Goal: Answer question/provide support: Share knowledge or assist other users

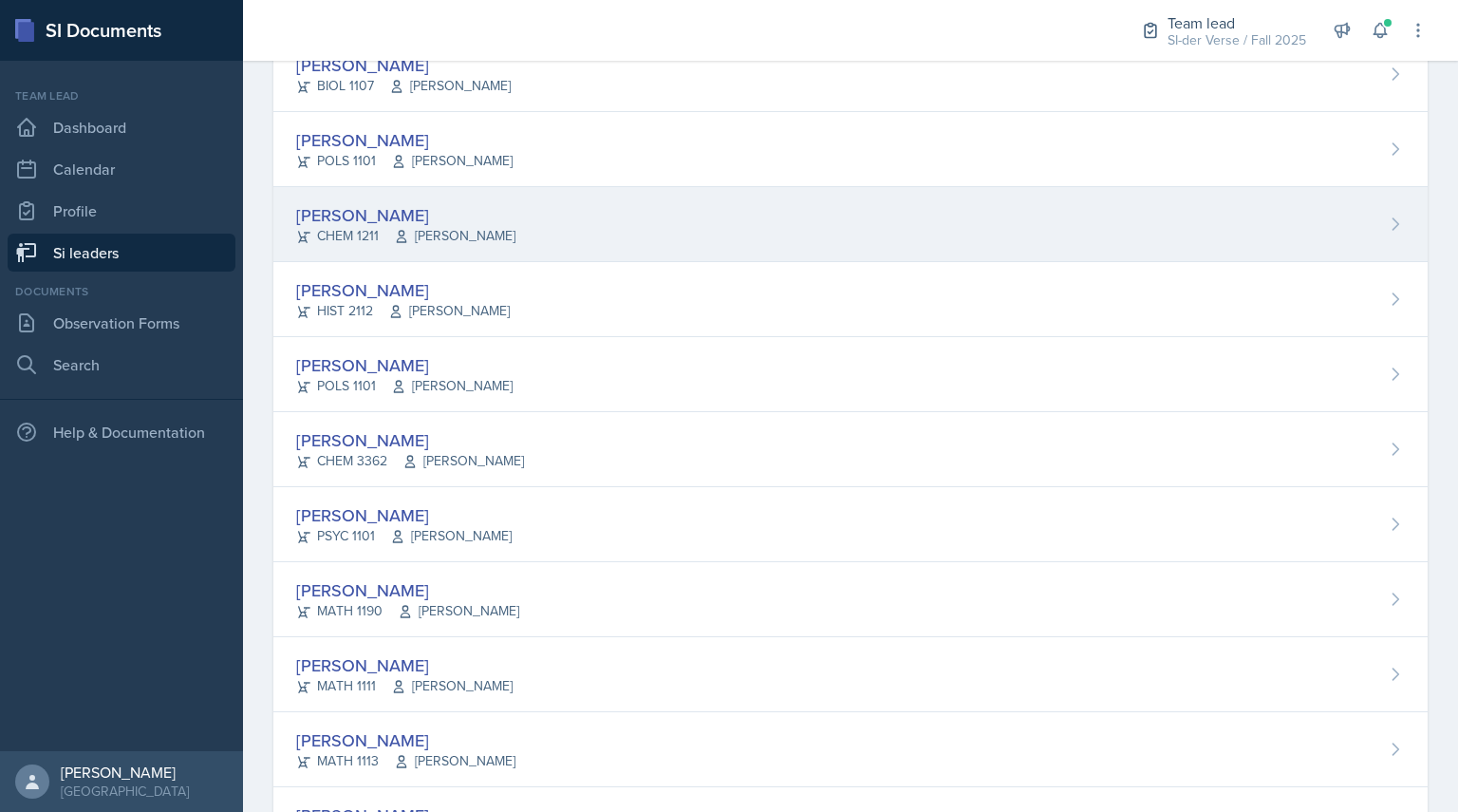
scroll to position [736, 0]
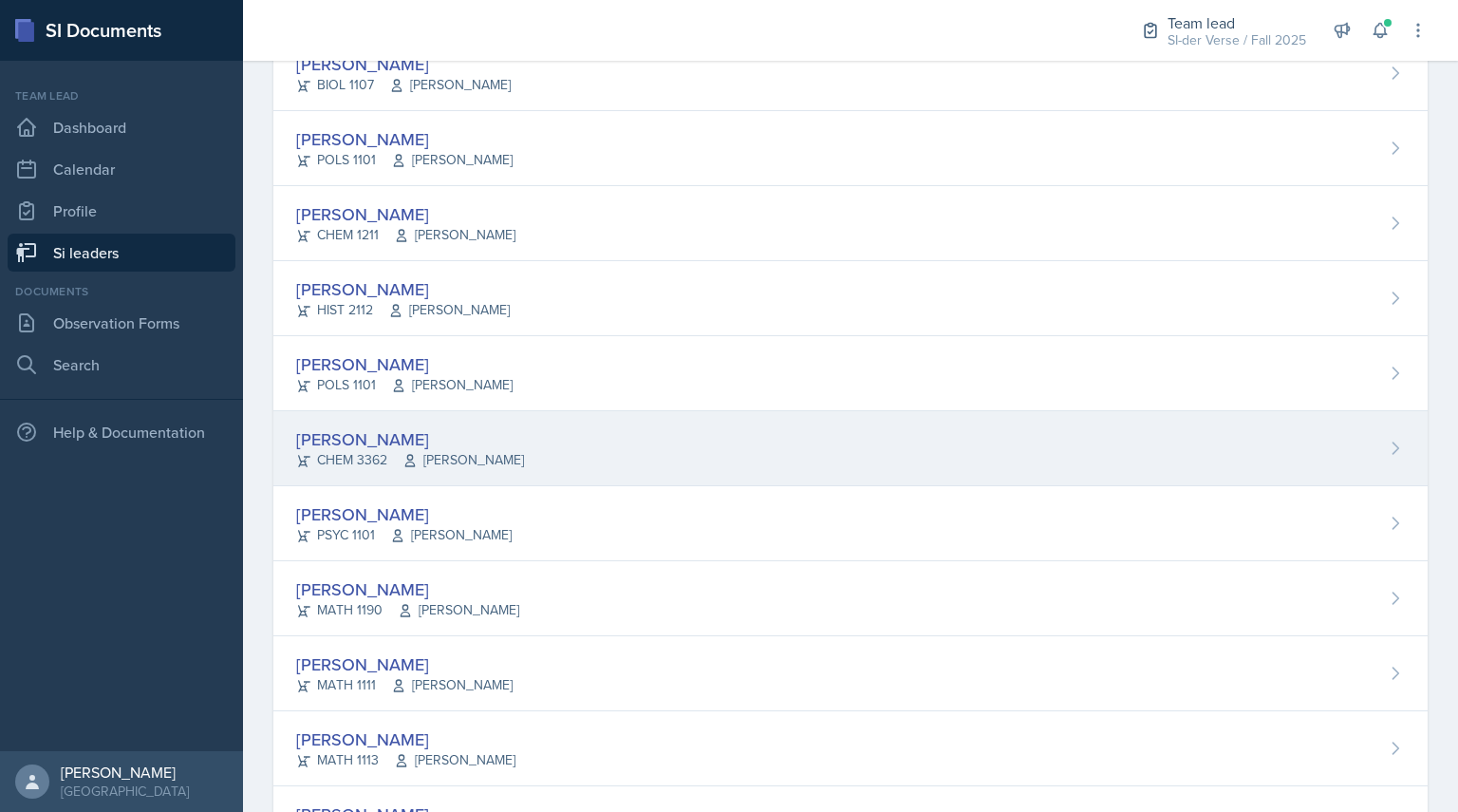
click at [322, 437] on div "[PERSON_NAME]" at bounding box center [410, 439] width 228 height 26
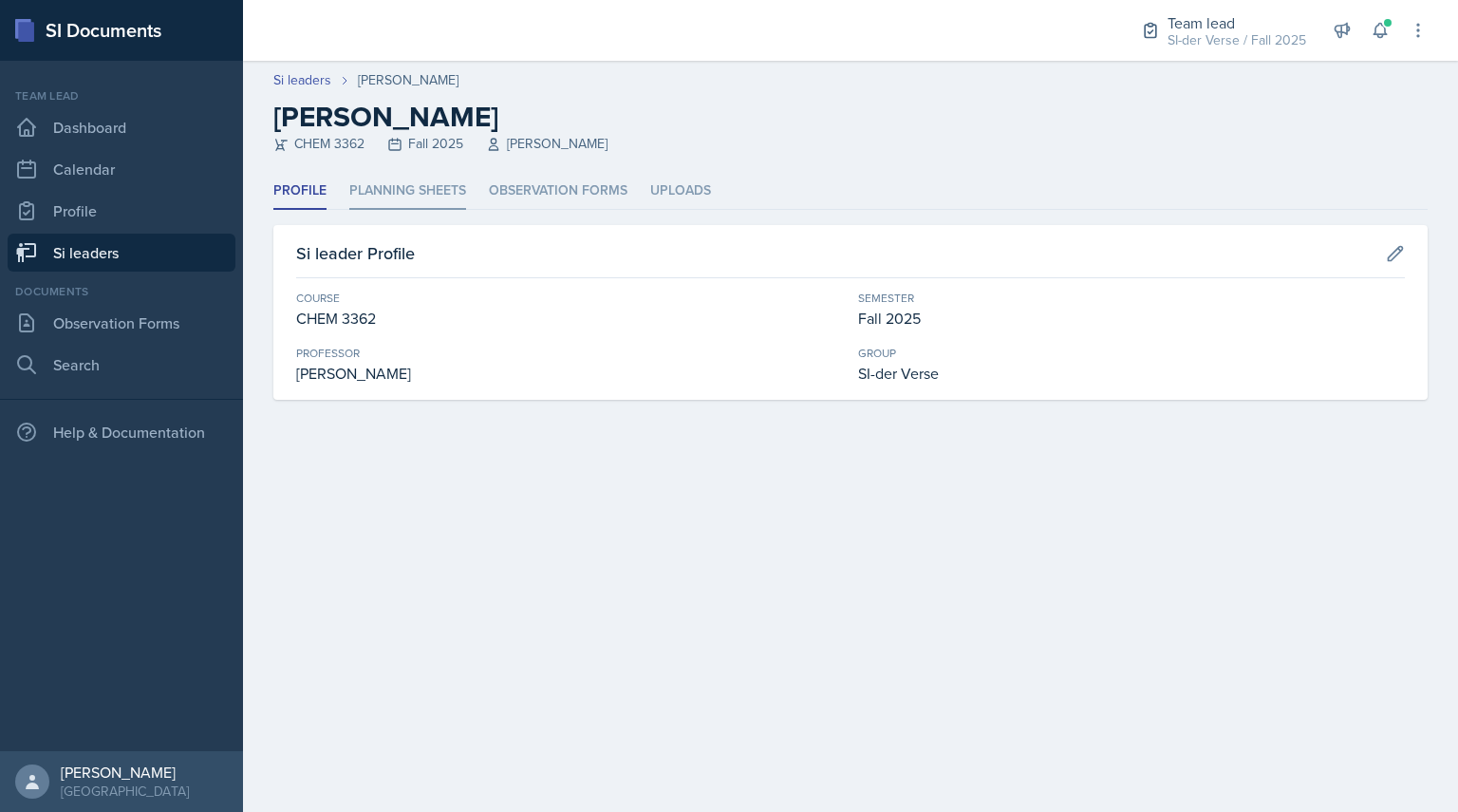
click at [412, 194] on li "Planning Sheets" at bounding box center [407, 191] width 116 height 37
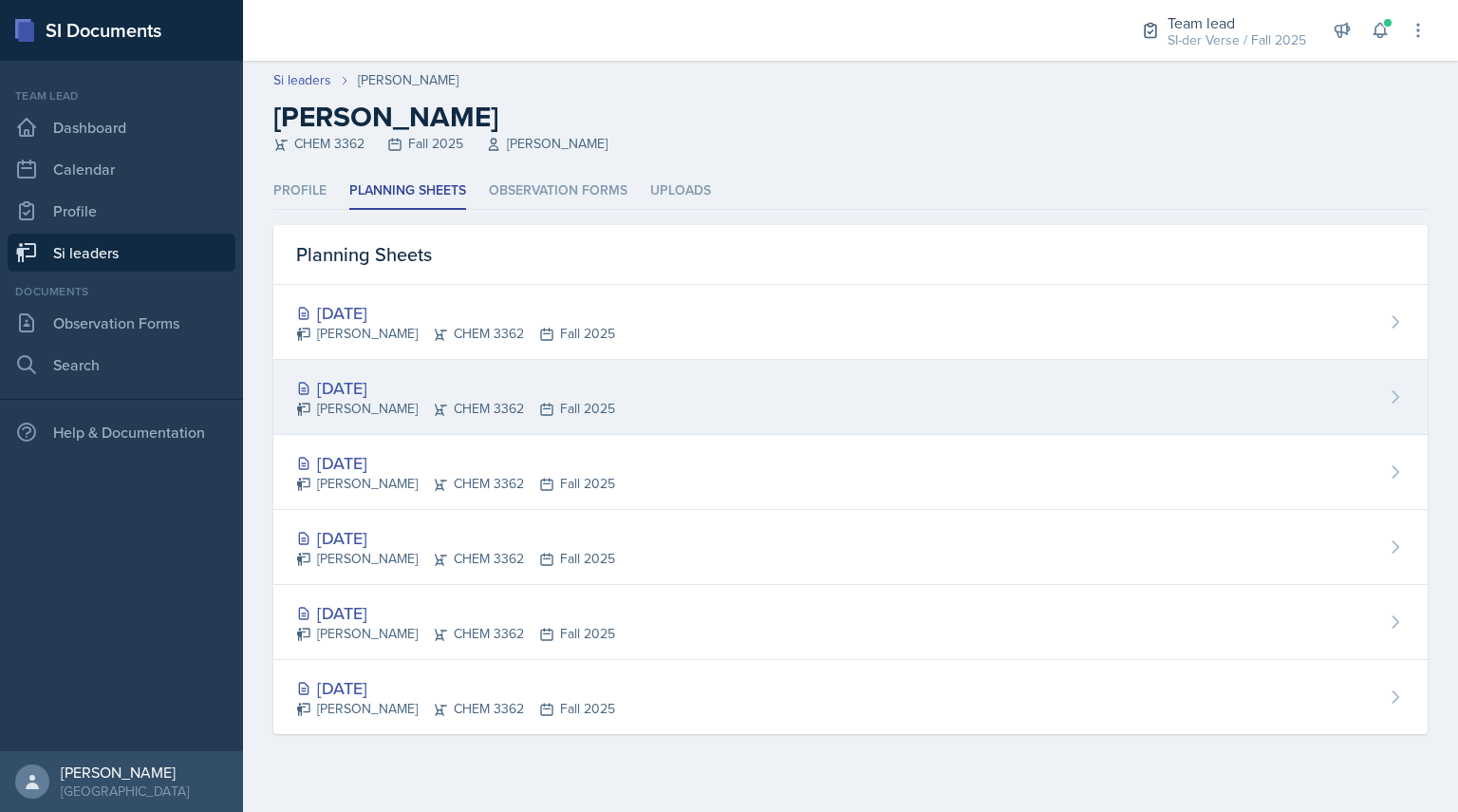
click at [335, 396] on div "[DATE]" at bounding box center [456, 388] width 320 height 26
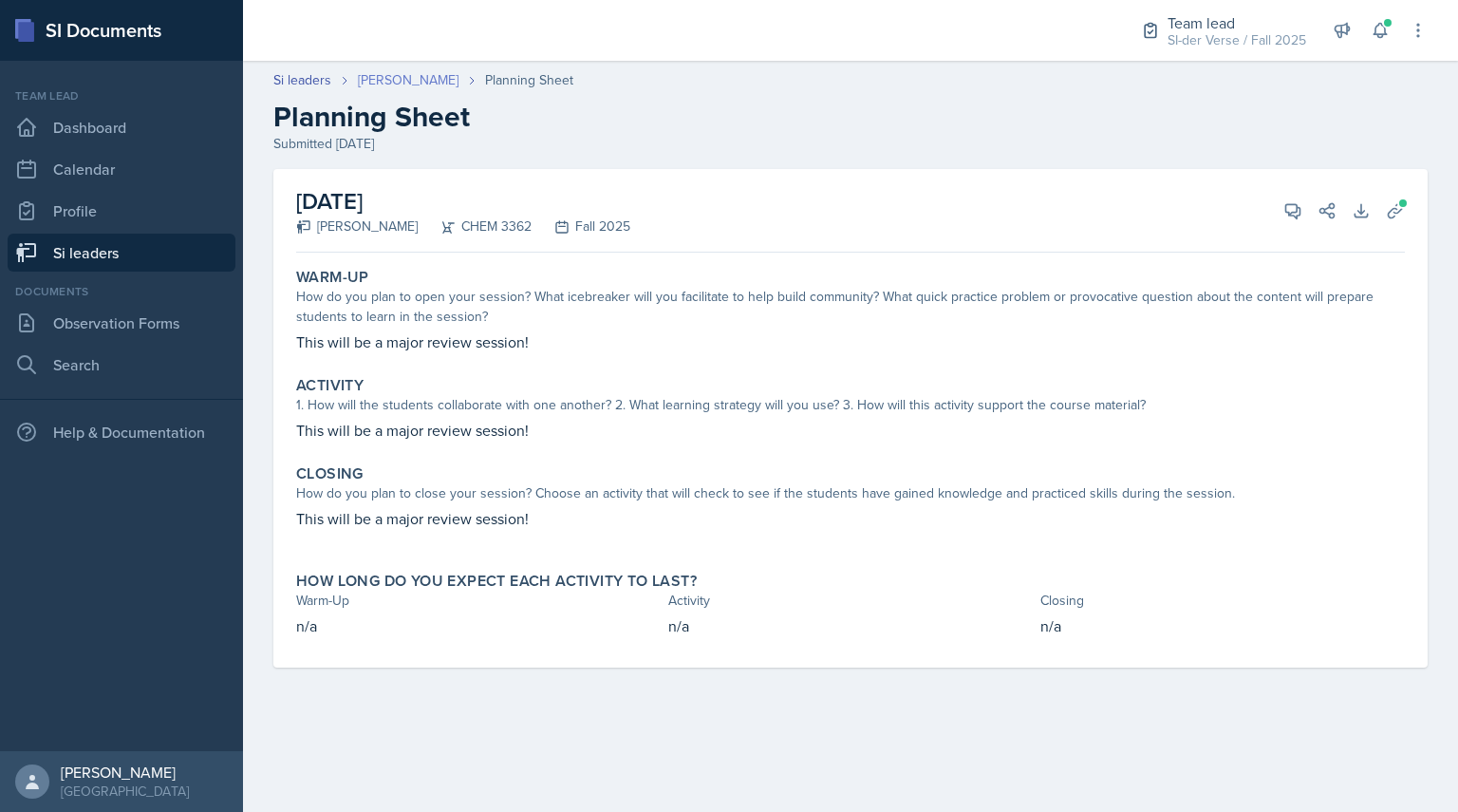
click at [379, 79] on link "[PERSON_NAME]" at bounding box center [408, 80] width 101 height 20
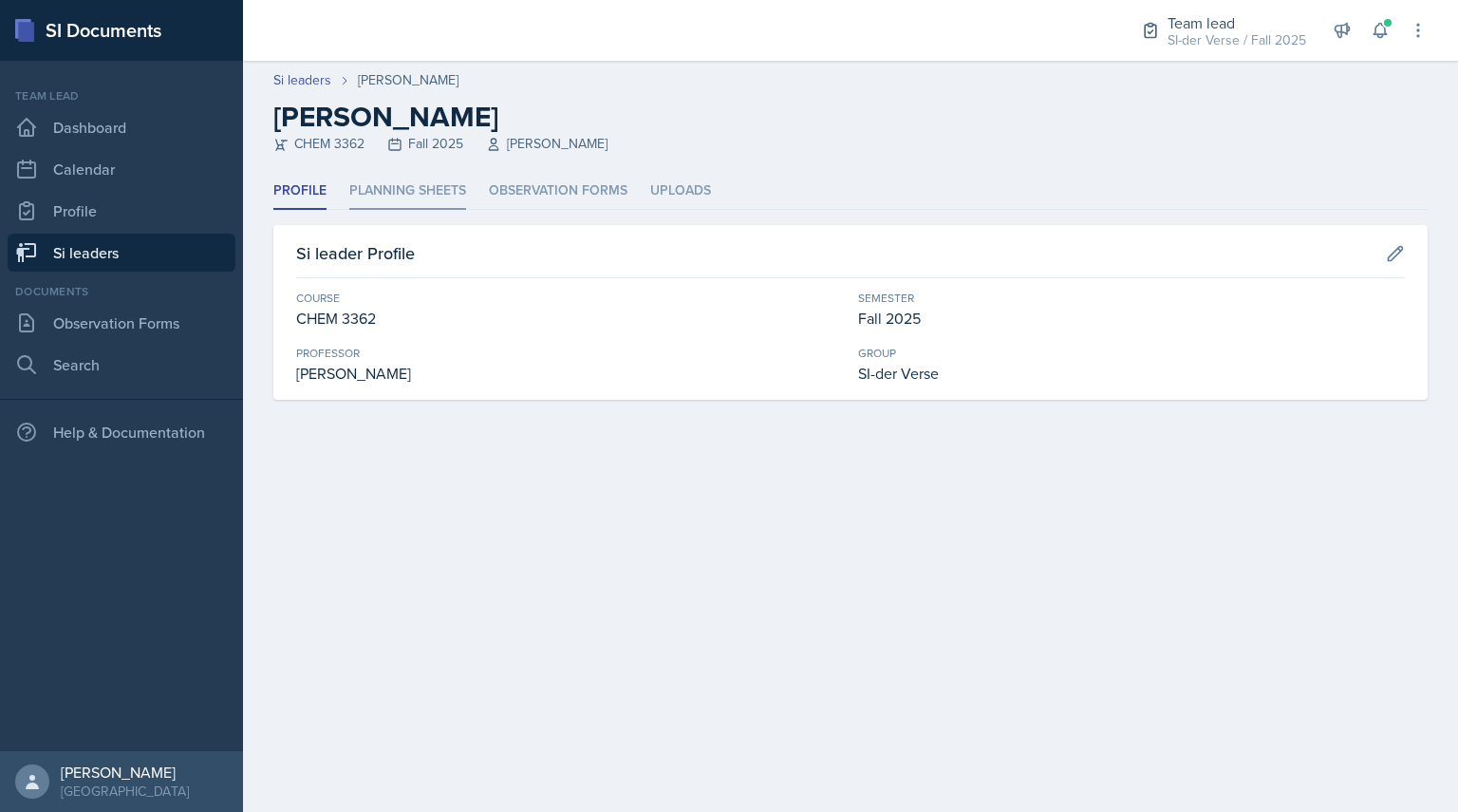
click at [386, 191] on li "Planning Sheets" at bounding box center [407, 191] width 116 height 37
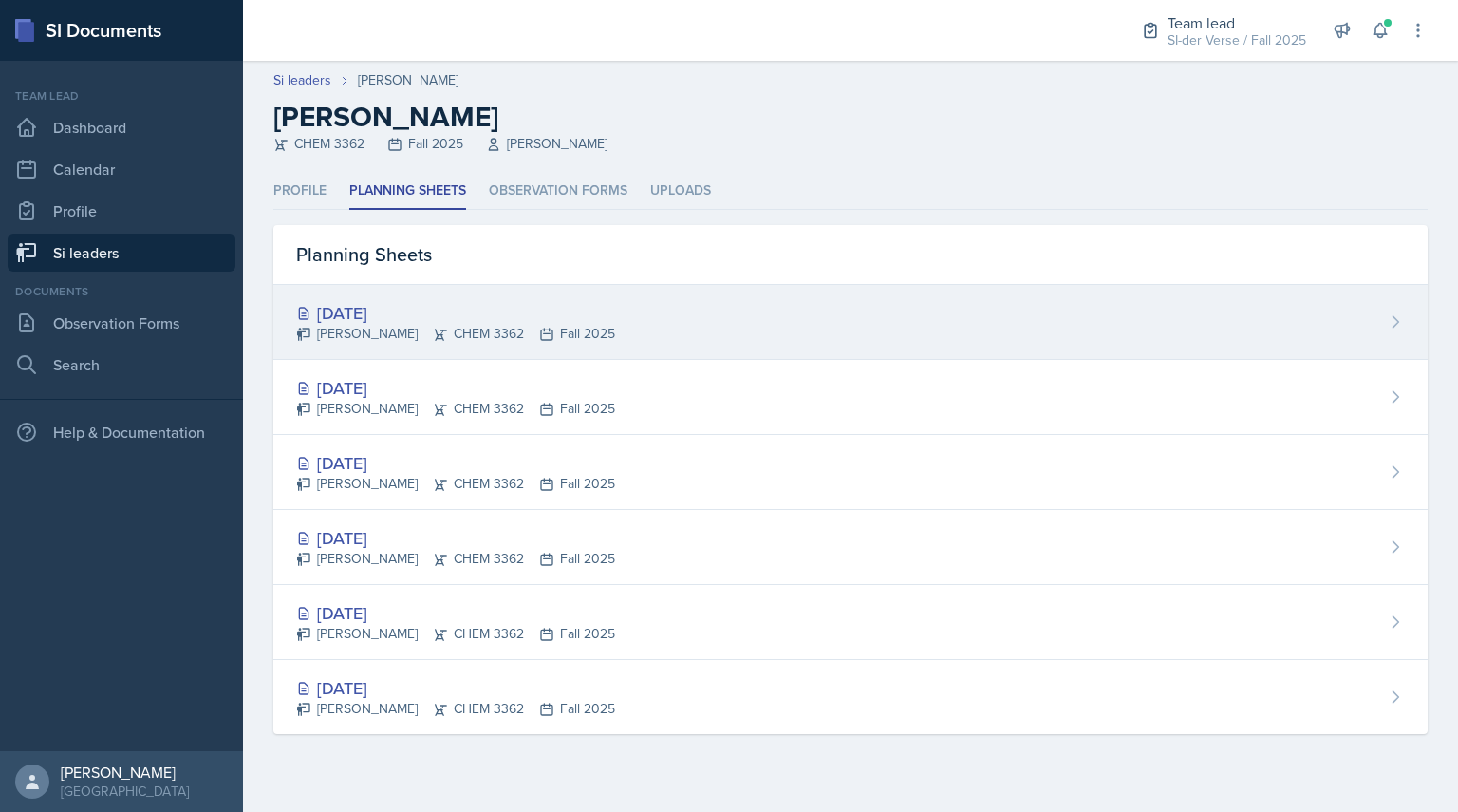
click at [380, 311] on div "[DATE]" at bounding box center [456, 313] width 320 height 26
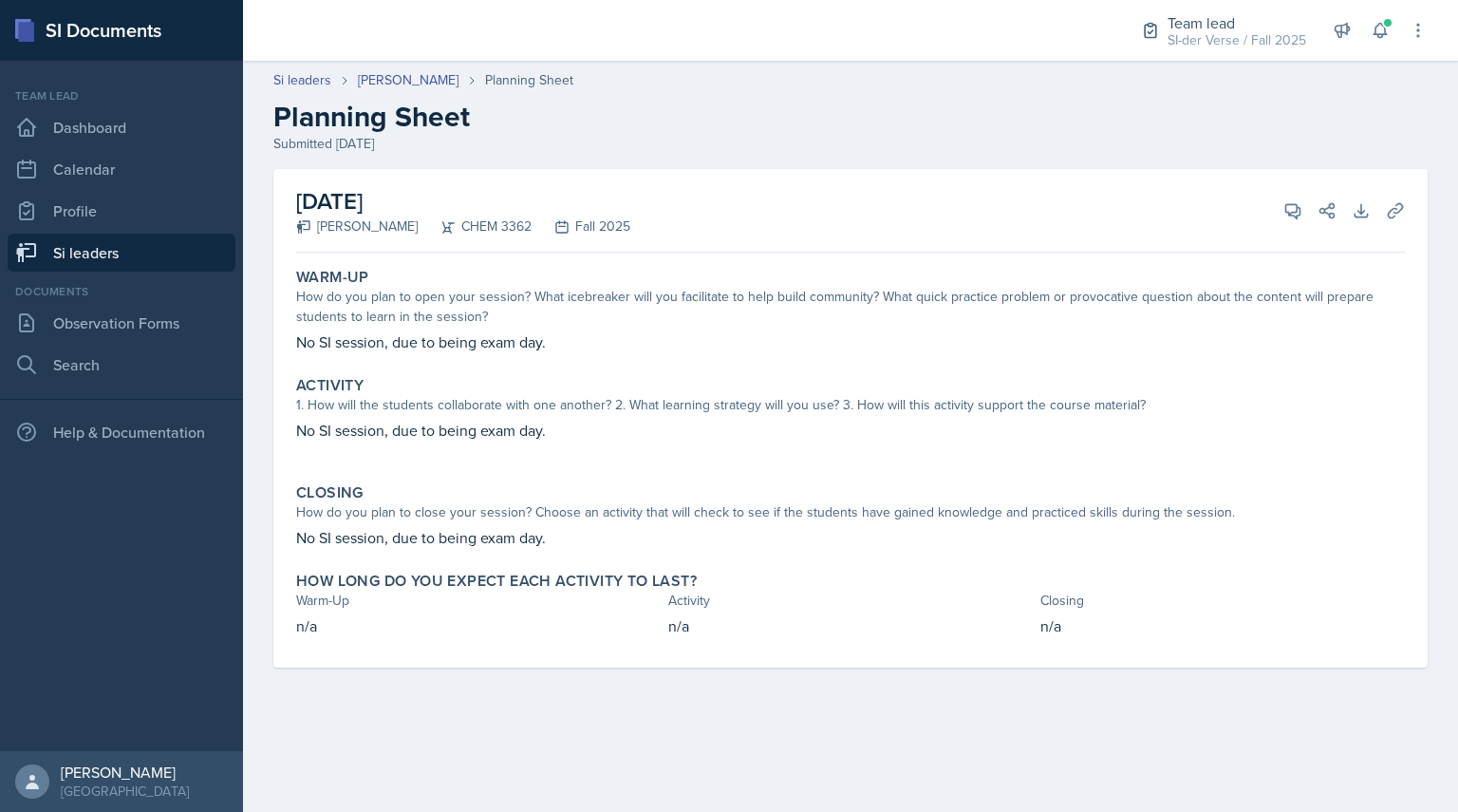
click at [165, 253] on link "Si leaders" at bounding box center [121, 252] width 228 height 38
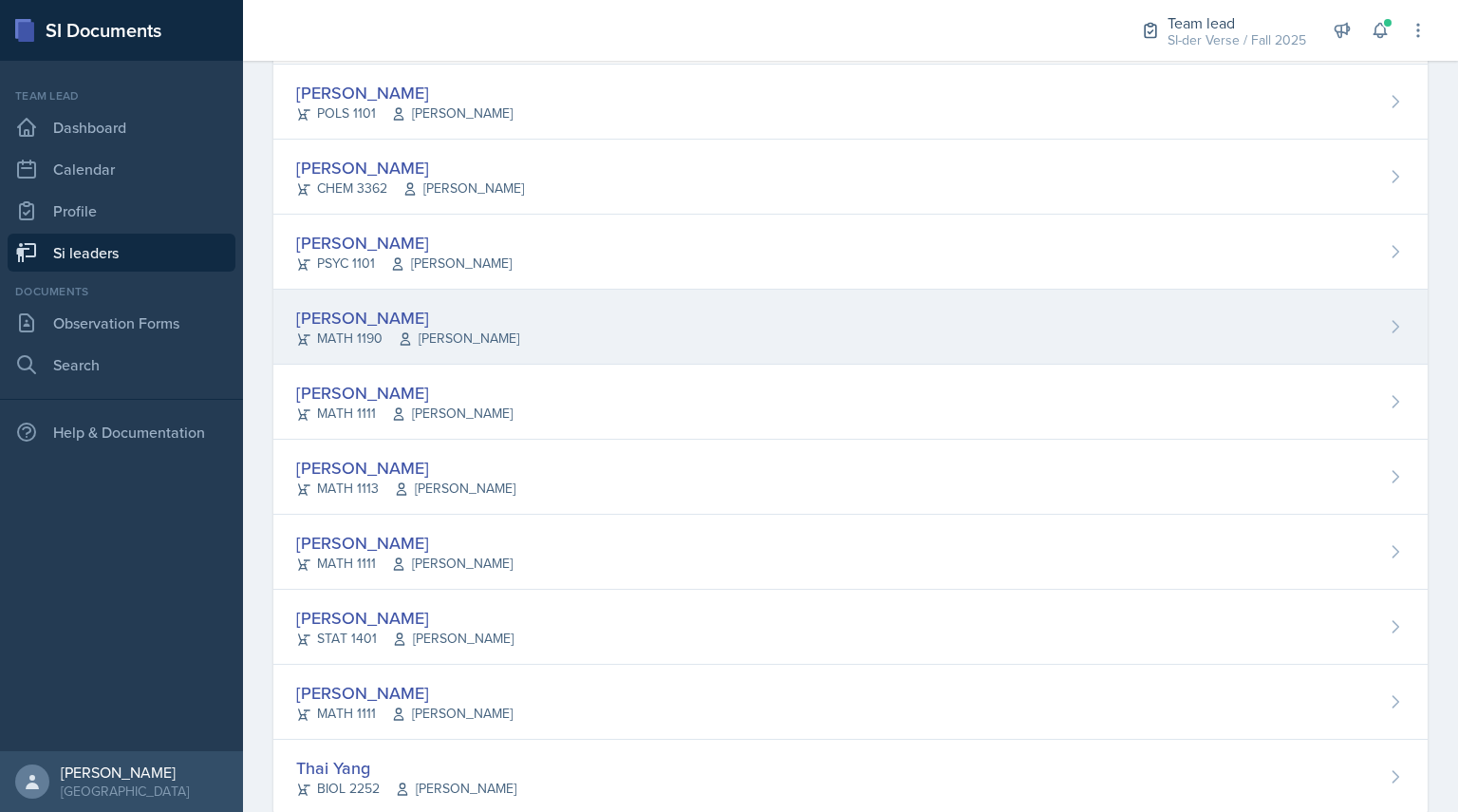
scroll to position [1054, 0]
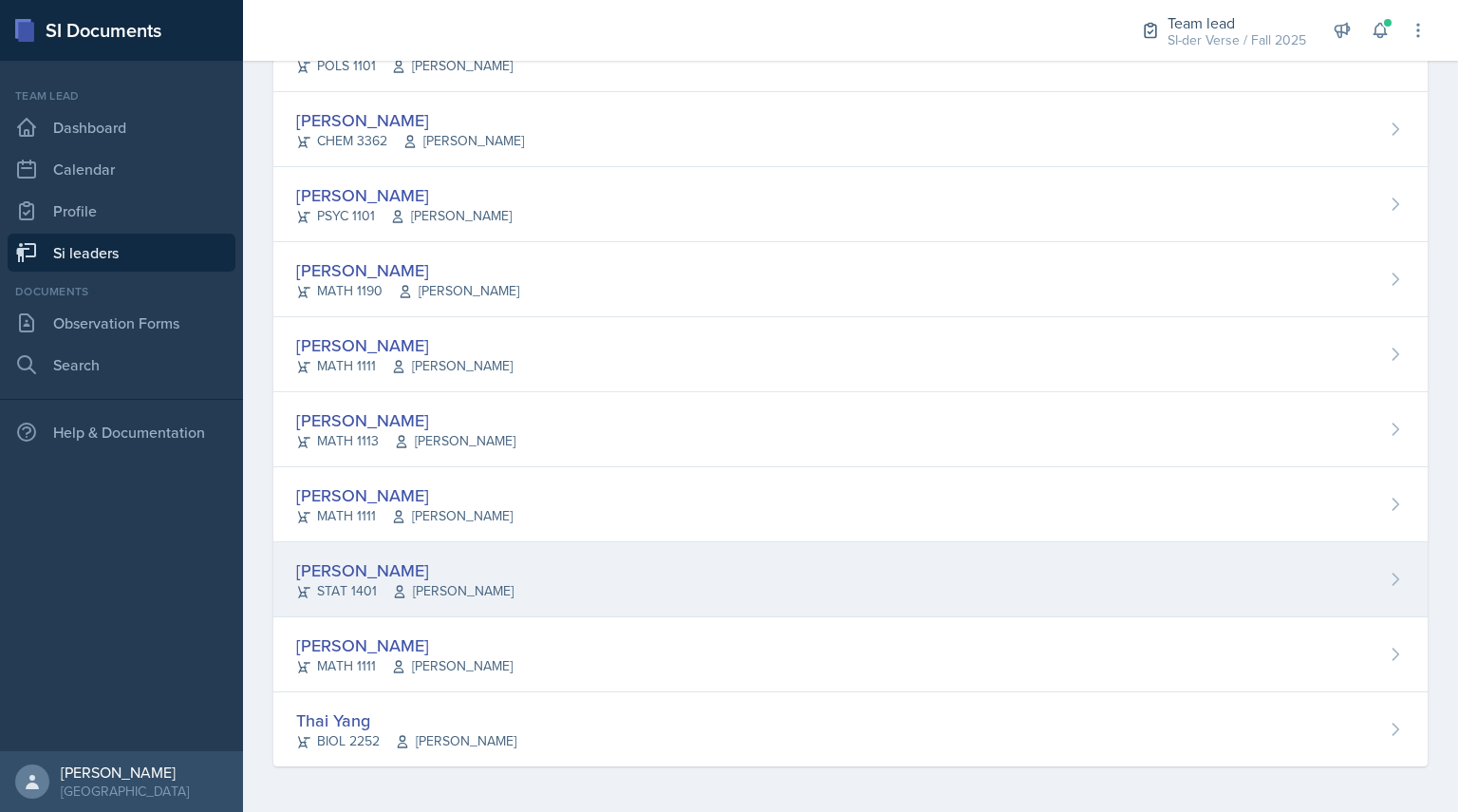
click at [320, 564] on div "[PERSON_NAME]" at bounding box center [405, 570] width 217 height 26
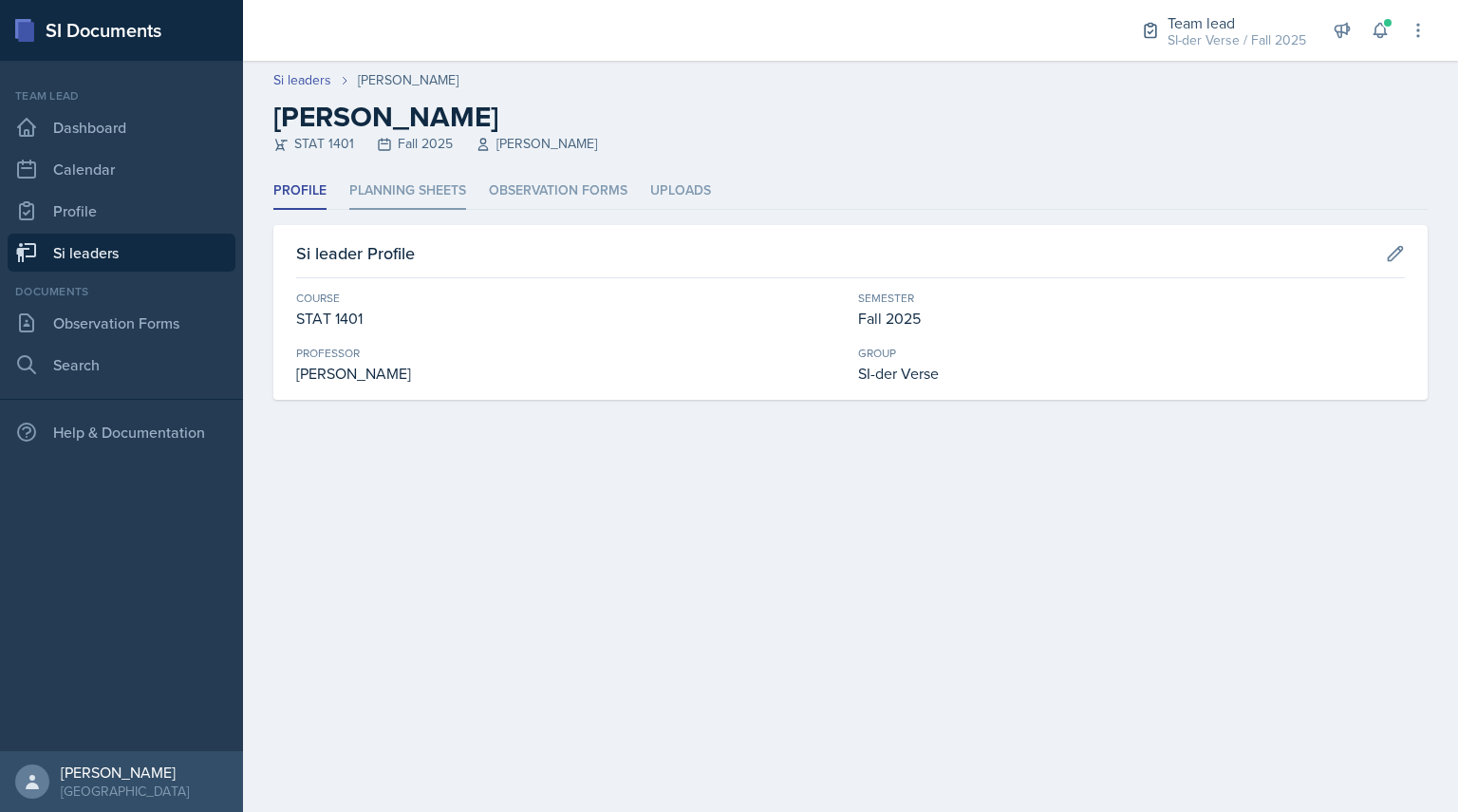
click at [402, 184] on li "Planning Sheets" at bounding box center [407, 191] width 116 height 37
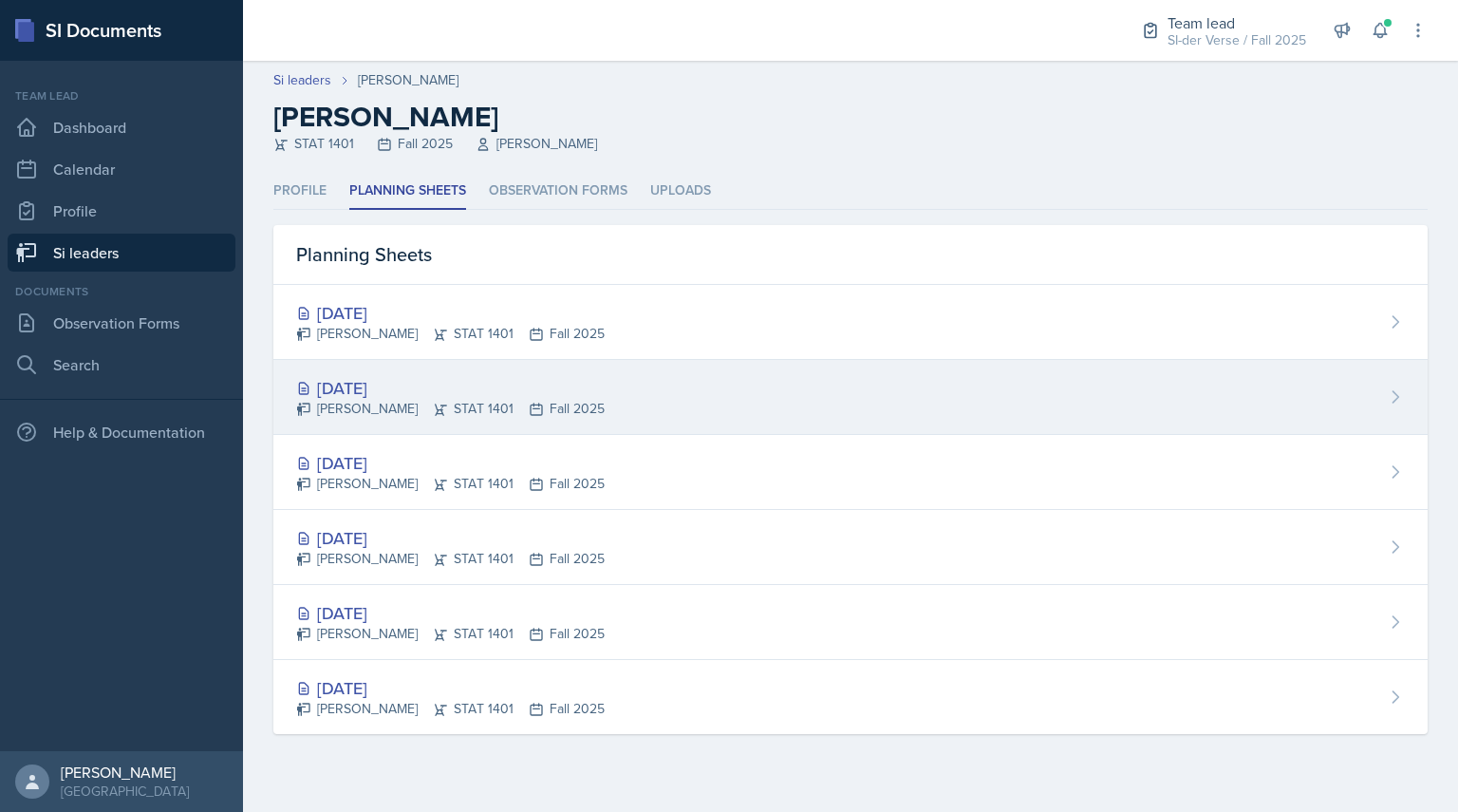
click at [364, 405] on div "[PERSON_NAME] STAT 1401 Fall 2025" at bounding box center [450, 408] width 309 height 20
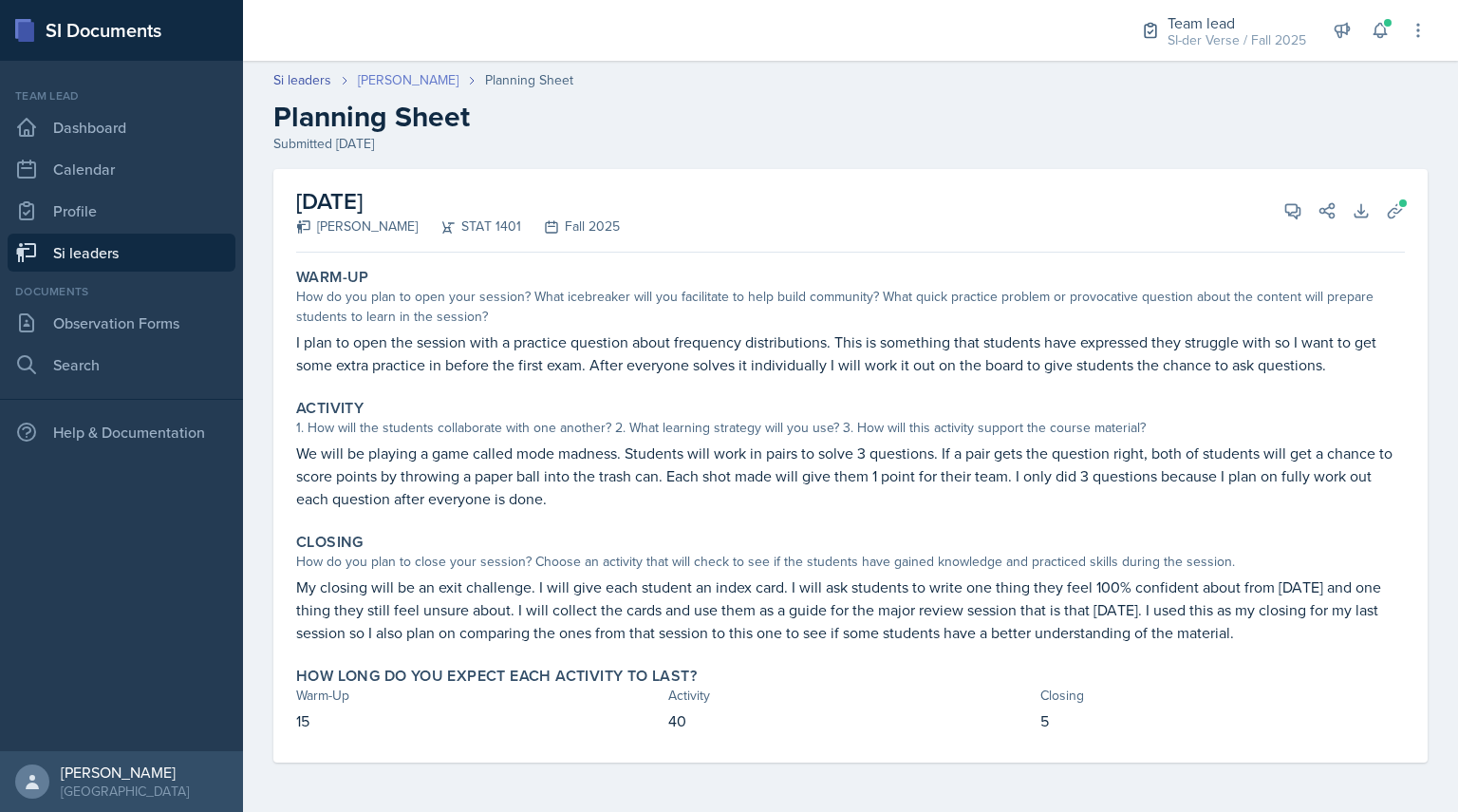
click at [371, 78] on link "[PERSON_NAME]" at bounding box center [408, 80] width 101 height 20
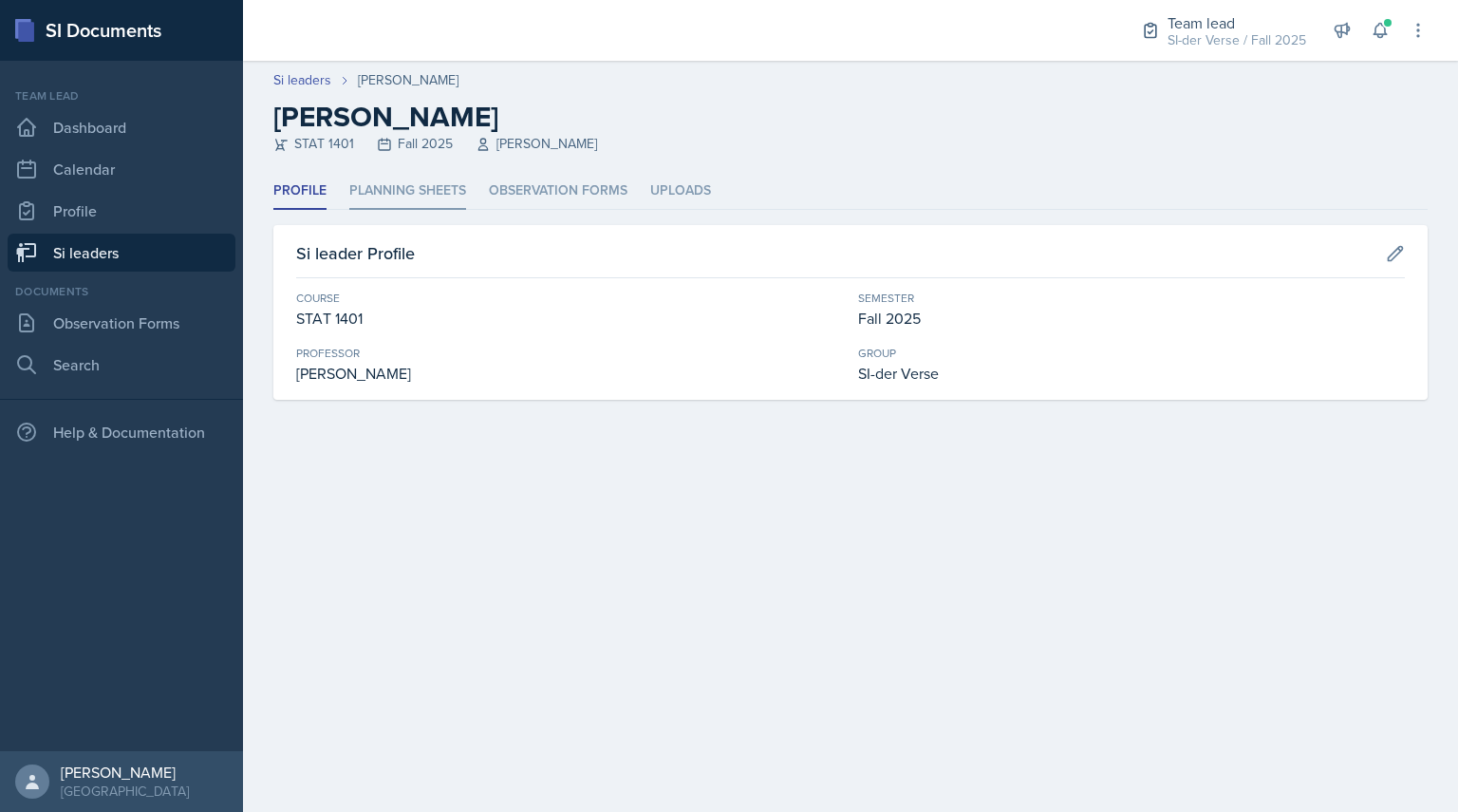
click at [389, 191] on li "Planning Sheets" at bounding box center [407, 191] width 116 height 37
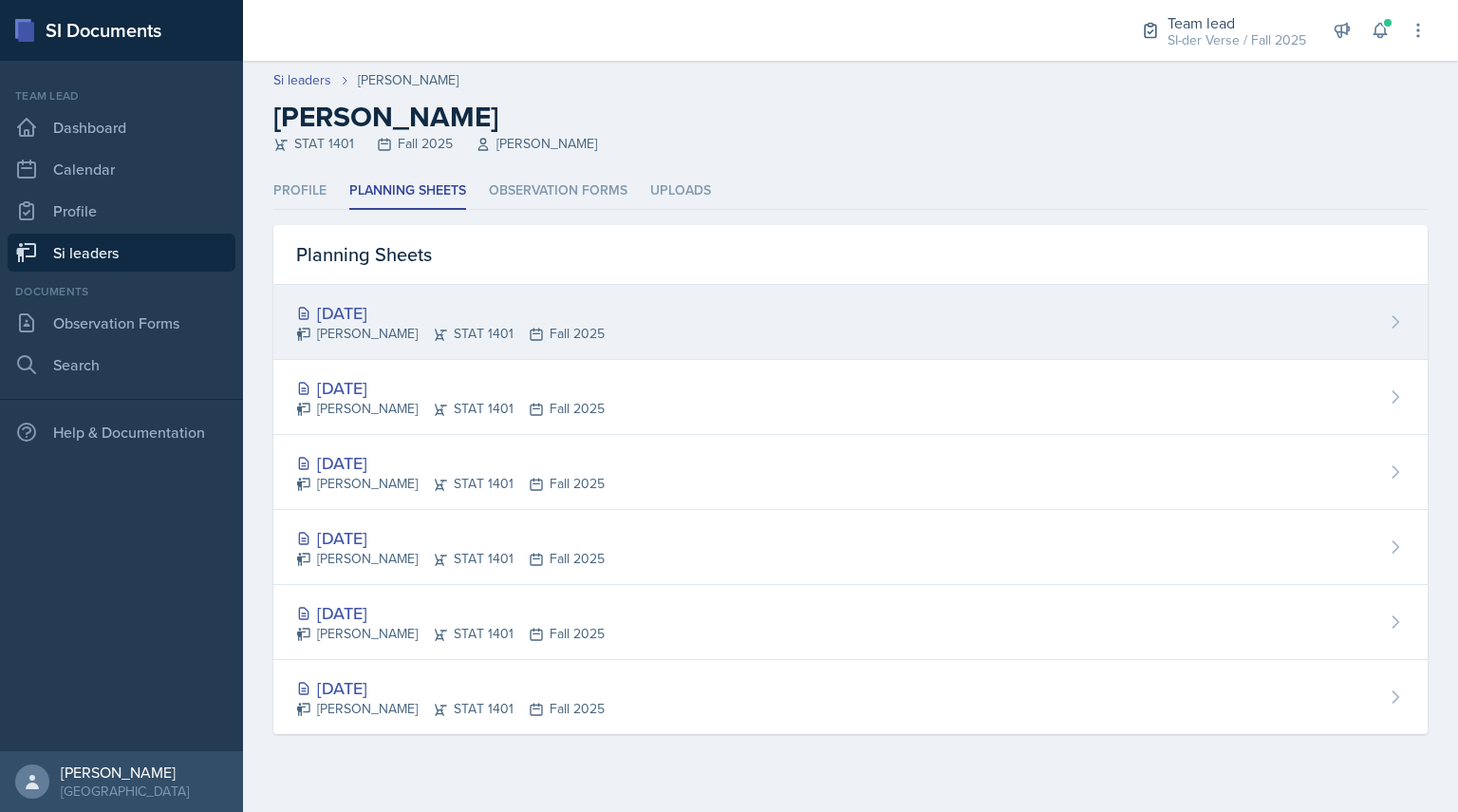
click at [378, 304] on div "[DATE]" at bounding box center [450, 313] width 309 height 26
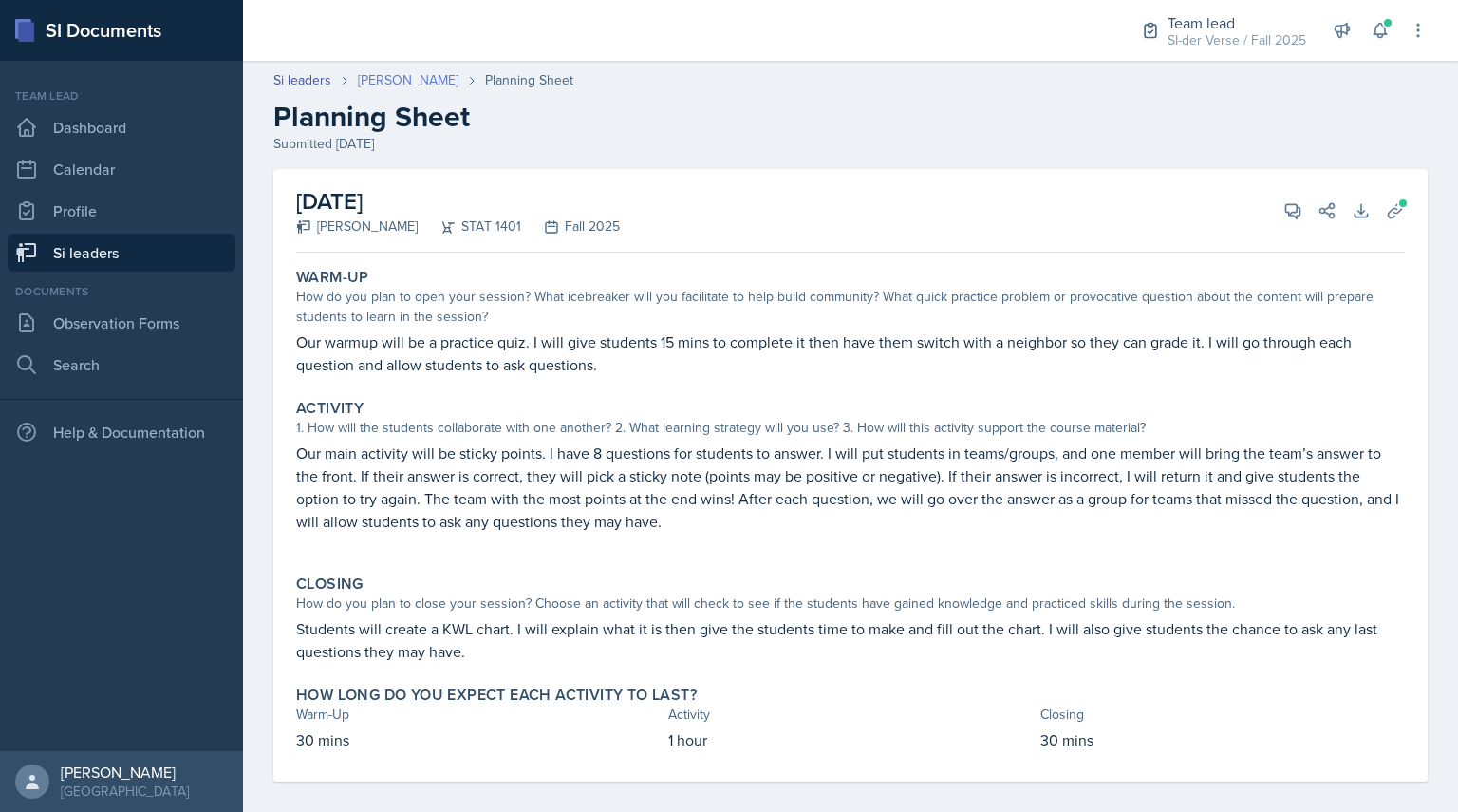
click at [389, 87] on link "[PERSON_NAME]" at bounding box center [408, 80] width 101 height 20
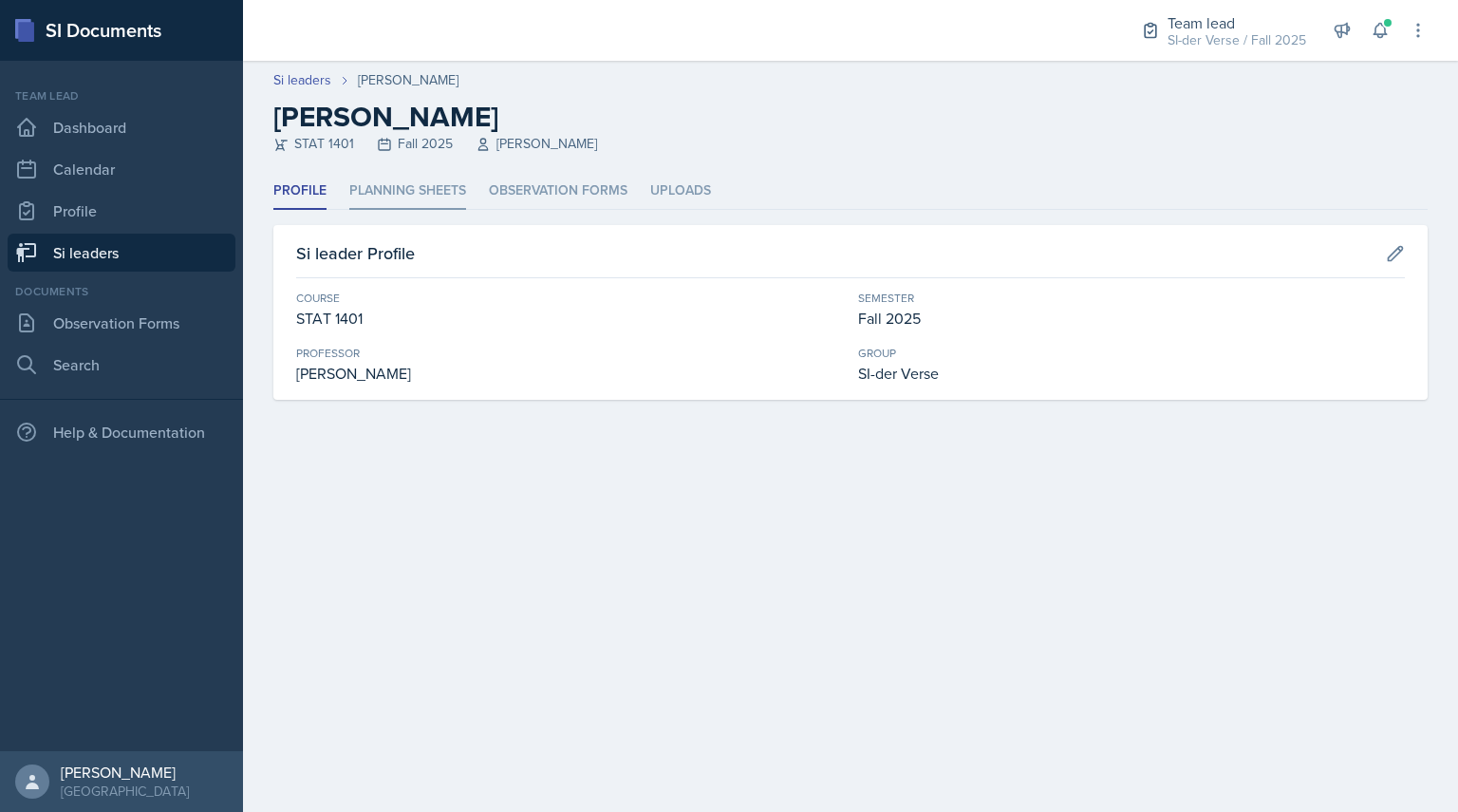
click at [369, 188] on li "Planning Sheets" at bounding box center [407, 191] width 116 height 37
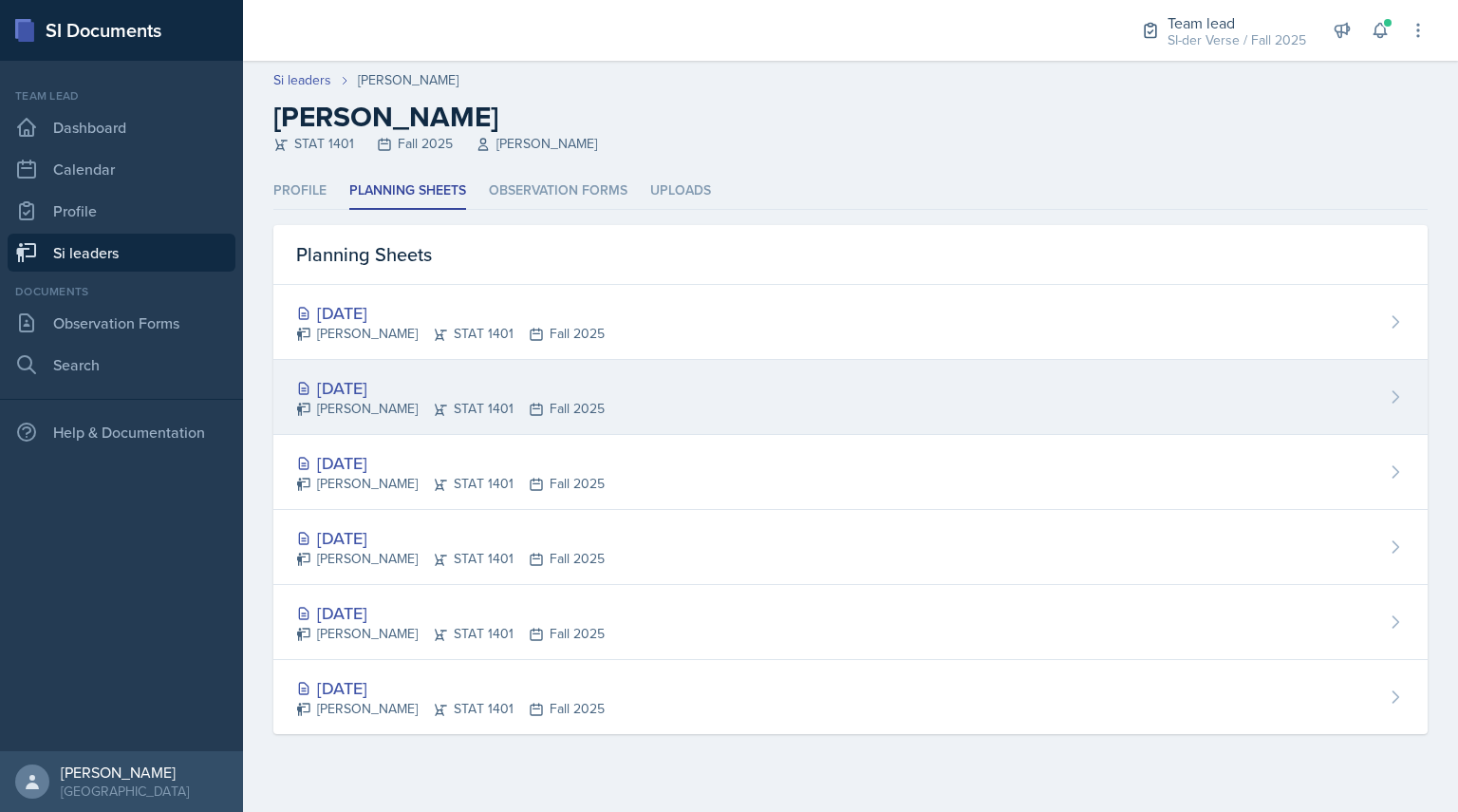
click at [353, 392] on div "[DATE]" at bounding box center [450, 388] width 309 height 26
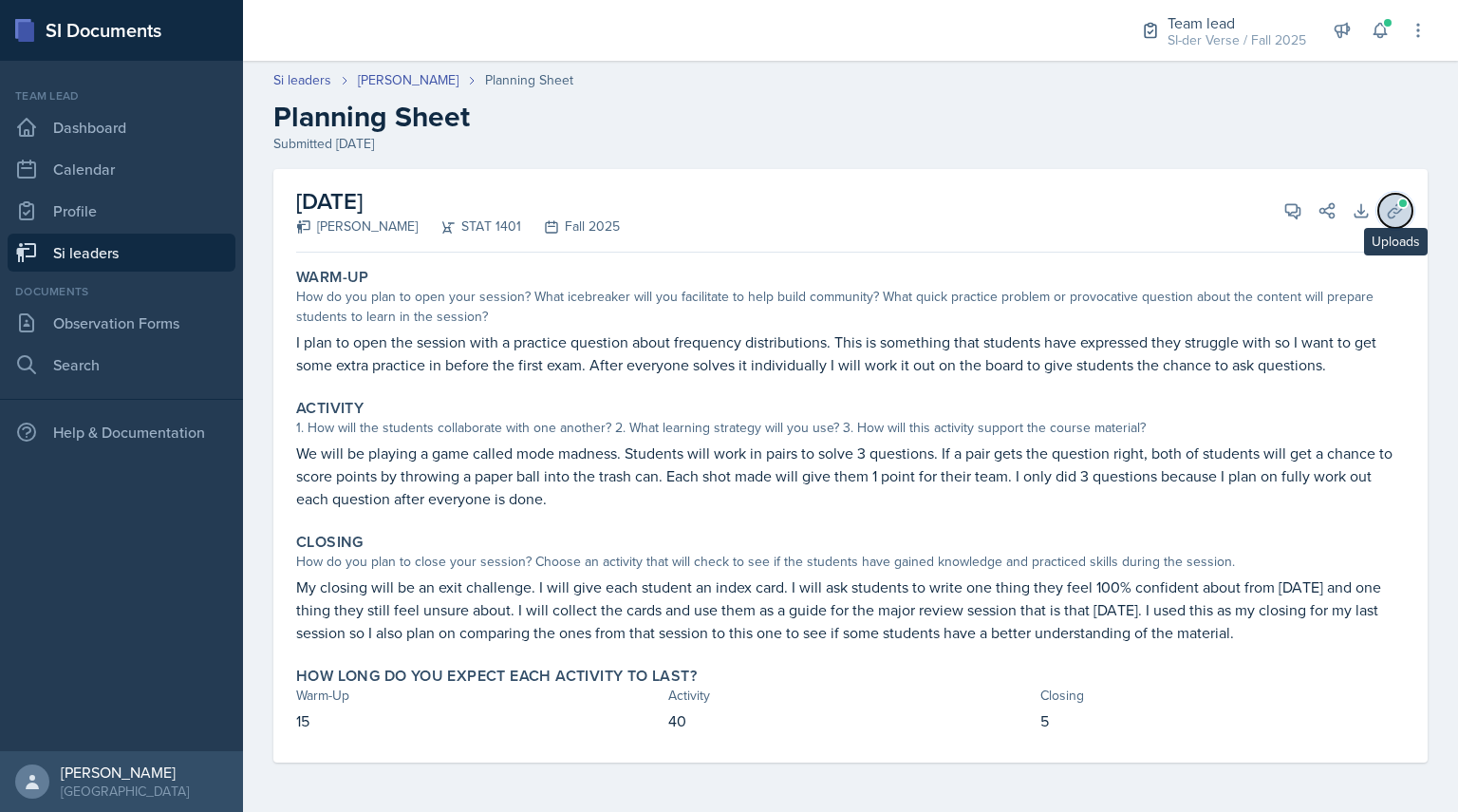
click at [1393, 213] on icon at bounding box center [1395, 211] width 19 height 19
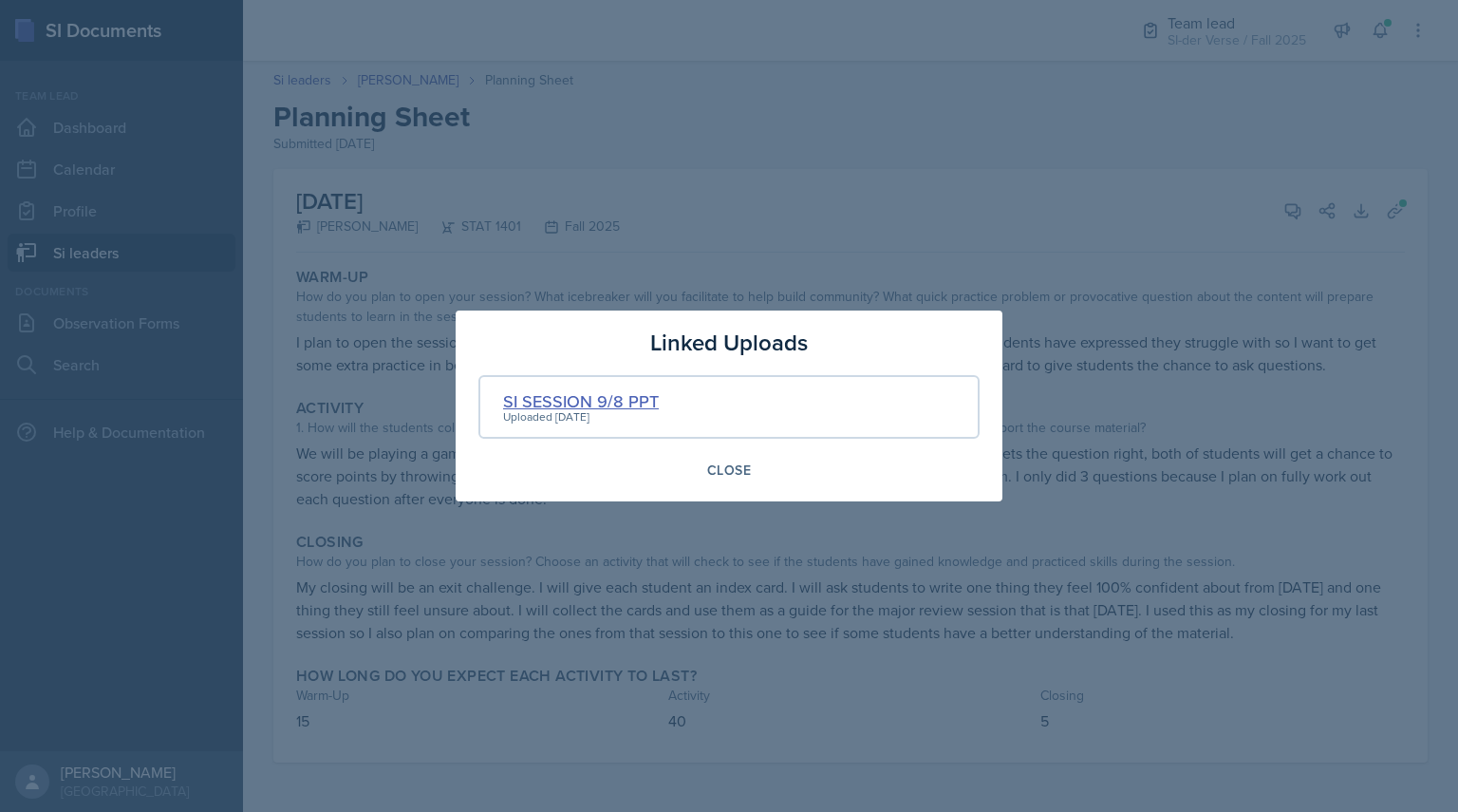
click at [606, 395] on div "SI SESSION 9/8 PPT" at bounding box center [581, 401] width 156 height 26
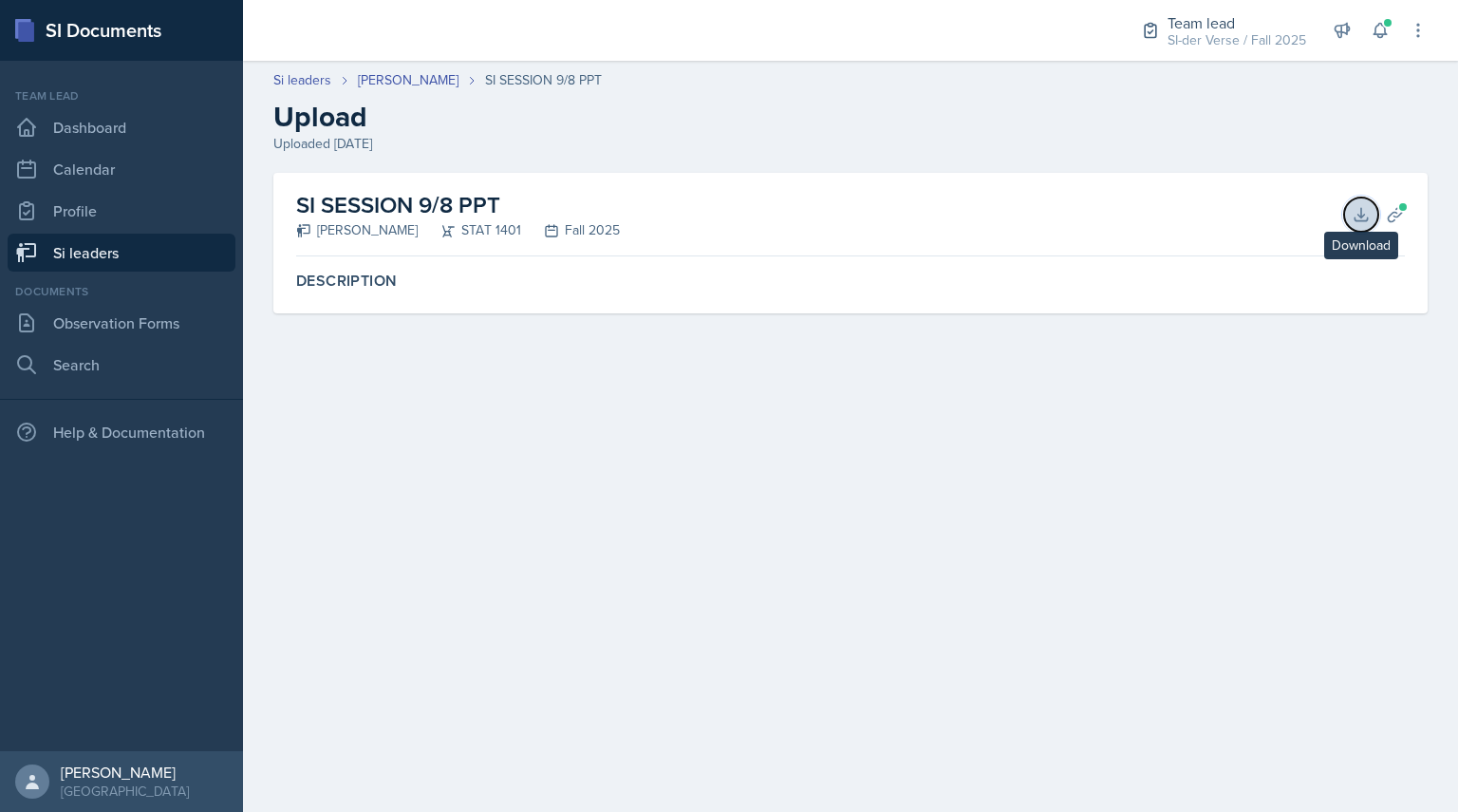
click at [1365, 213] on icon at bounding box center [1362, 215] width 19 height 19
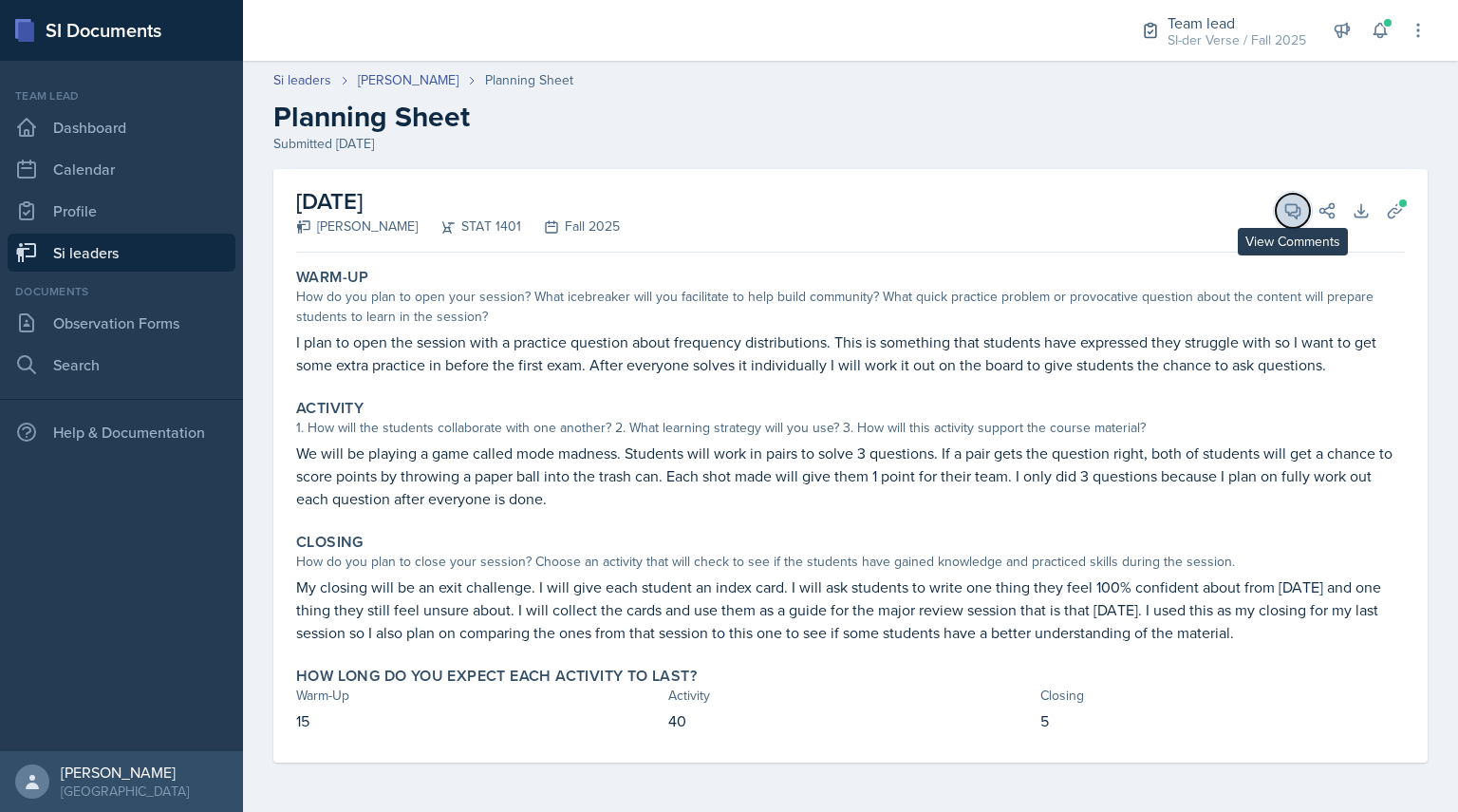
click at [1304, 203] on span at bounding box center [1300, 204] width 10 height 10
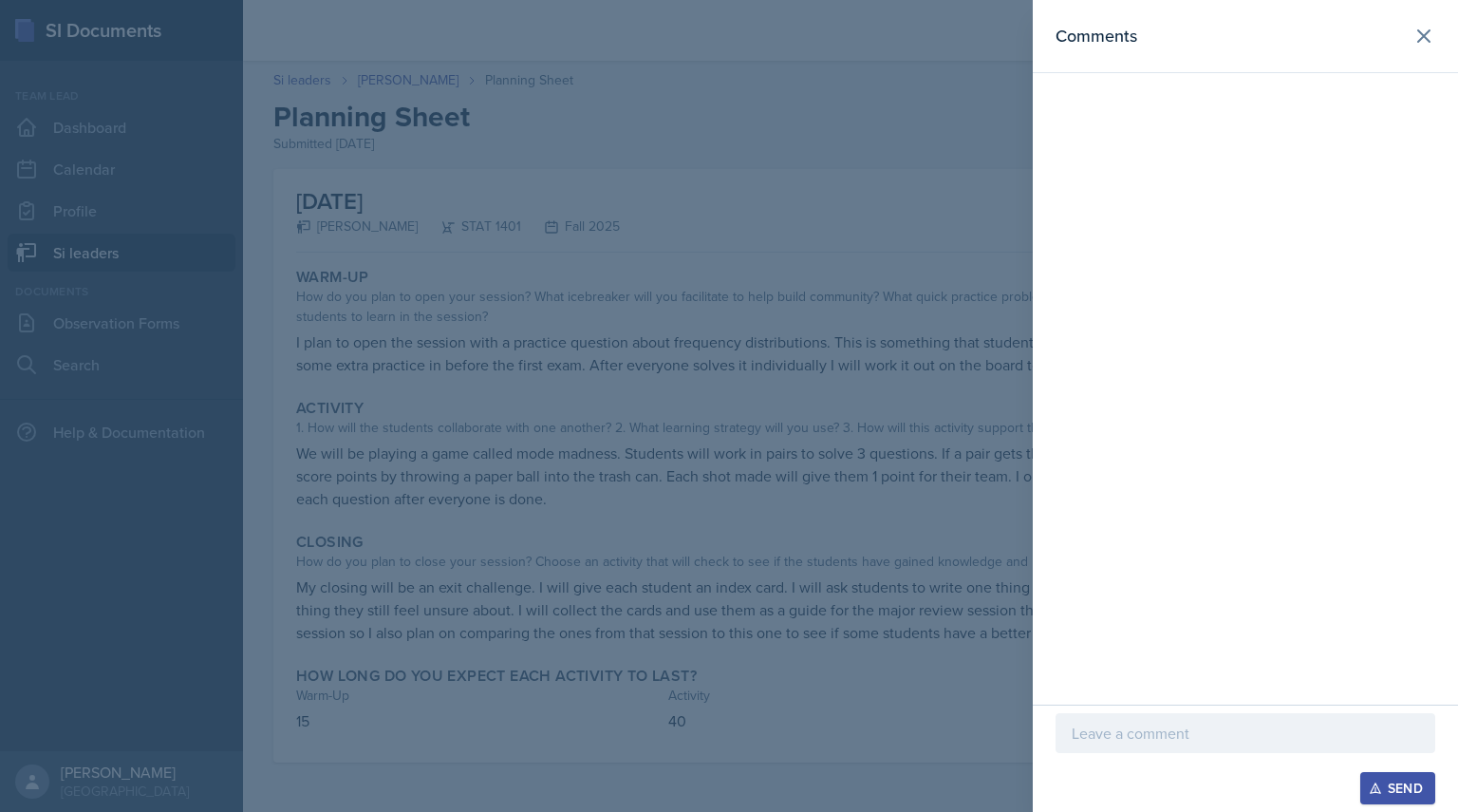
click at [1109, 746] on div at bounding box center [1245, 732] width 380 height 39
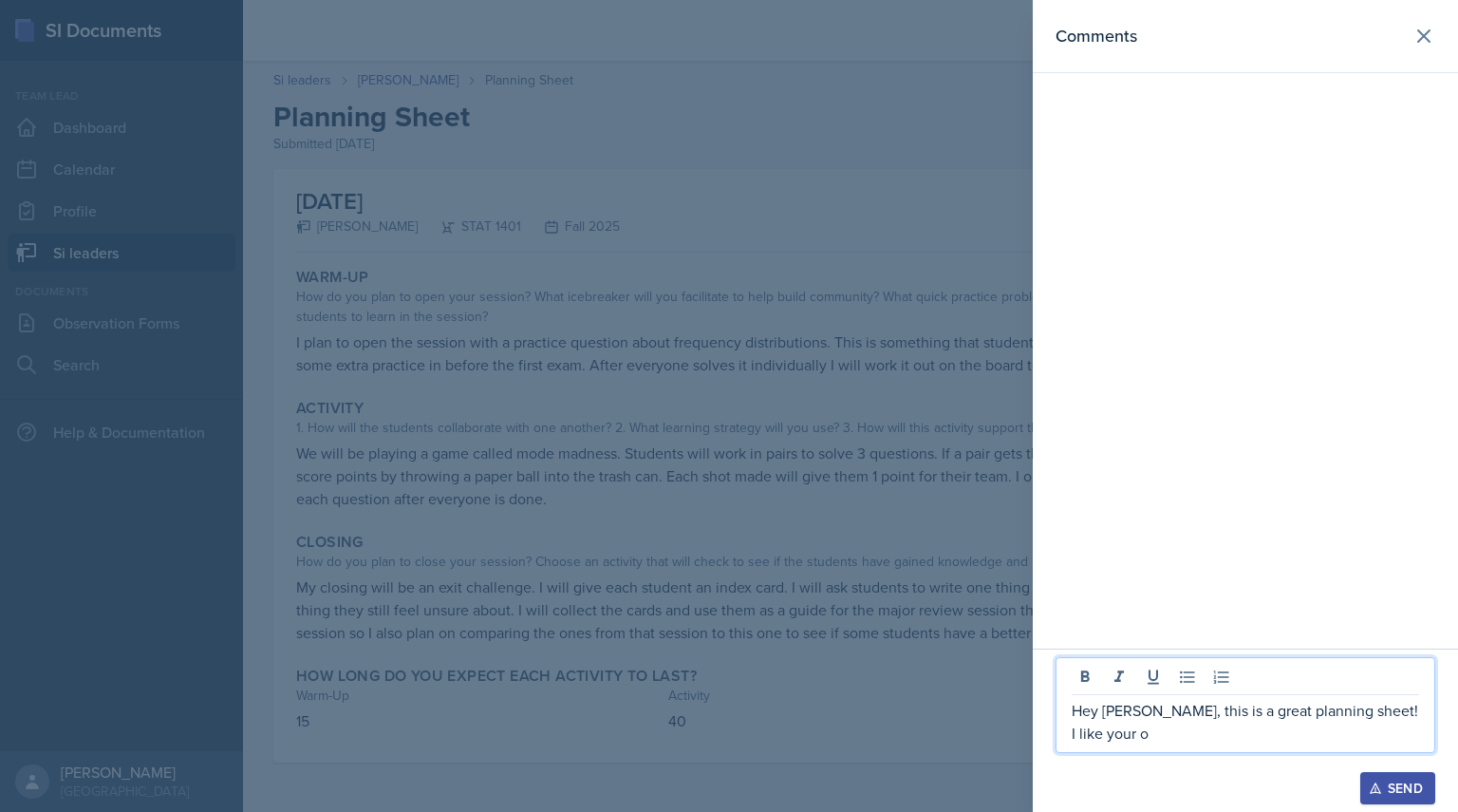
click at [926, 204] on div at bounding box center [729, 406] width 1458 height 812
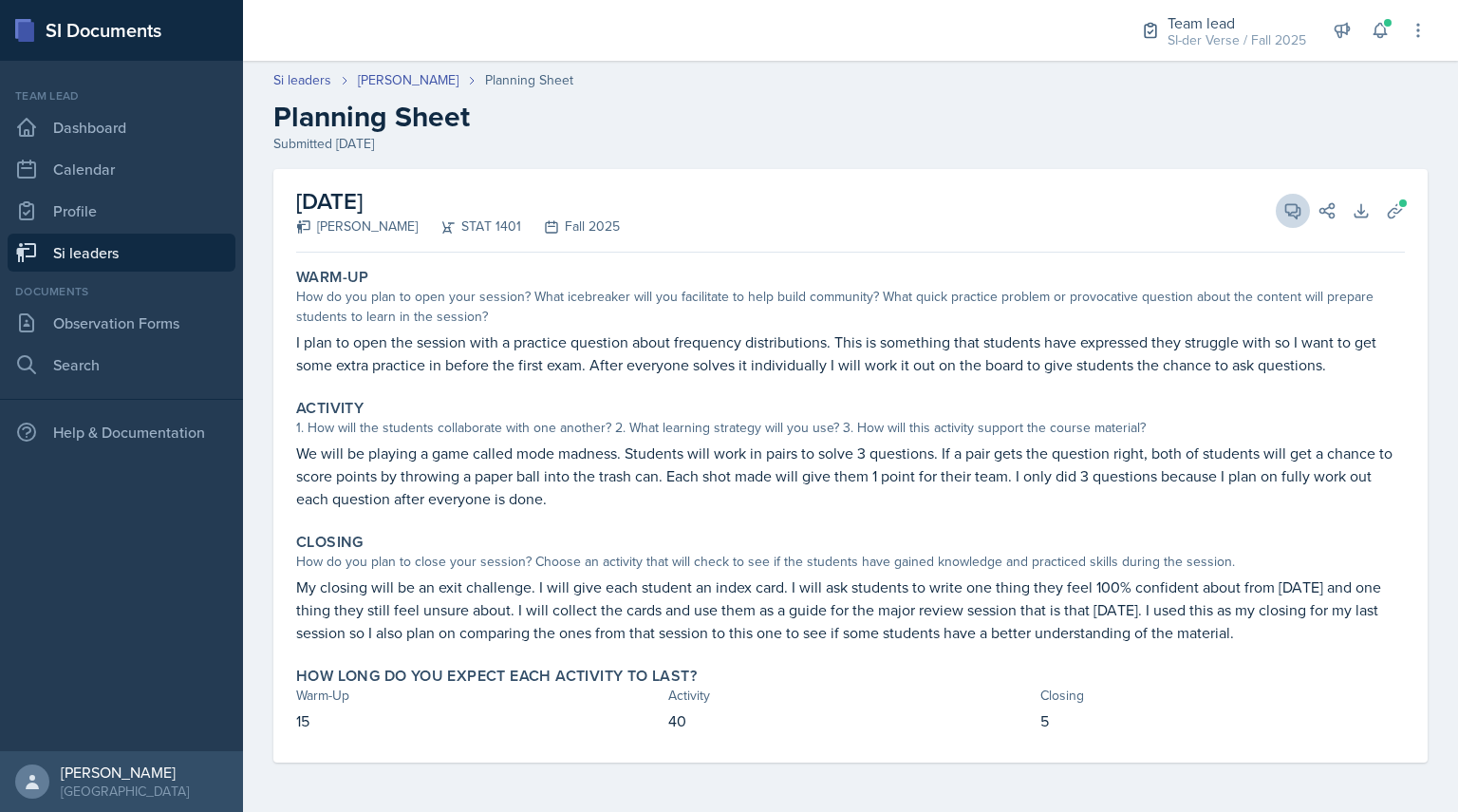
click at [1282, 216] on button "View Comments" at bounding box center [1293, 211] width 35 height 35
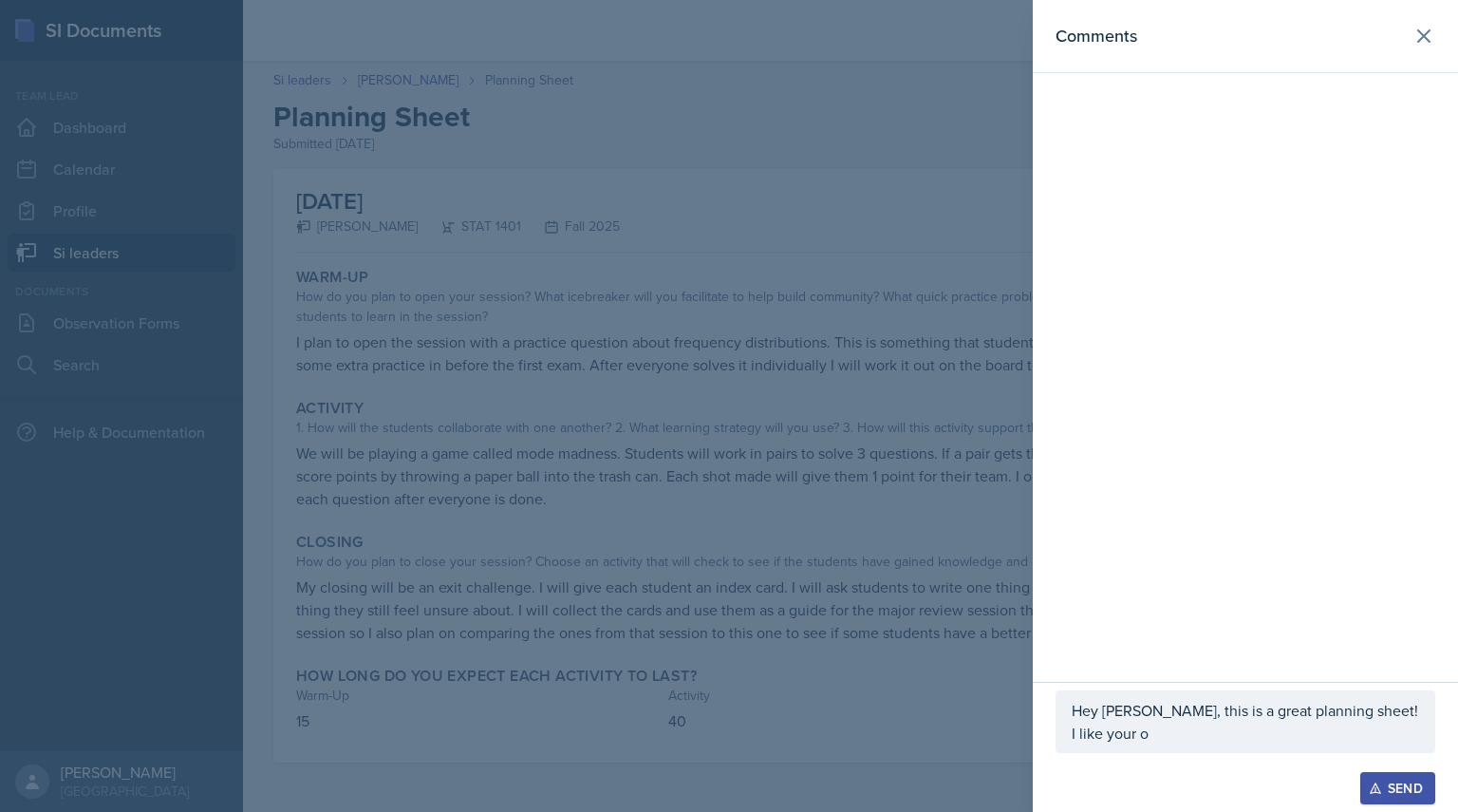
click at [1216, 728] on p "Hey [PERSON_NAME], this is a great planning sheet! I like your o" at bounding box center [1245, 721] width 347 height 45
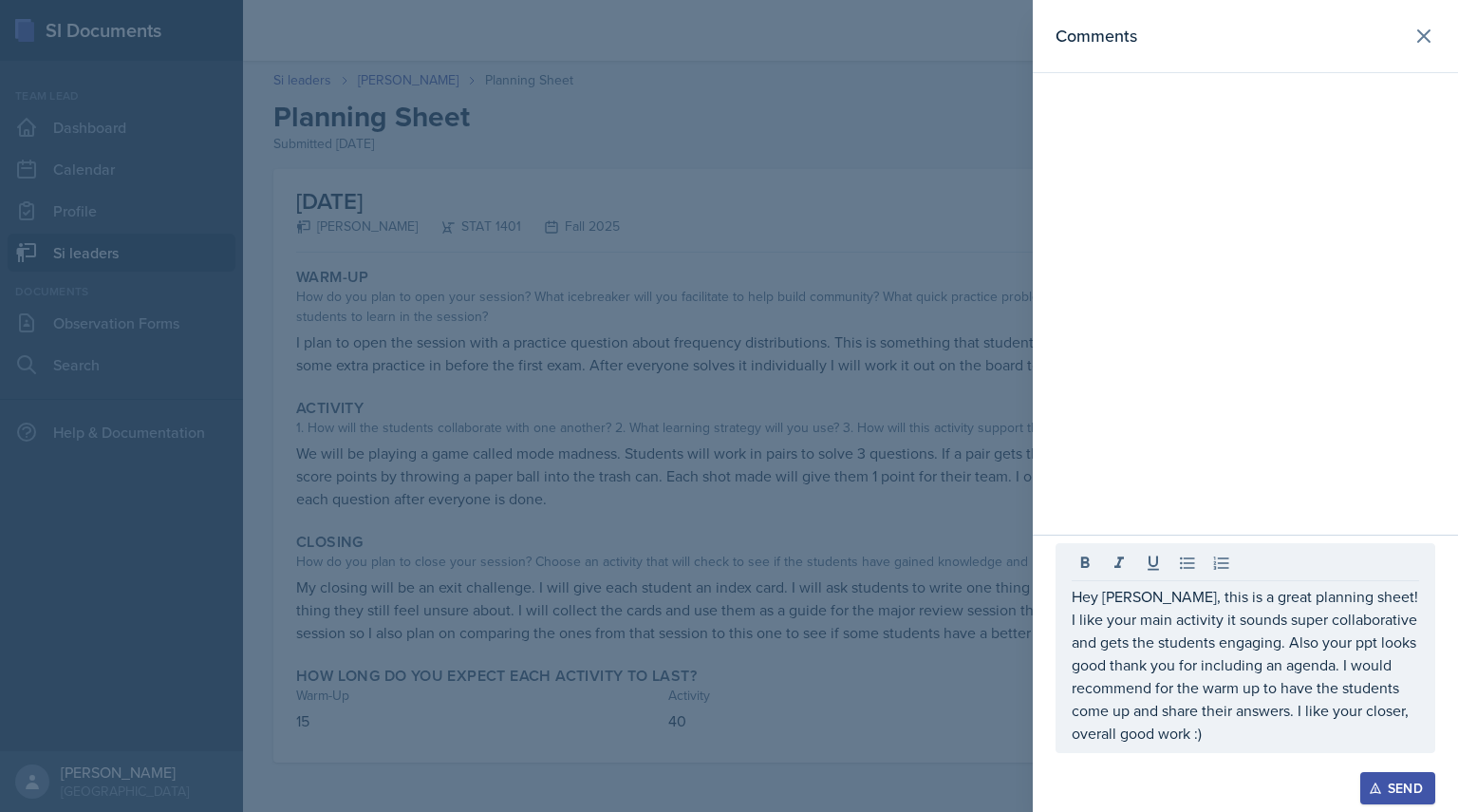
click at [1390, 781] on div "Send" at bounding box center [1398, 788] width 50 height 15
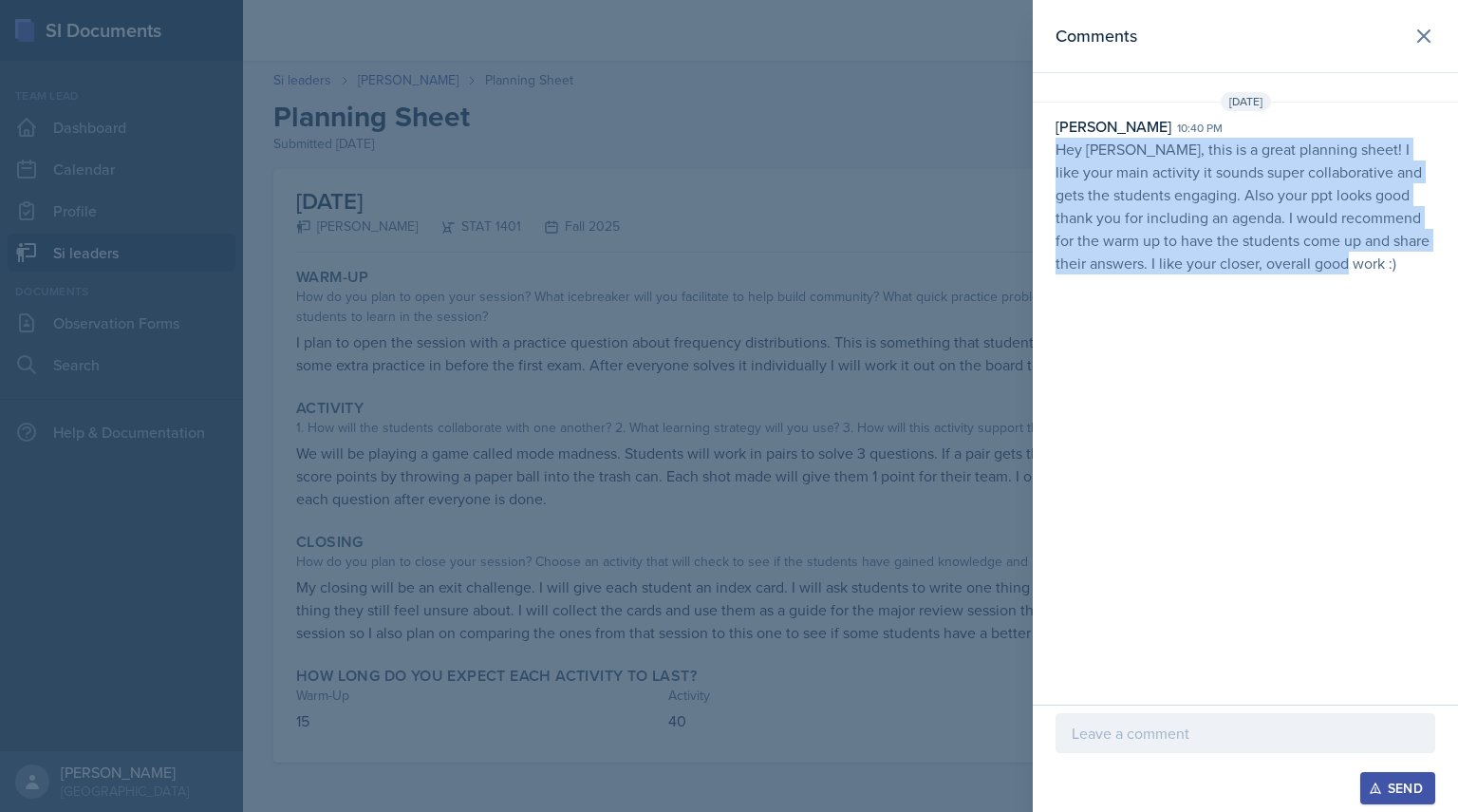
drag, startPoint x: 1055, startPoint y: 157, endPoint x: 1440, endPoint y: 320, distance: 418.1
click at [1440, 320] on div "Comments [DATE] [PERSON_NAME] 10:40 pm Hey [PERSON_NAME], this is a great plann…" at bounding box center [1245, 352] width 425 height 704
copy p "Hey [PERSON_NAME], this is a great planning sheet! I like your main activity it…"
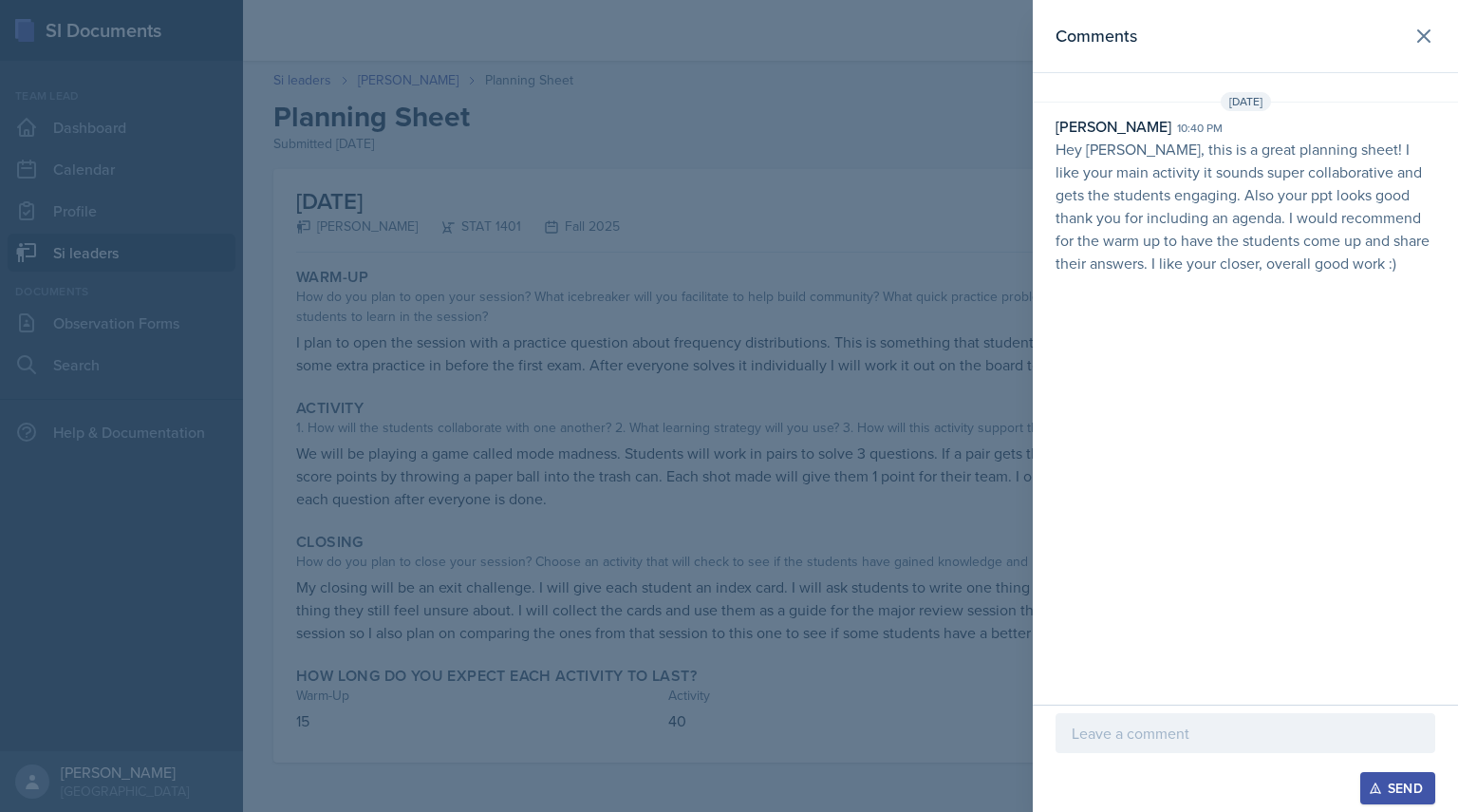
click at [311, 168] on div at bounding box center [729, 406] width 1458 height 812
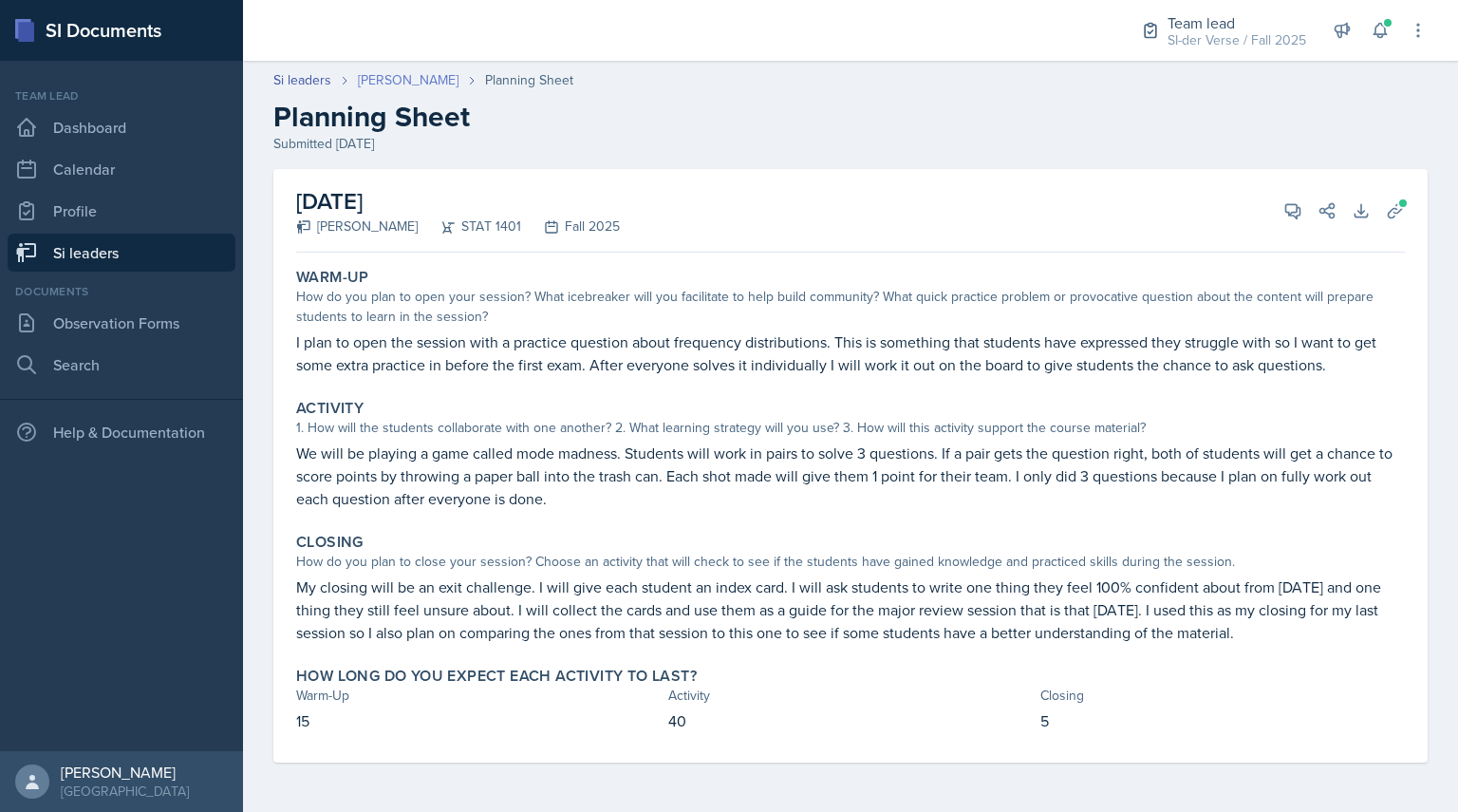
click at [397, 81] on link "[PERSON_NAME]" at bounding box center [408, 80] width 101 height 20
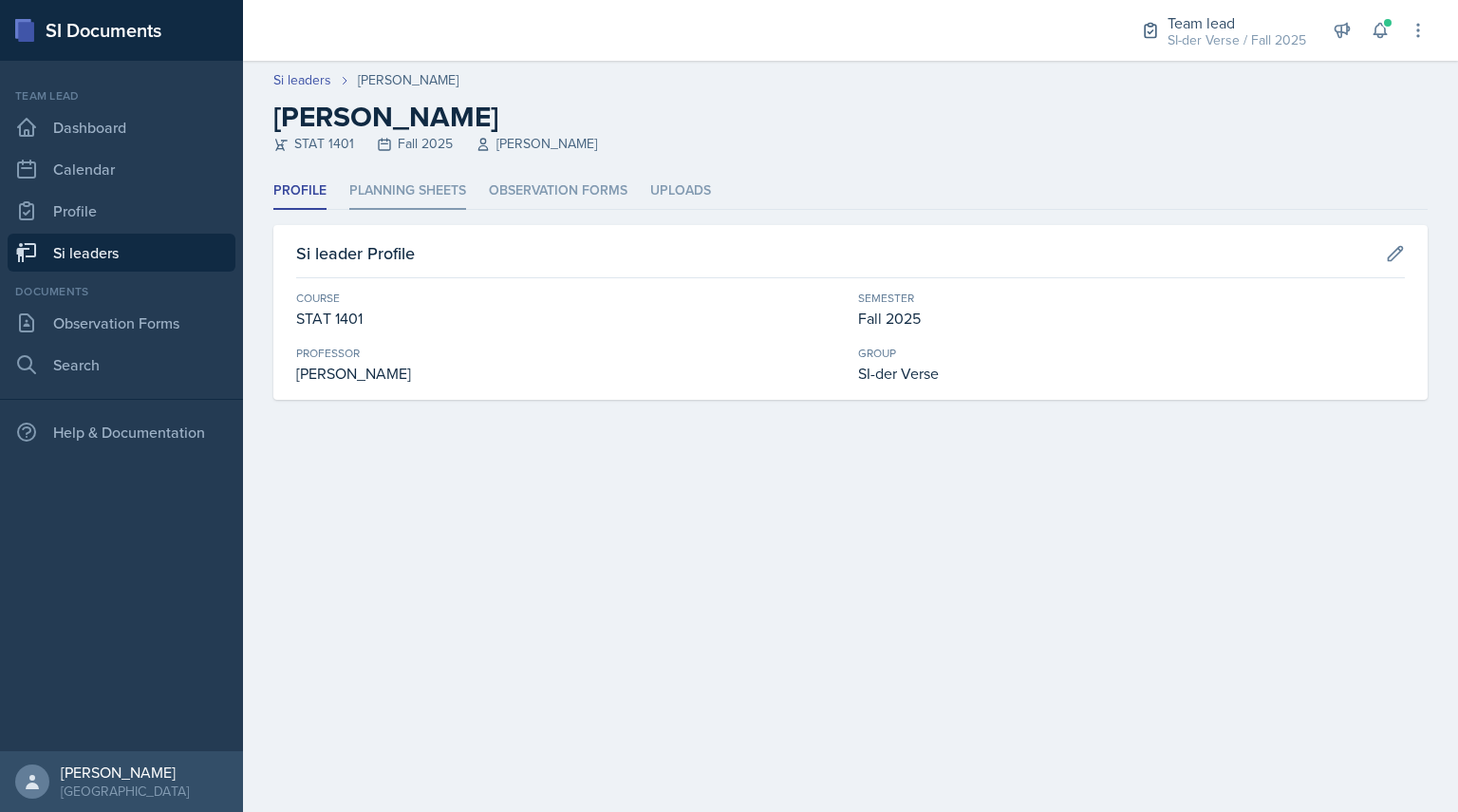
click at [391, 201] on li "Planning Sheets" at bounding box center [407, 191] width 116 height 37
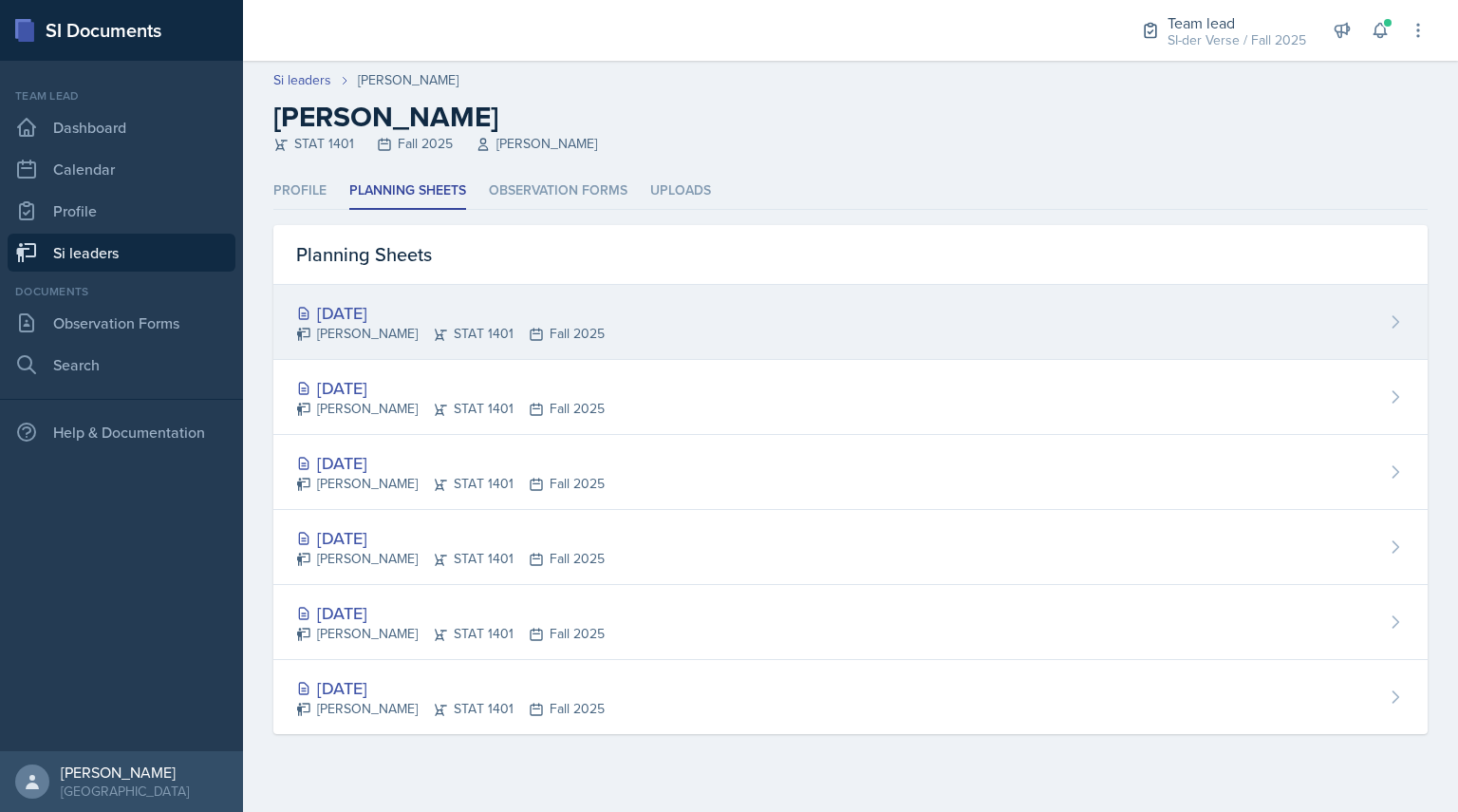
click at [380, 308] on div "[DATE]" at bounding box center [450, 313] width 309 height 26
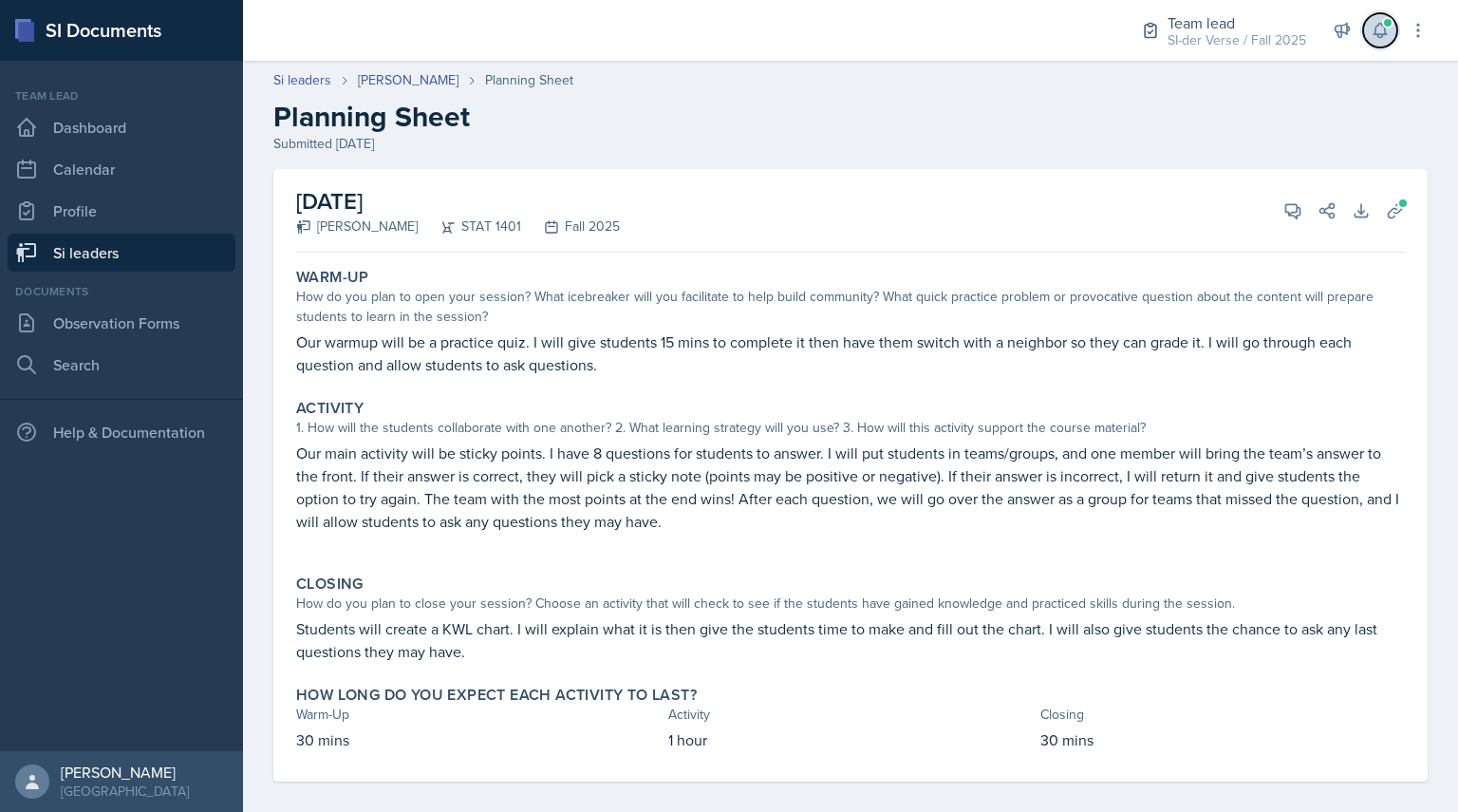
click at [1382, 39] on button at bounding box center [1381, 31] width 35 height 35
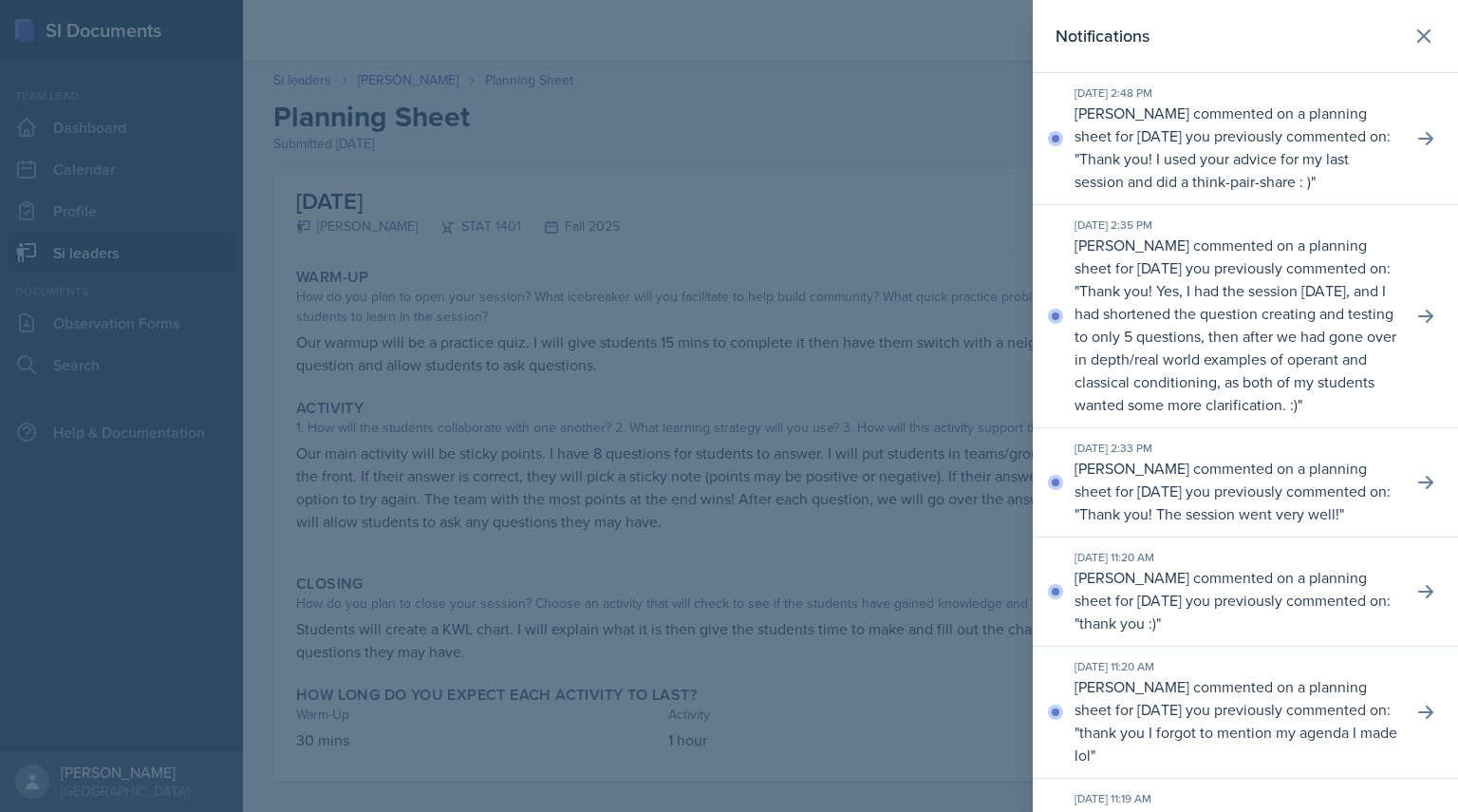
click at [933, 103] on div at bounding box center [729, 406] width 1458 height 812
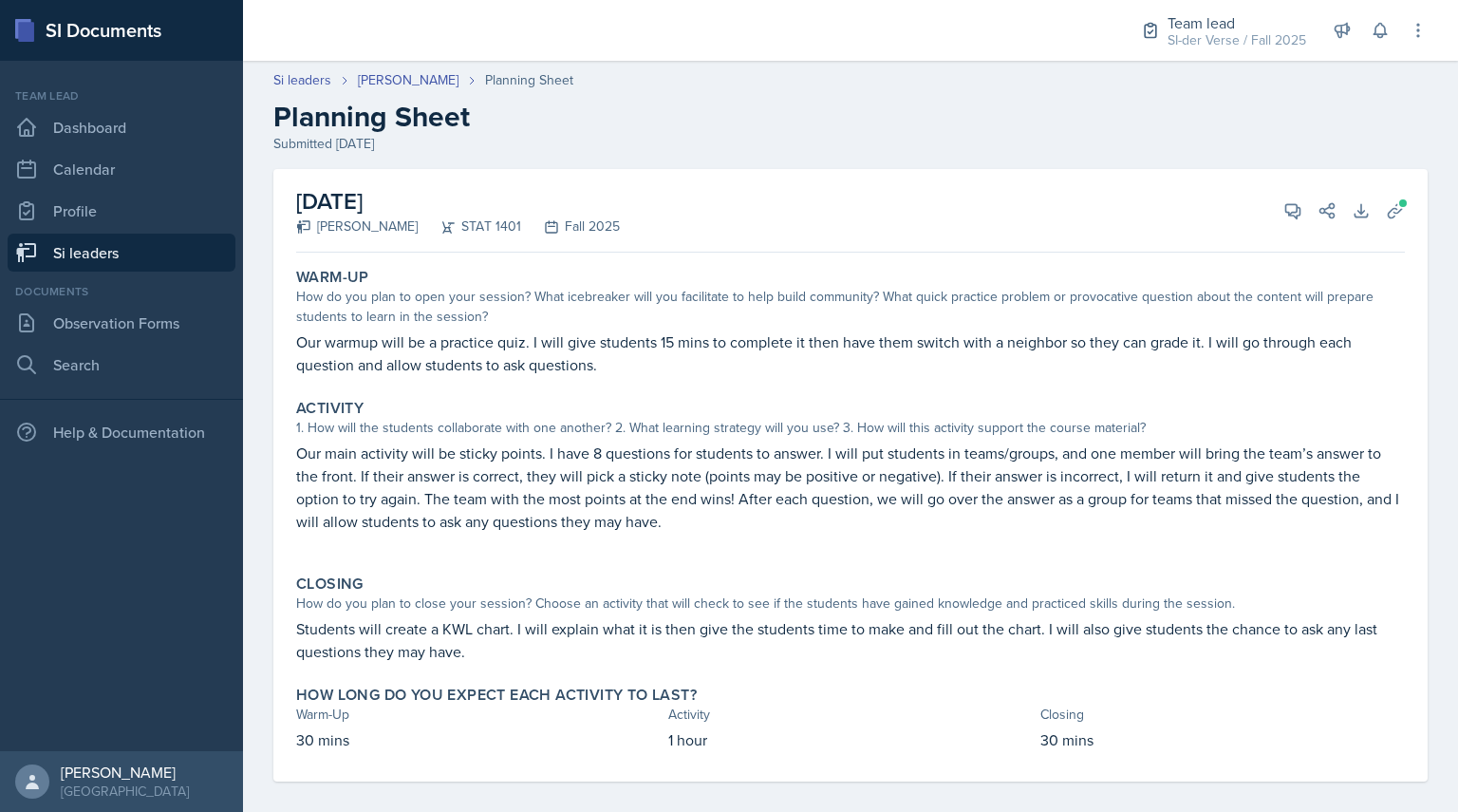
click at [1371, 47] on div "Team lead SI-der Verse / Fall 2025 Team lead Princess [PERSON_NAME] / Fall 2024…" at bounding box center [1271, 30] width 314 height 61
click at [1371, 38] on icon at bounding box center [1381, 31] width 19 height 19
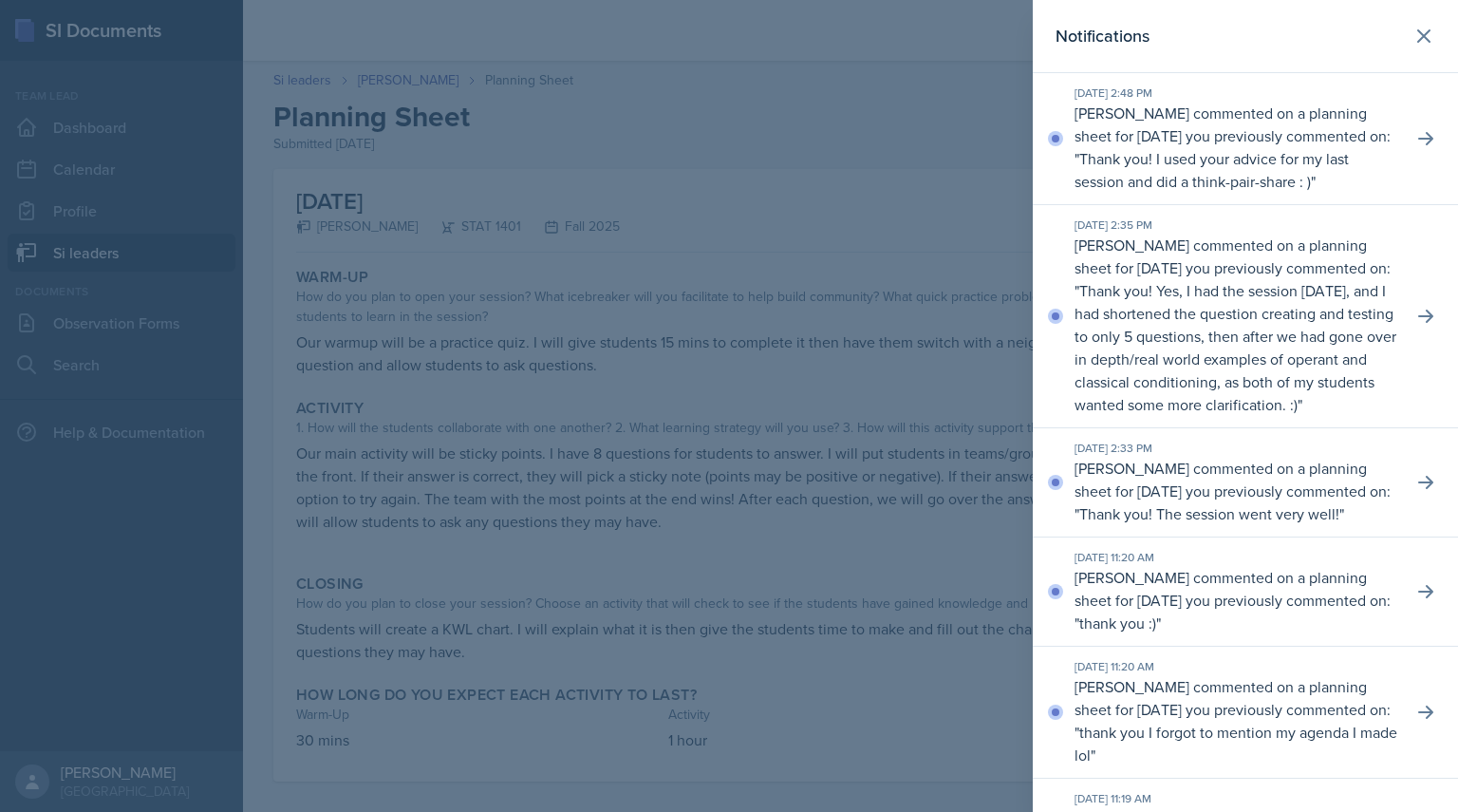
click at [957, 134] on div at bounding box center [729, 406] width 1458 height 812
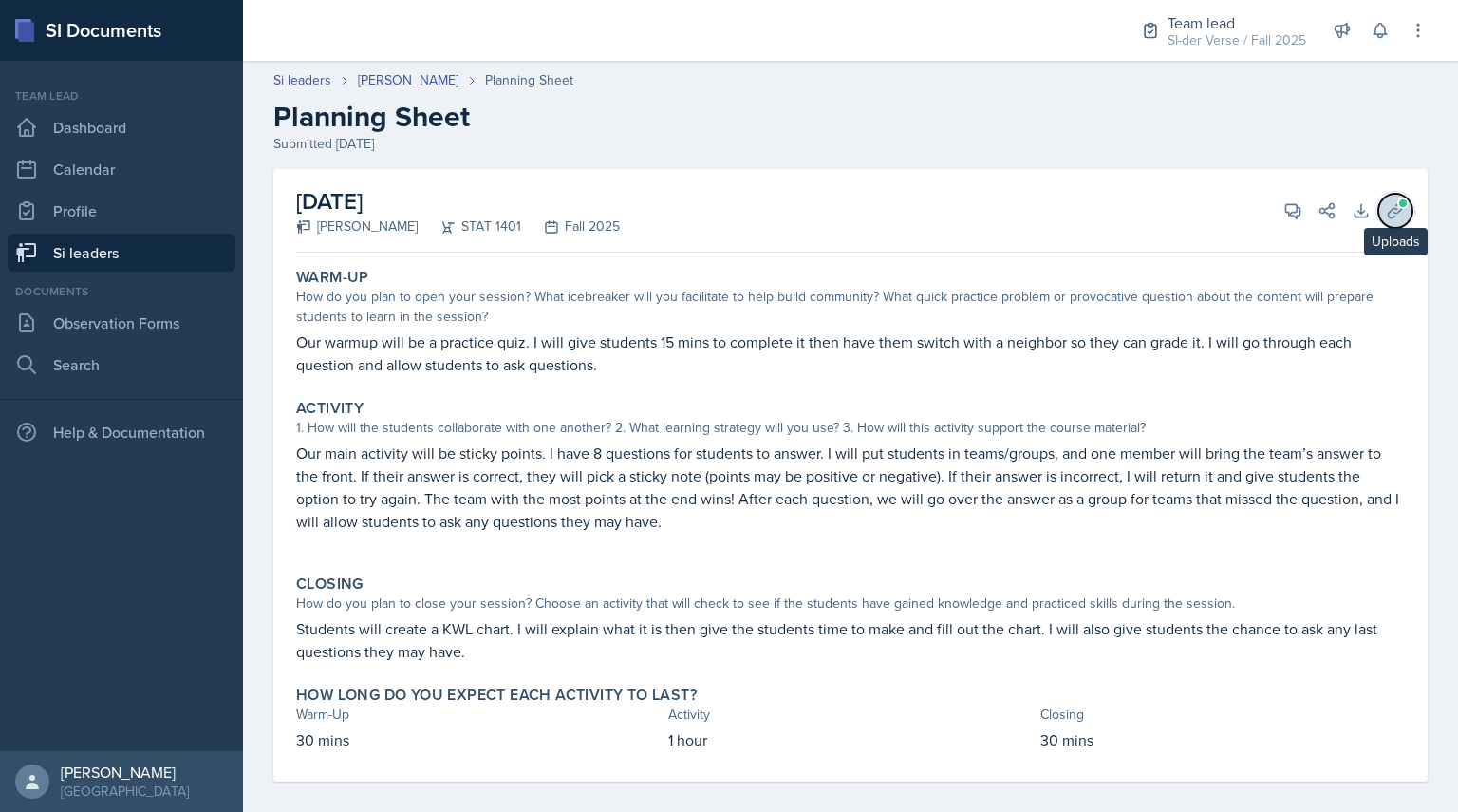
click at [1386, 217] on icon at bounding box center [1395, 211] width 19 height 19
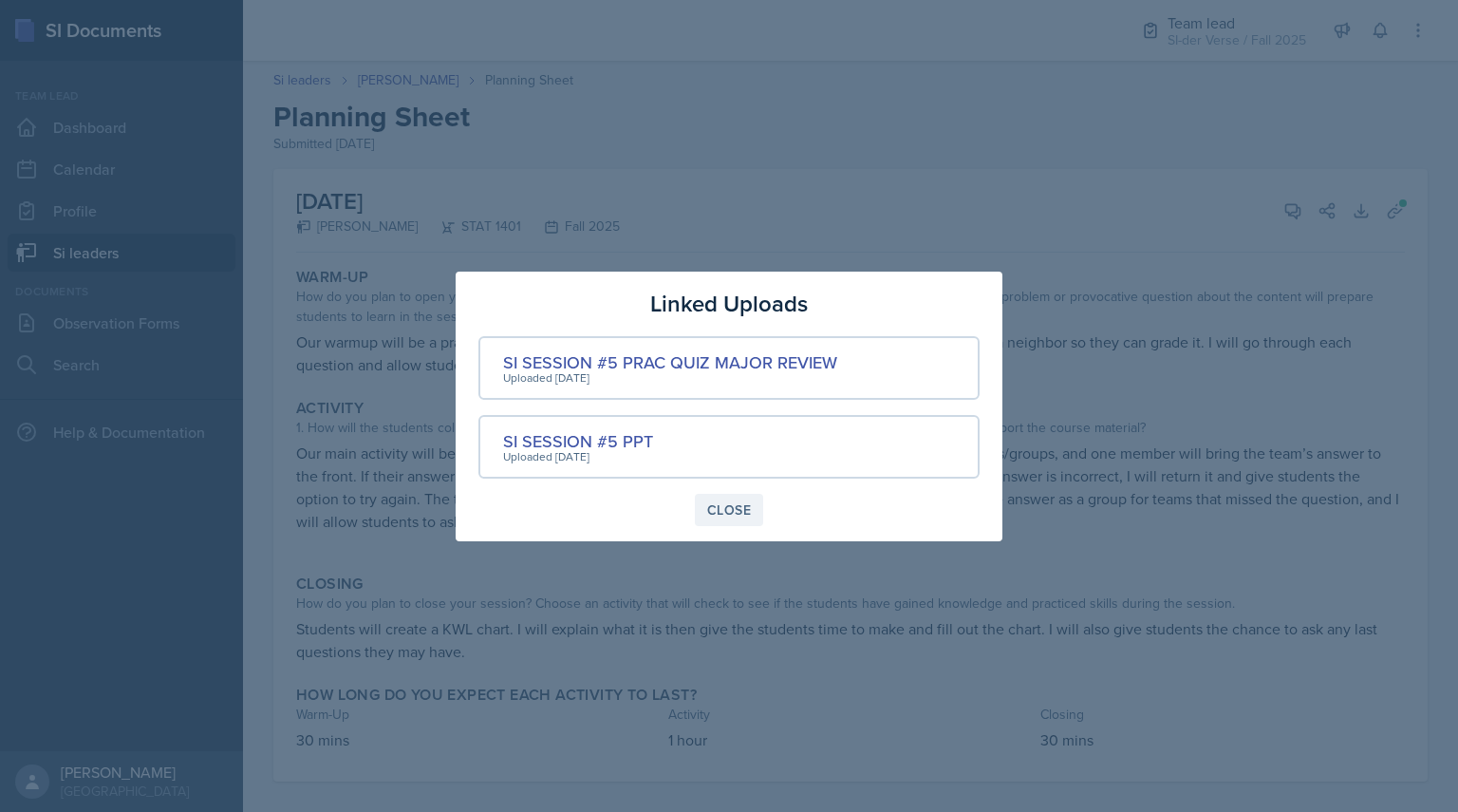
click at [723, 518] on div "Close" at bounding box center [729, 510] width 43 height 15
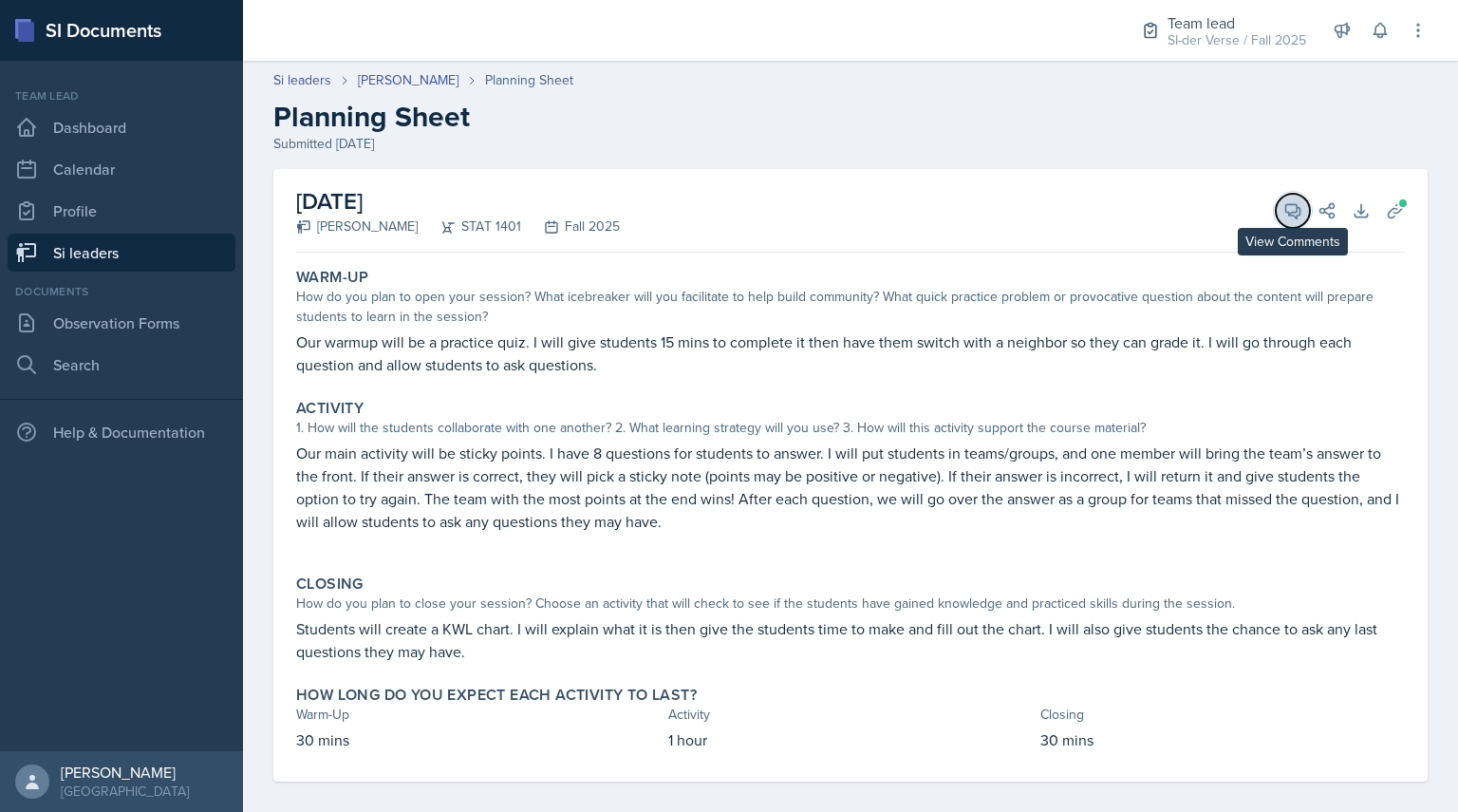
click at [1287, 214] on icon at bounding box center [1293, 211] width 14 height 14
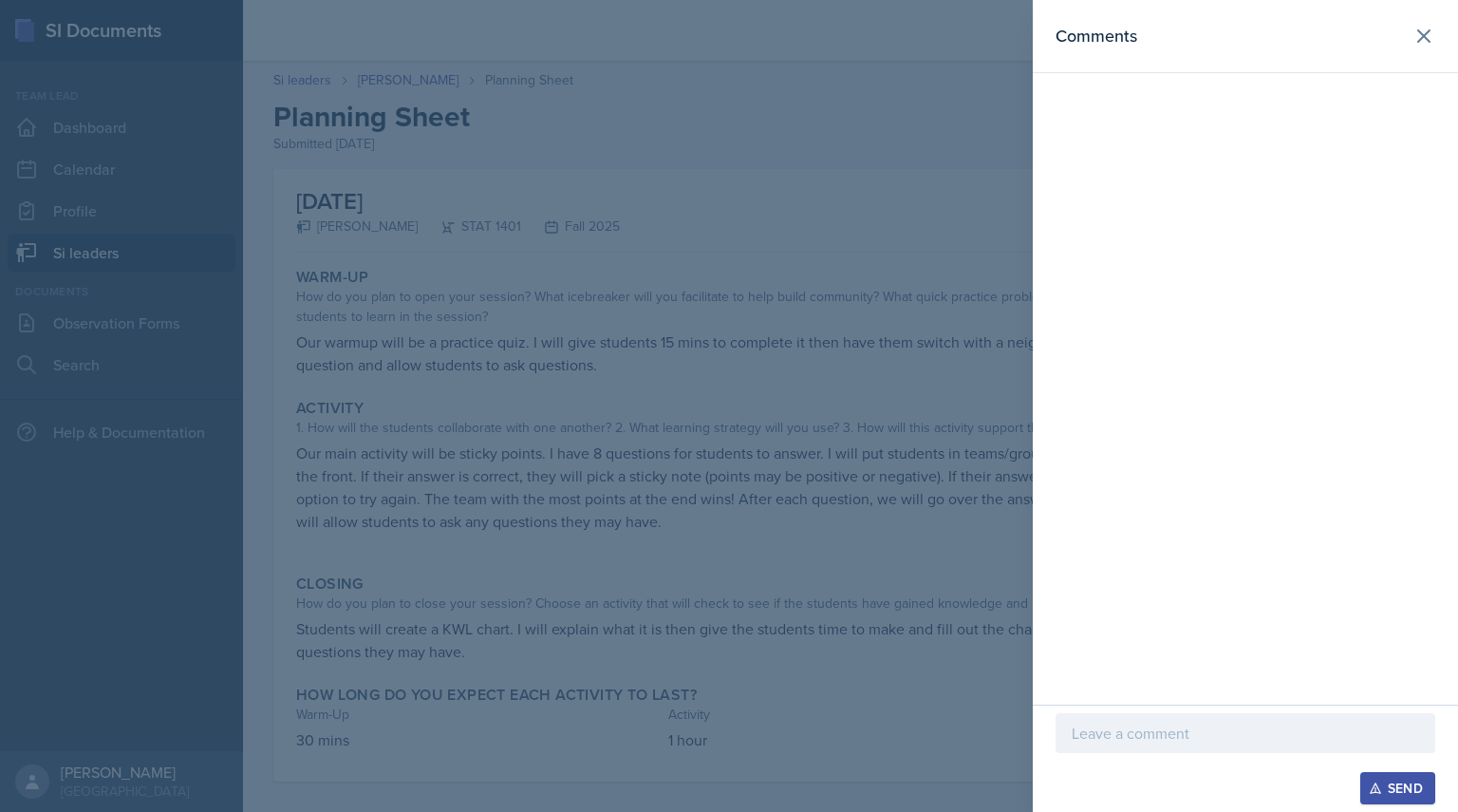
click at [750, 289] on div at bounding box center [729, 406] width 1458 height 812
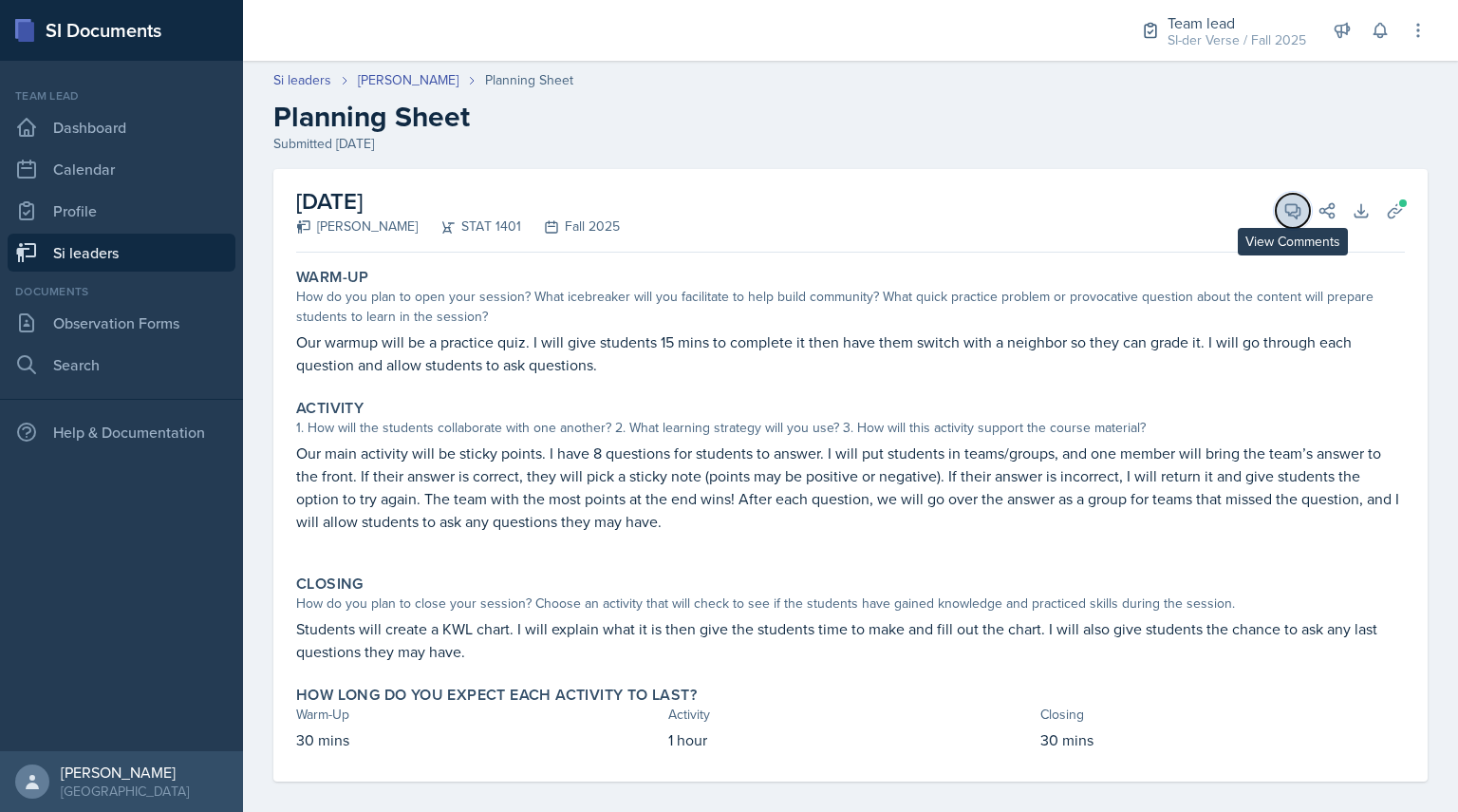
click at [1287, 206] on icon at bounding box center [1293, 211] width 14 height 14
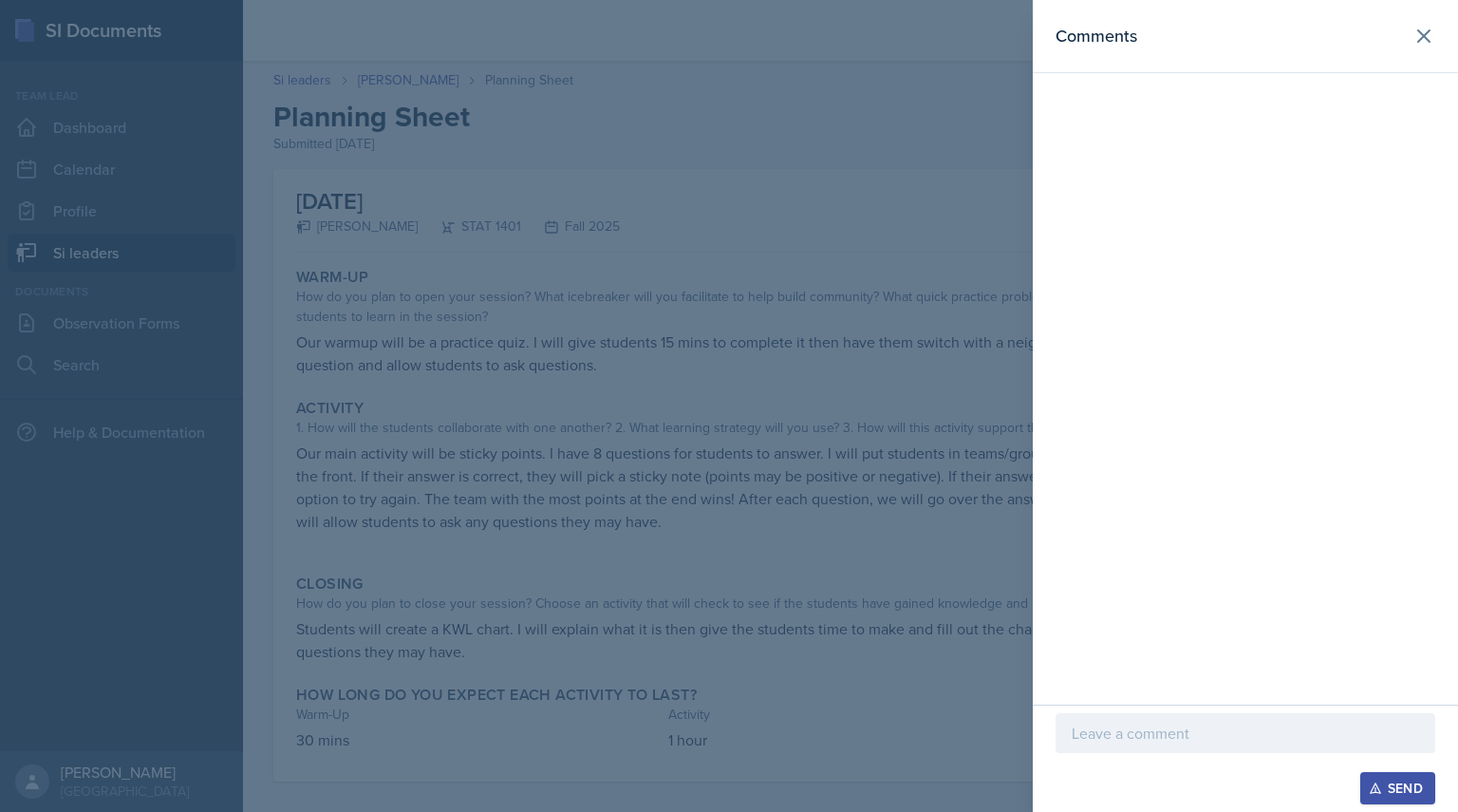
click at [1082, 720] on div at bounding box center [1245, 732] width 380 height 39
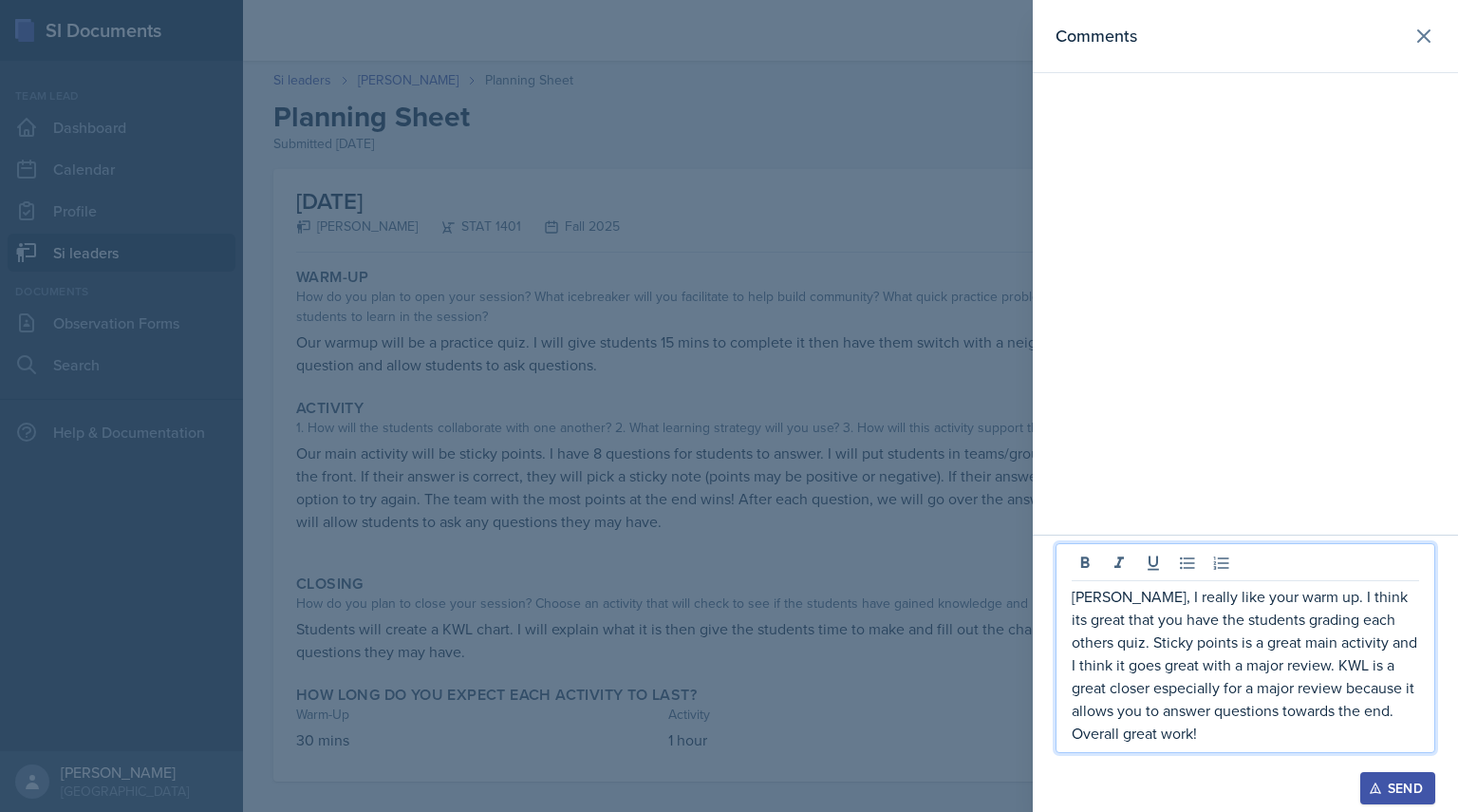
click at [1403, 788] on div "Send" at bounding box center [1398, 788] width 50 height 15
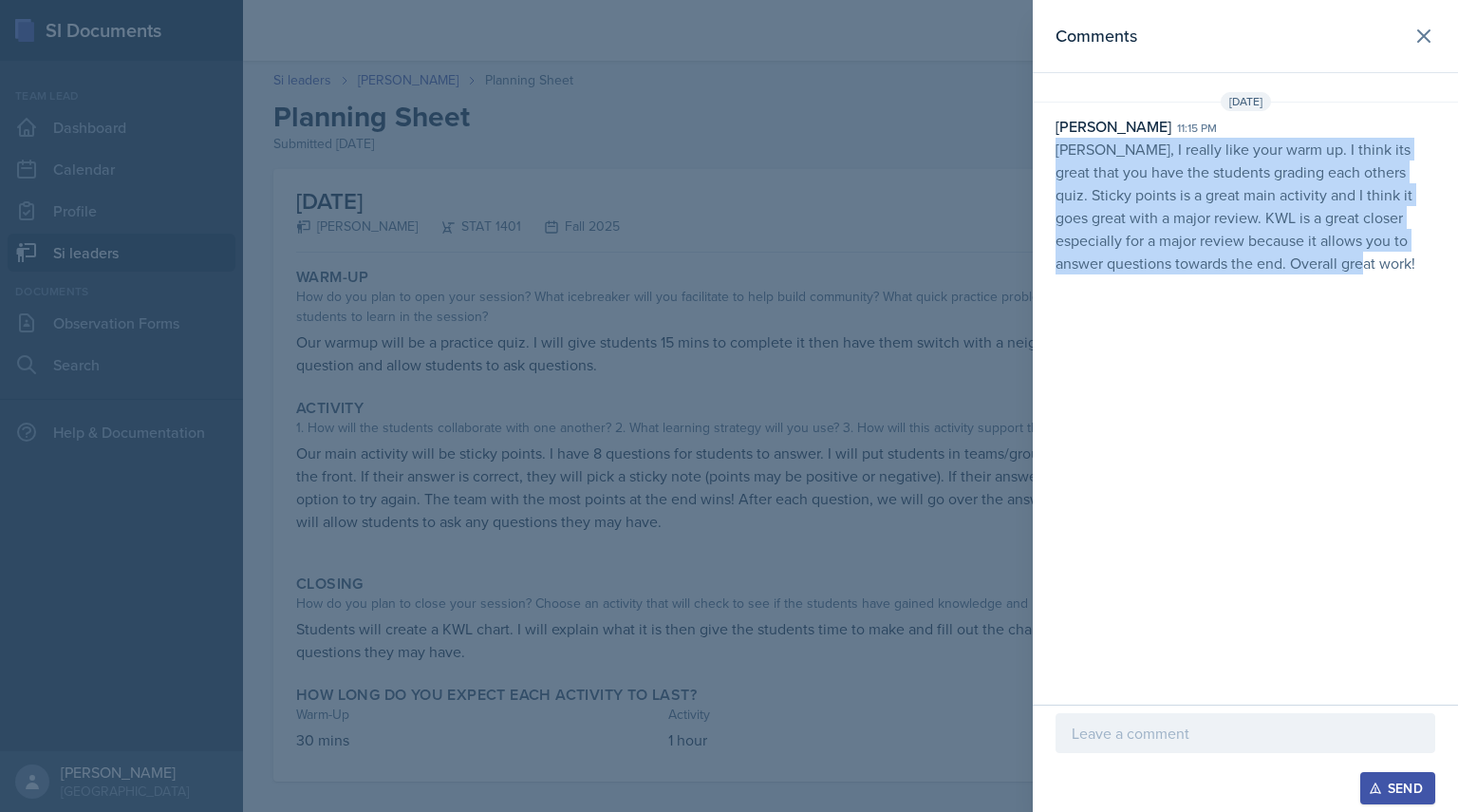
drag, startPoint x: 1049, startPoint y: 157, endPoint x: 1357, endPoint y: 343, distance: 359.8
click at [1357, 343] on div "Comments [DATE] [PERSON_NAME] 11:15 pm [PERSON_NAME], I really like your warm u…" at bounding box center [1245, 352] width 425 height 704
copy p "[PERSON_NAME], I really like your warm up. I think its great that you have the …"
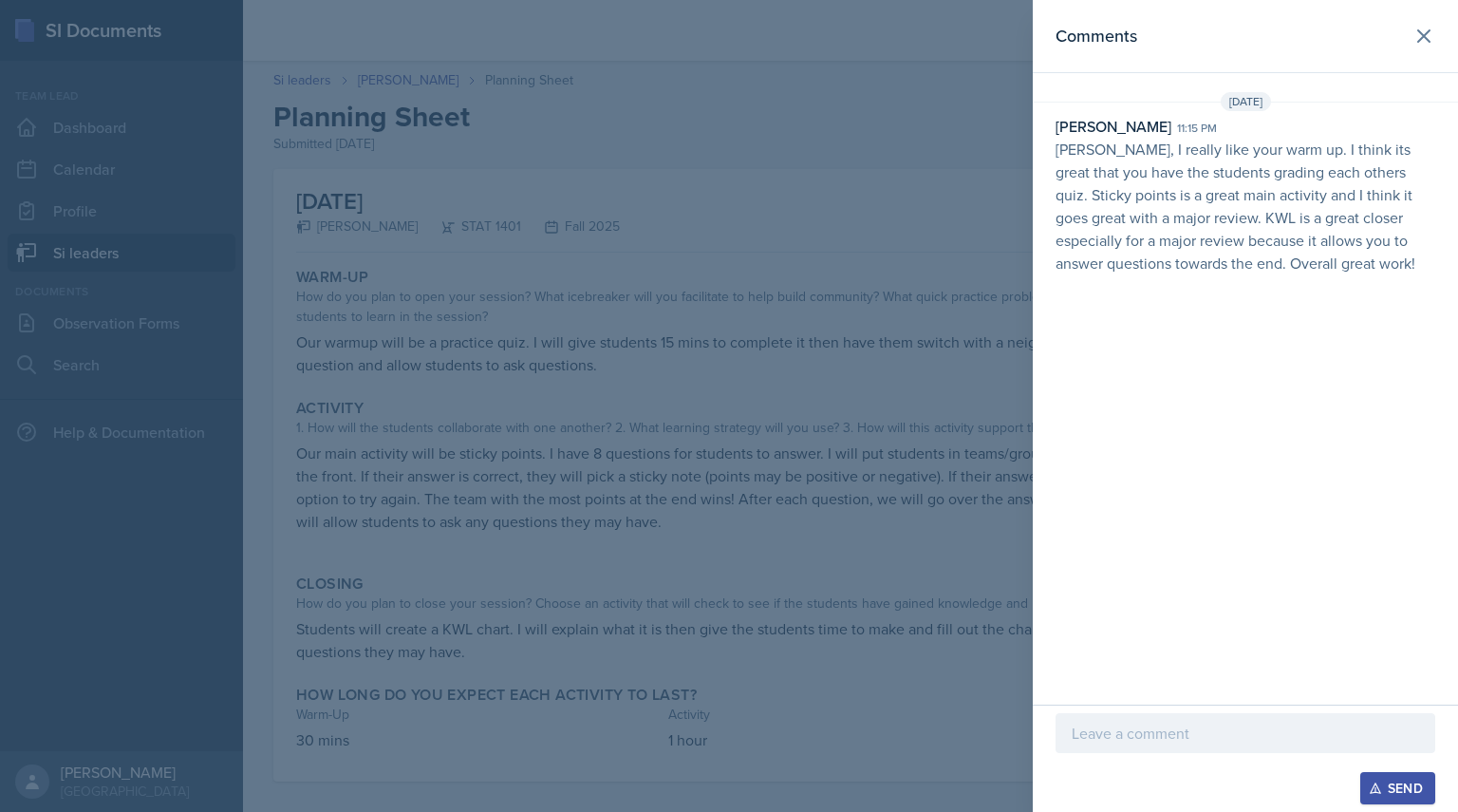
click at [486, 204] on div at bounding box center [729, 406] width 1458 height 812
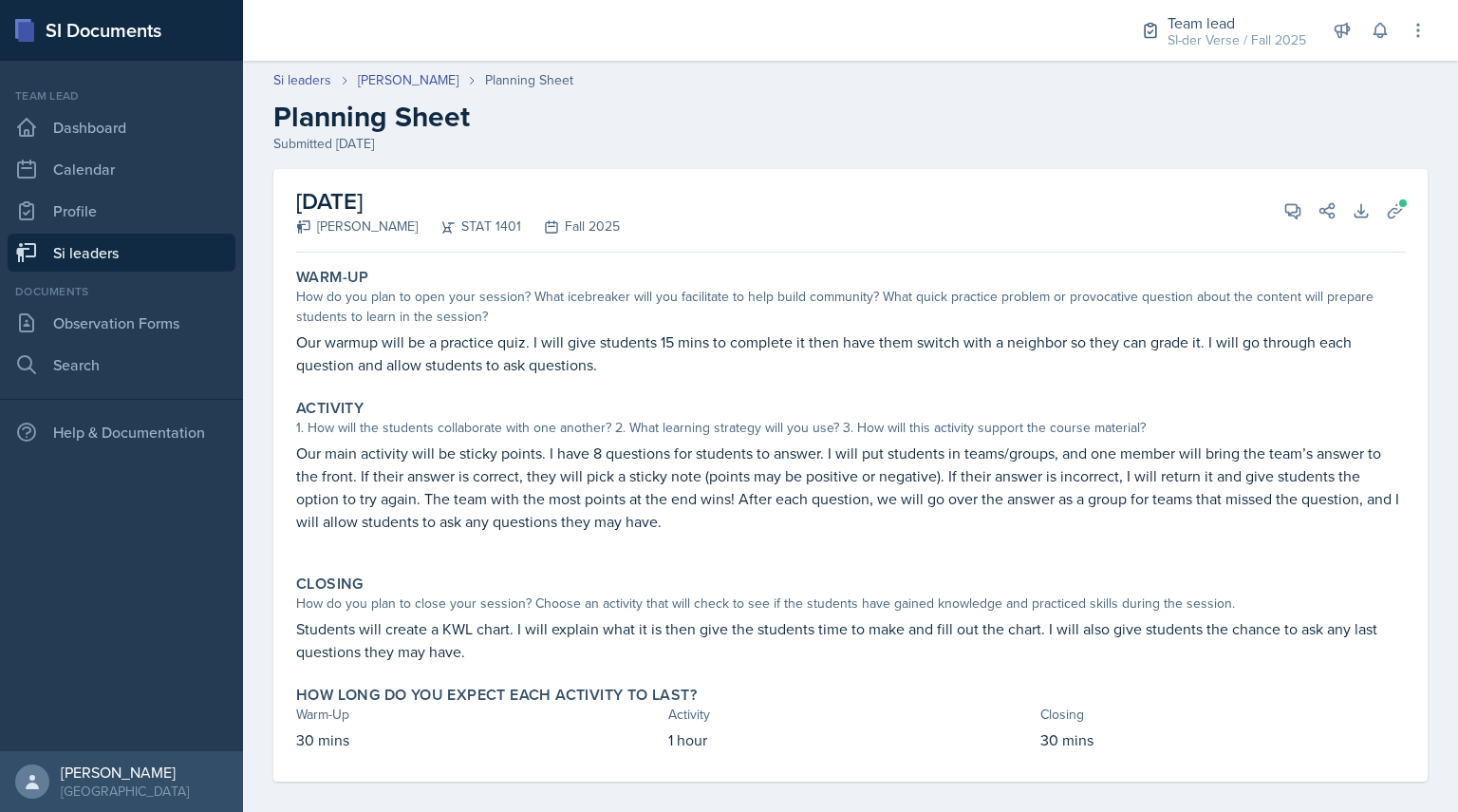
click at [153, 248] on link "Si leaders" at bounding box center [121, 252] width 228 height 38
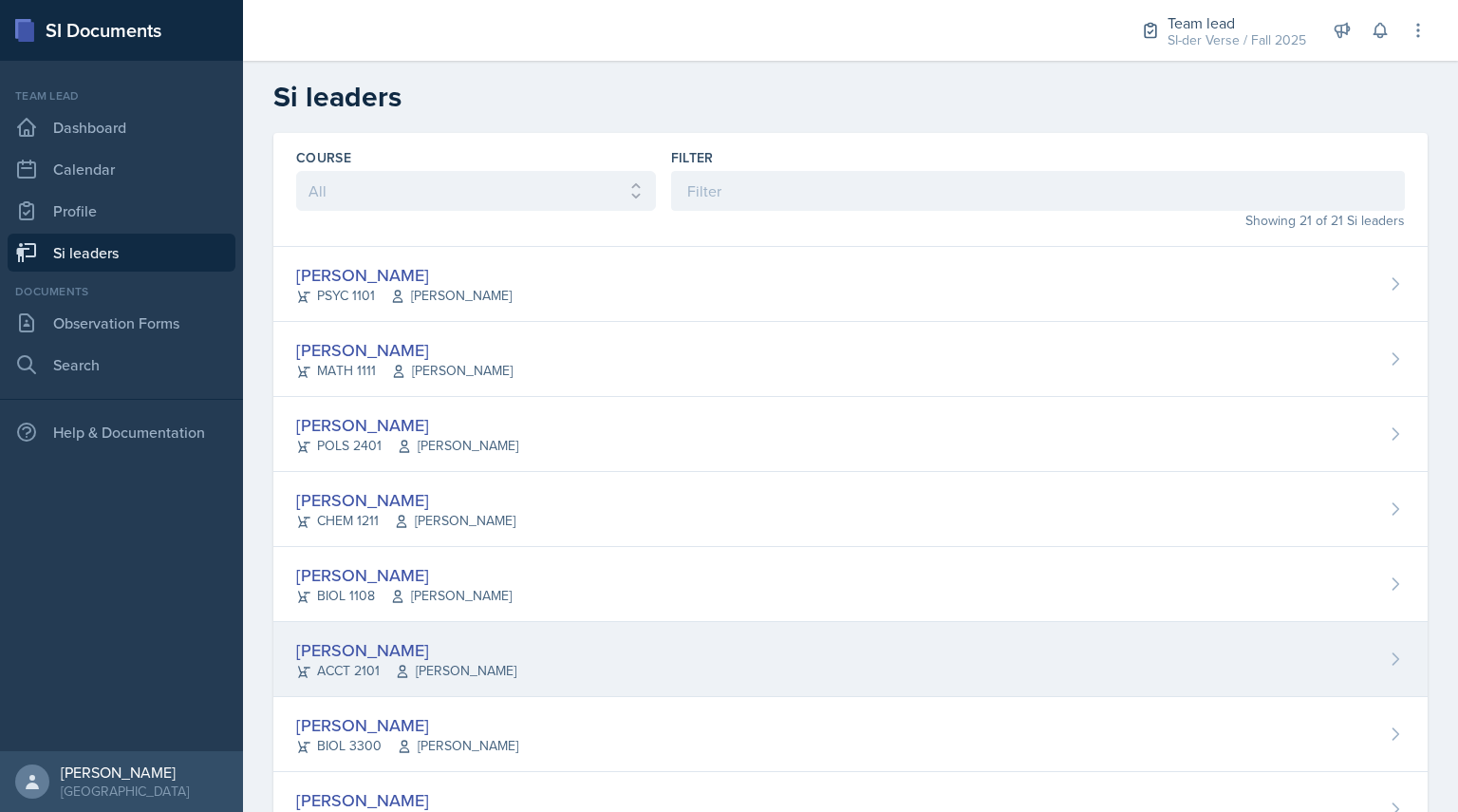
click at [373, 645] on div "[PERSON_NAME]" at bounding box center [406, 649] width 220 height 26
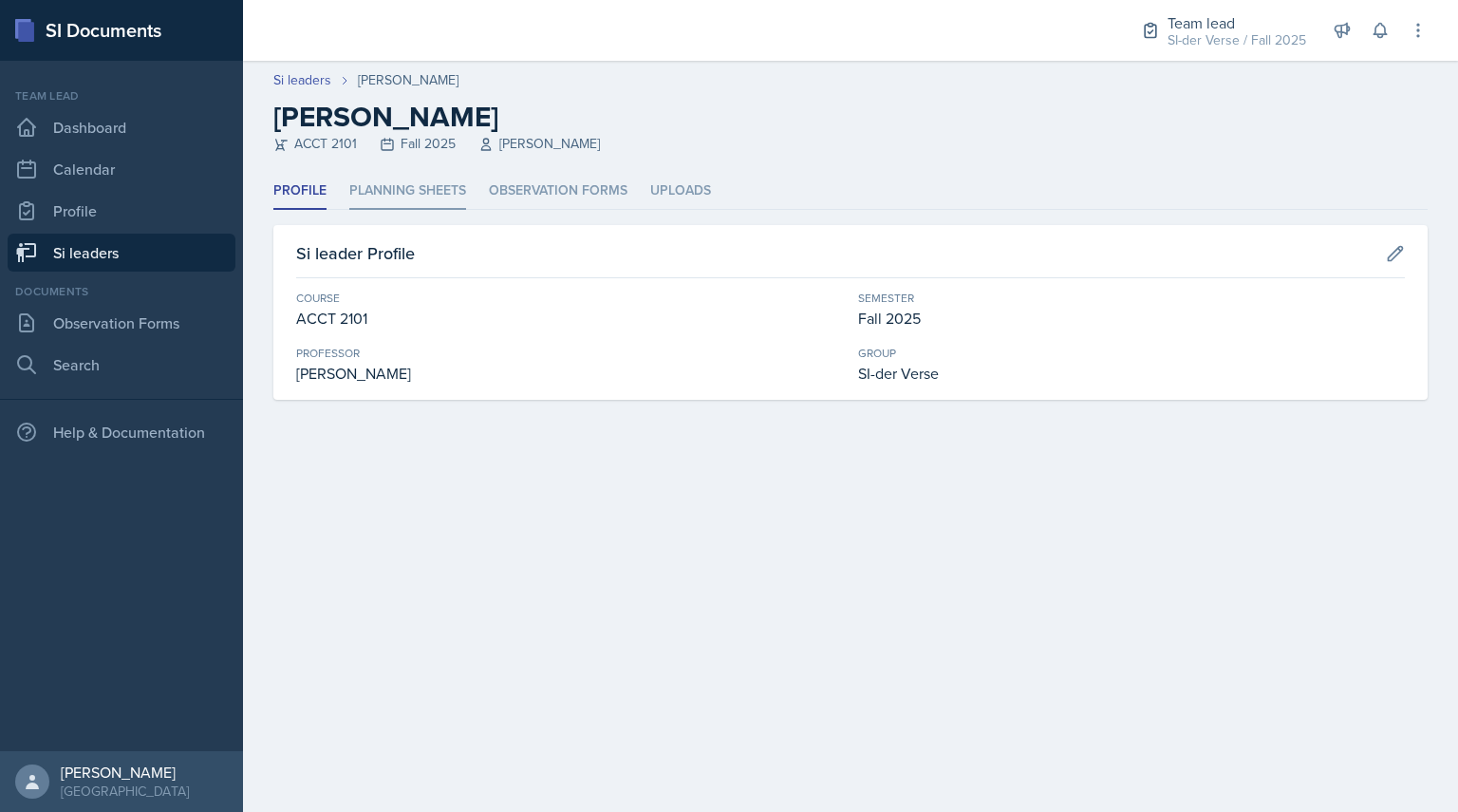
click at [420, 192] on li "Planning Sheets" at bounding box center [407, 191] width 116 height 37
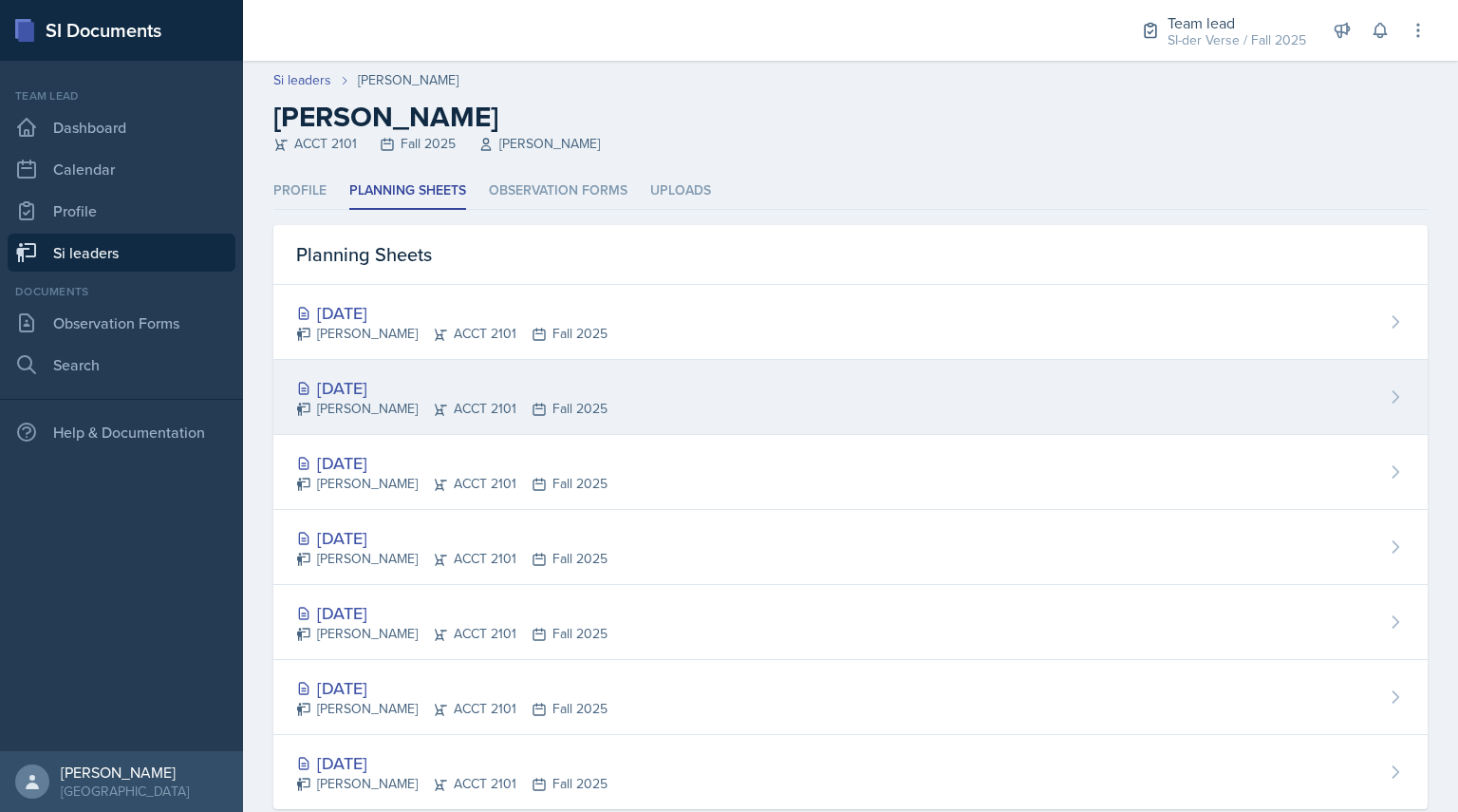
click at [410, 403] on div "[PERSON_NAME] ACCT 2101 Fall 2025" at bounding box center [452, 408] width 312 height 20
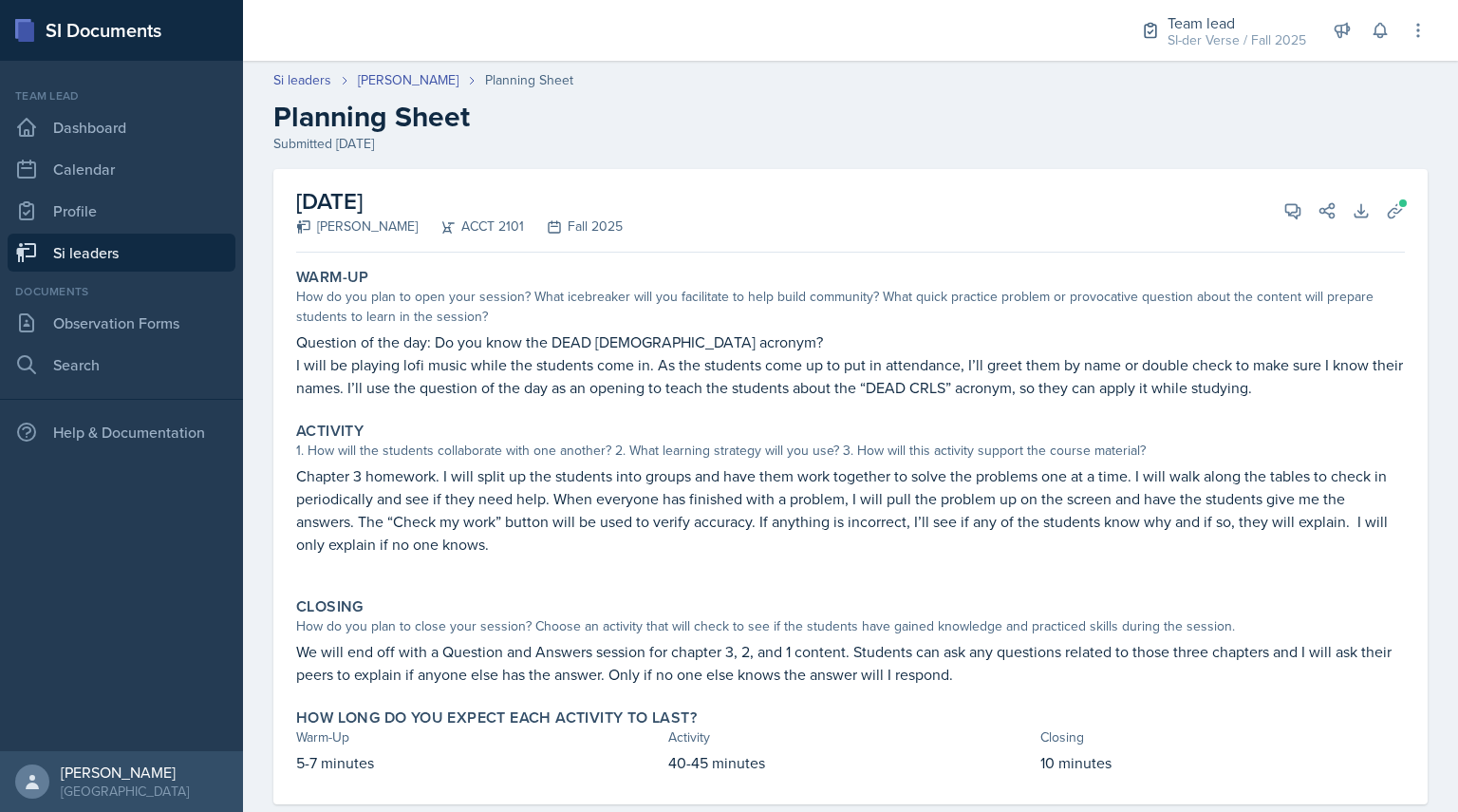
click at [1399, 217] on div "[DATE] [PERSON_NAME] ACCT 2101 Fall 2025 View Comments Comments Send Share Down…" at bounding box center [851, 487] width 1155 height 635
click at [1386, 210] on icon at bounding box center [1395, 211] width 19 height 19
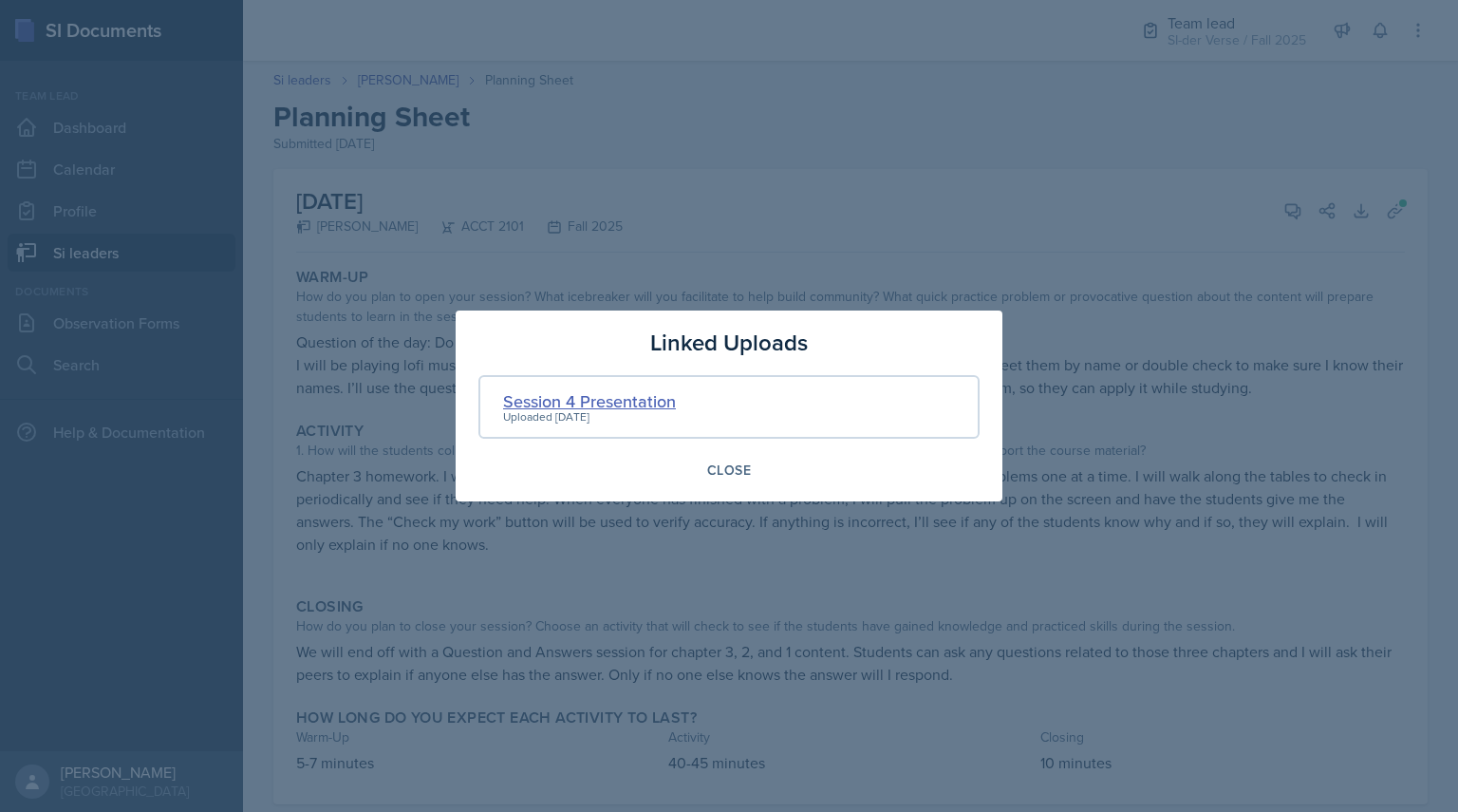
click at [613, 395] on div "Session 4 Presentation" at bounding box center [590, 401] width 173 height 26
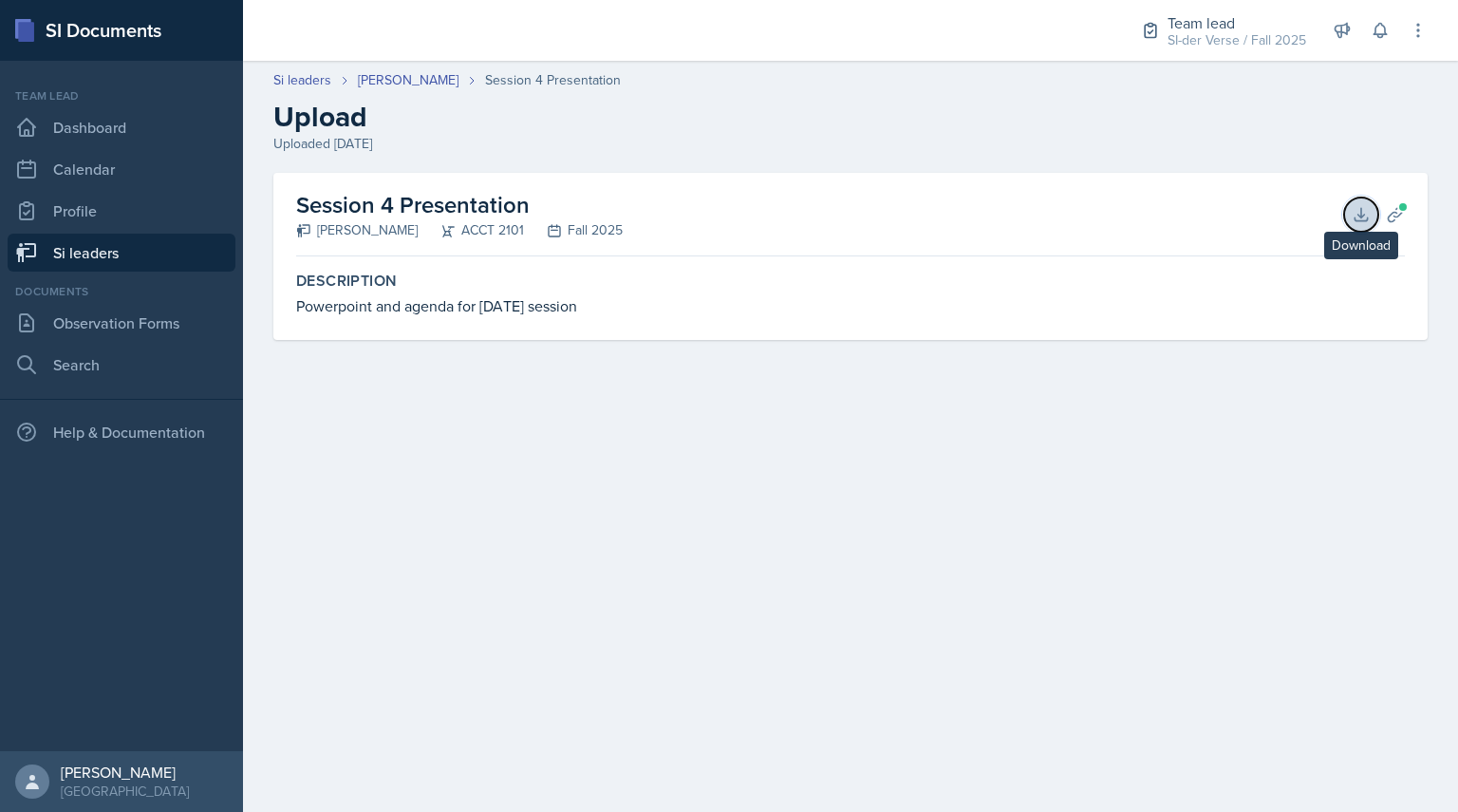
click at [1361, 220] on icon at bounding box center [1361, 214] width 13 height 13
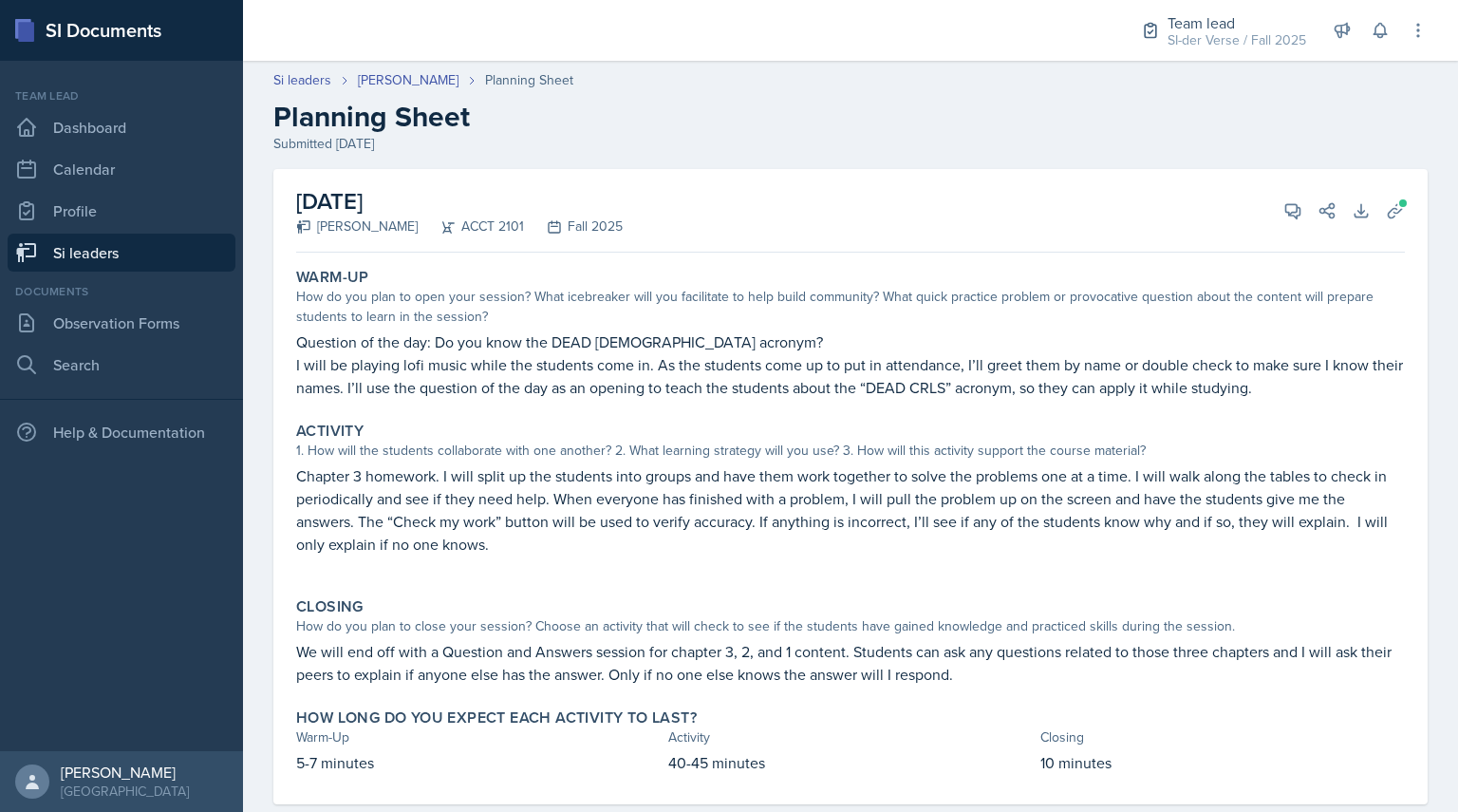
scroll to position [38, 0]
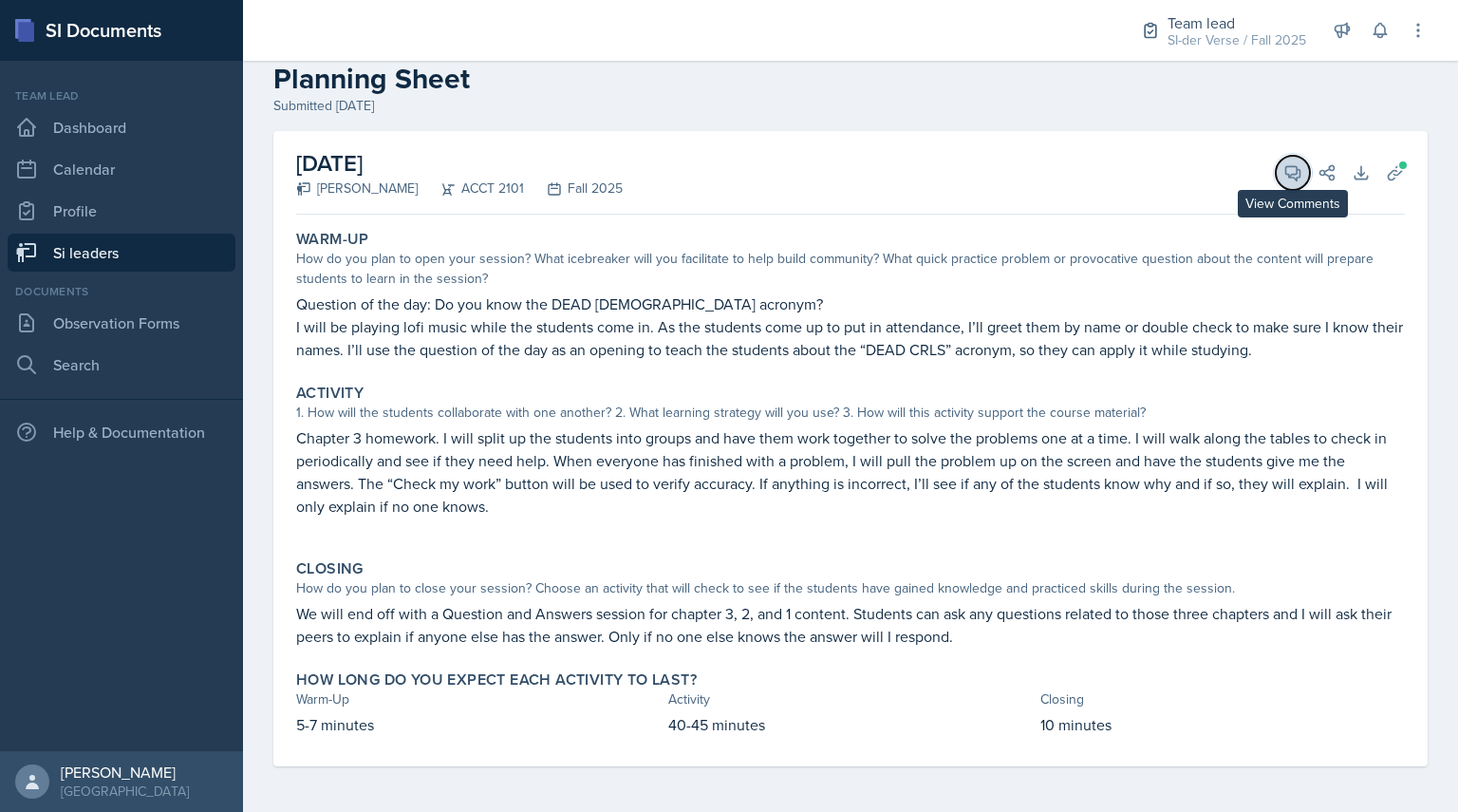
click at [1287, 178] on icon at bounding box center [1293, 173] width 14 height 14
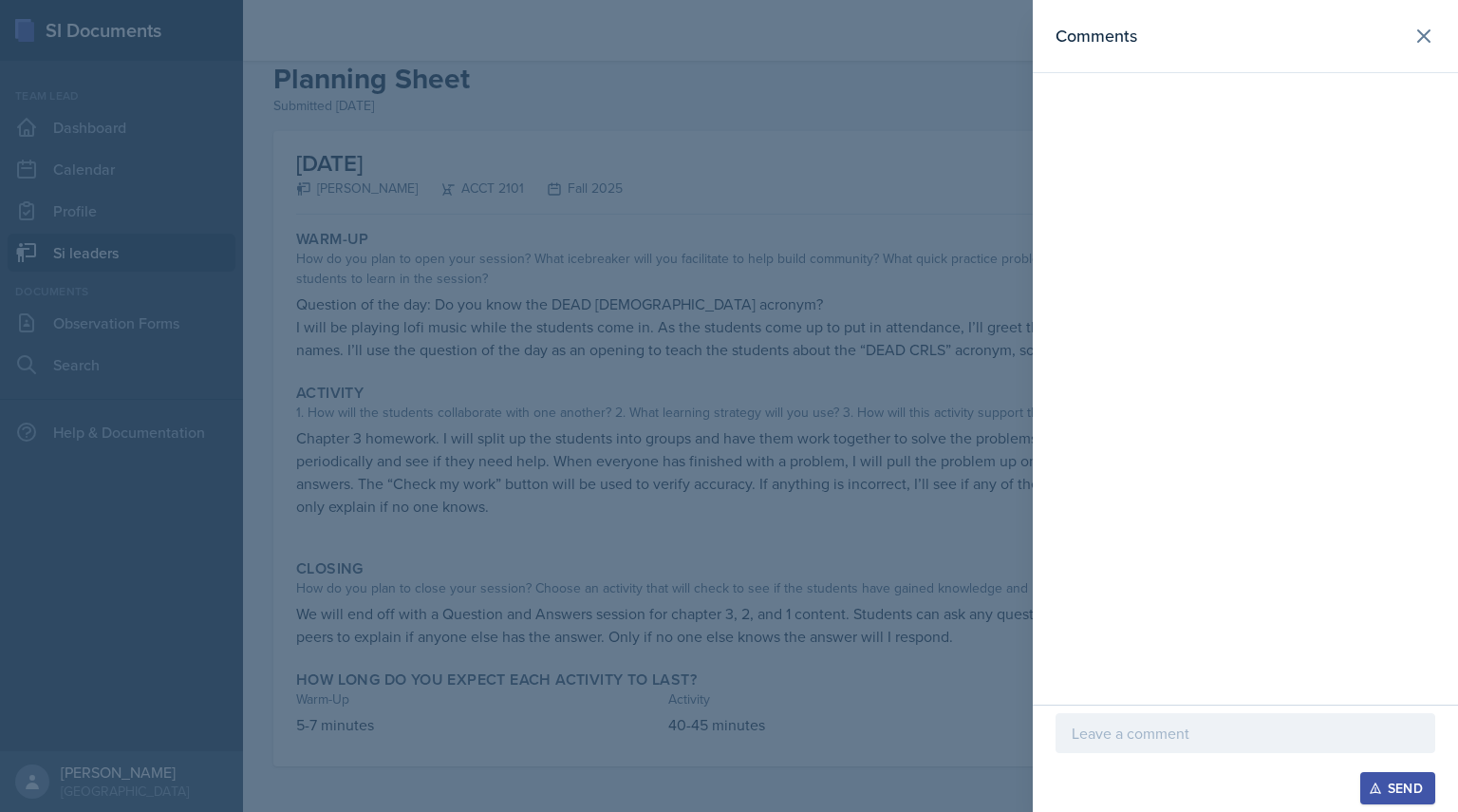
click at [1105, 770] on div at bounding box center [1245, 762] width 380 height 19
click at [1096, 744] on p at bounding box center [1245, 733] width 347 height 23
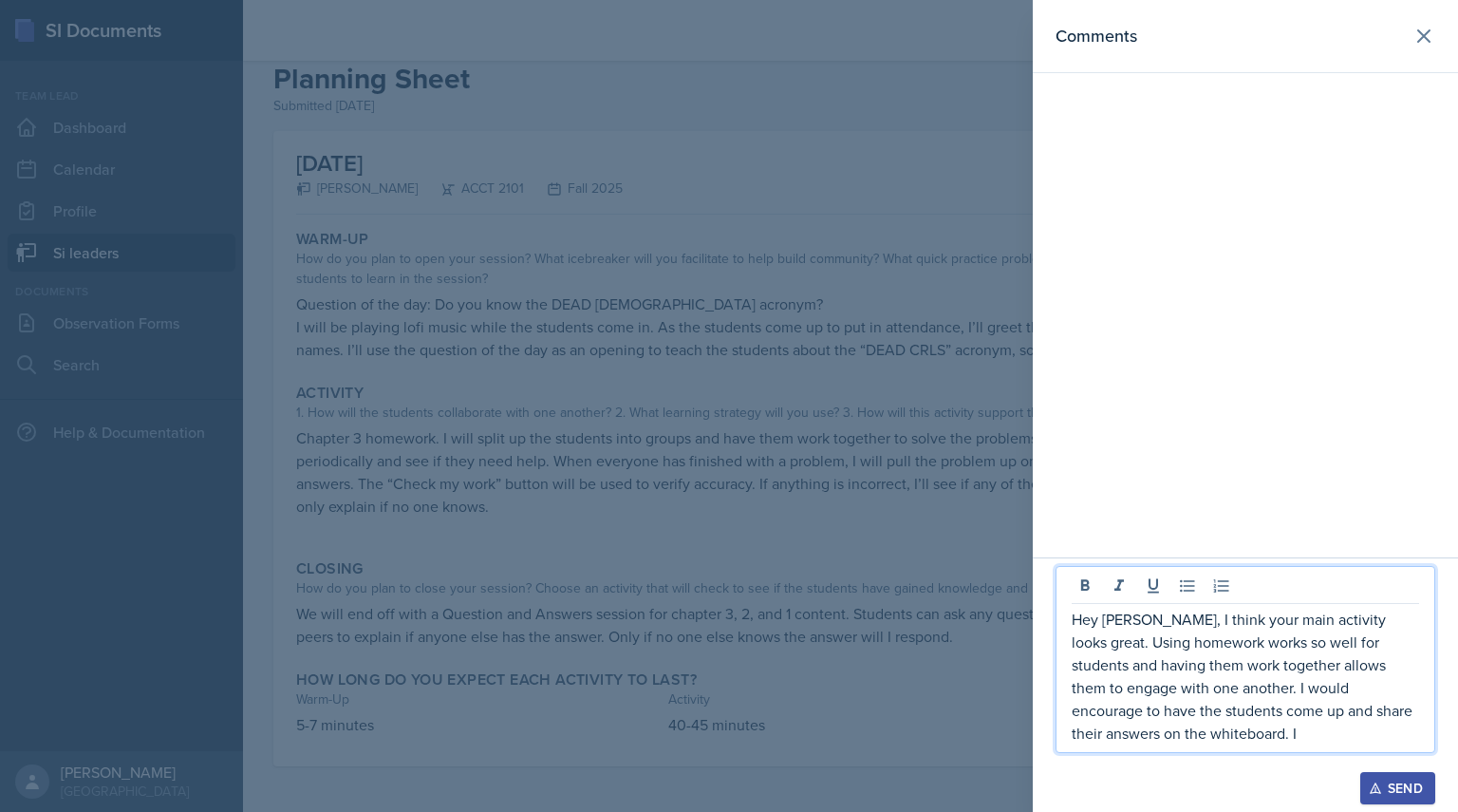
click at [1334, 689] on p "Hey [PERSON_NAME], I think your main activity looks great. Using homework works…" at bounding box center [1245, 675] width 347 height 137
click at [1350, 693] on p "Hey [PERSON_NAME], I think your main activity looks great. Using homework works…" at bounding box center [1245, 675] width 347 height 137
click at [1267, 737] on p "Hey [PERSON_NAME], I think your main activity looks great. Using homework works…" at bounding box center [1245, 675] width 347 height 137
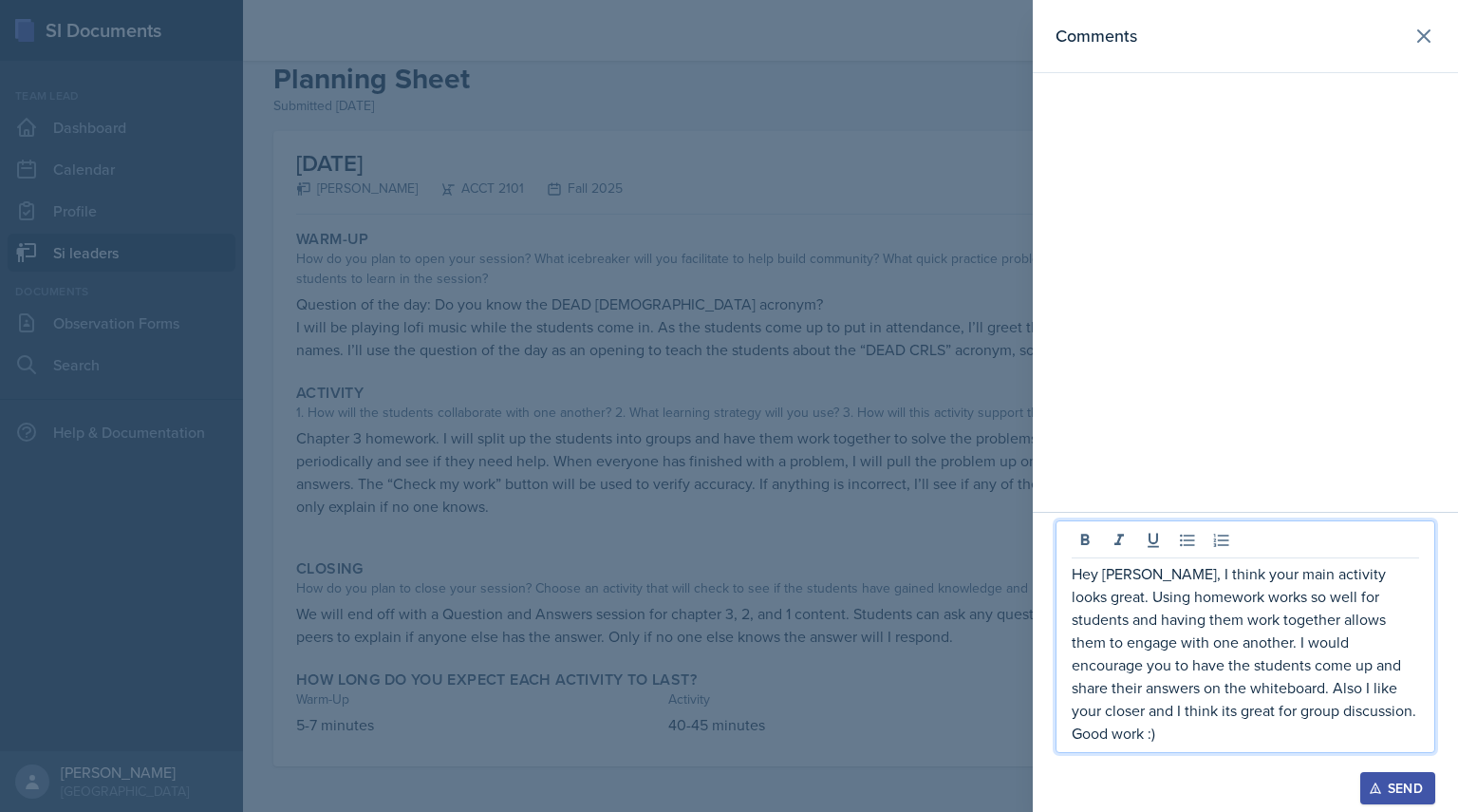
click at [1426, 780] on button "Send" at bounding box center [1398, 788] width 75 height 33
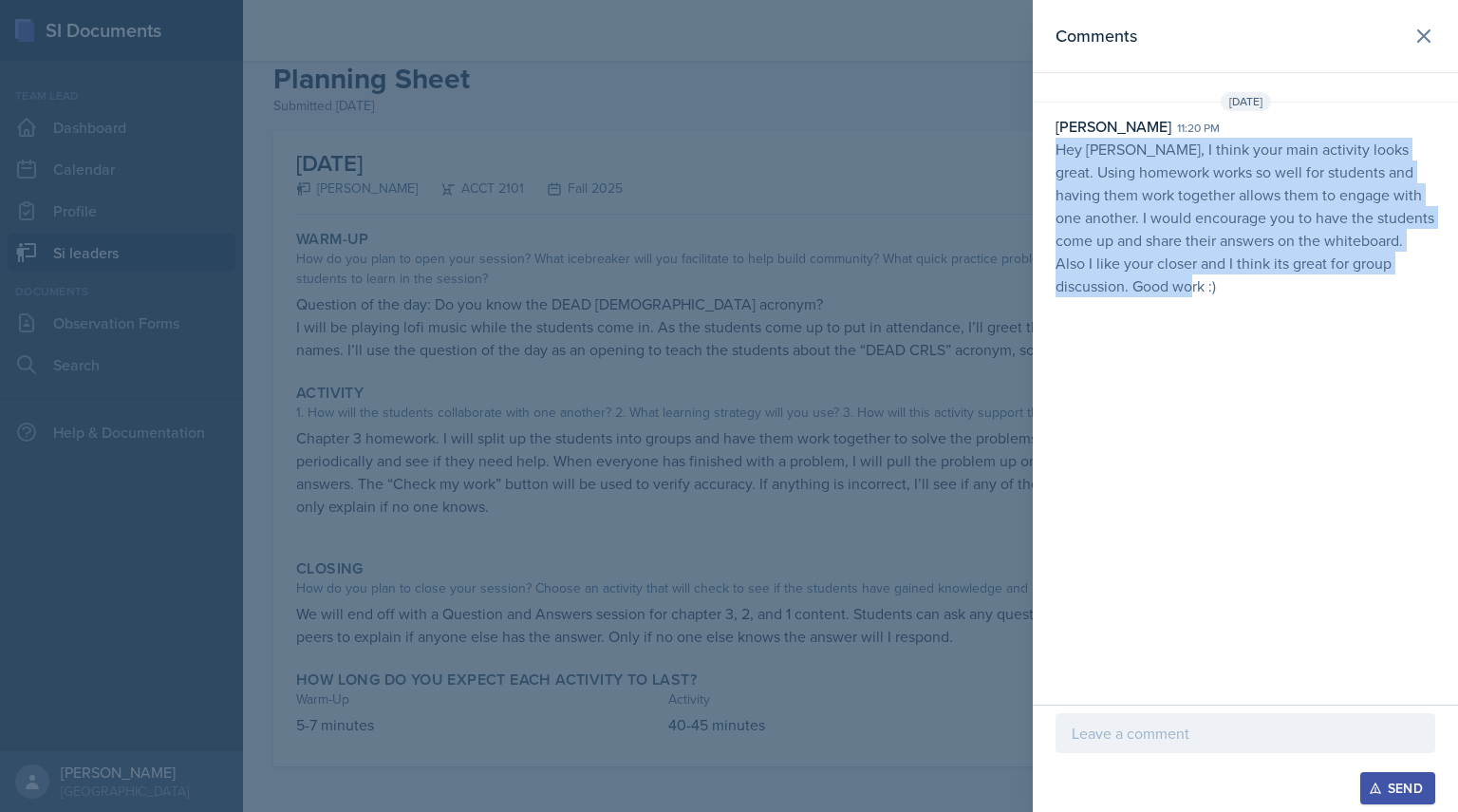
drag, startPoint x: 1056, startPoint y: 142, endPoint x: 1254, endPoint y: 368, distance: 300.5
click at [1254, 368] on div "Comments [DATE] [PERSON_NAME] 11:20 pm Hey [PERSON_NAME], I think your main act…" at bounding box center [1245, 352] width 425 height 704
copy p "Hey [PERSON_NAME], I think your main activity looks great. Using homework works…"
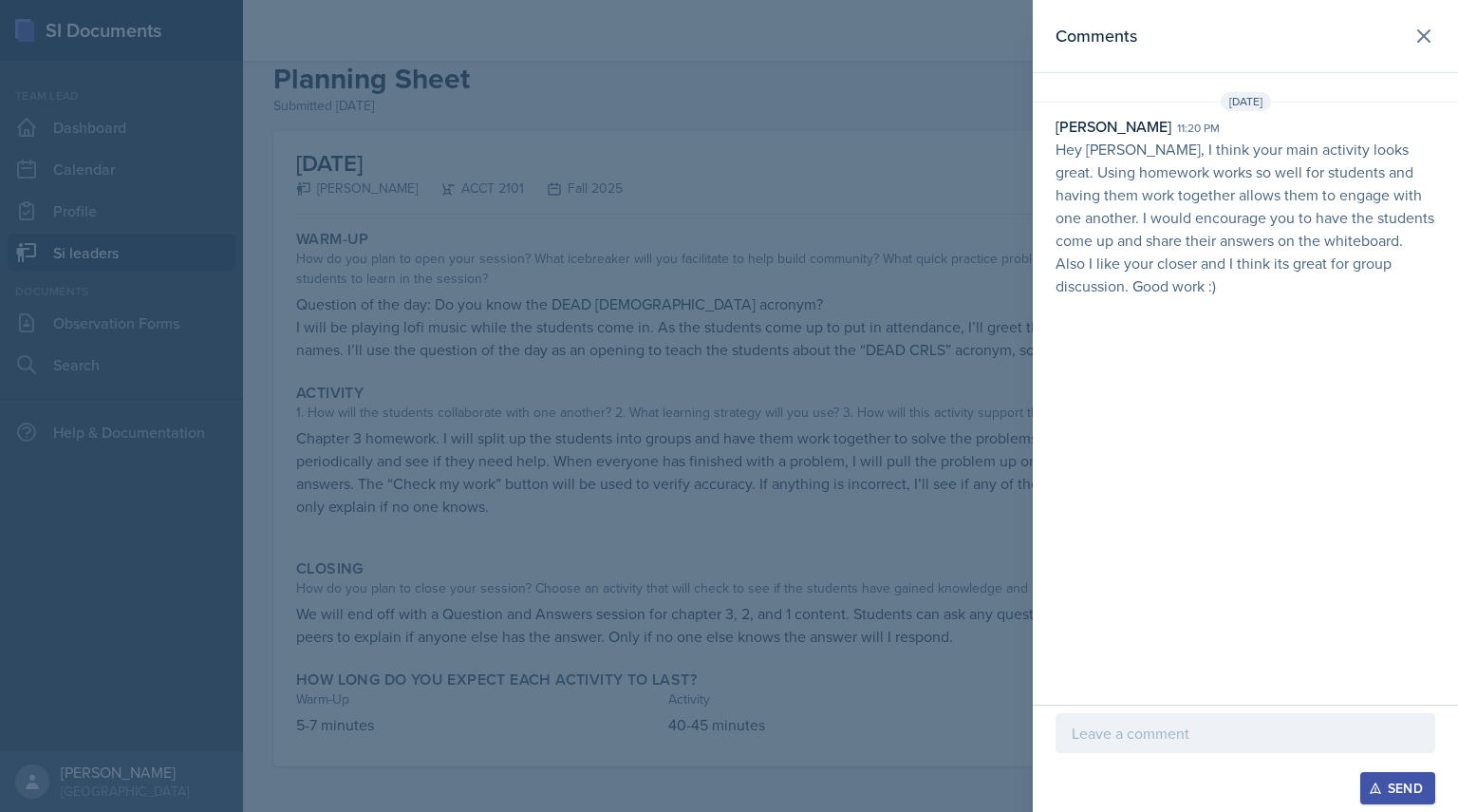
click at [574, 340] on div at bounding box center [729, 406] width 1458 height 812
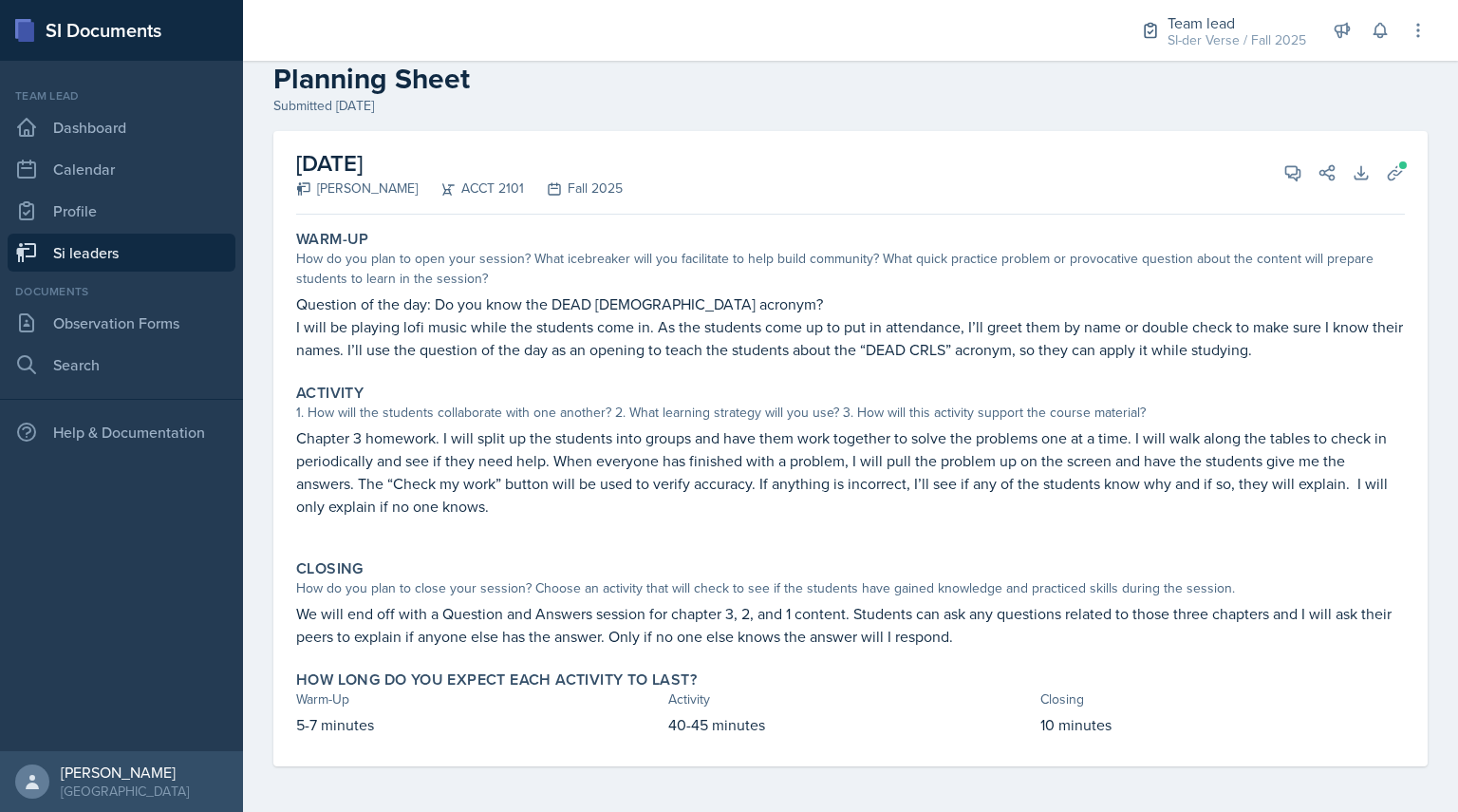
click at [159, 256] on link "Si leaders" at bounding box center [121, 252] width 228 height 38
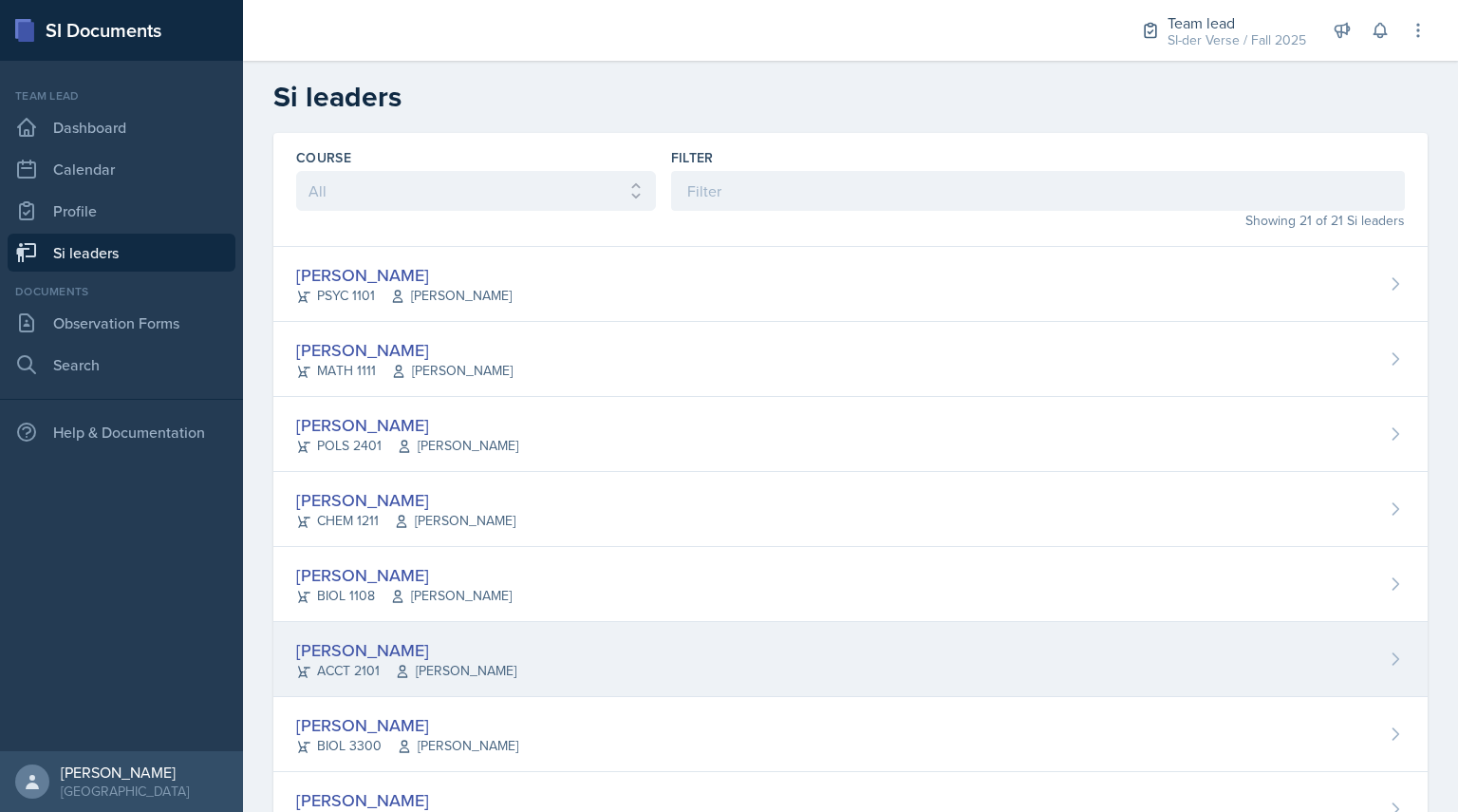
click at [345, 672] on div "ACCT 2101 [PERSON_NAME]" at bounding box center [406, 671] width 220 height 20
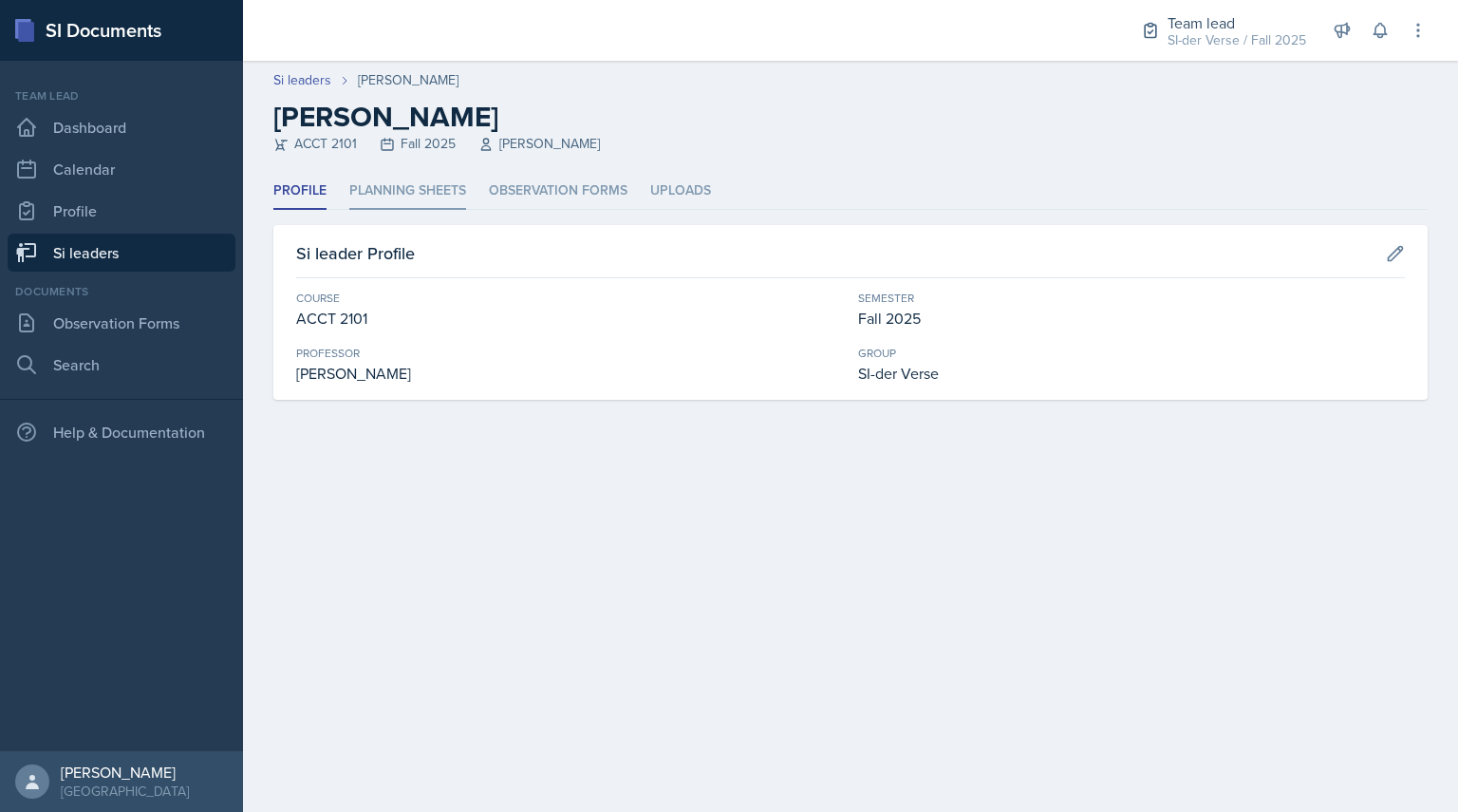
click at [435, 182] on li "Planning Sheets" at bounding box center [407, 191] width 116 height 37
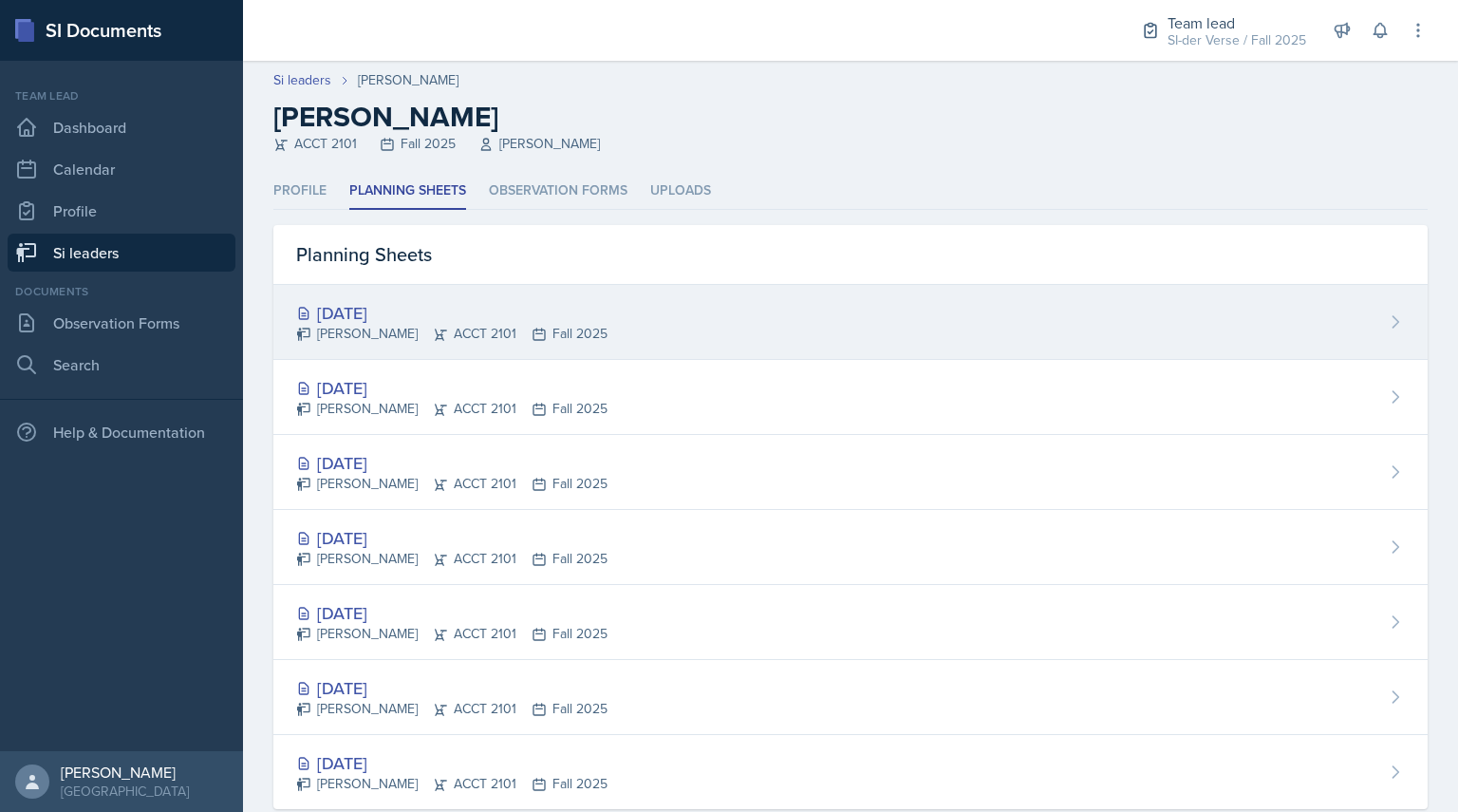
click at [380, 329] on div "[PERSON_NAME] ACCT 2101 Fall 2025" at bounding box center [452, 333] width 312 height 20
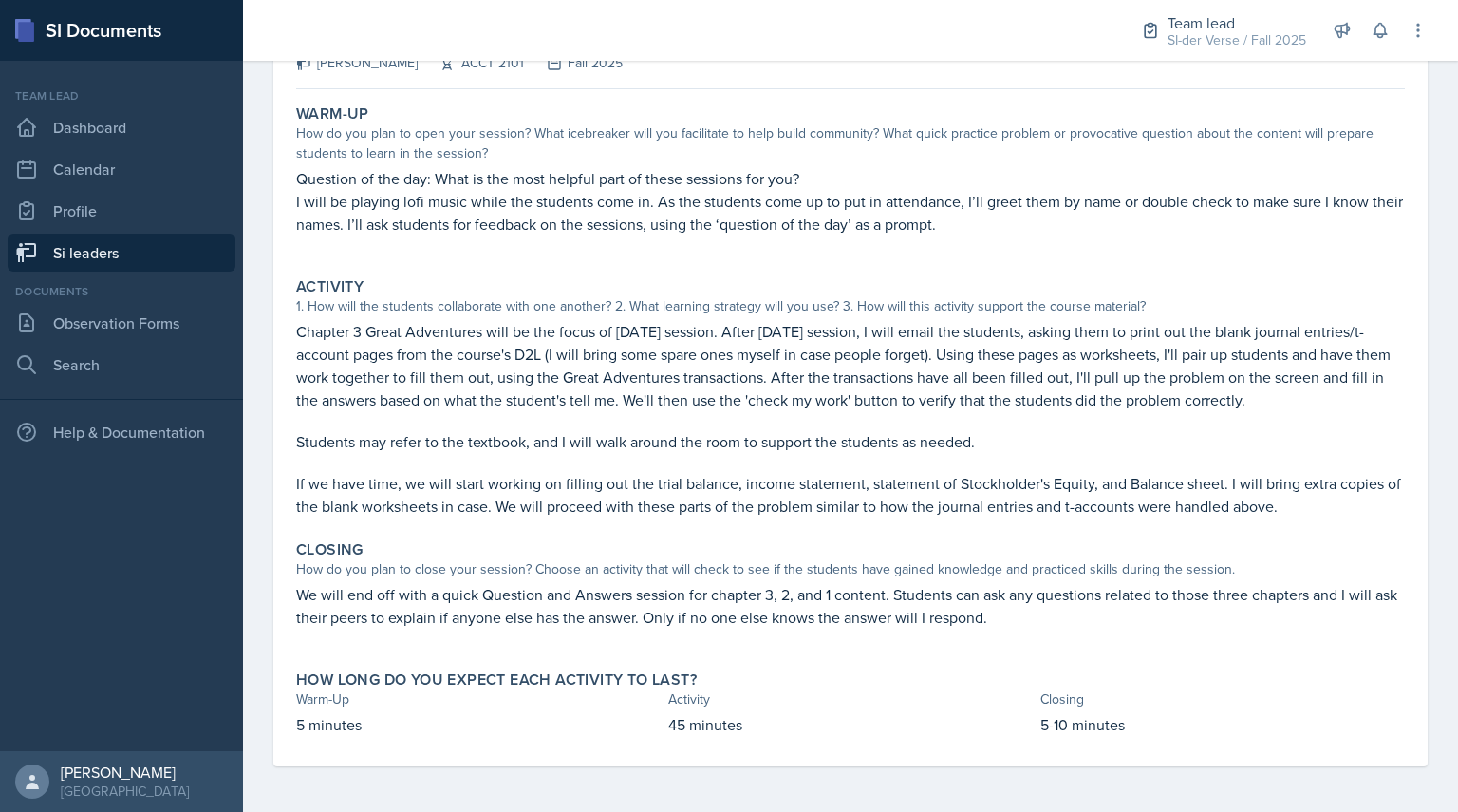
scroll to position [55, 0]
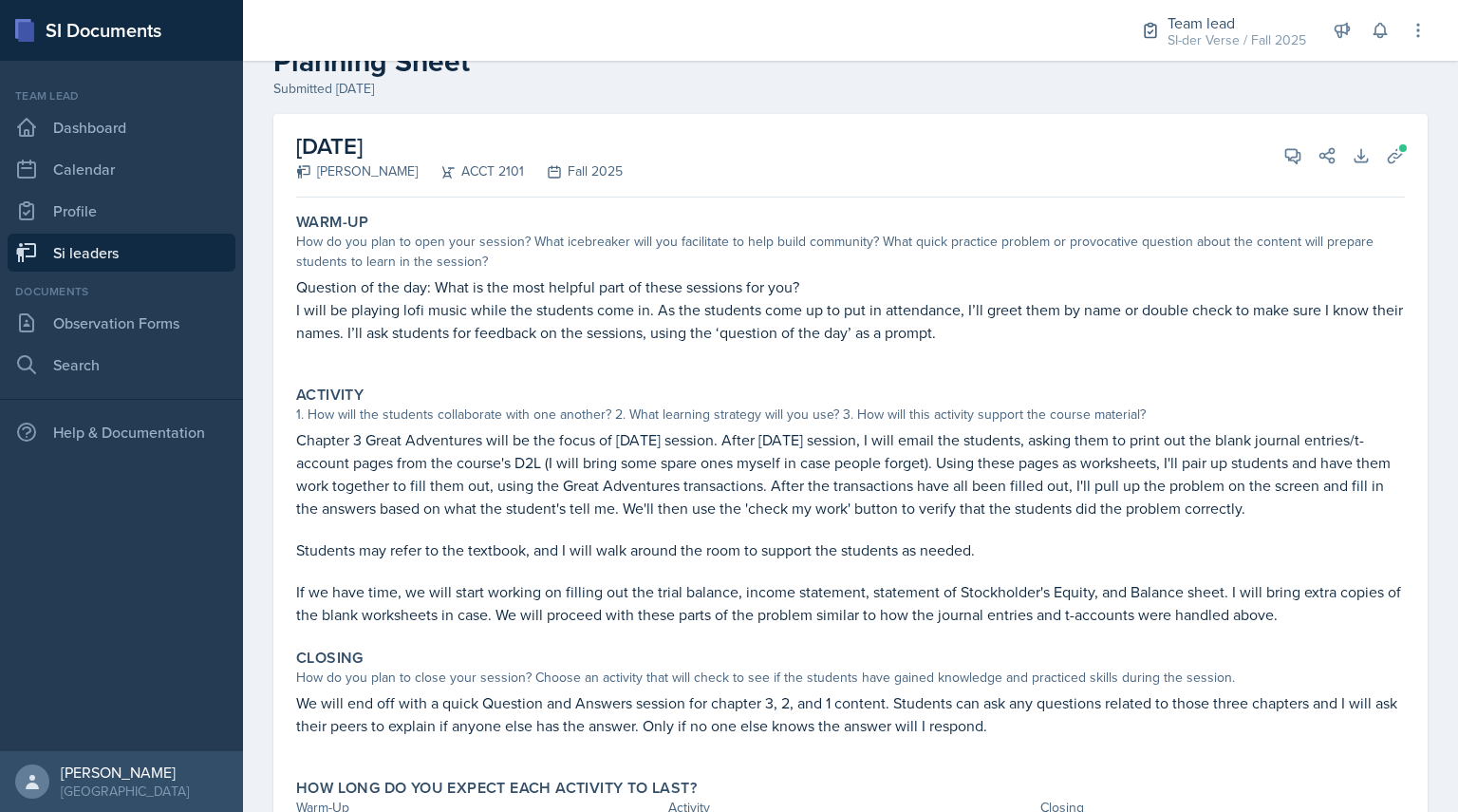
click at [1398, 157] on div "[DATE] [PERSON_NAME] ACCT 2101 Fall 2025 View Comments Comments Send Share Down…" at bounding box center [851, 494] width 1155 height 760
click at [1397, 152] on span at bounding box center [1403, 148] width 12 height 12
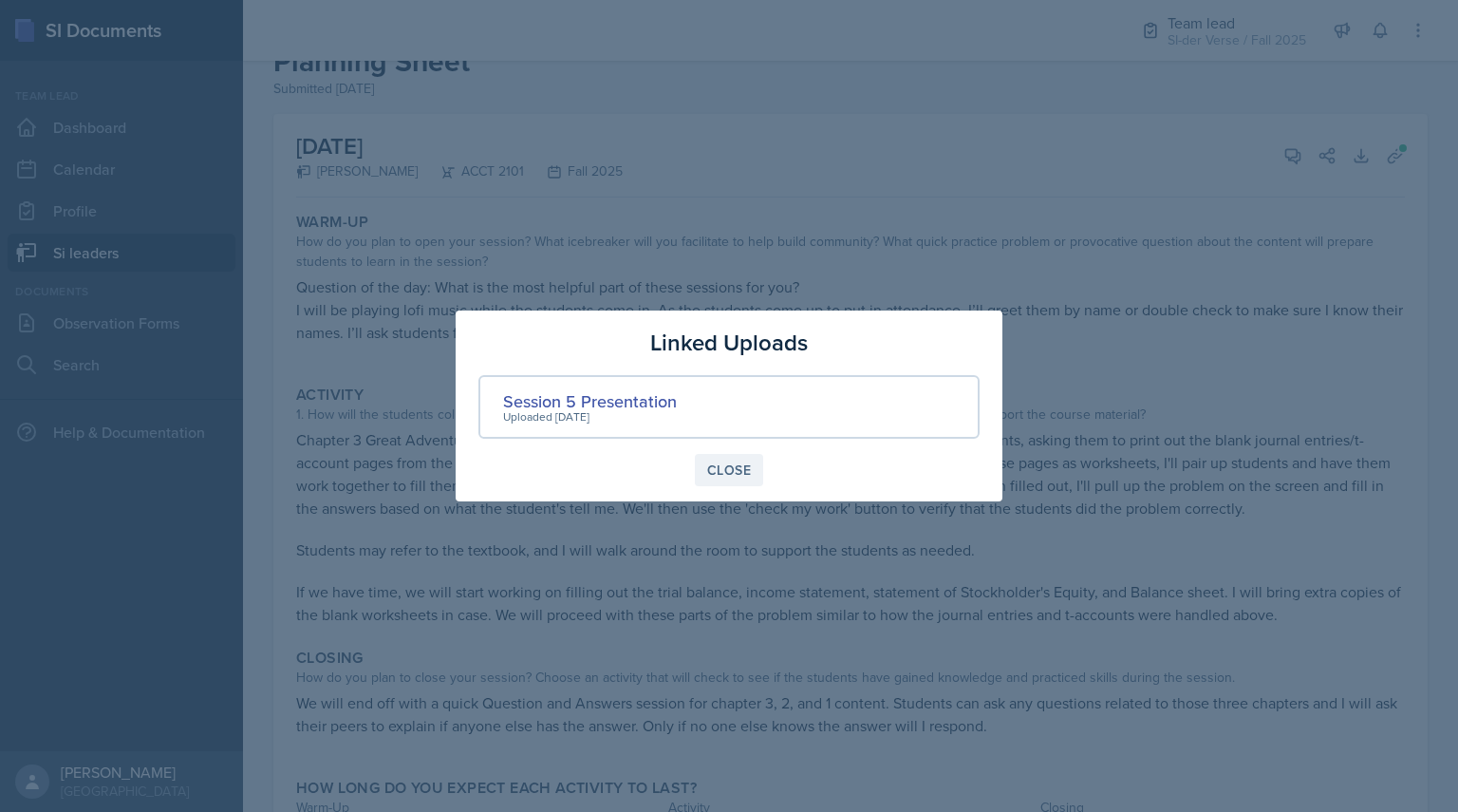
click at [705, 466] on button "Close" at bounding box center [729, 470] width 68 height 33
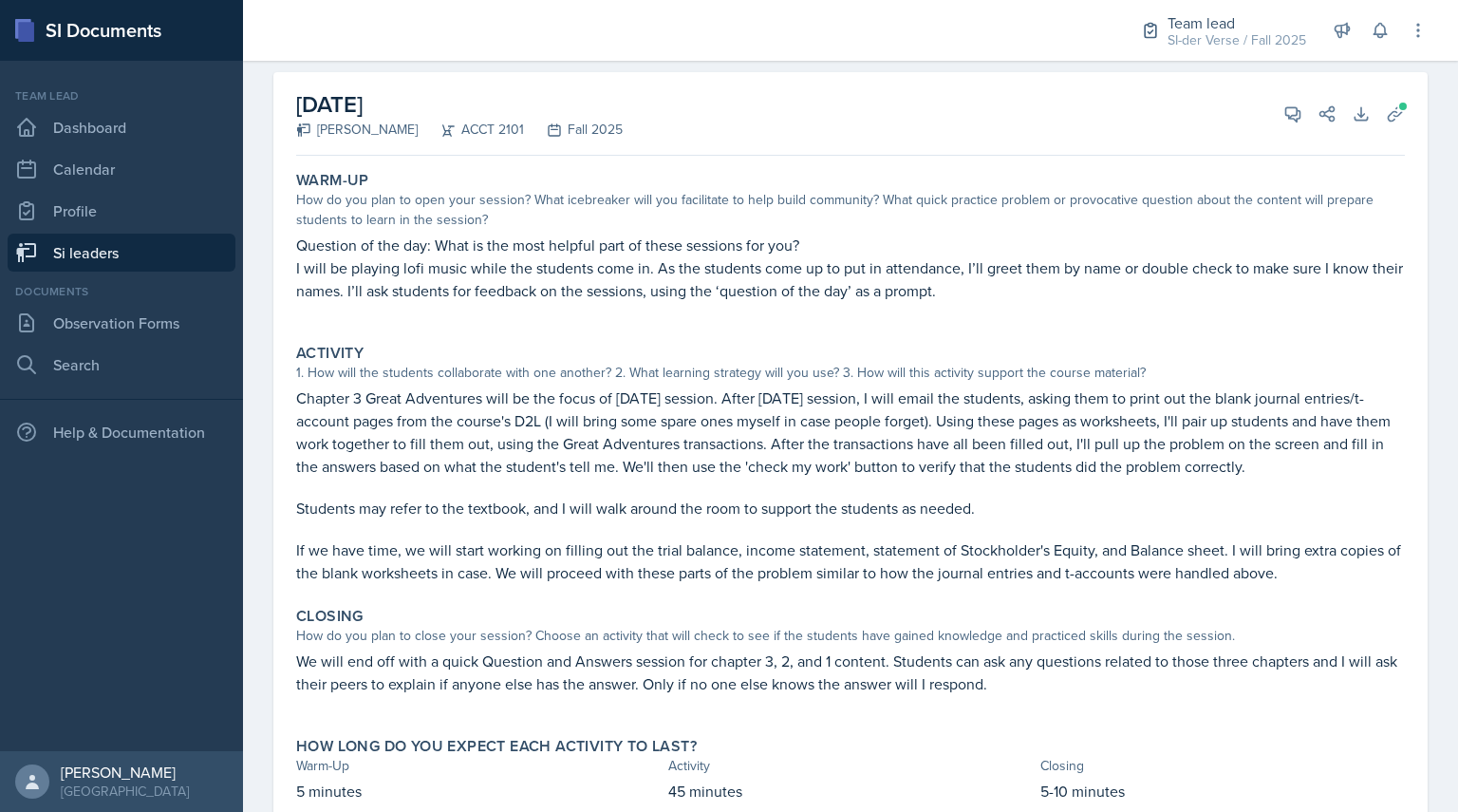
scroll to position [101, 0]
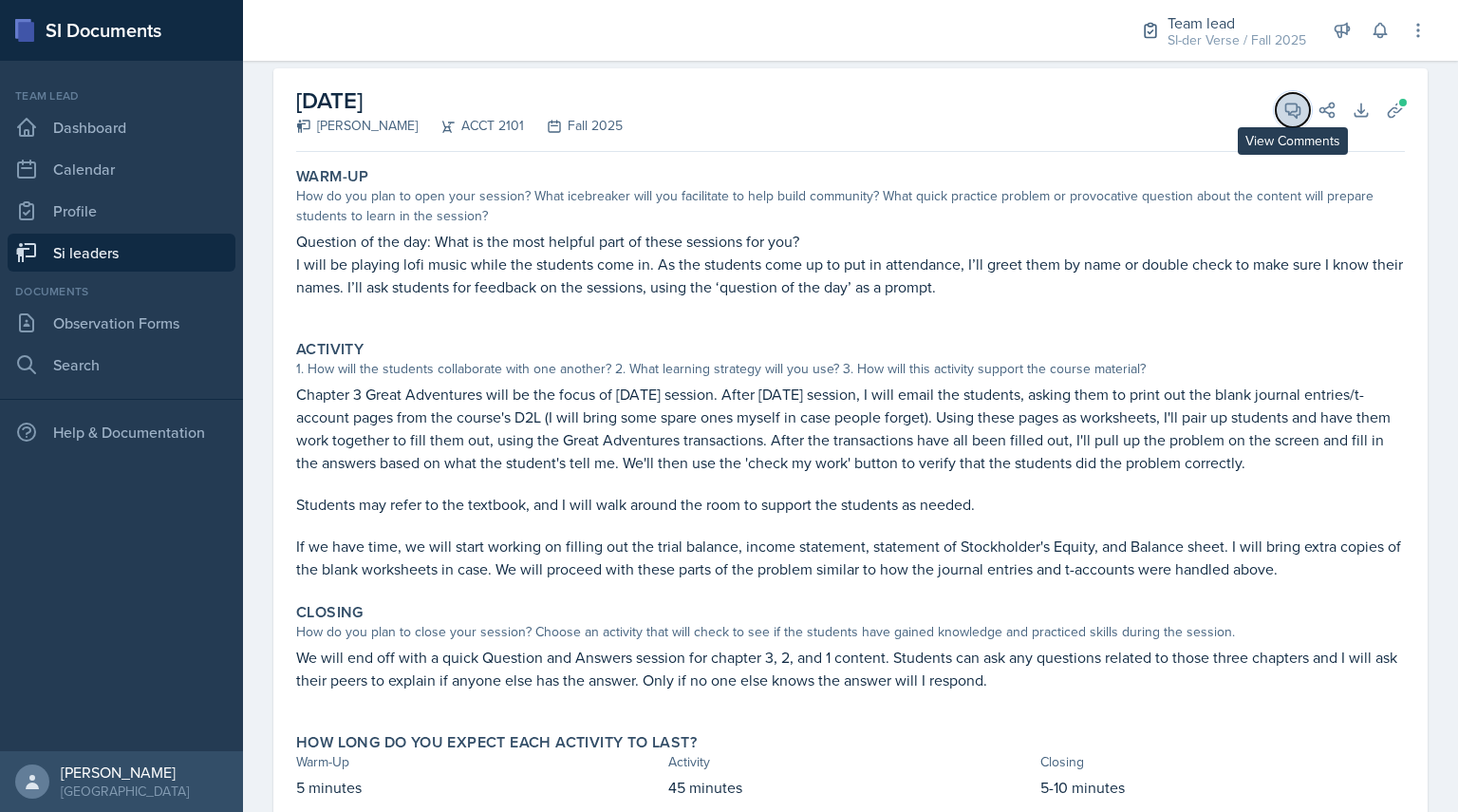
click at [1276, 114] on button "View Comments" at bounding box center [1293, 111] width 35 height 35
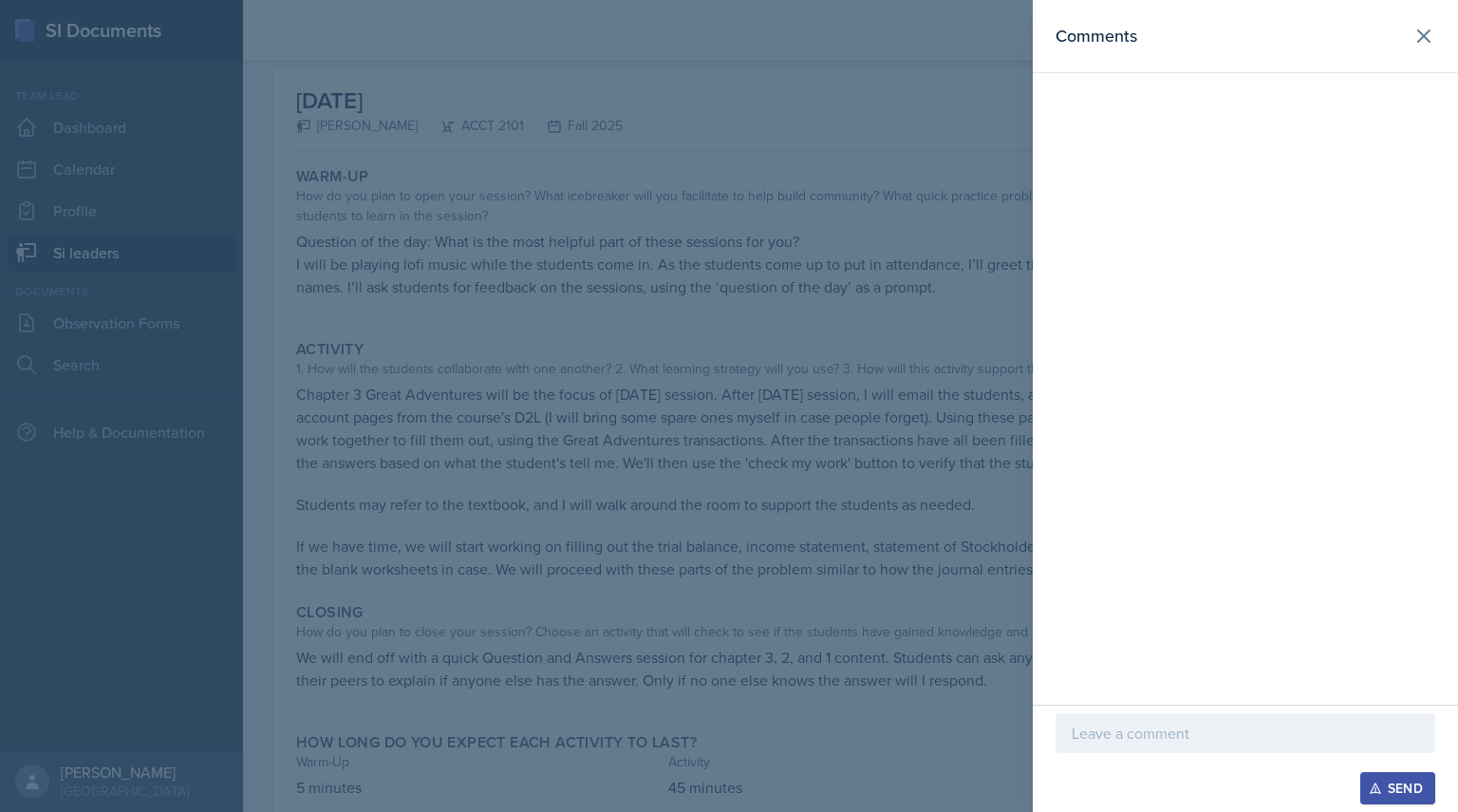
click at [852, 450] on div at bounding box center [729, 406] width 1458 height 812
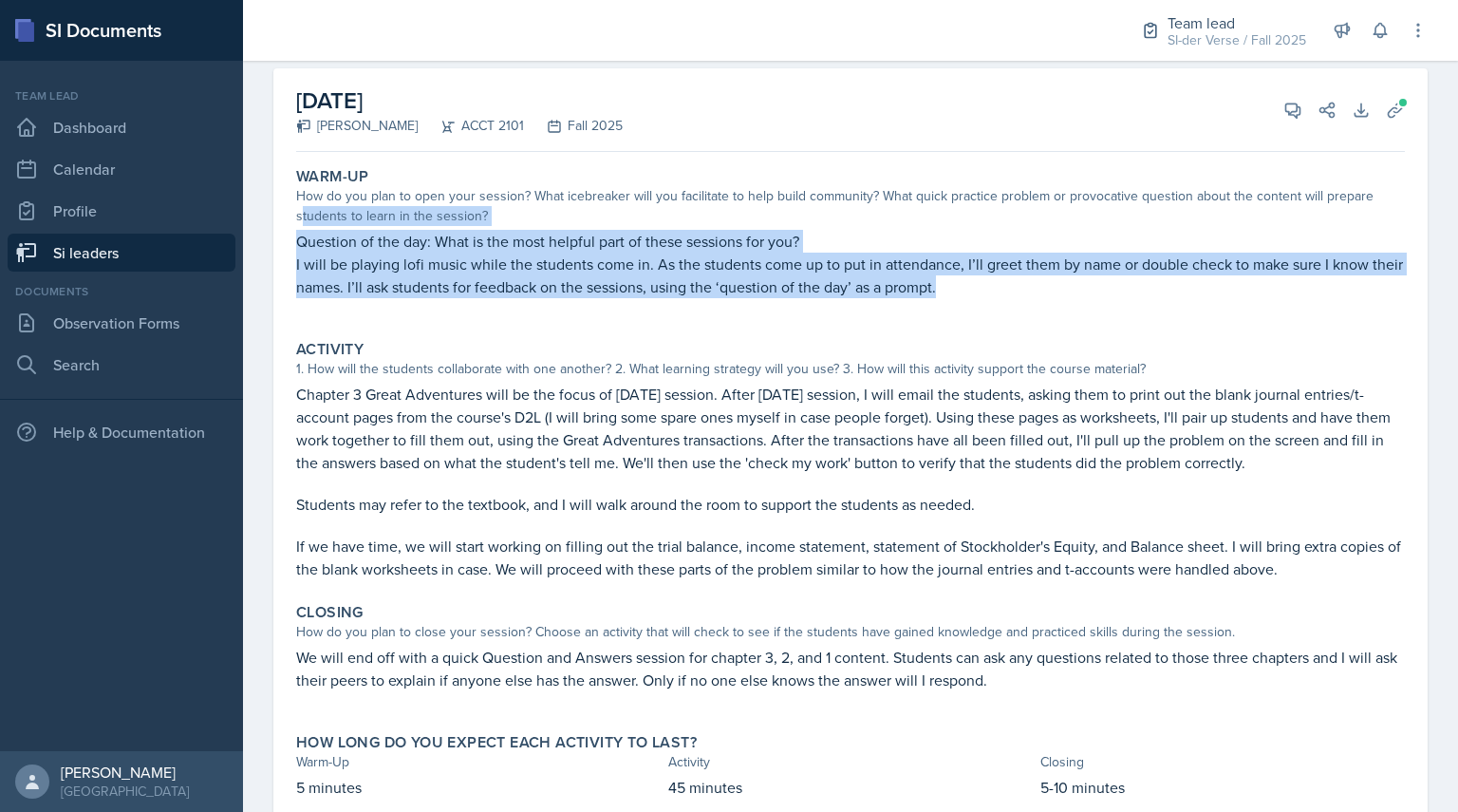
drag, startPoint x: 302, startPoint y: 211, endPoint x: 461, endPoint y: 323, distance: 194.5
click at [461, 323] on div "Warm-Up How do you plan to open your session? What icebreaker will you facilita…" at bounding box center [851, 242] width 1124 height 165
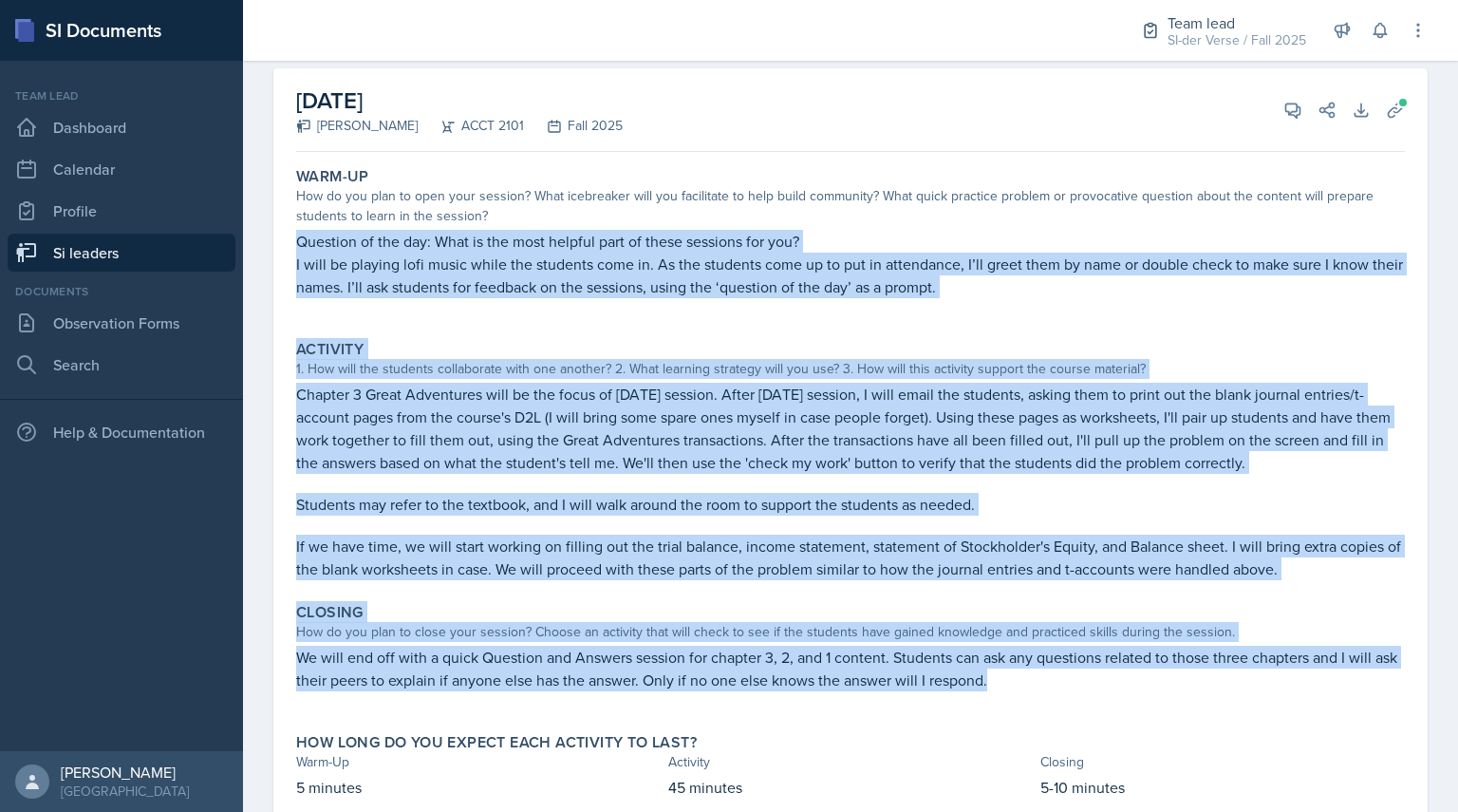
drag, startPoint x: 294, startPoint y: 241, endPoint x: 820, endPoint y: 700, distance: 698.1
click at [820, 700] on div "Warm-Up How do you plan to open your session? What icebreaker will you facilita…" at bounding box center [851, 495] width 1109 height 670
copy div "Loremips do sit ame: Cons ad eli sedd eiusmod temp in utlab etdolore mag ali? E…"
click at [971, 334] on div "Activity 1. How will the students collaborate with one another? 2. What learnin…" at bounding box center [851, 459] width 1124 height 255
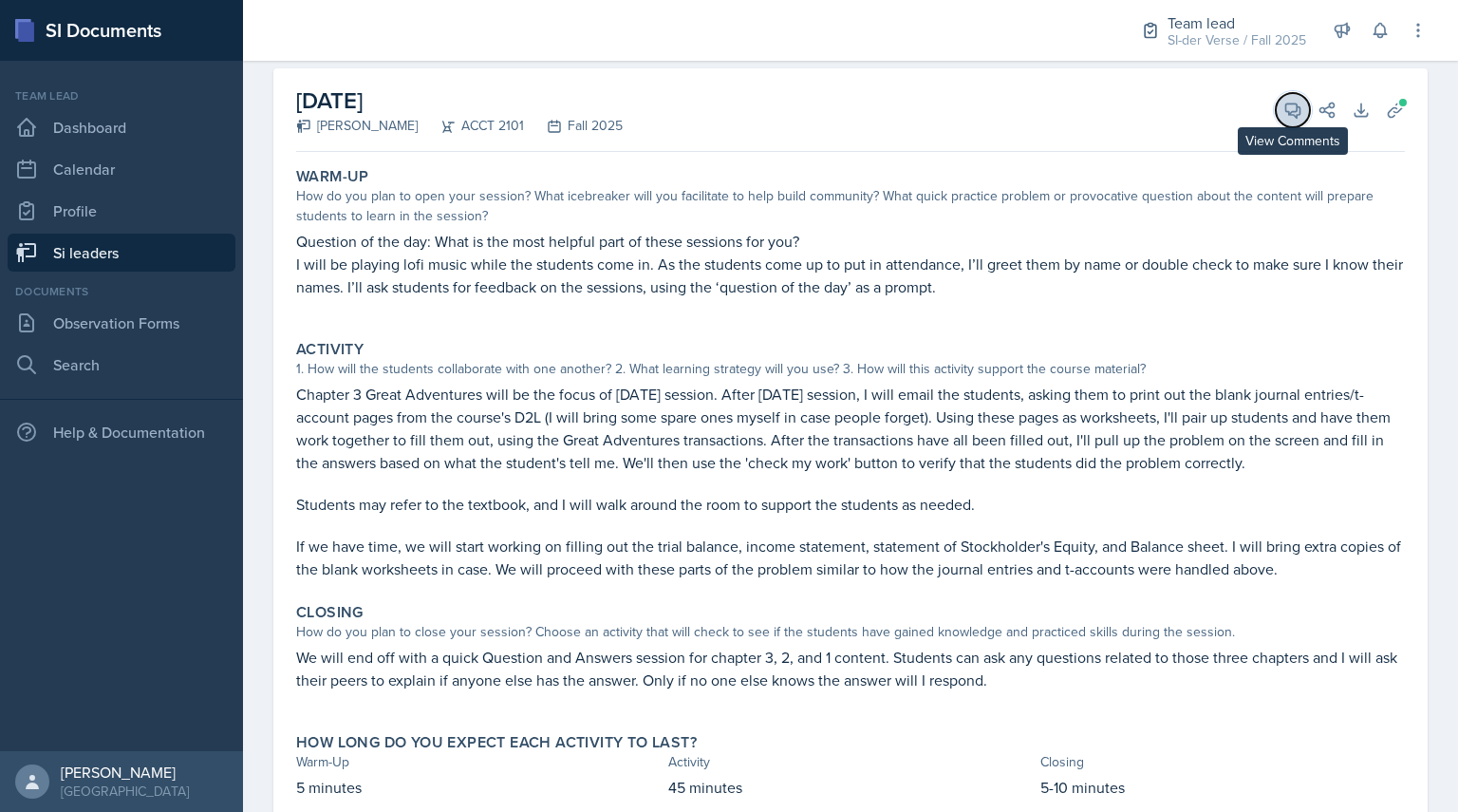
click at [1276, 122] on button "View Comments" at bounding box center [1293, 111] width 35 height 35
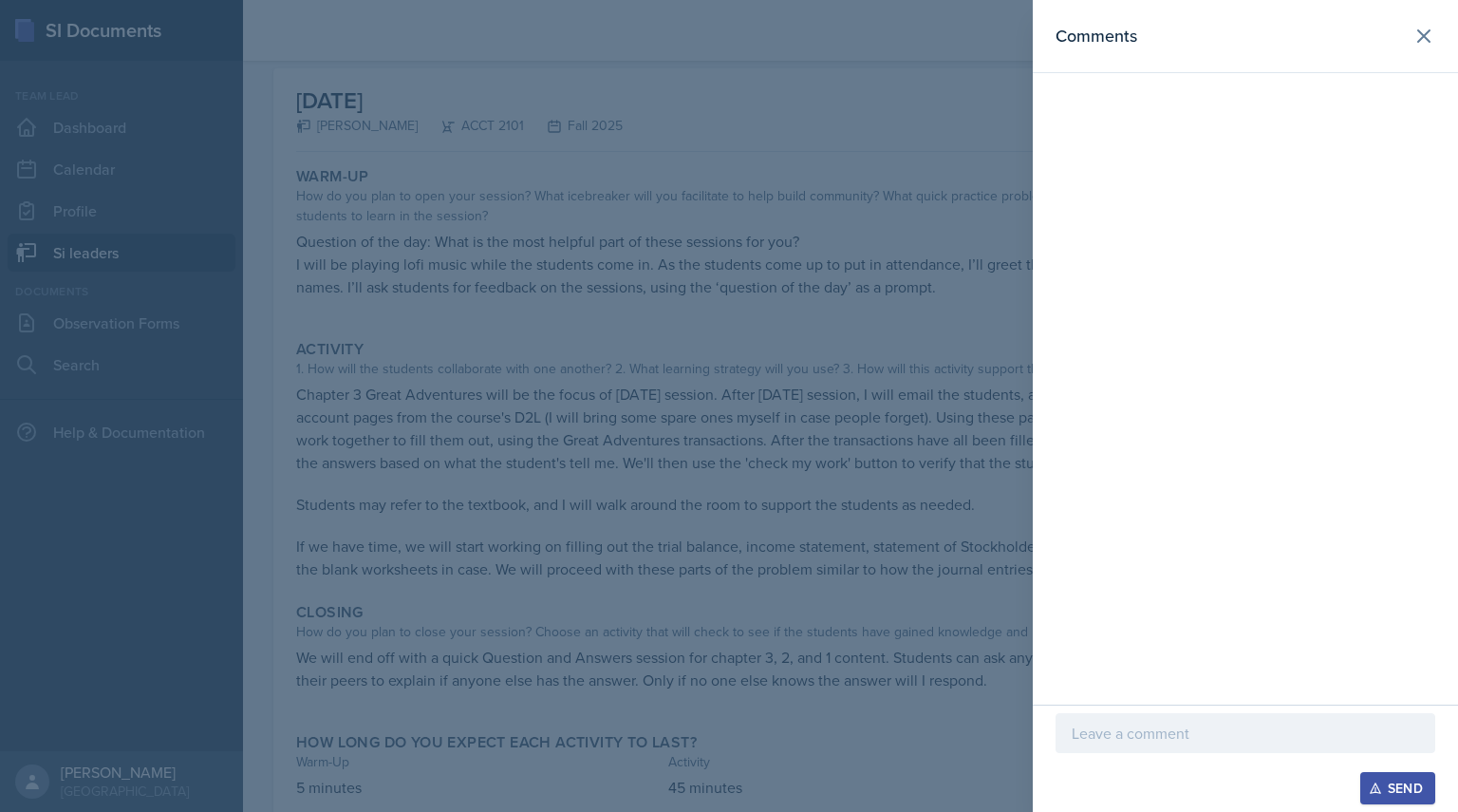
click at [1101, 746] on div at bounding box center [1245, 732] width 380 height 39
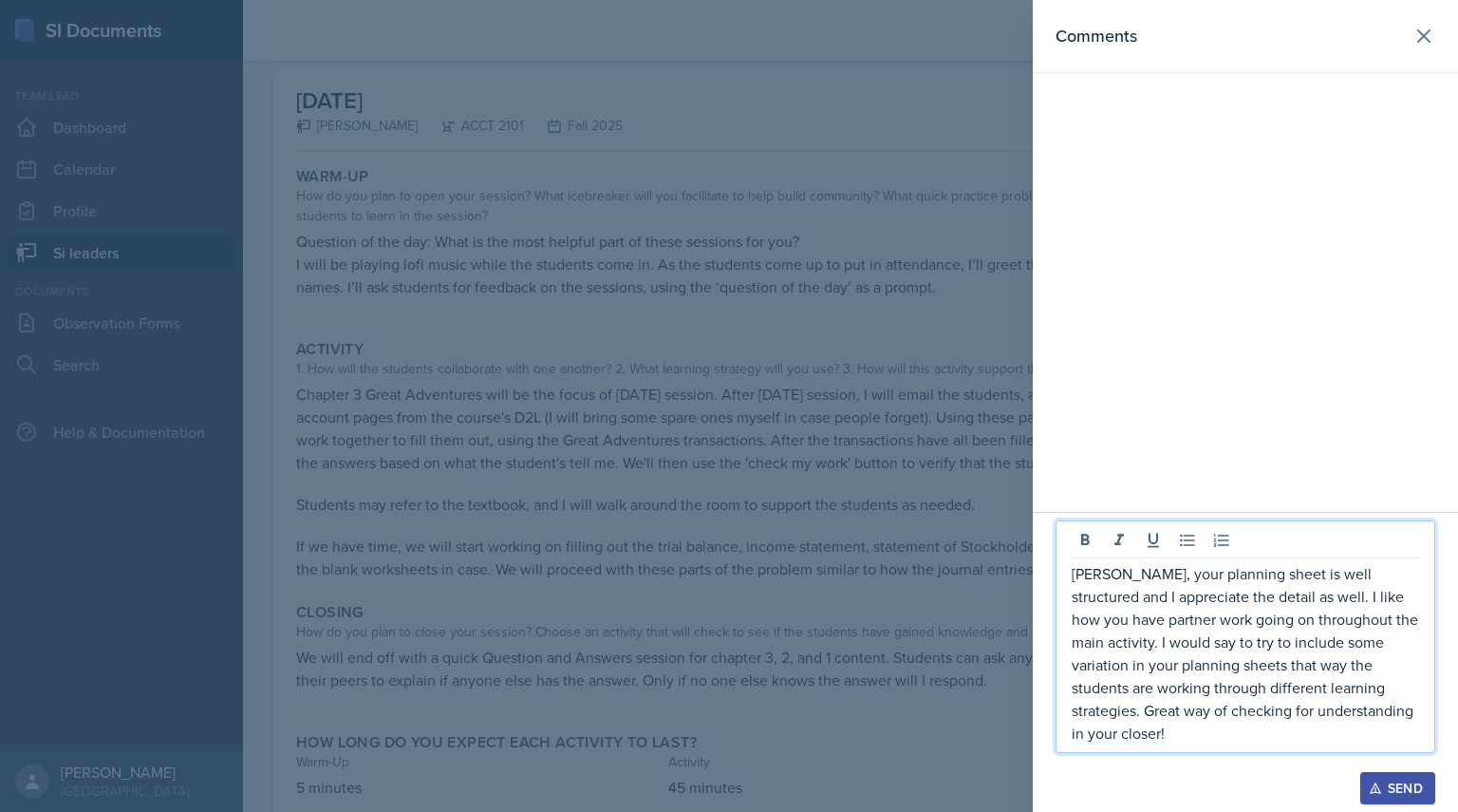
click at [1398, 783] on div "Send" at bounding box center [1398, 788] width 50 height 15
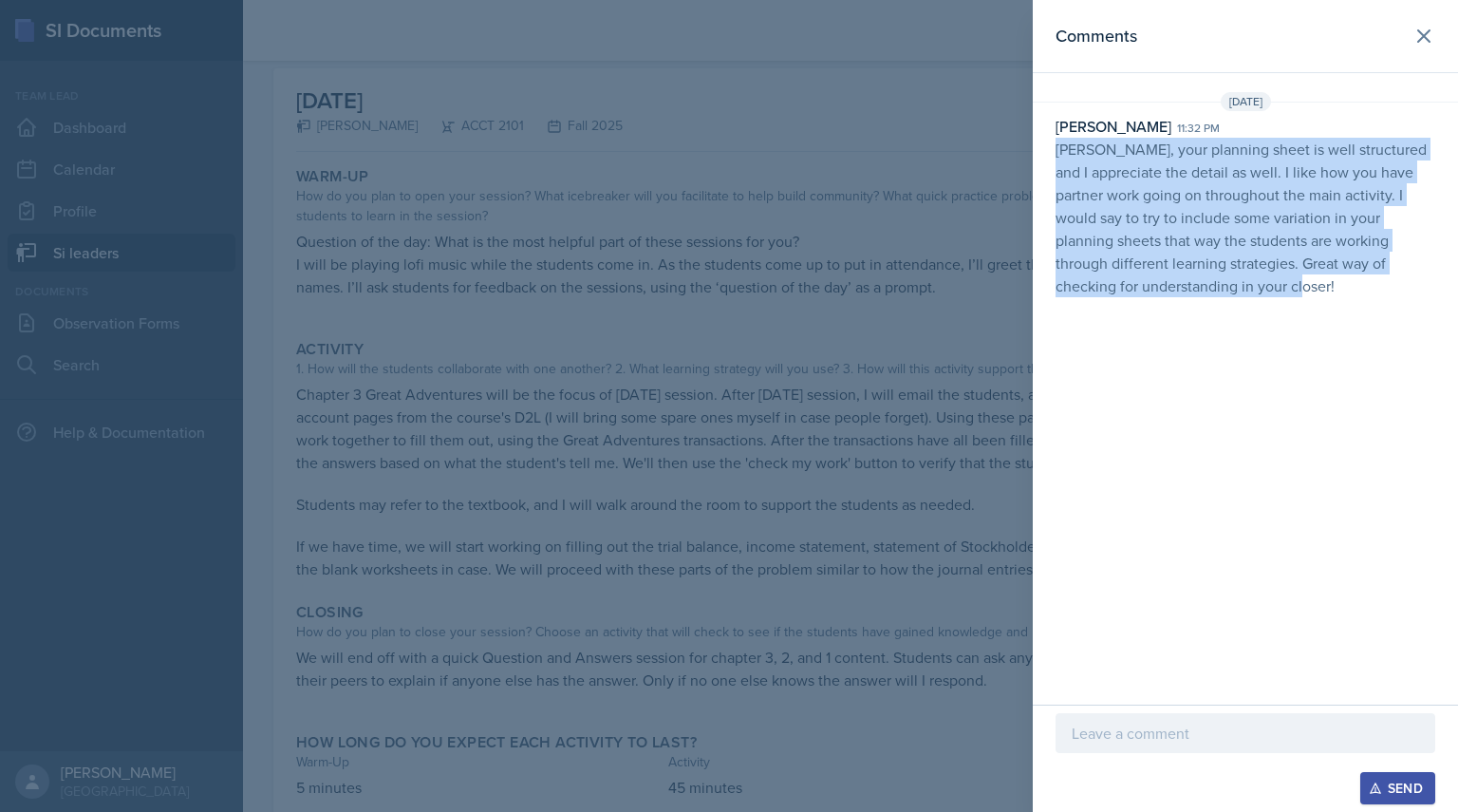
drag, startPoint x: 1041, startPoint y: 151, endPoint x: 1349, endPoint y: 344, distance: 363.5
click at [1349, 344] on div "Comments [DATE] [PERSON_NAME] 11:32 pm [PERSON_NAME], your planning sheet is we…" at bounding box center [1245, 352] width 425 height 704
copy p "[PERSON_NAME], your planning sheet is well structured and I appreciate the deta…"
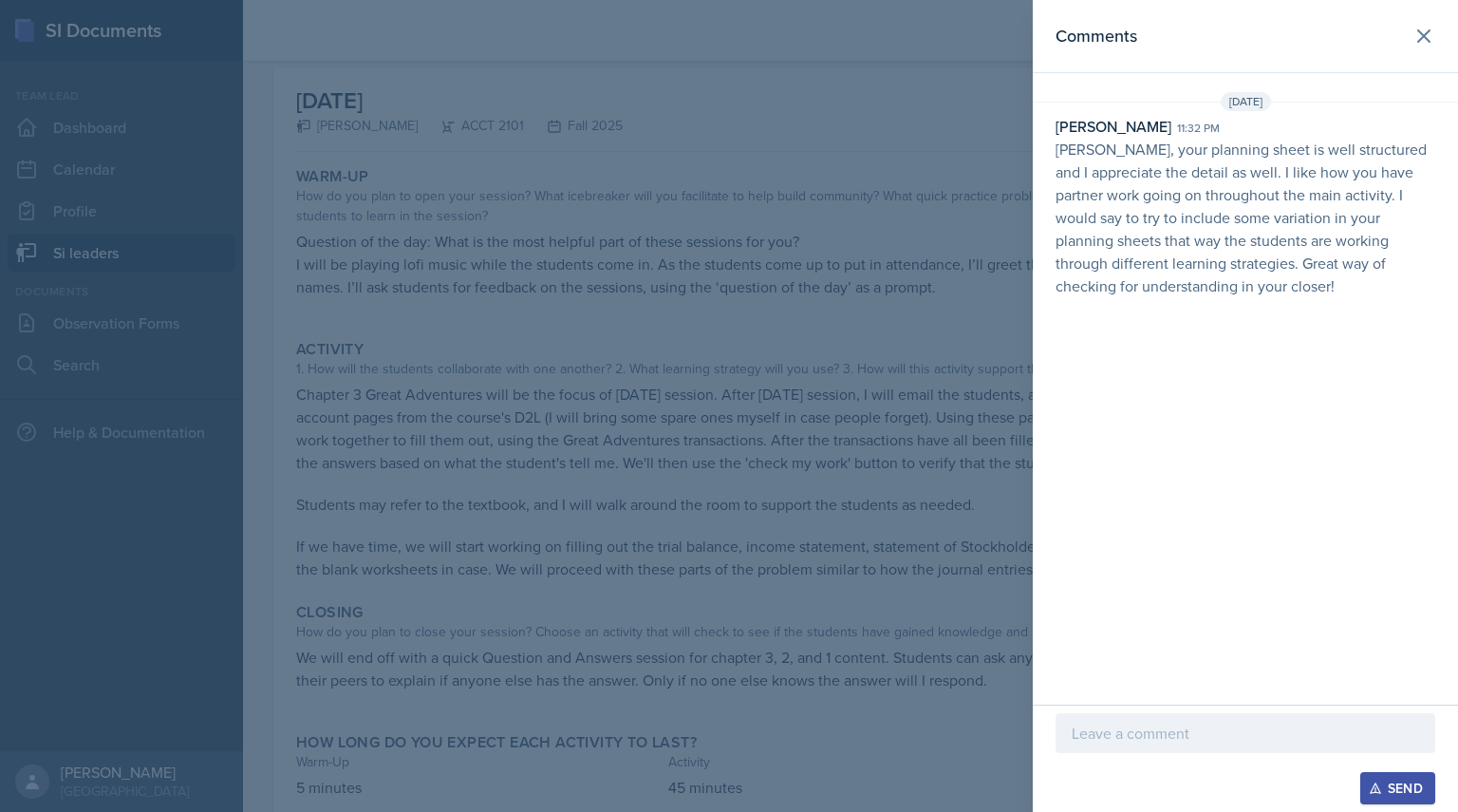
click at [361, 201] on div at bounding box center [729, 406] width 1458 height 812
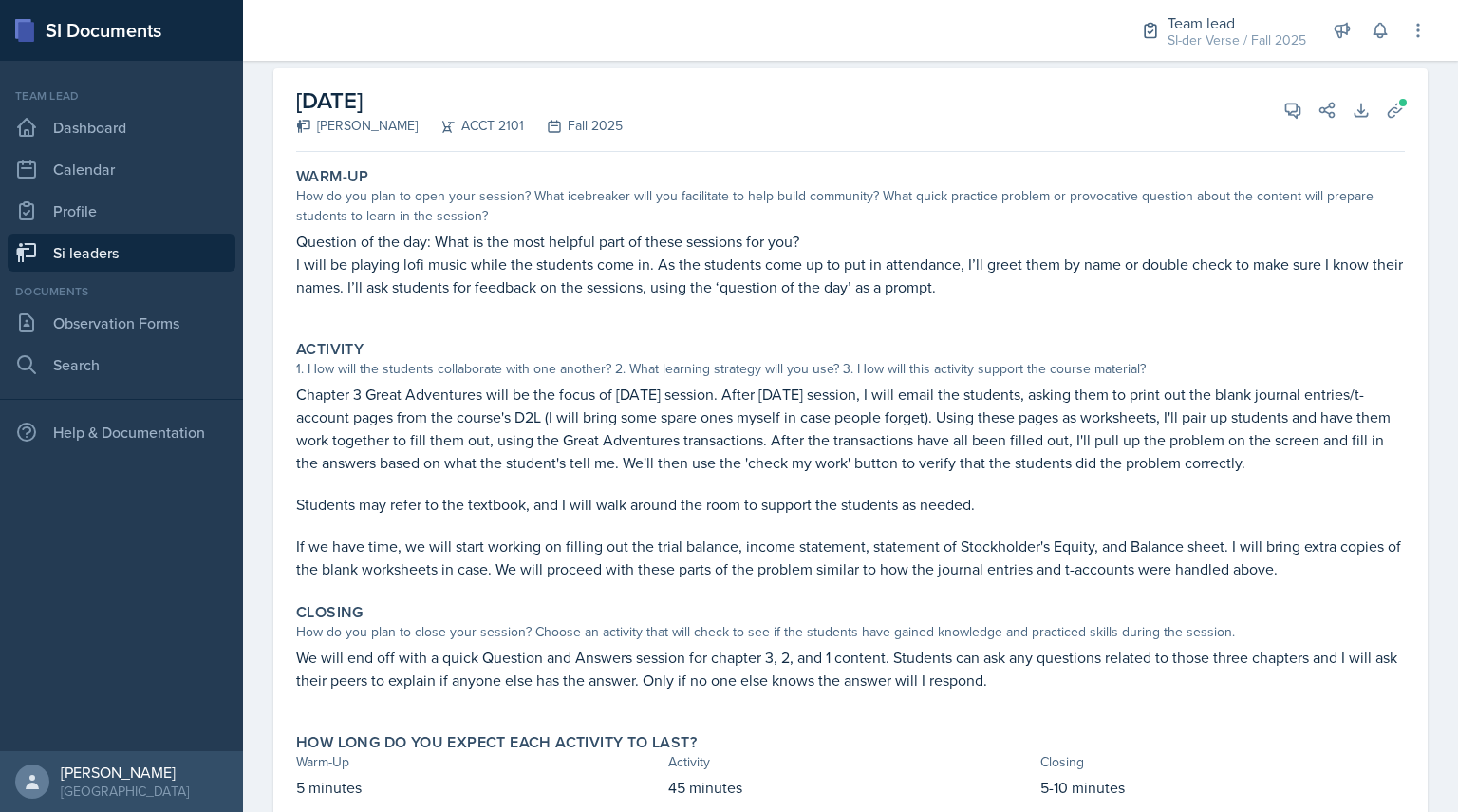
click at [154, 250] on link "Si leaders" at bounding box center [121, 252] width 228 height 38
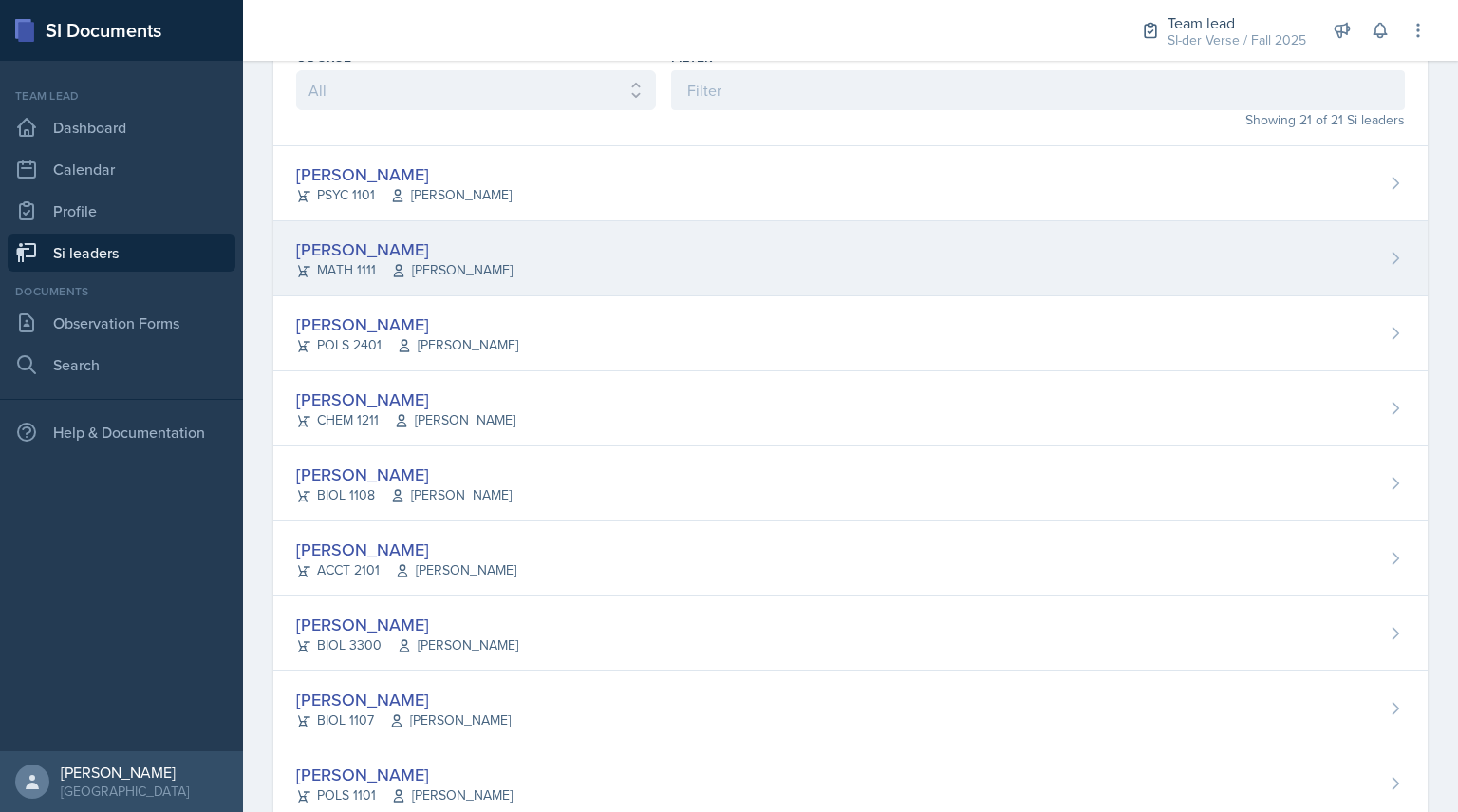
click at [394, 251] on div "[PERSON_NAME]" at bounding box center [404, 249] width 217 height 26
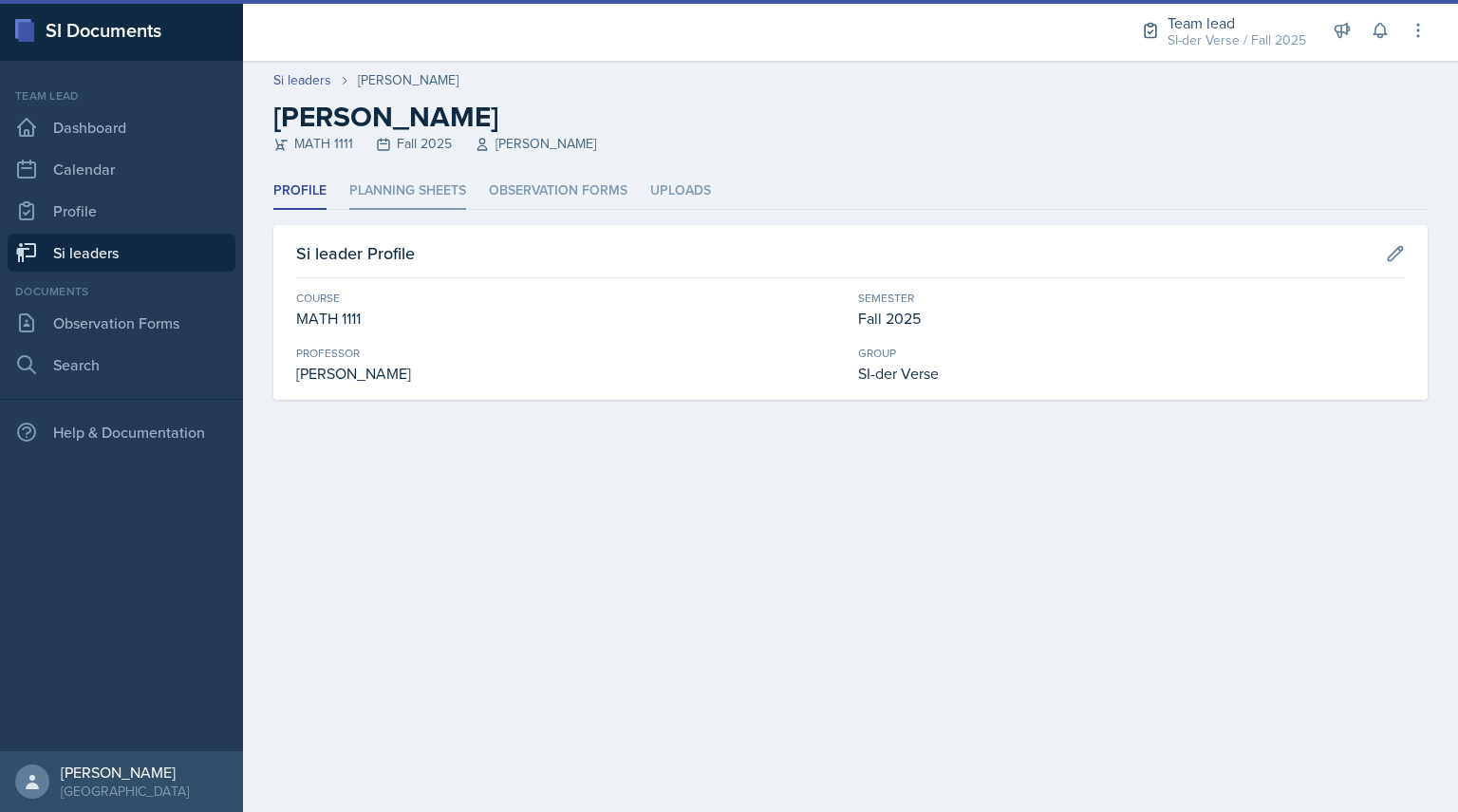
click at [350, 178] on li "Planning Sheets" at bounding box center [407, 191] width 116 height 37
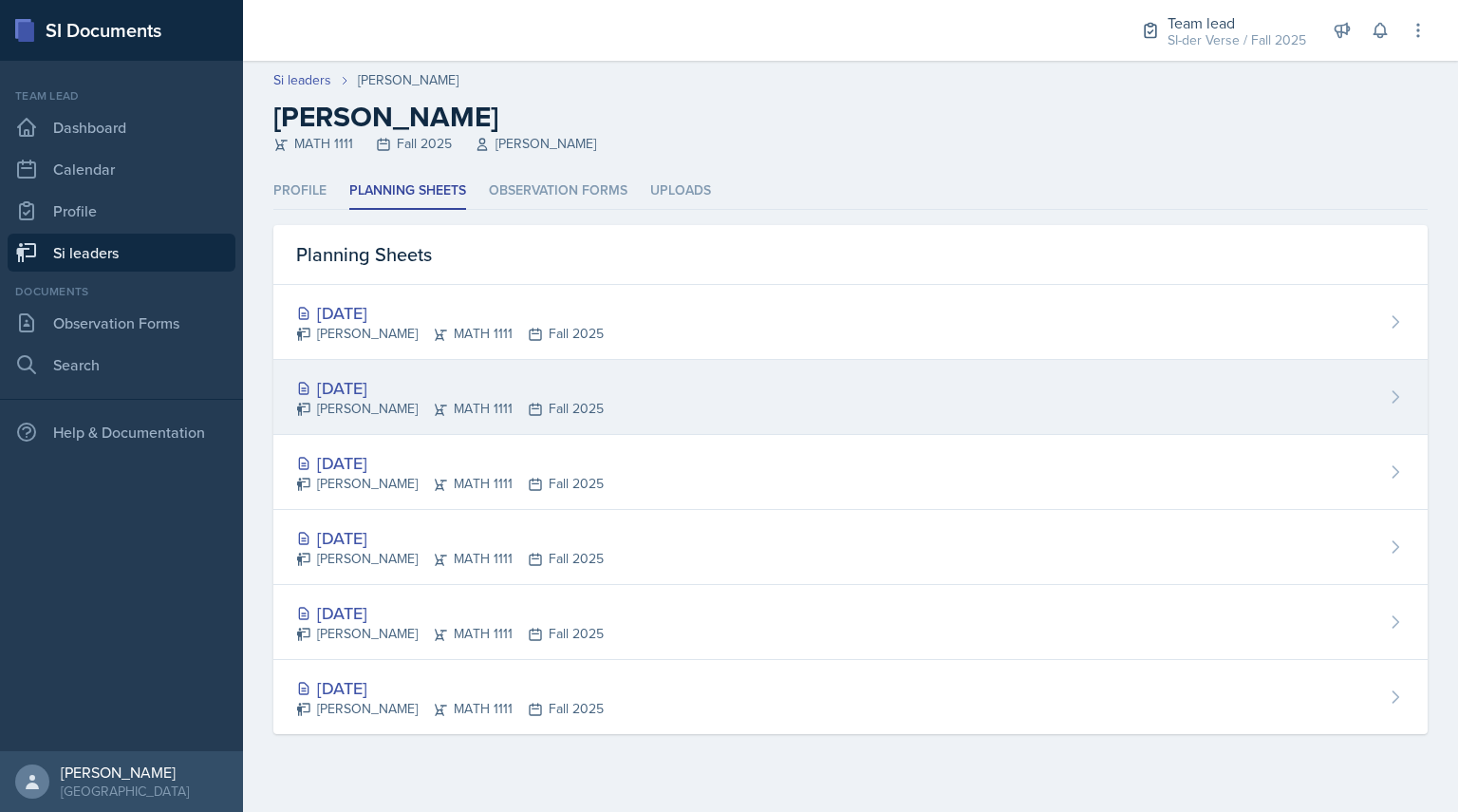
click at [345, 374] on div "[DATE] [PERSON_NAME] MATH 1111 Fall 2025" at bounding box center [851, 397] width 1155 height 75
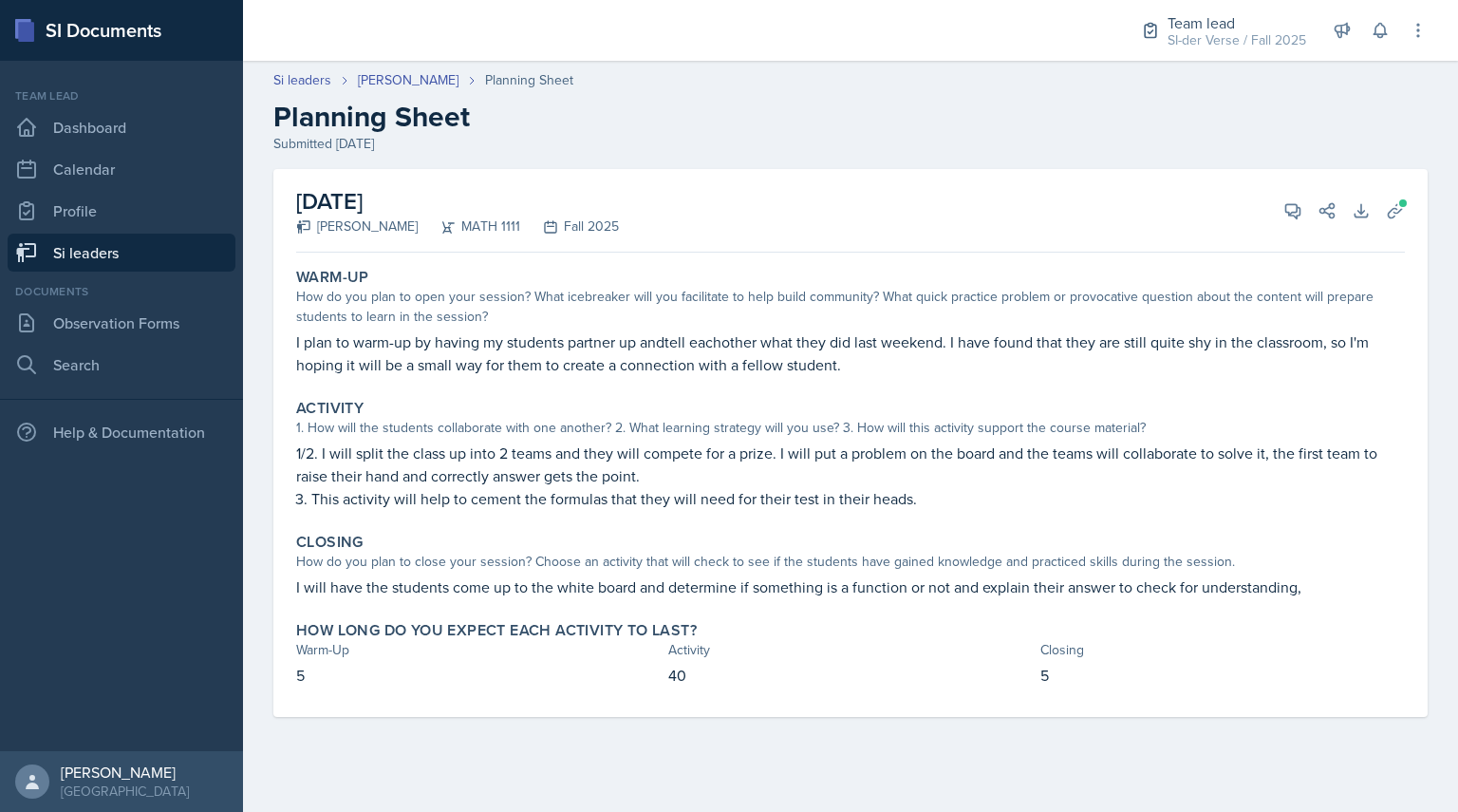
click at [1010, 744] on div "[DATE] [PERSON_NAME] MATH 1111 Fall 2025 View Comments Comments Send Share Down…" at bounding box center [851, 466] width 1215 height 594
click at [1401, 204] on span at bounding box center [1403, 203] width 12 height 12
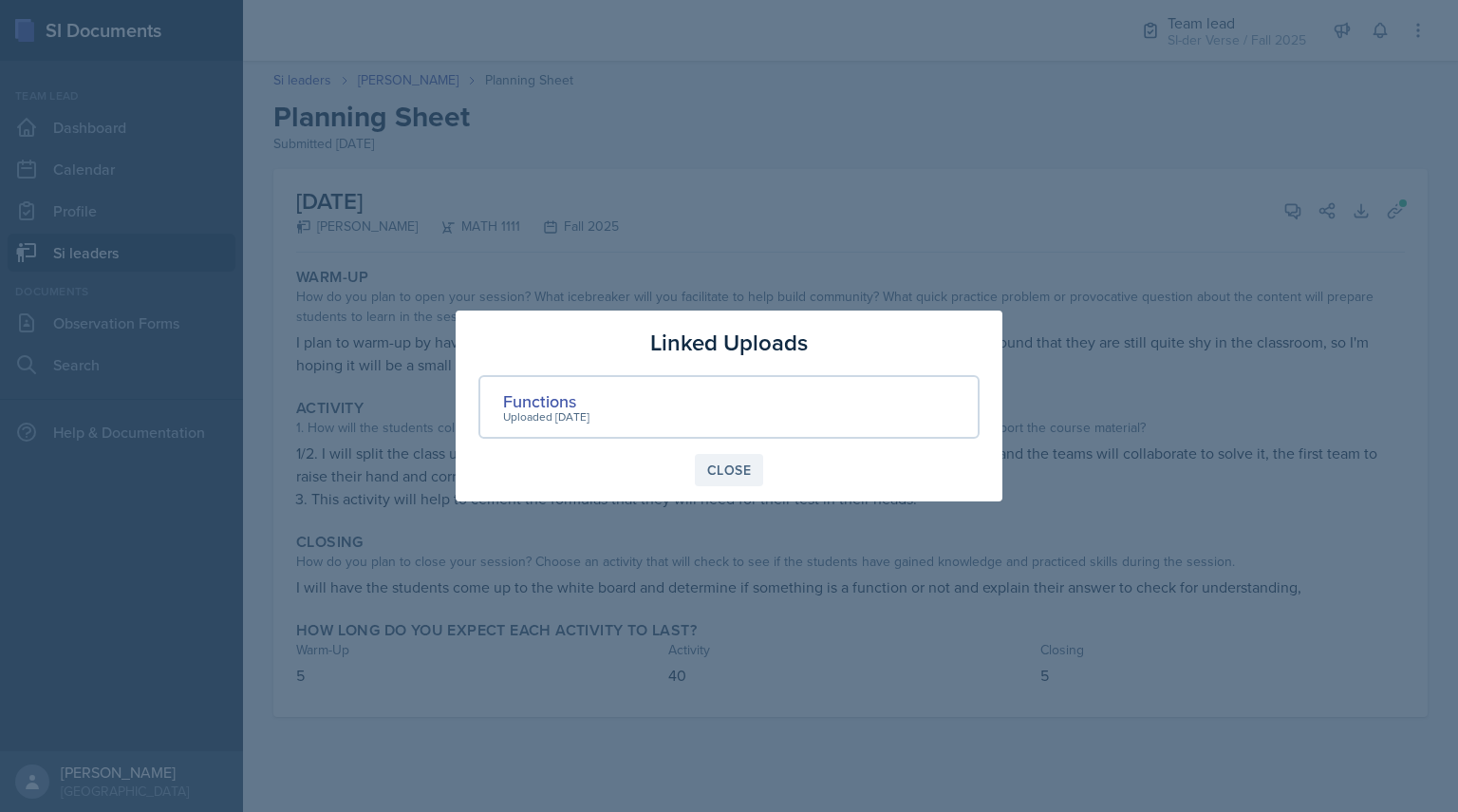
click at [724, 475] on div "Close" at bounding box center [729, 469] width 43 height 15
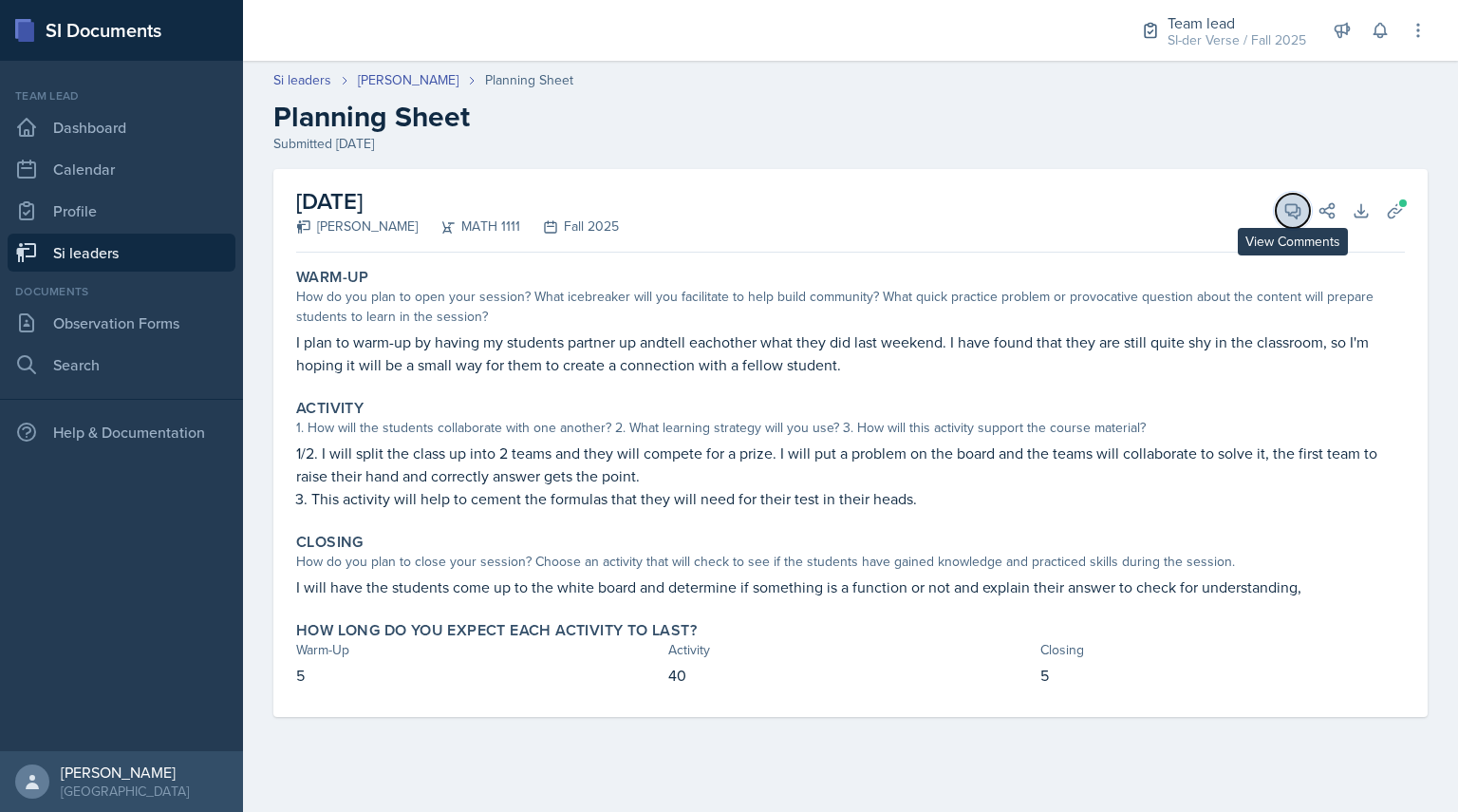
click at [1290, 193] on button "View Comments" at bounding box center [1293, 211] width 35 height 35
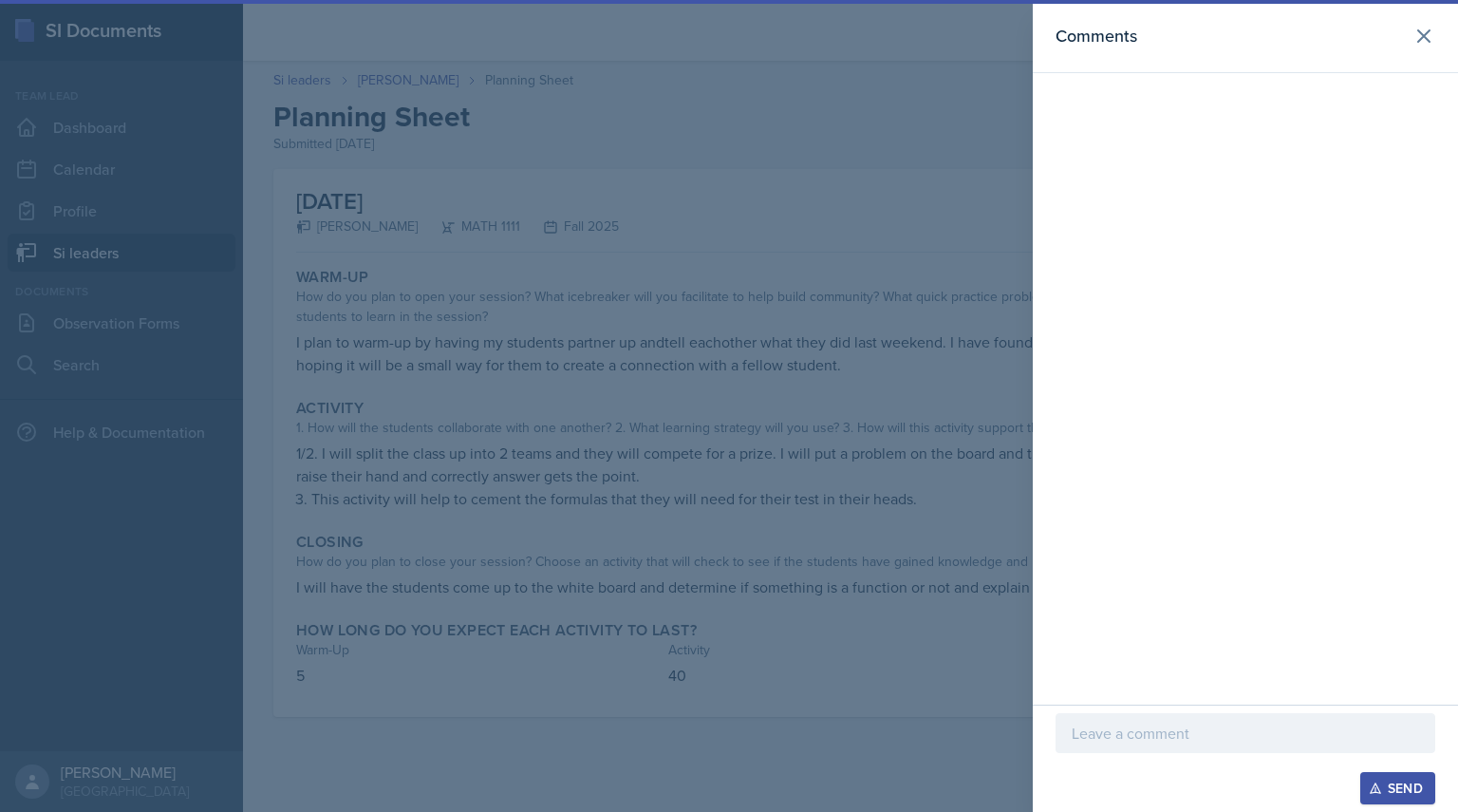
click at [1121, 755] on div at bounding box center [1245, 762] width 380 height 19
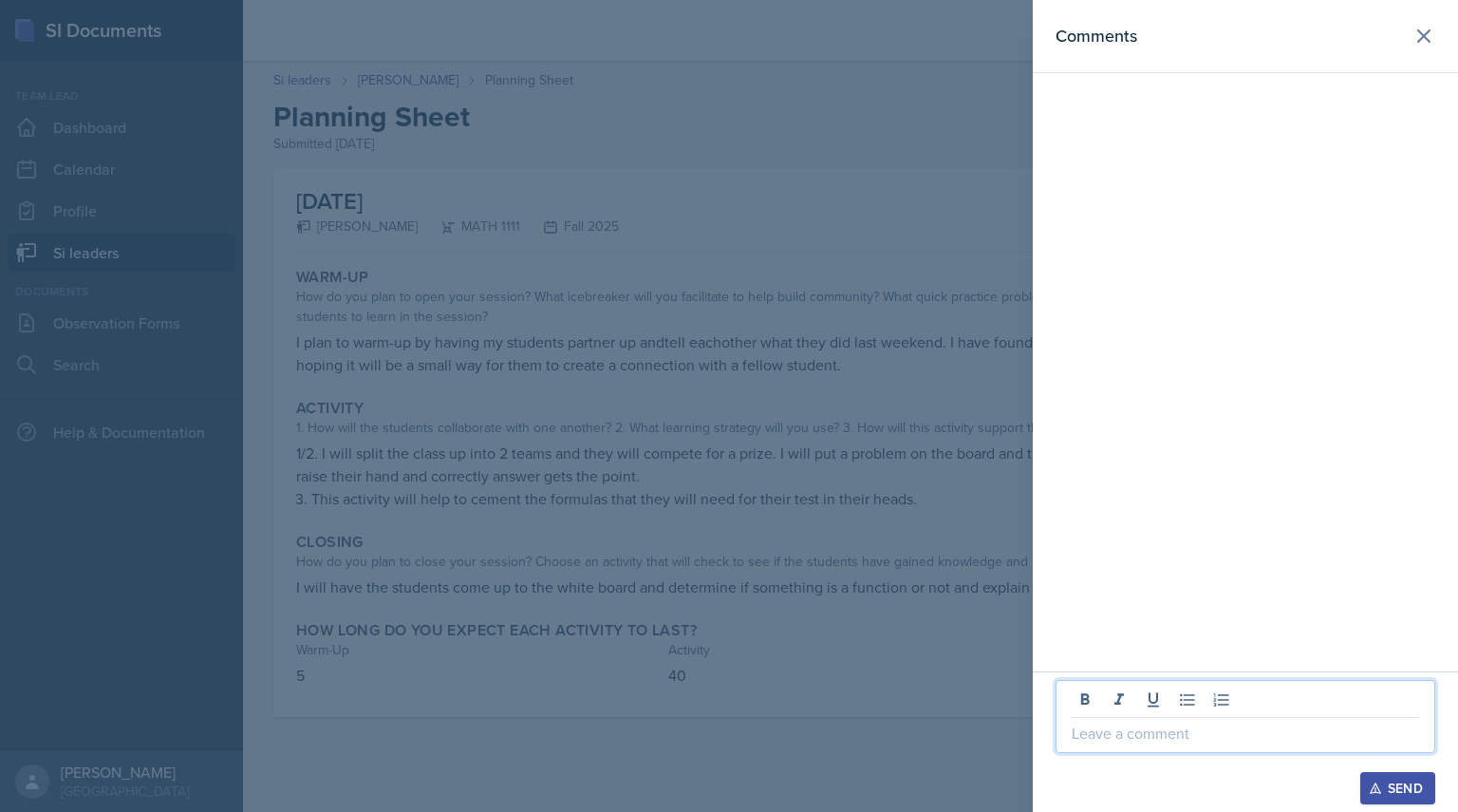
click at [1104, 740] on p at bounding box center [1245, 733] width 347 height 23
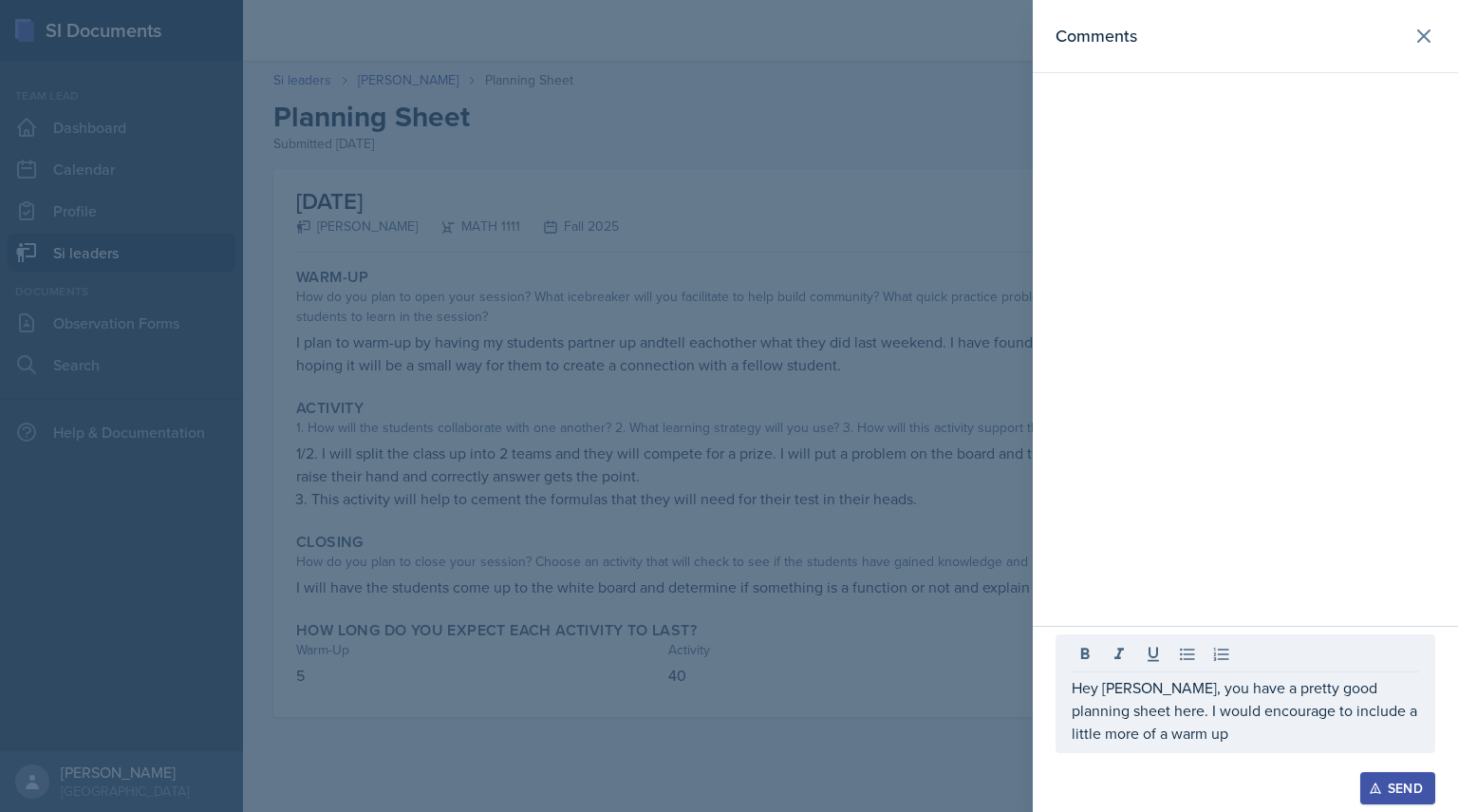
click at [815, 580] on div at bounding box center [729, 406] width 1458 height 812
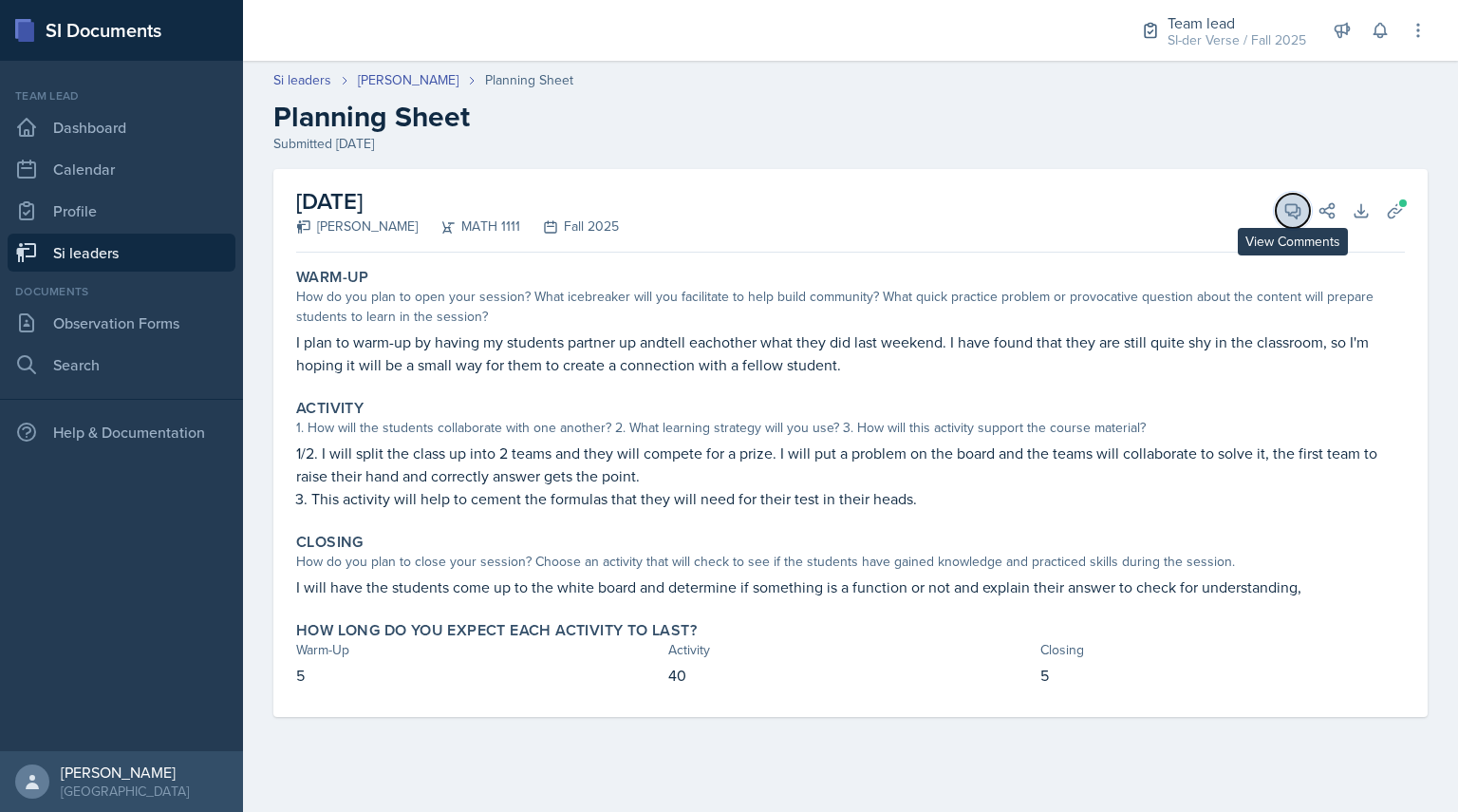
click at [1296, 227] on button "View Comments" at bounding box center [1293, 211] width 35 height 35
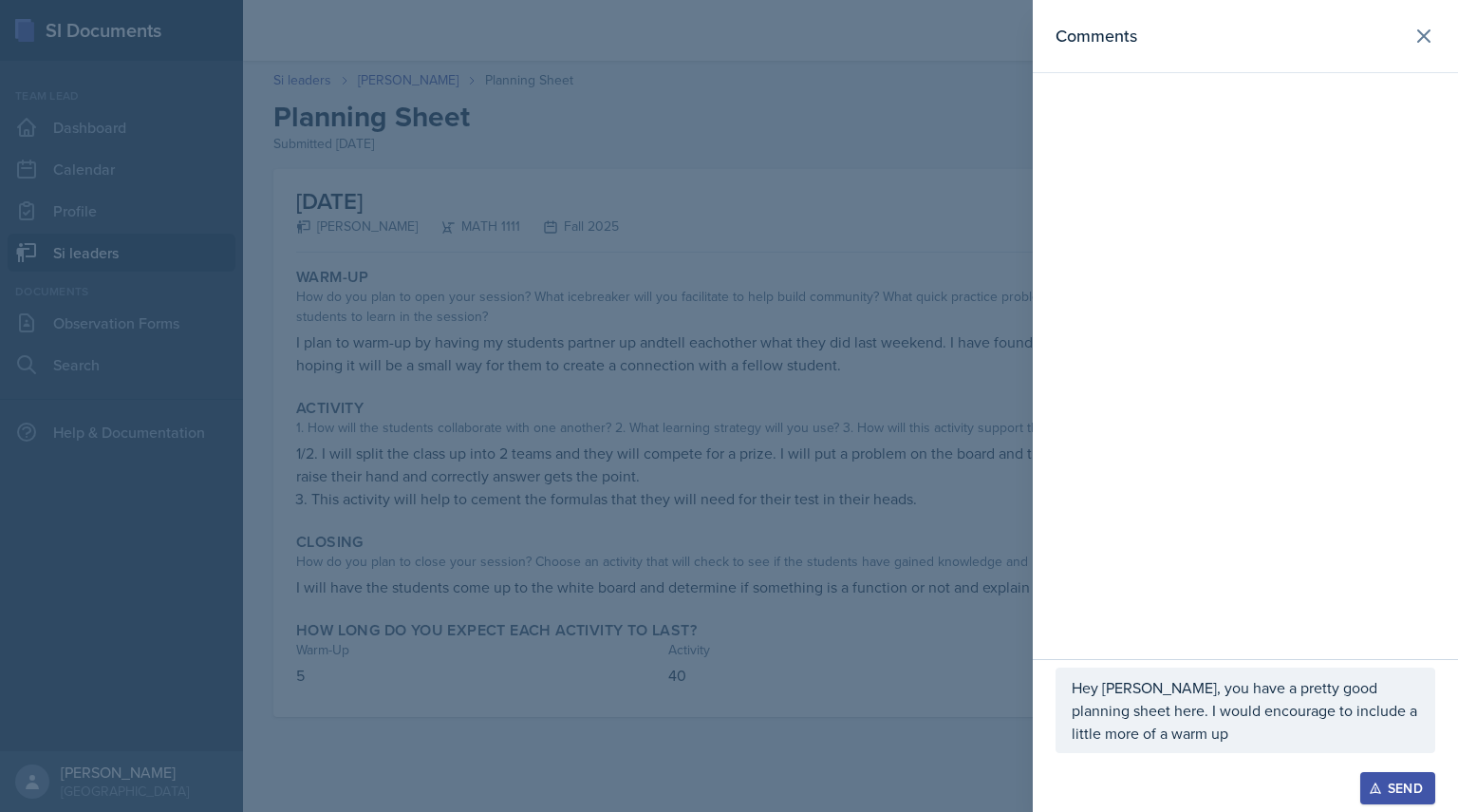
click at [1222, 737] on p "Hey [PERSON_NAME], you have a pretty good planning sheet here. I would encourag…" at bounding box center [1245, 709] width 347 height 68
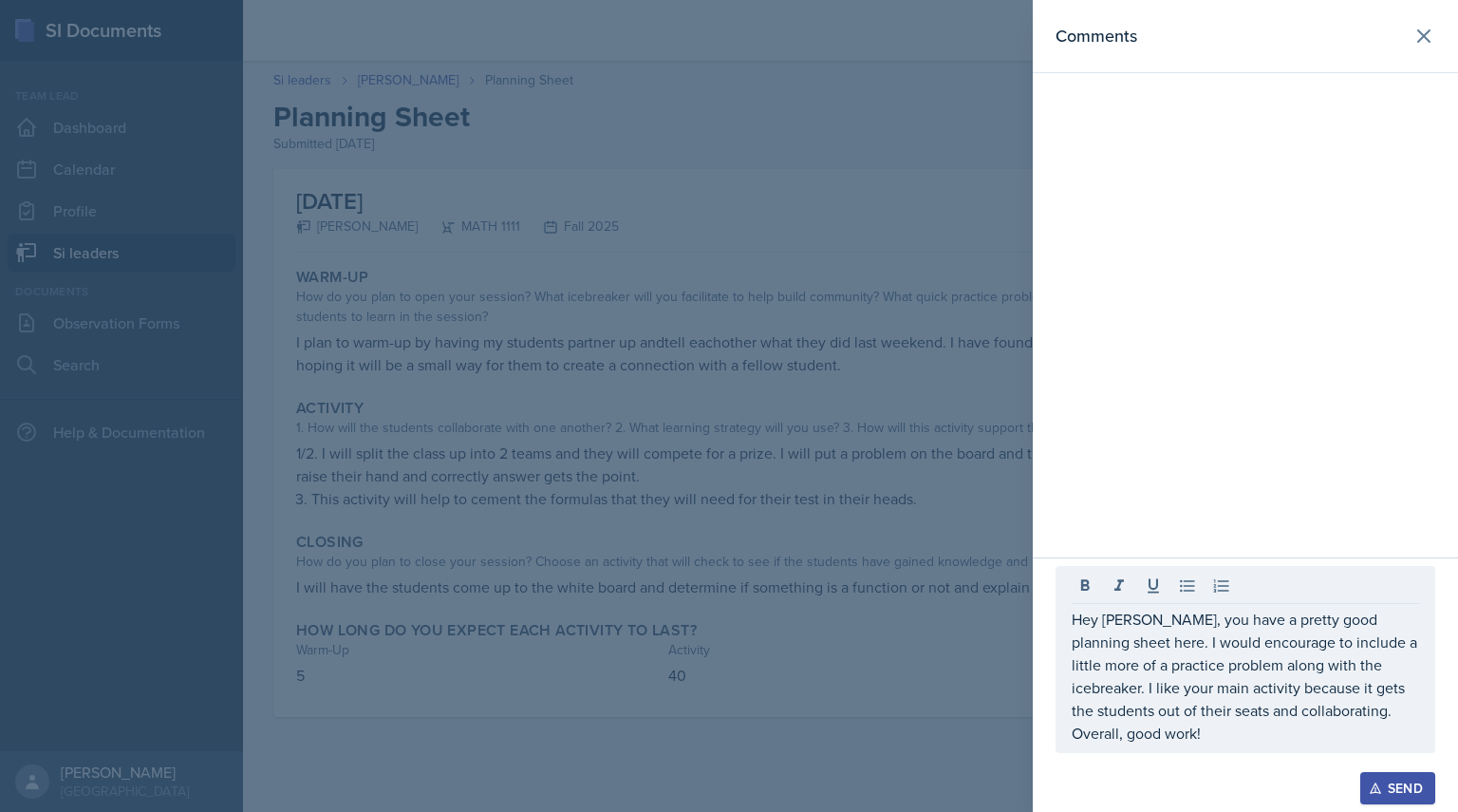
click at [1414, 780] on div "Send" at bounding box center [1398, 788] width 50 height 15
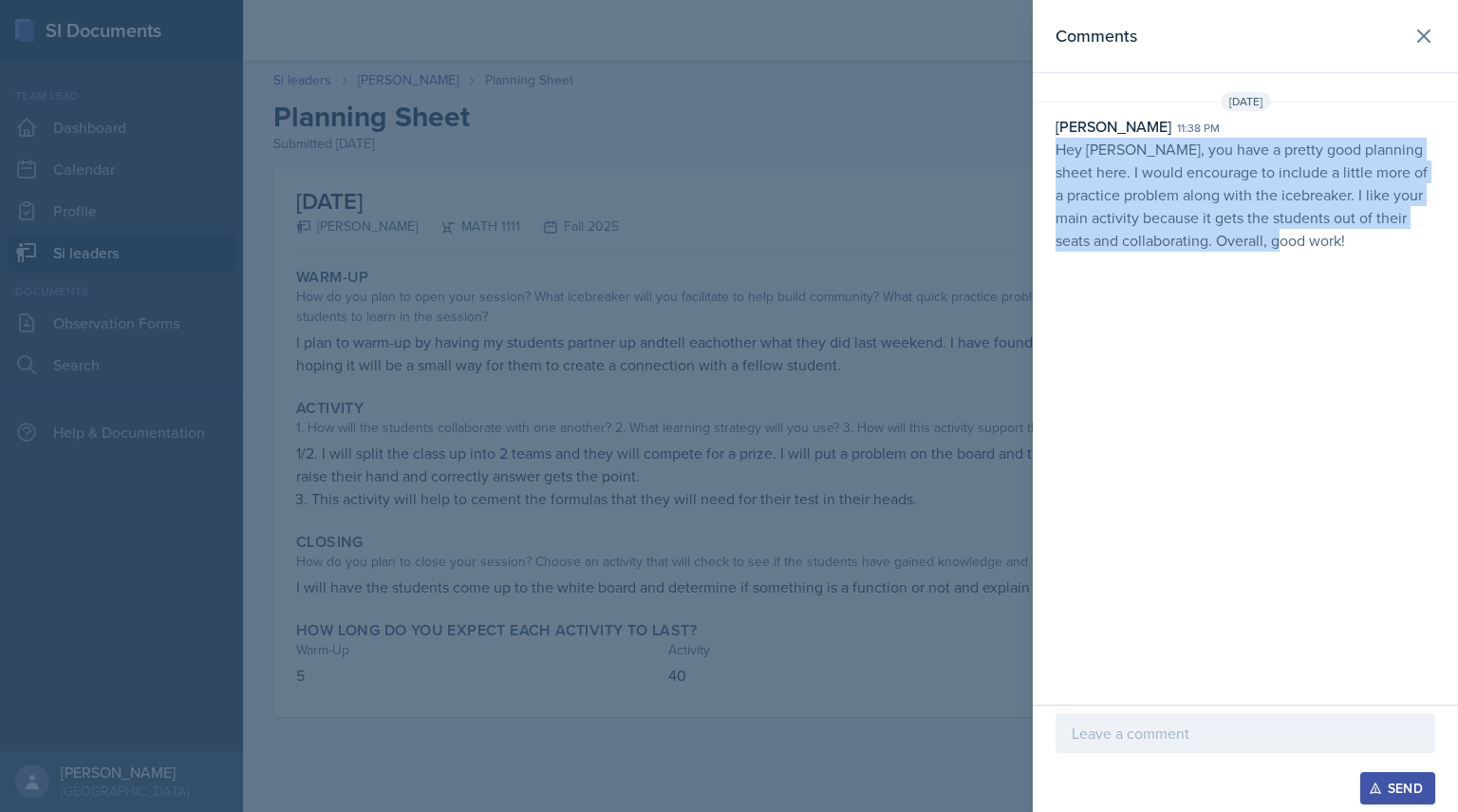
drag, startPoint x: 1052, startPoint y: 148, endPoint x: 1434, endPoint y: 292, distance: 408.2
click at [1434, 292] on div "Comments [DATE] [PERSON_NAME] 11:38 pm Hey [PERSON_NAME], you have a pretty goo…" at bounding box center [1245, 352] width 425 height 704
copy p "Hey [PERSON_NAME], you have a pretty good planning sheet here. I would encourag…"
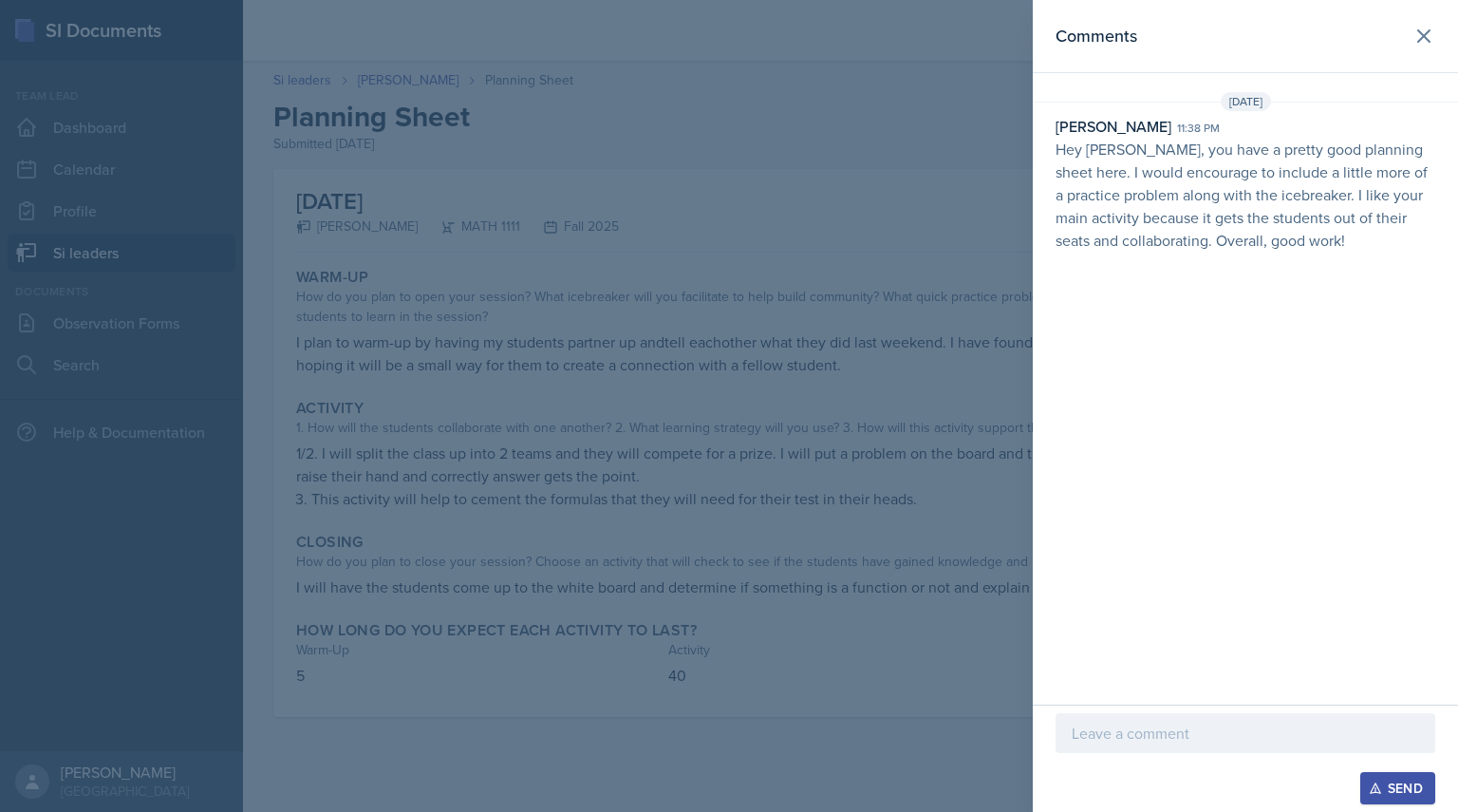
click at [265, 226] on div at bounding box center [729, 406] width 1458 height 812
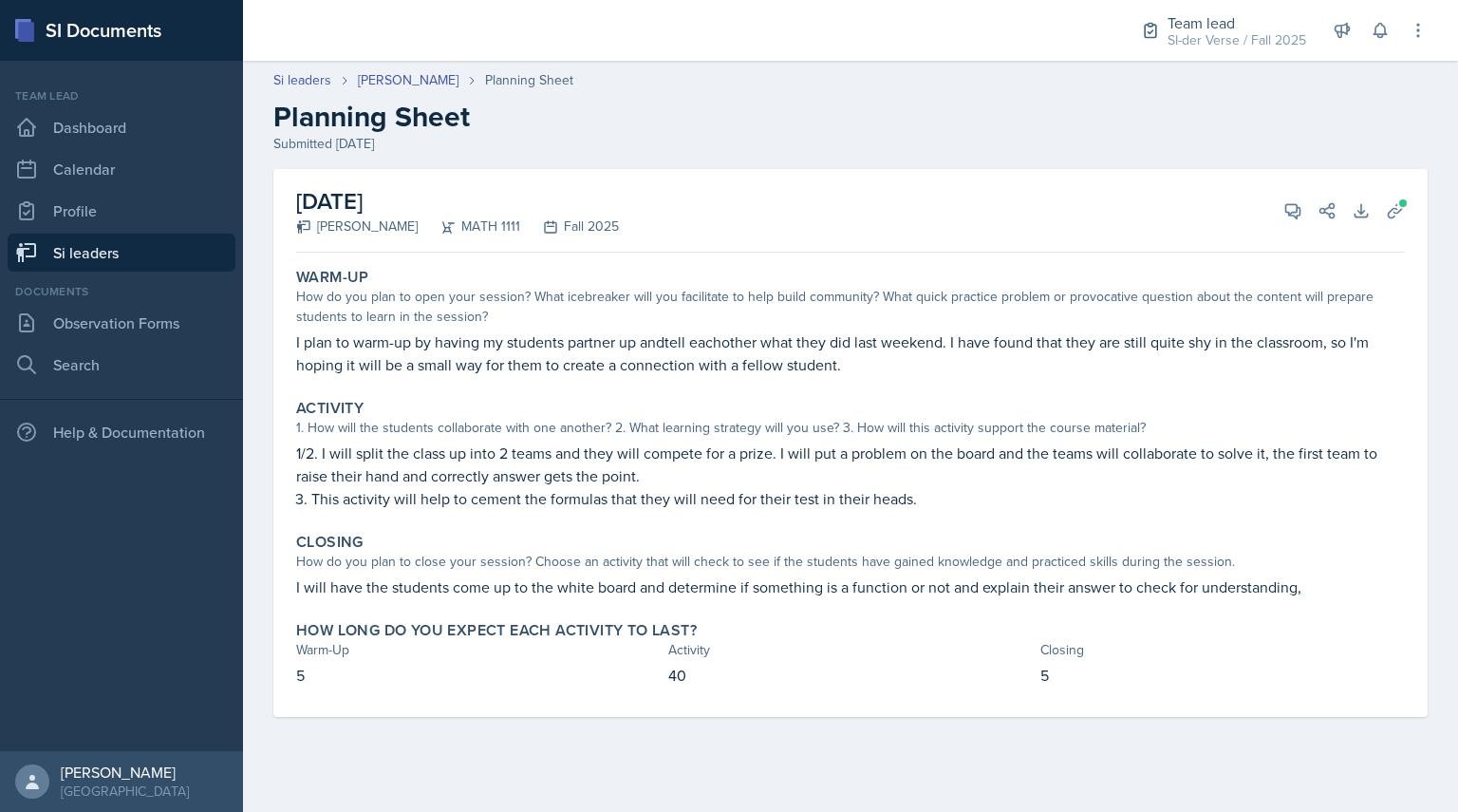
click at [197, 238] on link "Si leaders" at bounding box center [121, 252] width 228 height 38
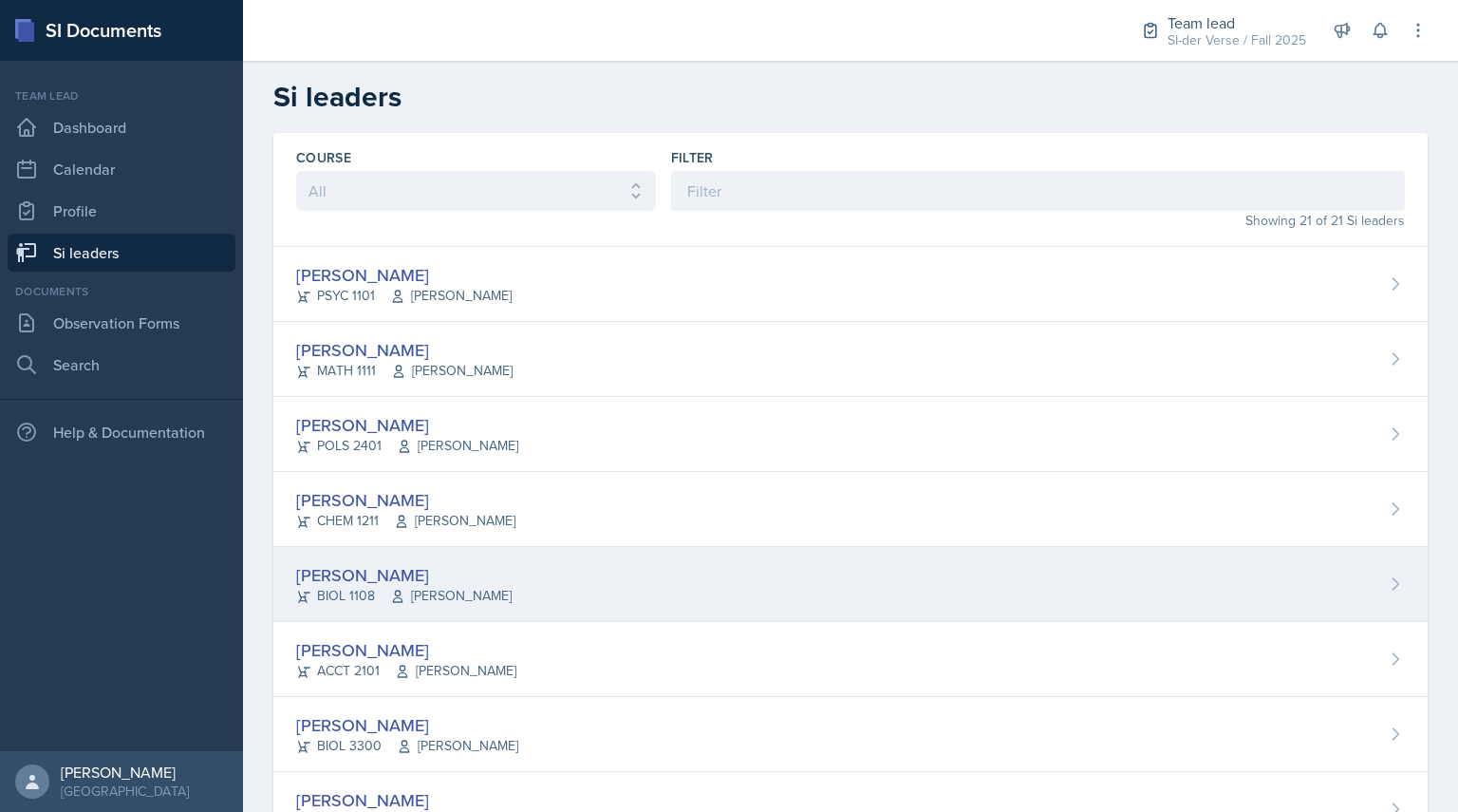
click at [355, 592] on div "BIOL 1108 [PERSON_NAME]" at bounding box center [404, 596] width 216 height 20
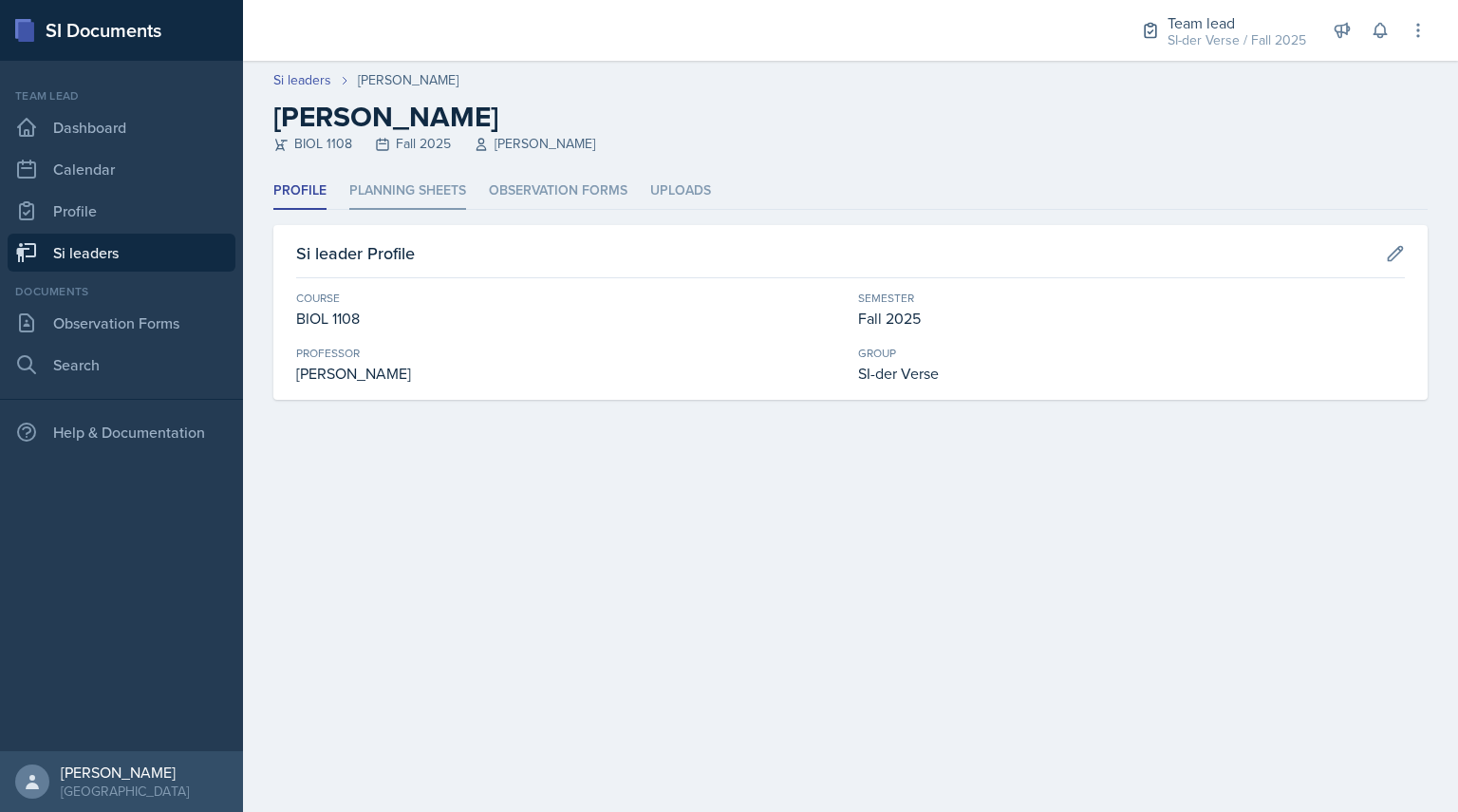
click at [396, 207] on li "Planning Sheets" at bounding box center [407, 191] width 116 height 37
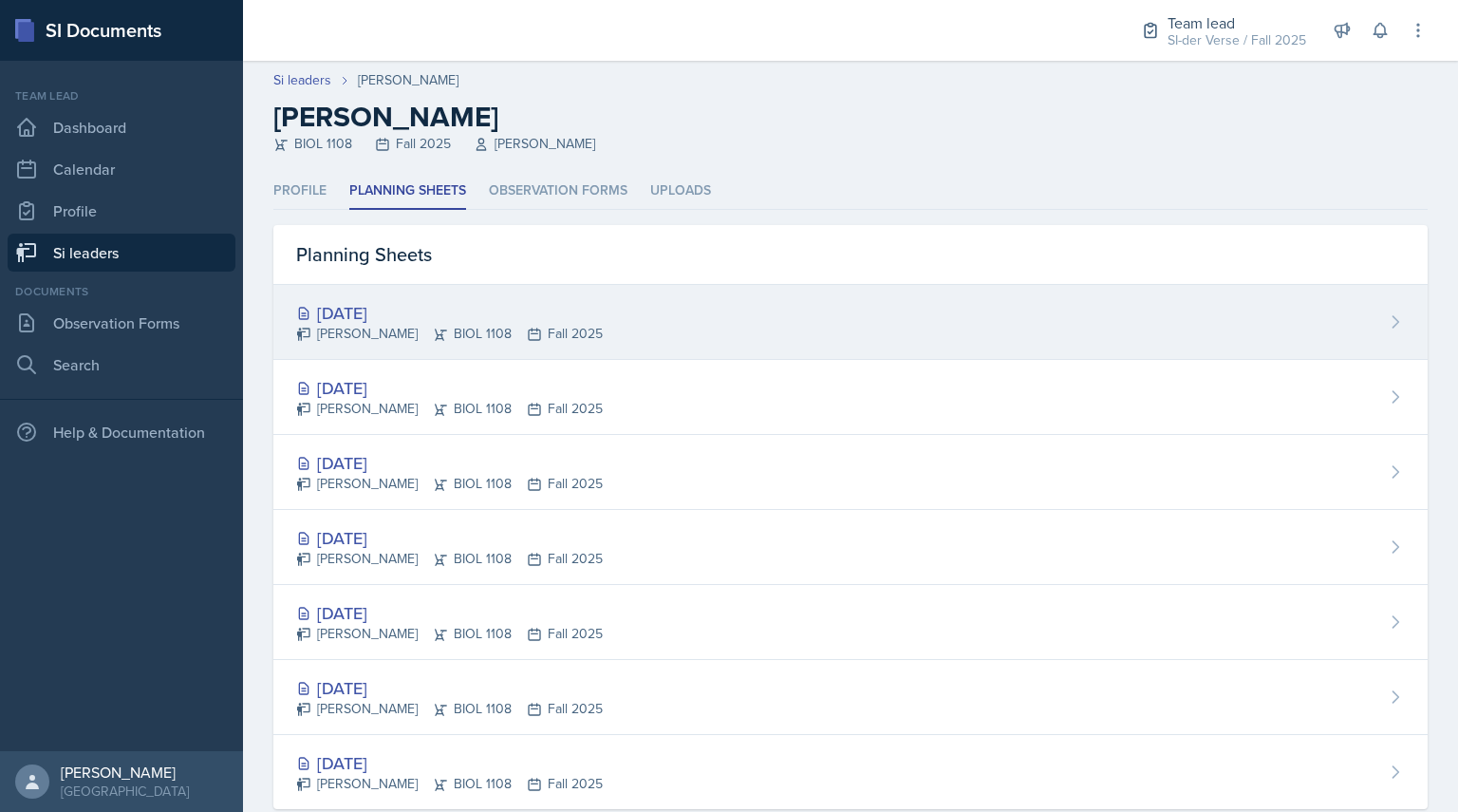
click at [339, 320] on div "[DATE]" at bounding box center [449, 313] width 307 height 26
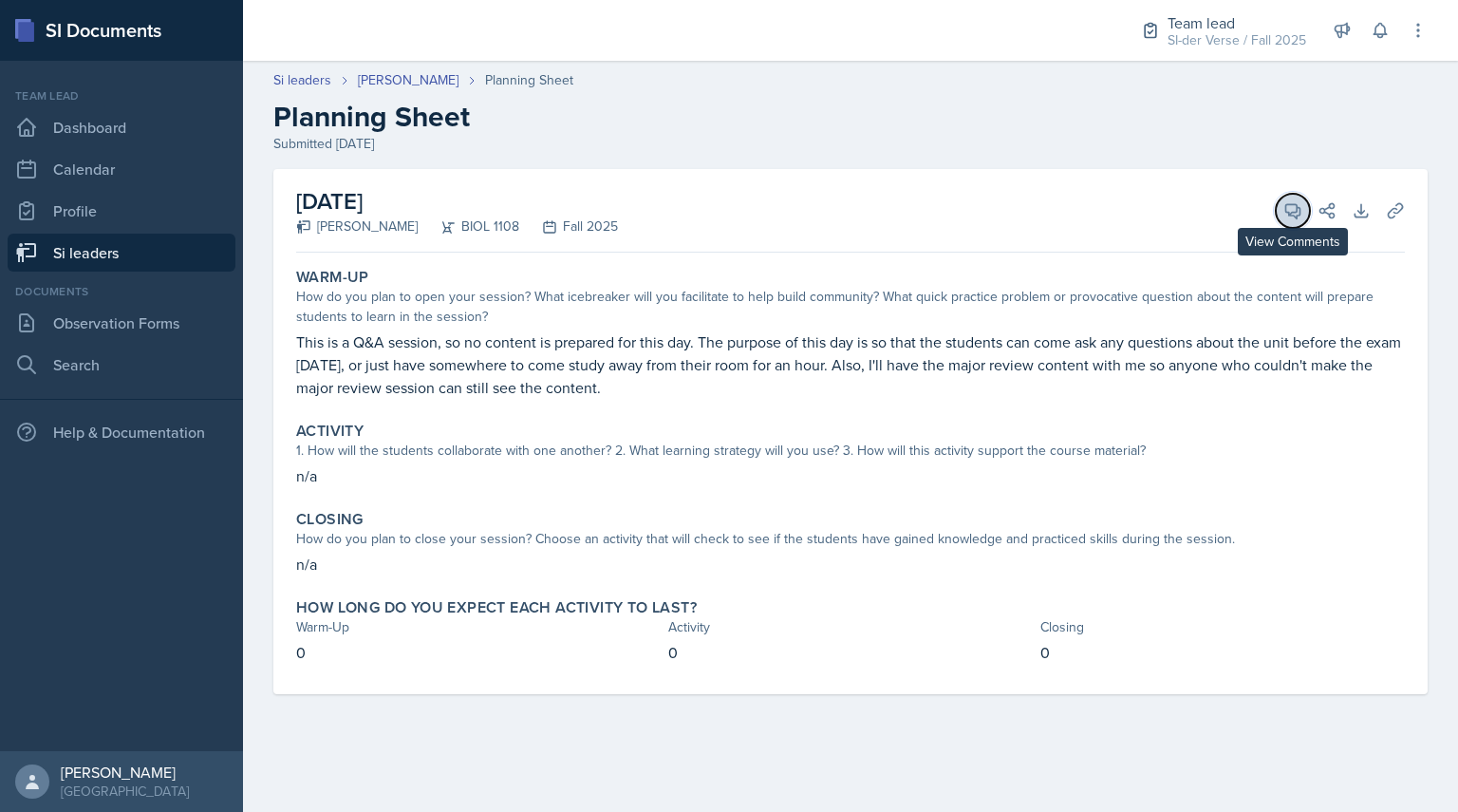
click at [1297, 194] on button "View Comments" at bounding box center [1293, 211] width 35 height 35
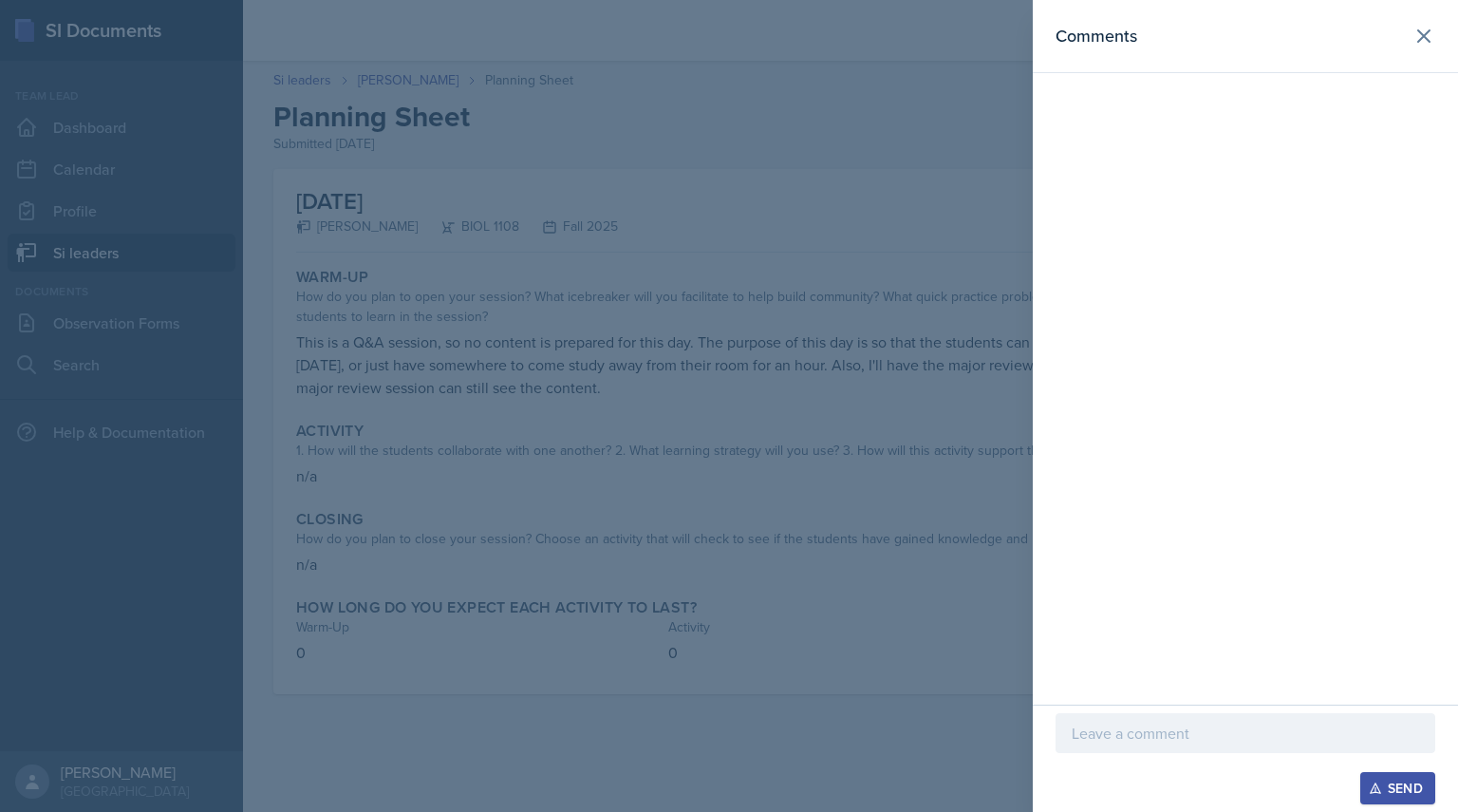
click at [1106, 738] on p at bounding box center [1245, 733] width 347 height 23
click at [1386, 782] on div "Send" at bounding box center [1398, 788] width 50 height 15
drag, startPoint x: 1053, startPoint y: 141, endPoint x: 1314, endPoint y: 185, distance: 264.7
click at [1314, 185] on div "Comments [DATE] [PERSON_NAME] 11:41 pm Sounds good [PERSON_NAME]!" at bounding box center [1245, 352] width 425 height 704
copy p "Sounds good [PERSON_NAME]!"
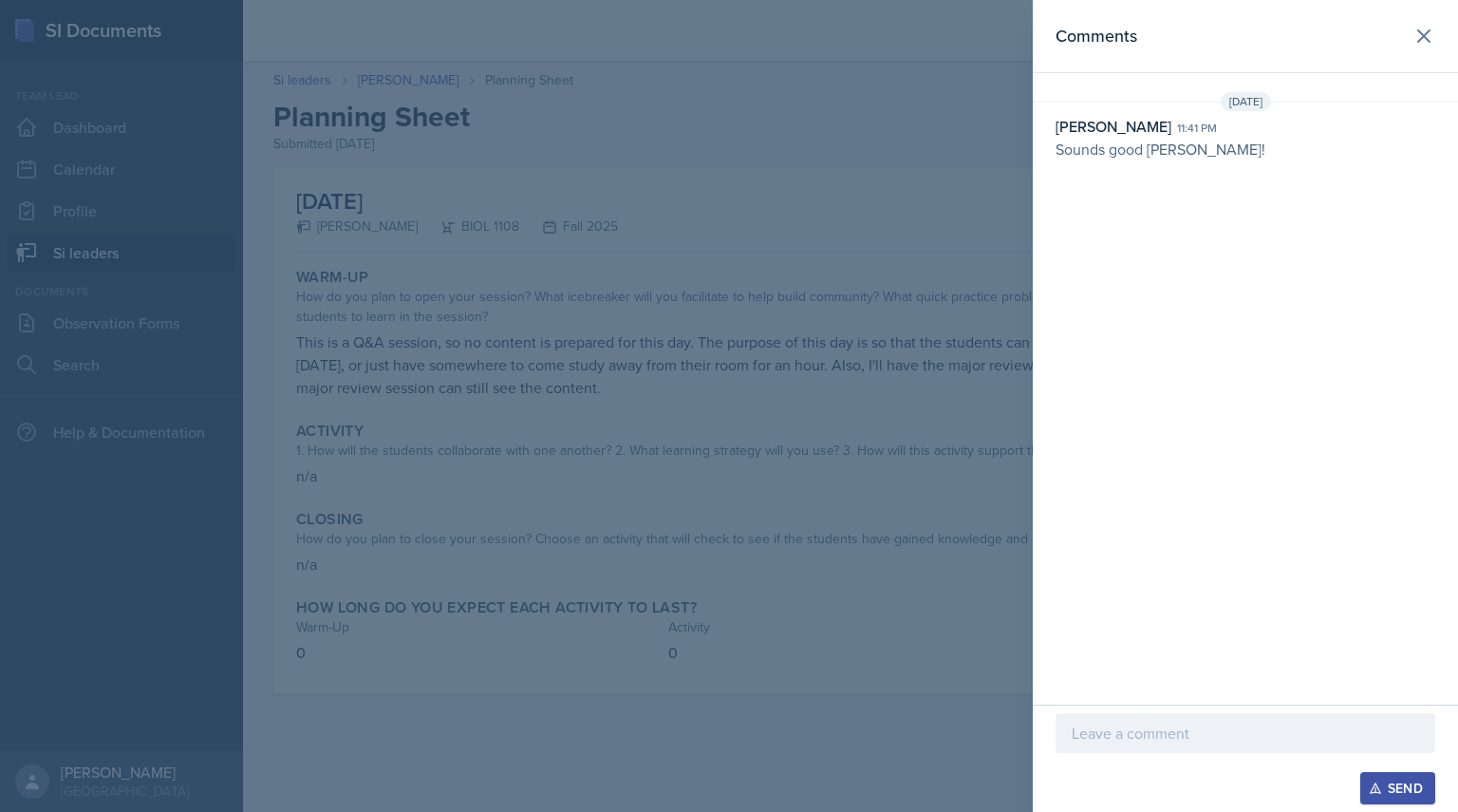
click at [441, 139] on div at bounding box center [729, 406] width 1458 height 812
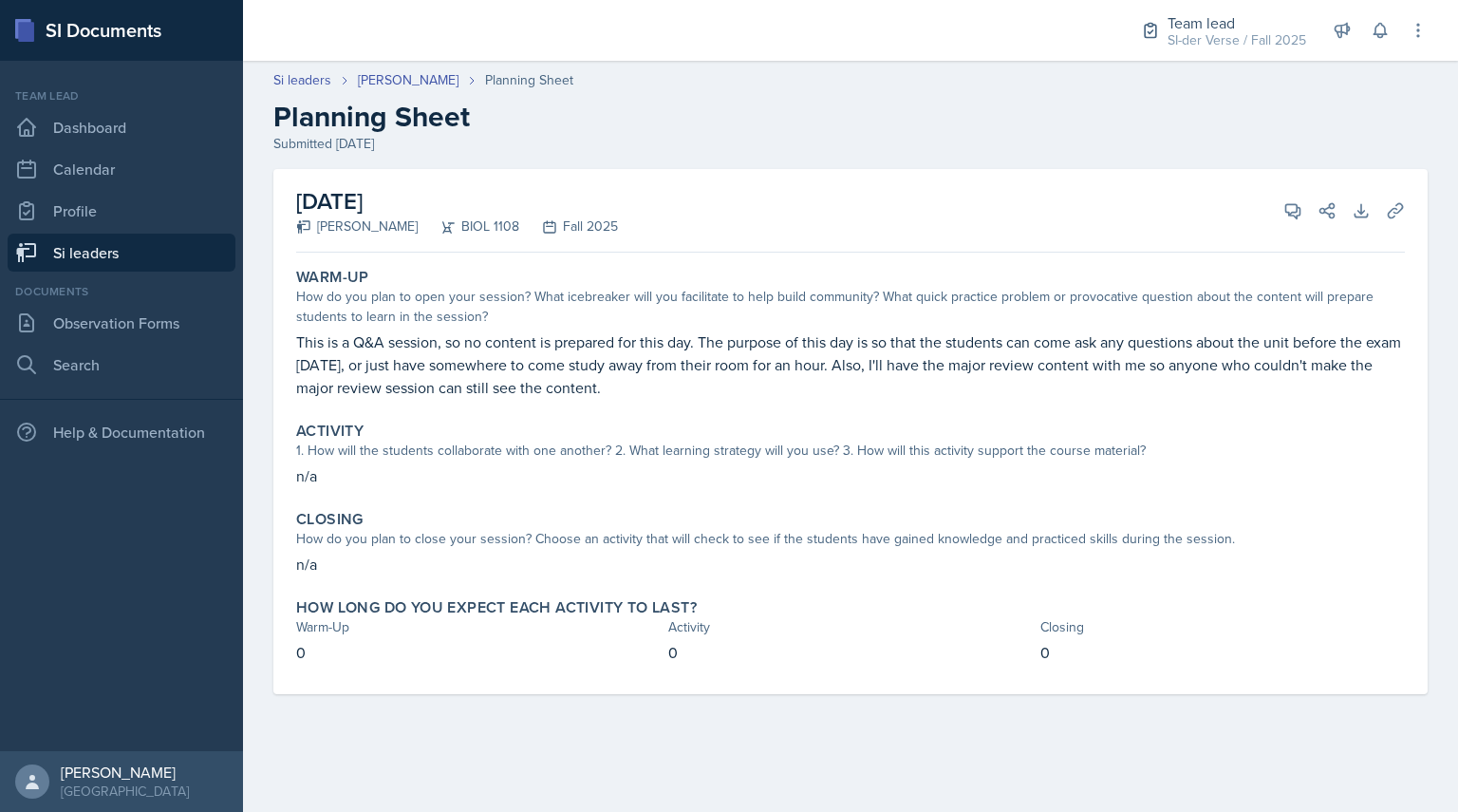
click at [510, 253] on div "[DATE] [PERSON_NAME] BIOL 1108 Fall 2025 View Comments Comments [DATE] [PERSON_…" at bounding box center [851, 432] width 1155 height 525
click at [391, 78] on link "[PERSON_NAME]" at bounding box center [408, 80] width 101 height 20
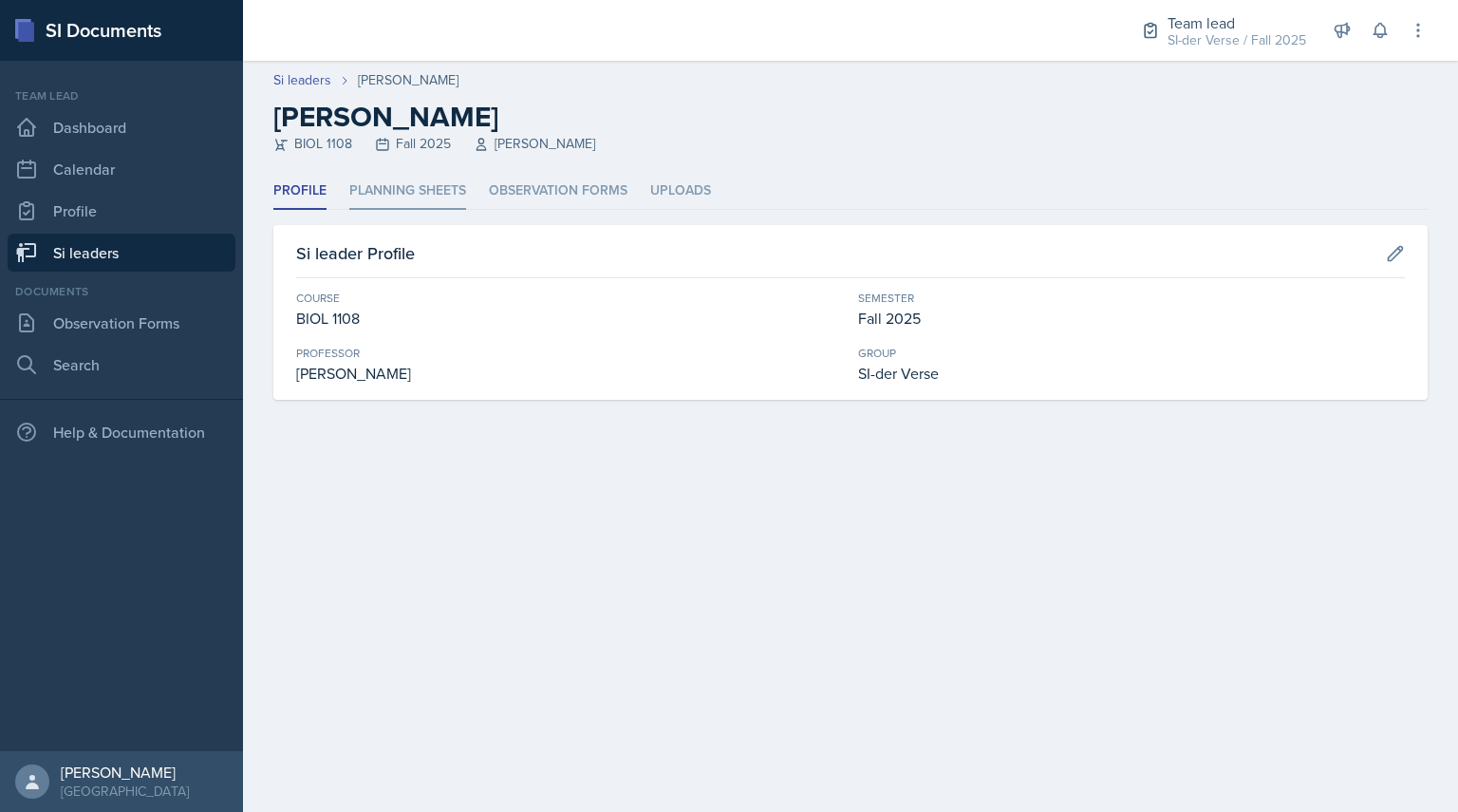
click at [404, 189] on li "Planning Sheets" at bounding box center [407, 191] width 116 height 37
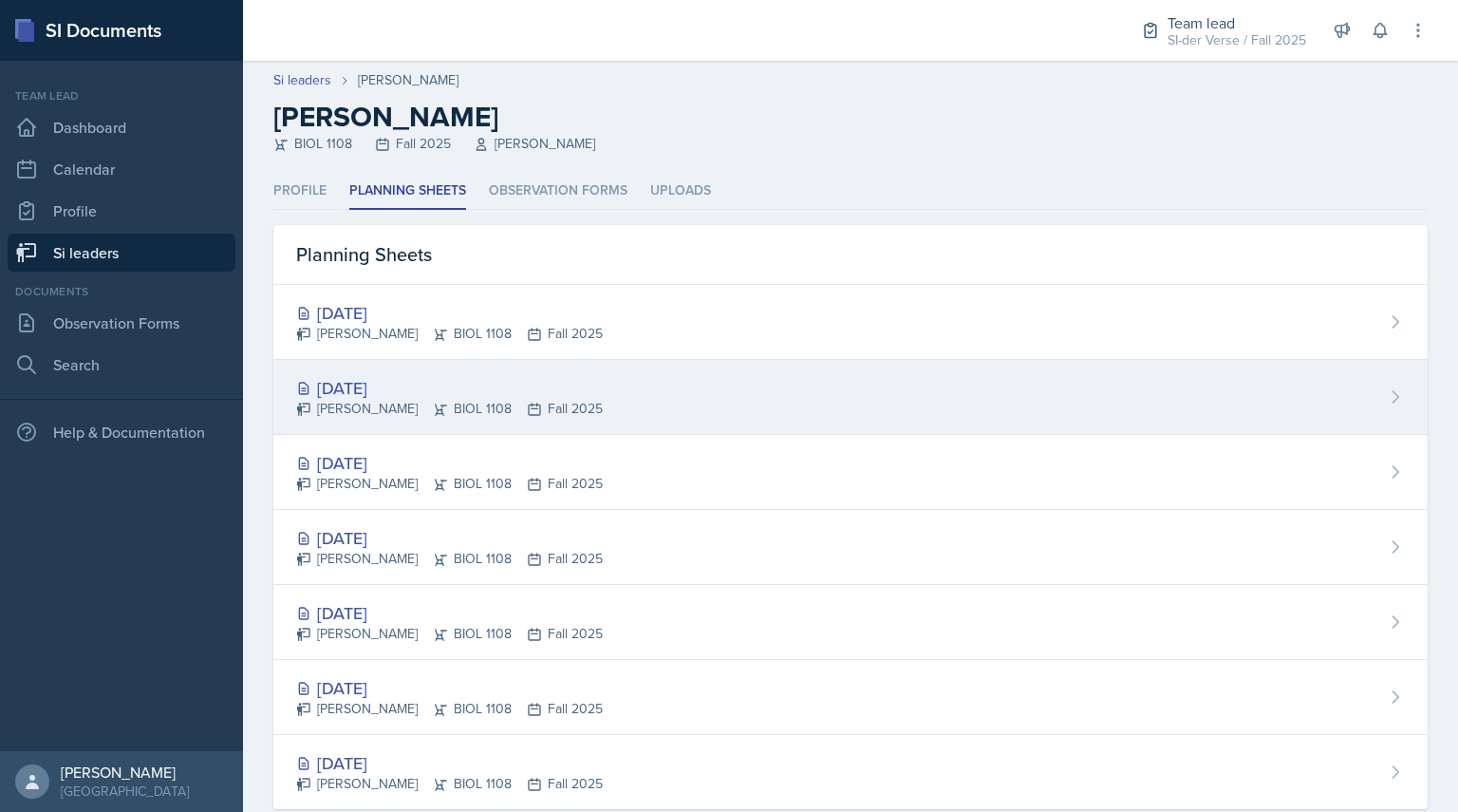
click at [394, 391] on div "[DATE]" at bounding box center [449, 388] width 307 height 26
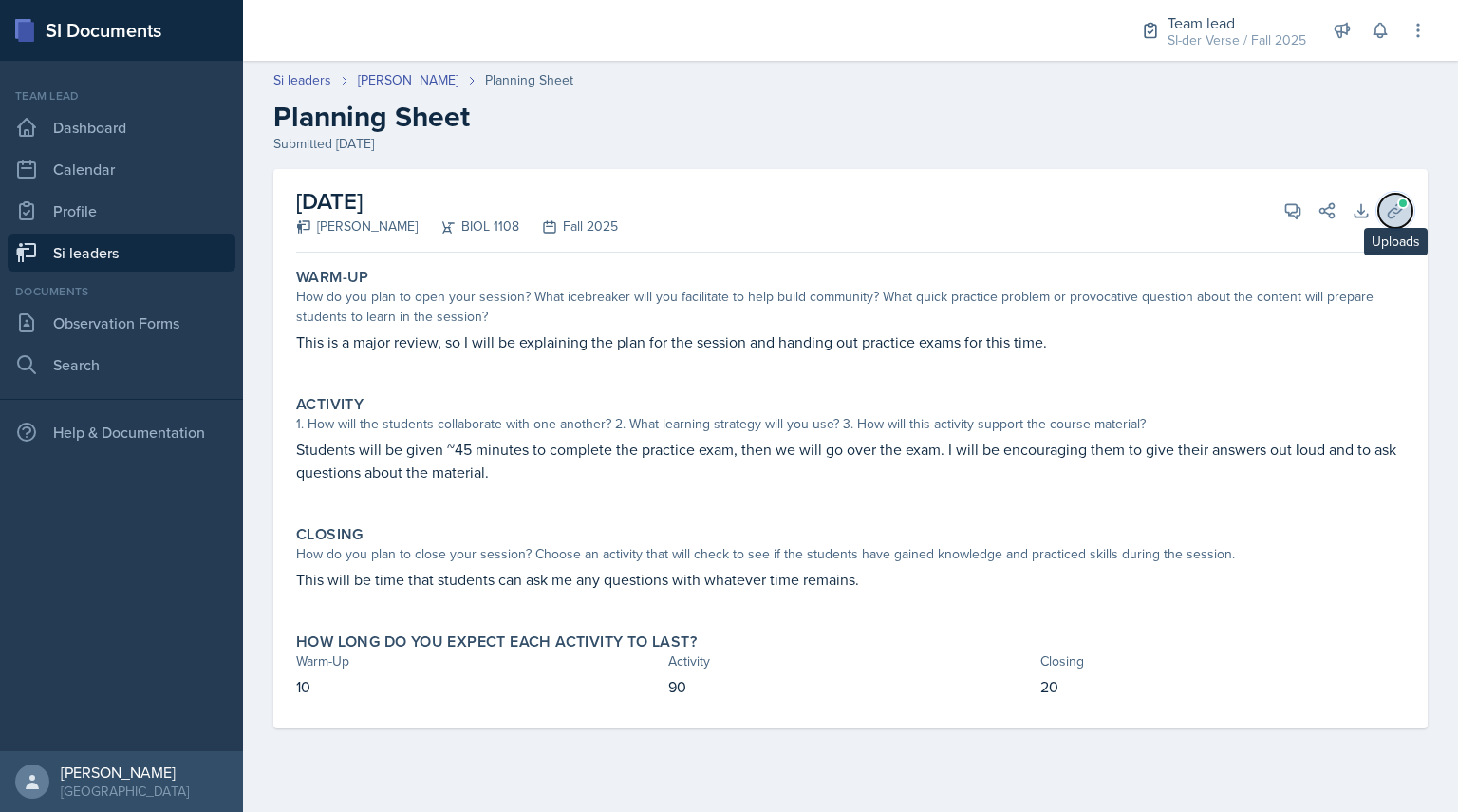
click at [1393, 216] on icon at bounding box center [1395, 211] width 19 height 19
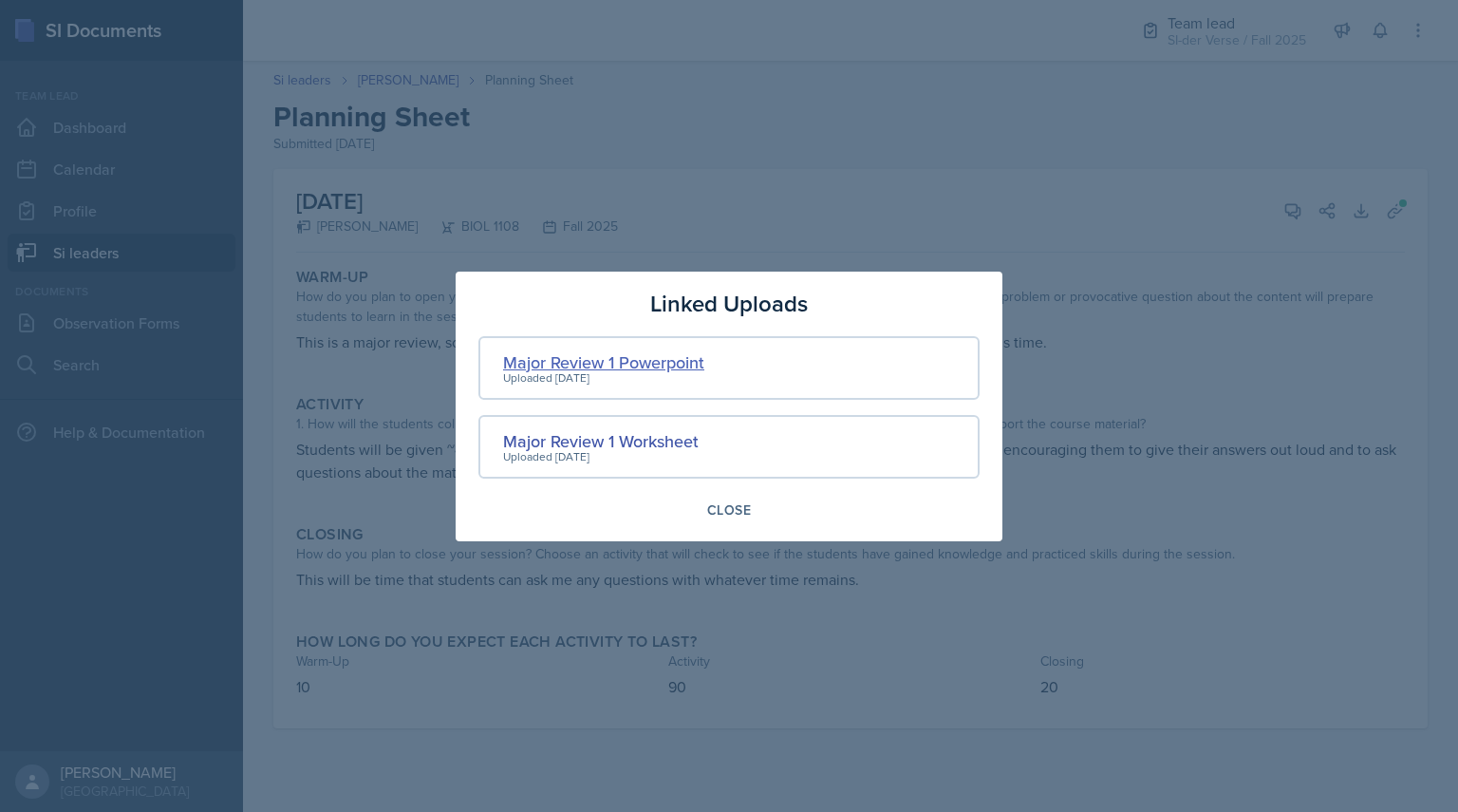
click at [601, 359] on div "Major Review 1 Powerpoint" at bounding box center [603, 362] width 201 height 26
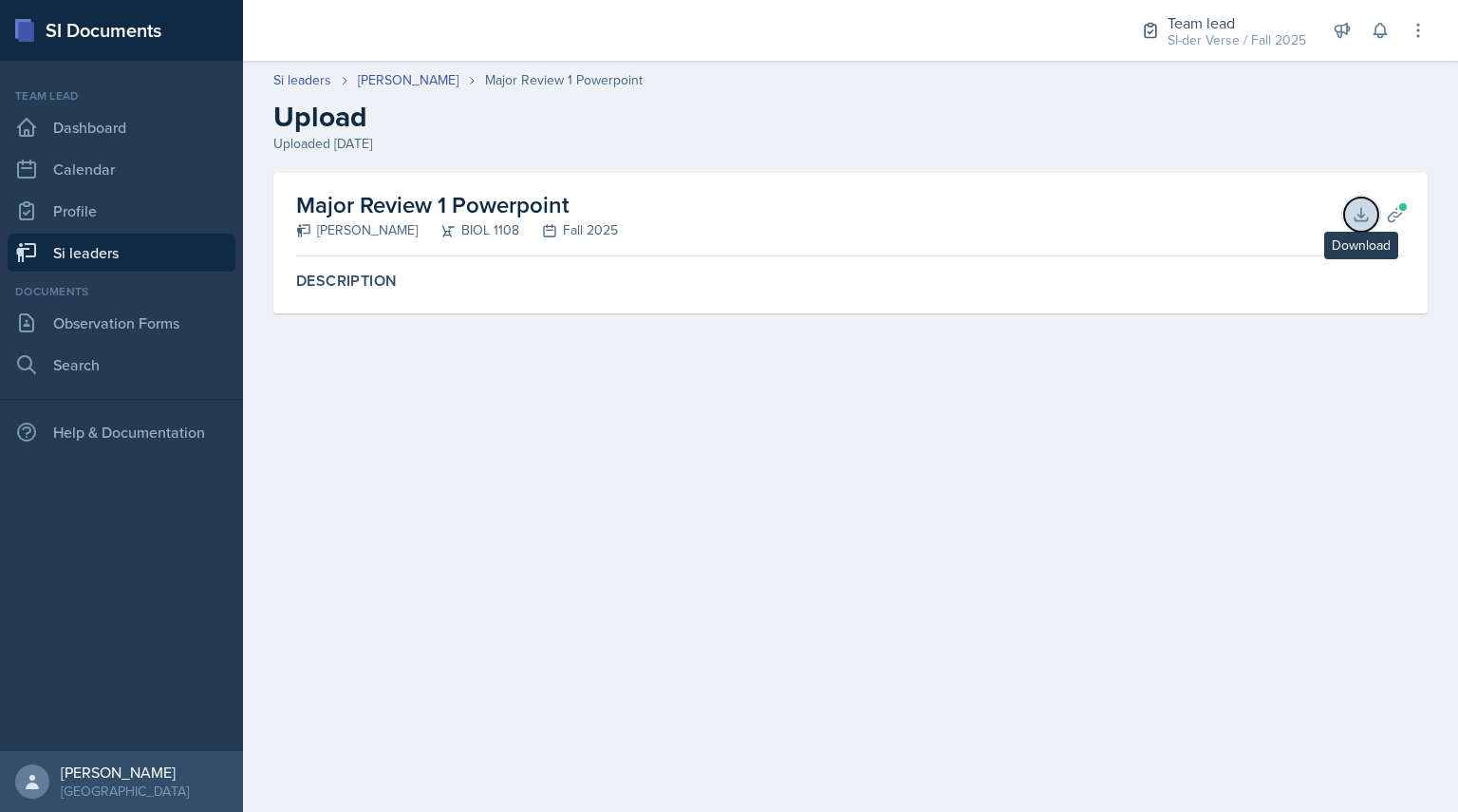
click at [1353, 218] on icon at bounding box center [1362, 215] width 19 height 19
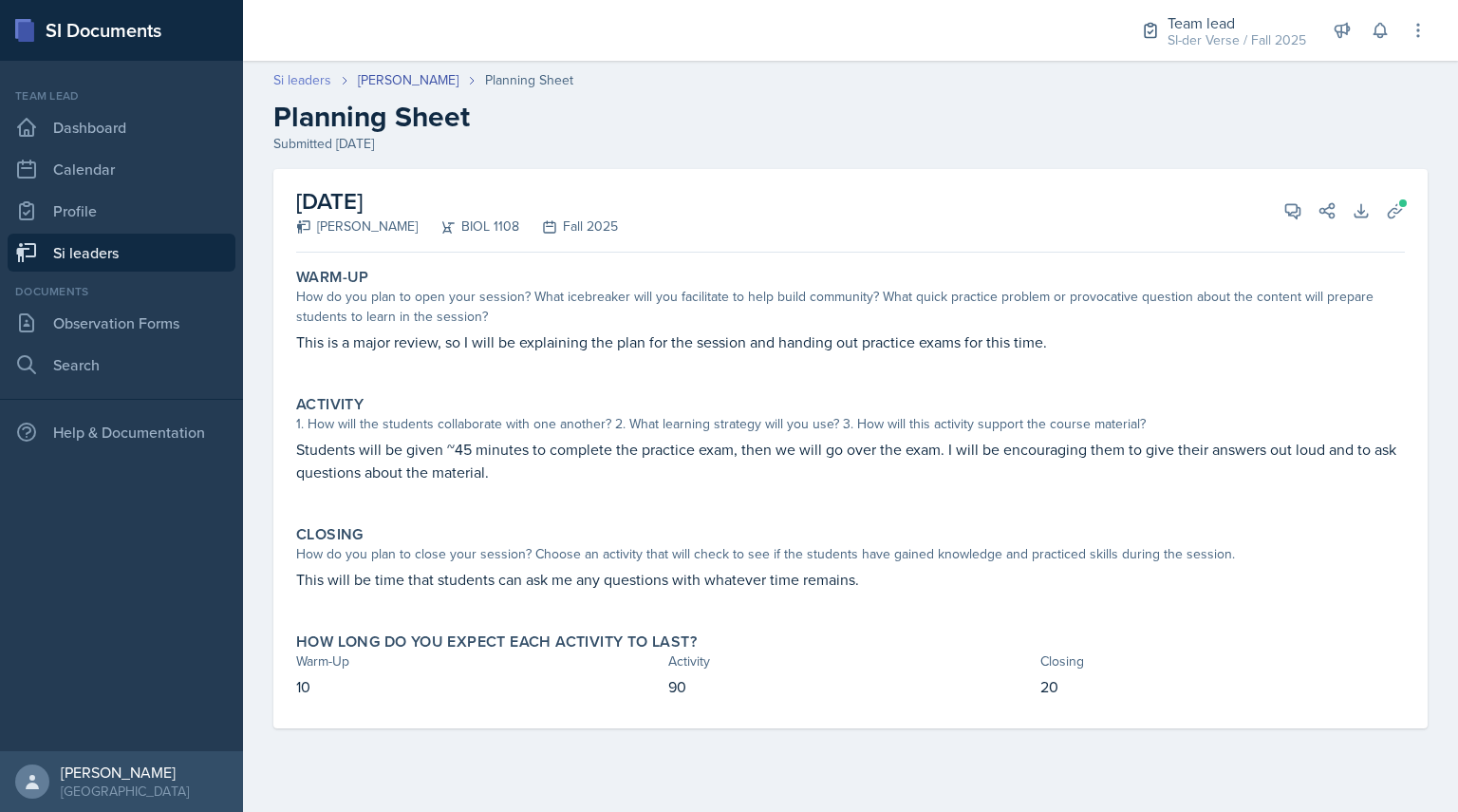
click at [313, 83] on link "Si leaders" at bounding box center [302, 80] width 58 height 20
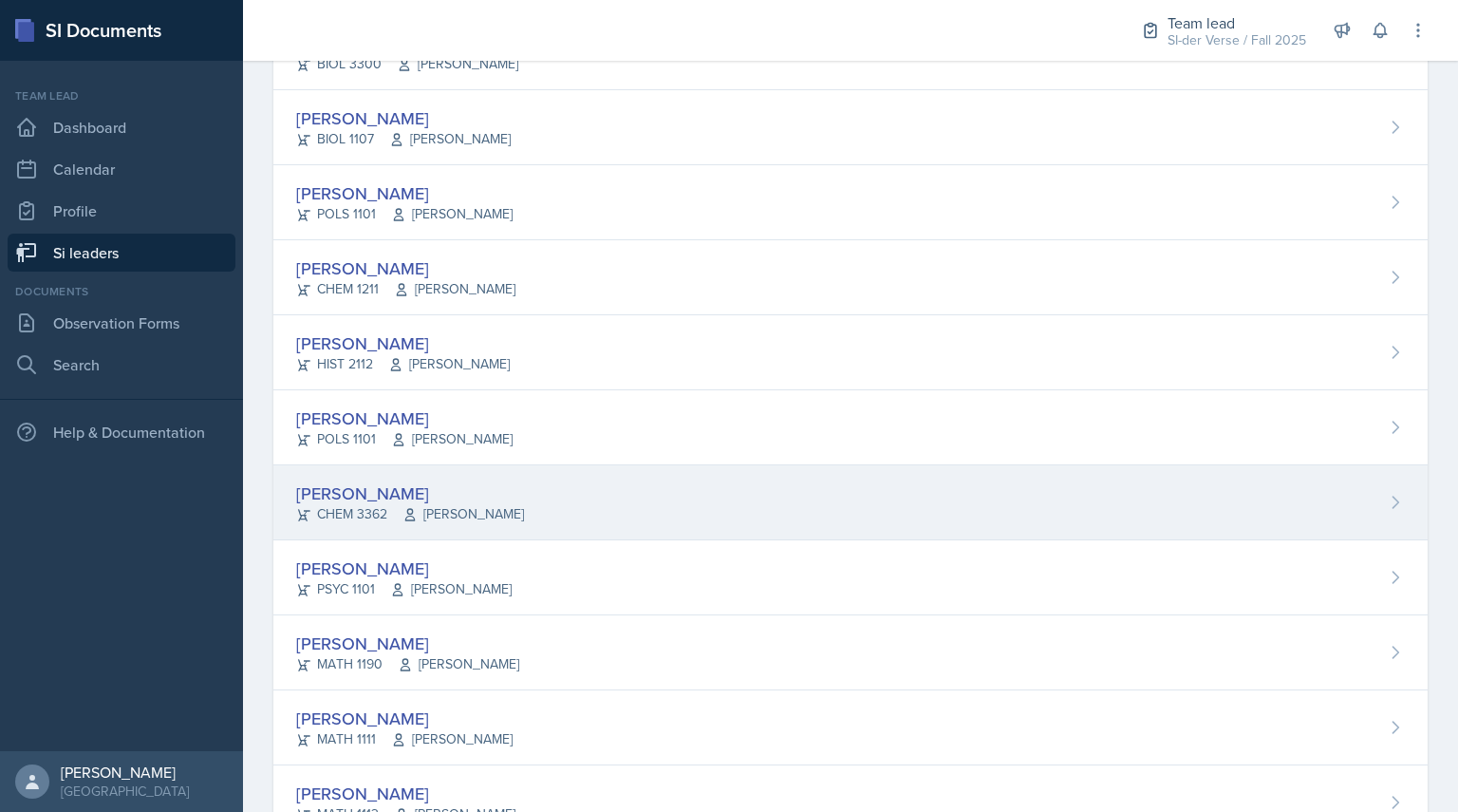
scroll to position [642, 0]
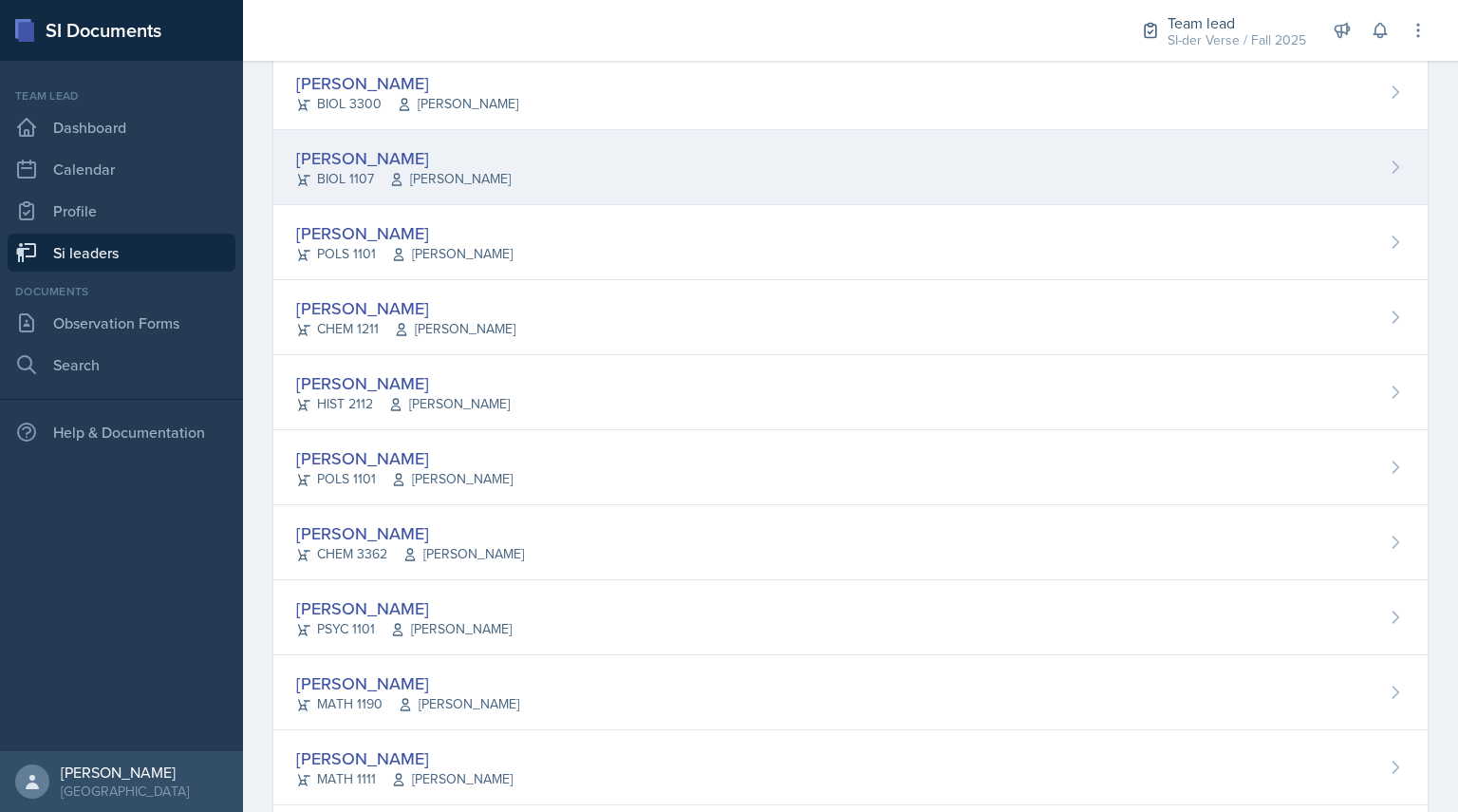
click at [357, 160] on div "[PERSON_NAME]" at bounding box center [403, 158] width 215 height 26
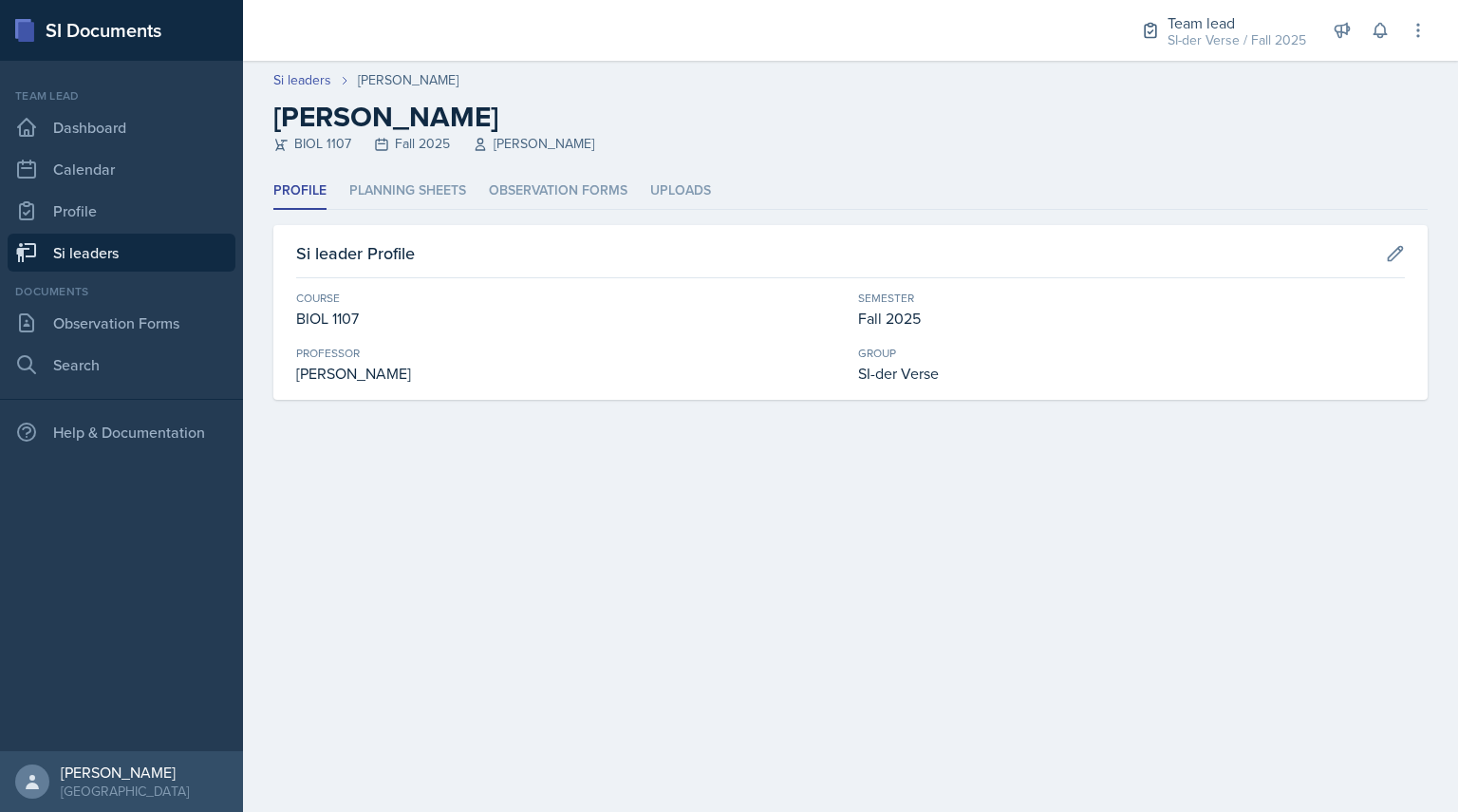
click at [403, 222] on div "Profile Planning Sheets Observation Forms Uploads Profile Planning Sheets Obser…" at bounding box center [851, 287] width 1155 height 227
click at [399, 216] on div "Profile Planning Sheets Observation Forms Uploads Profile Planning Sheets Obser…" at bounding box center [851, 287] width 1155 height 227
click at [388, 202] on li "Planning Sheets" at bounding box center [407, 191] width 116 height 37
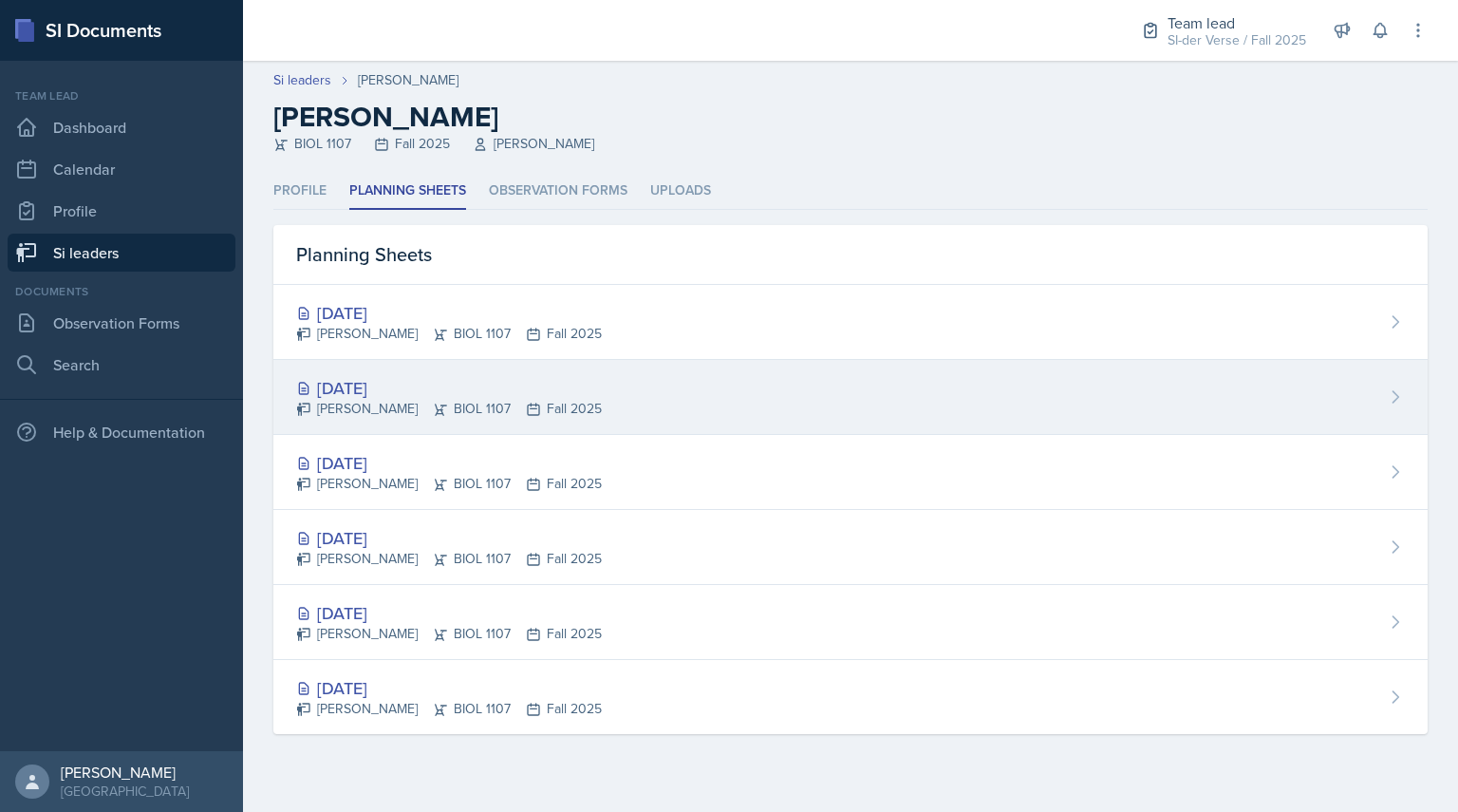
click at [379, 384] on div "[DATE]" at bounding box center [449, 388] width 306 height 26
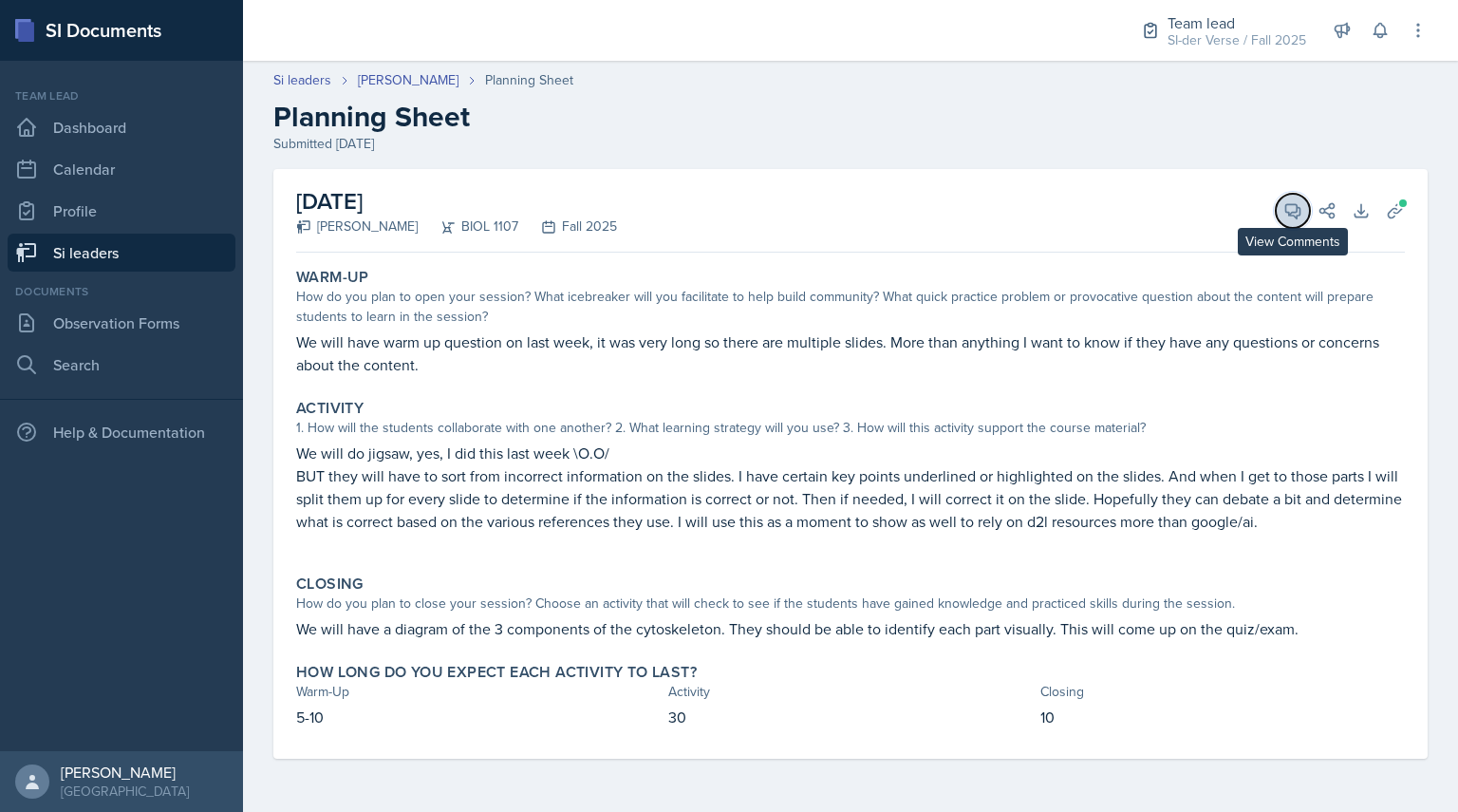
click at [1295, 205] on span at bounding box center [1300, 204] width 10 height 10
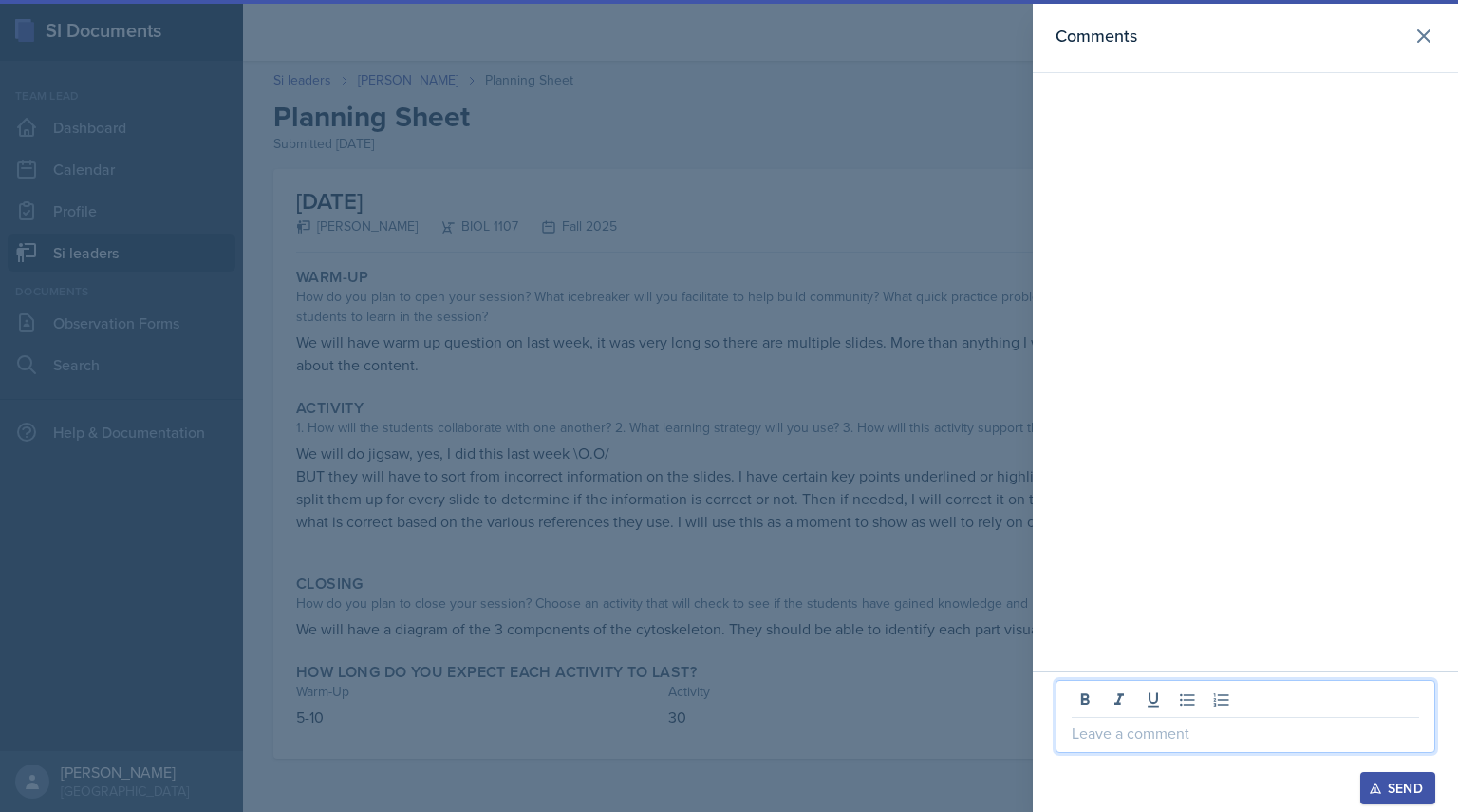
click at [1164, 739] on p at bounding box center [1245, 733] width 347 height 23
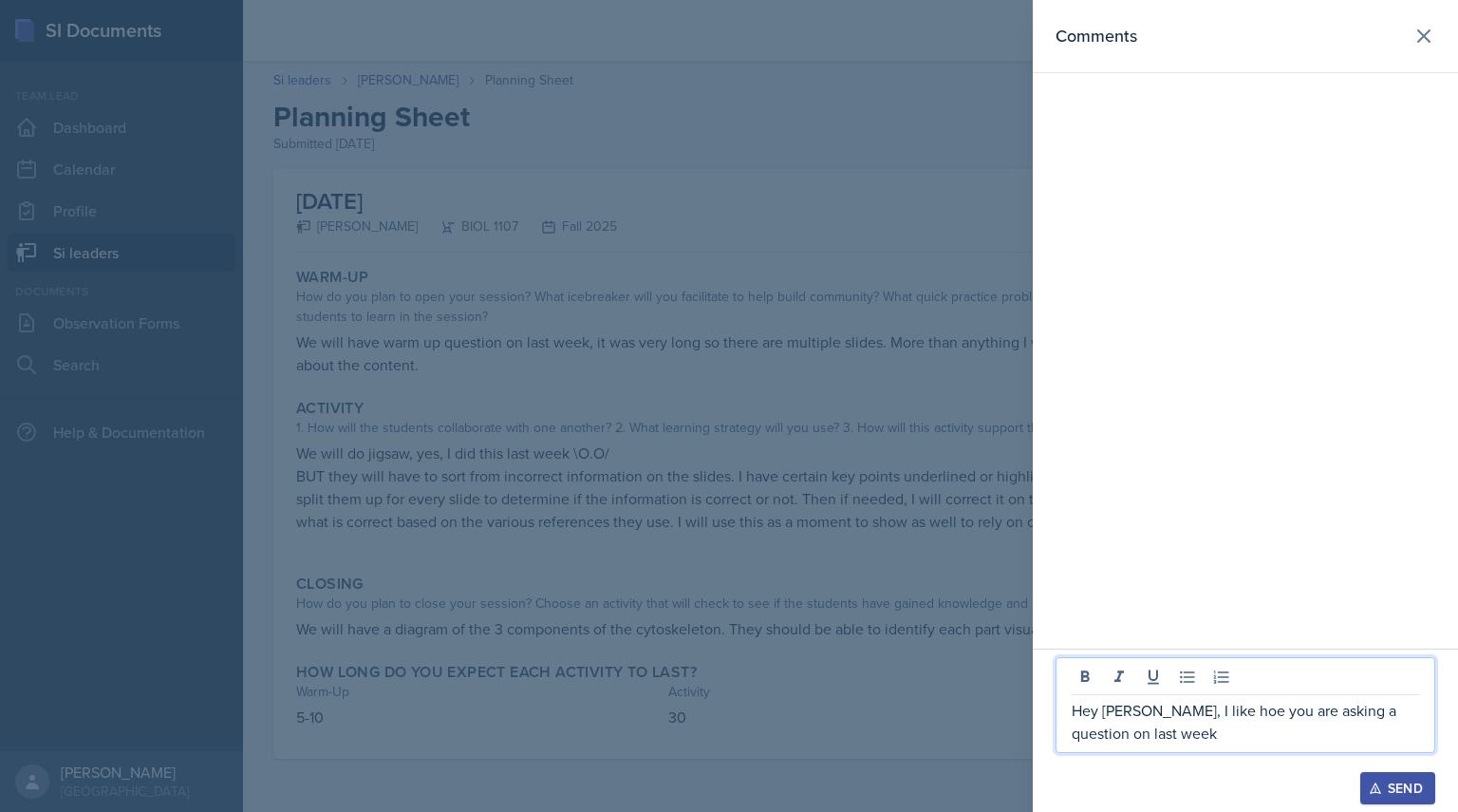
click at [1223, 713] on p "Hey [PERSON_NAME], I like hoe you are asking a question on last week" at bounding box center [1245, 721] width 347 height 45
click at [1206, 734] on p "Hey [PERSON_NAME], I like how you are asking a question on last week" at bounding box center [1245, 721] width 347 height 45
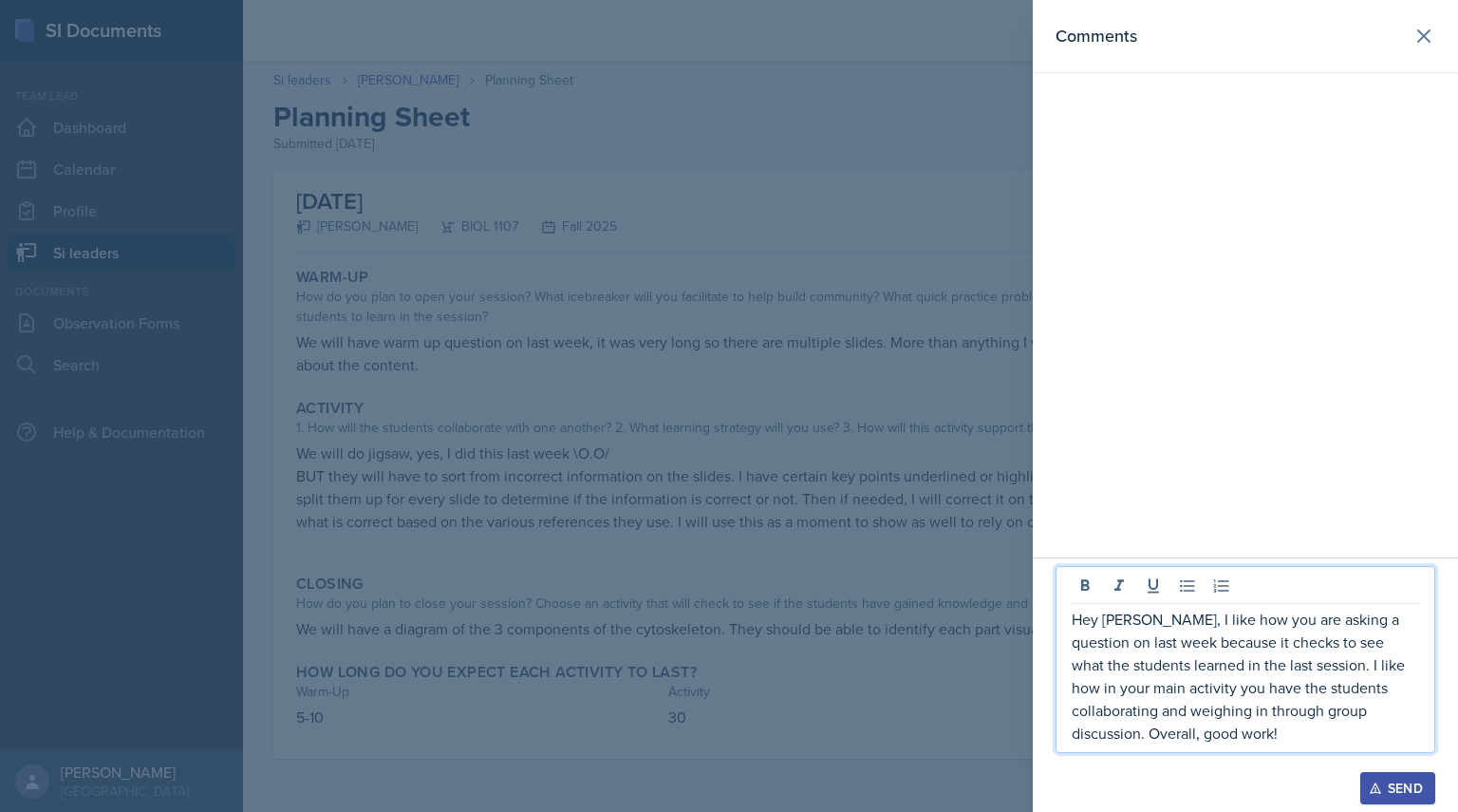
click at [1396, 789] on div "Send" at bounding box center [1398, 788] width 50 height 15
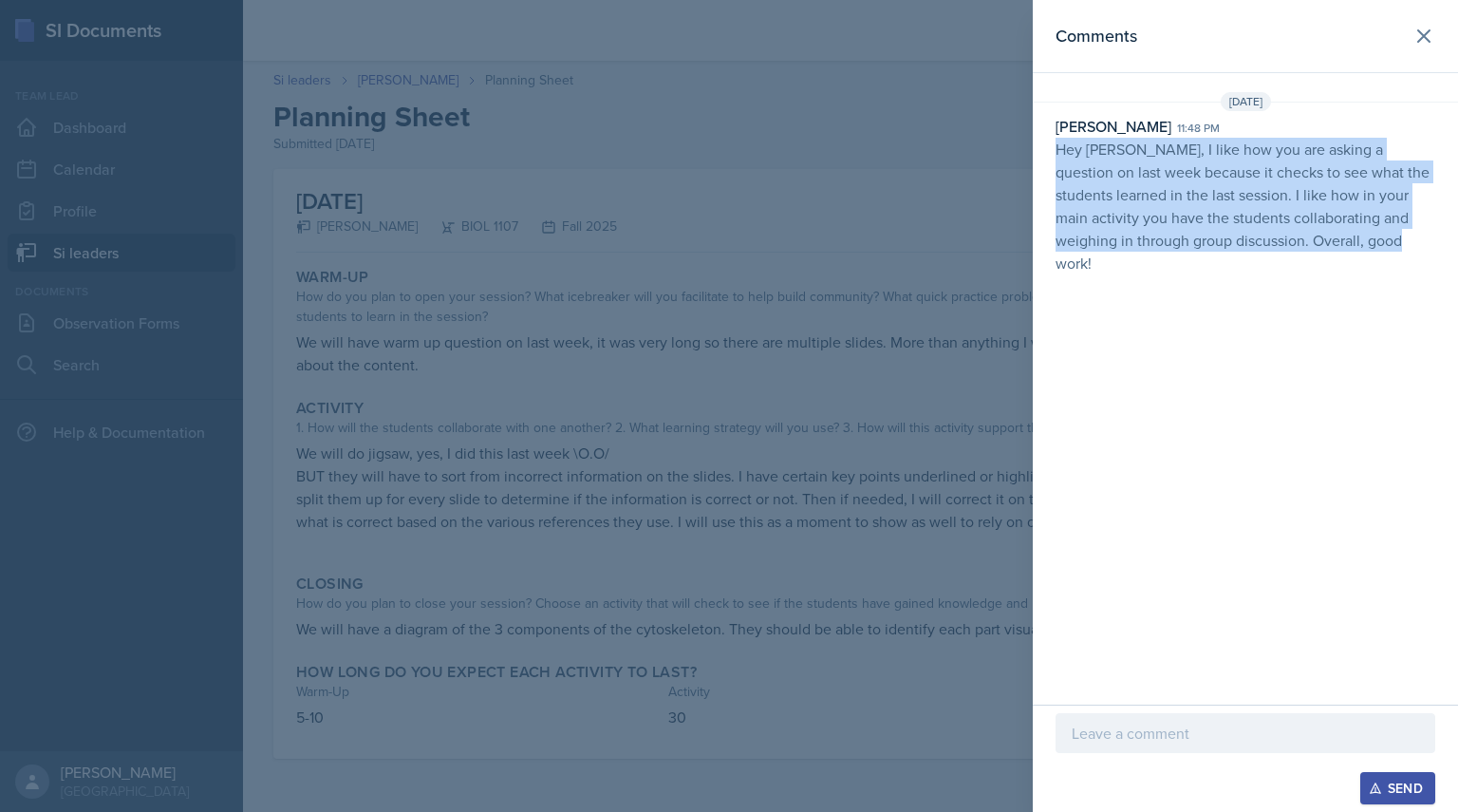
drag, startPoint x: 1056, startPoint y: 153, endPoint x: 1457, endPoint y: 278, distance: 420.0
click at [1457, 278] on div "Comments [DATE] [PERSON_NAME] 11:48 pm Hey [PERSON_NAME], I like how you are as…" at bounding box center [1245, 352] width 425 height 704
copy p "Hey [PERSON_NAME], I like how you are asking a question on last week because it…"
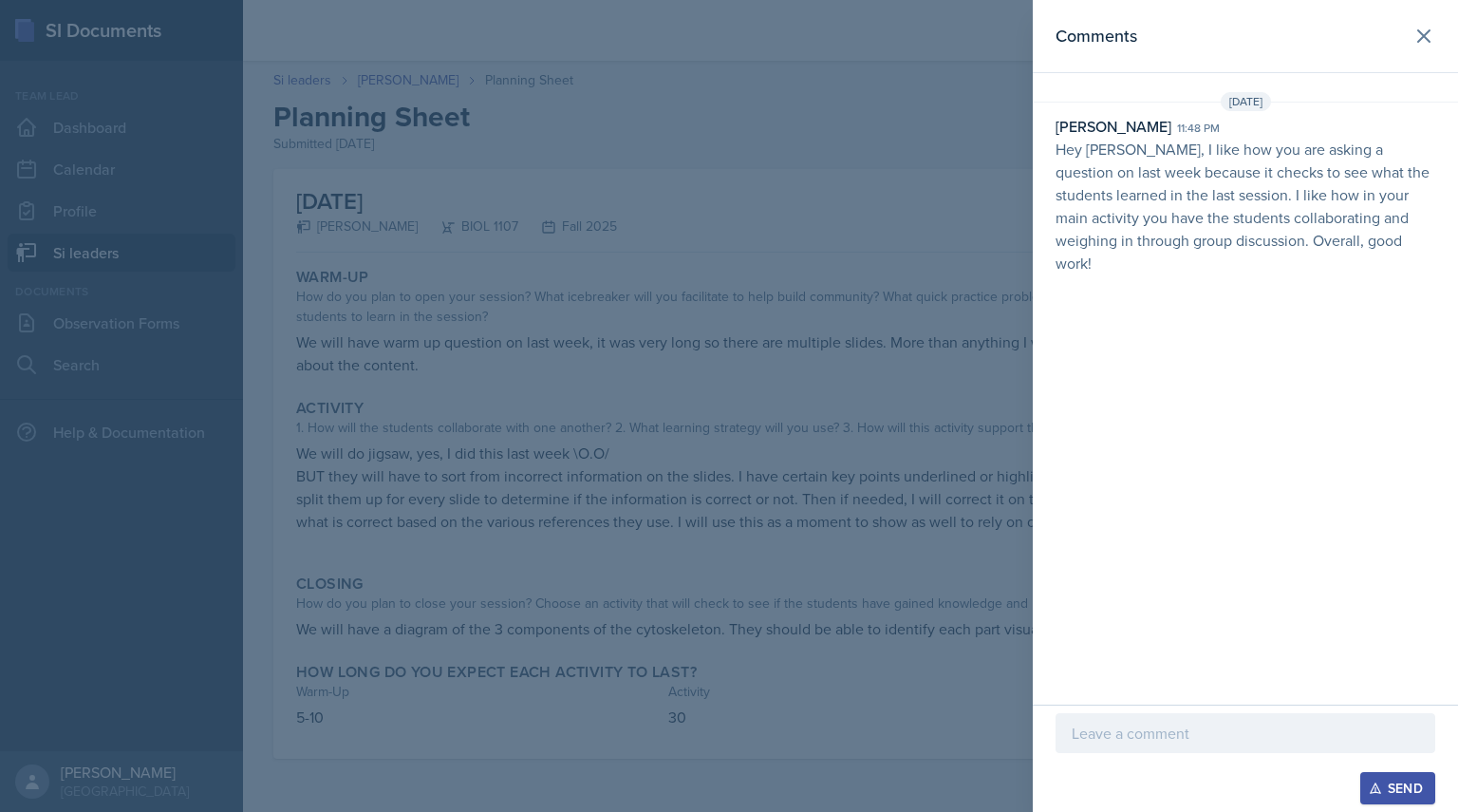
click at [513, 248] on div at bounding box center [729, 406] width 1458 height 812
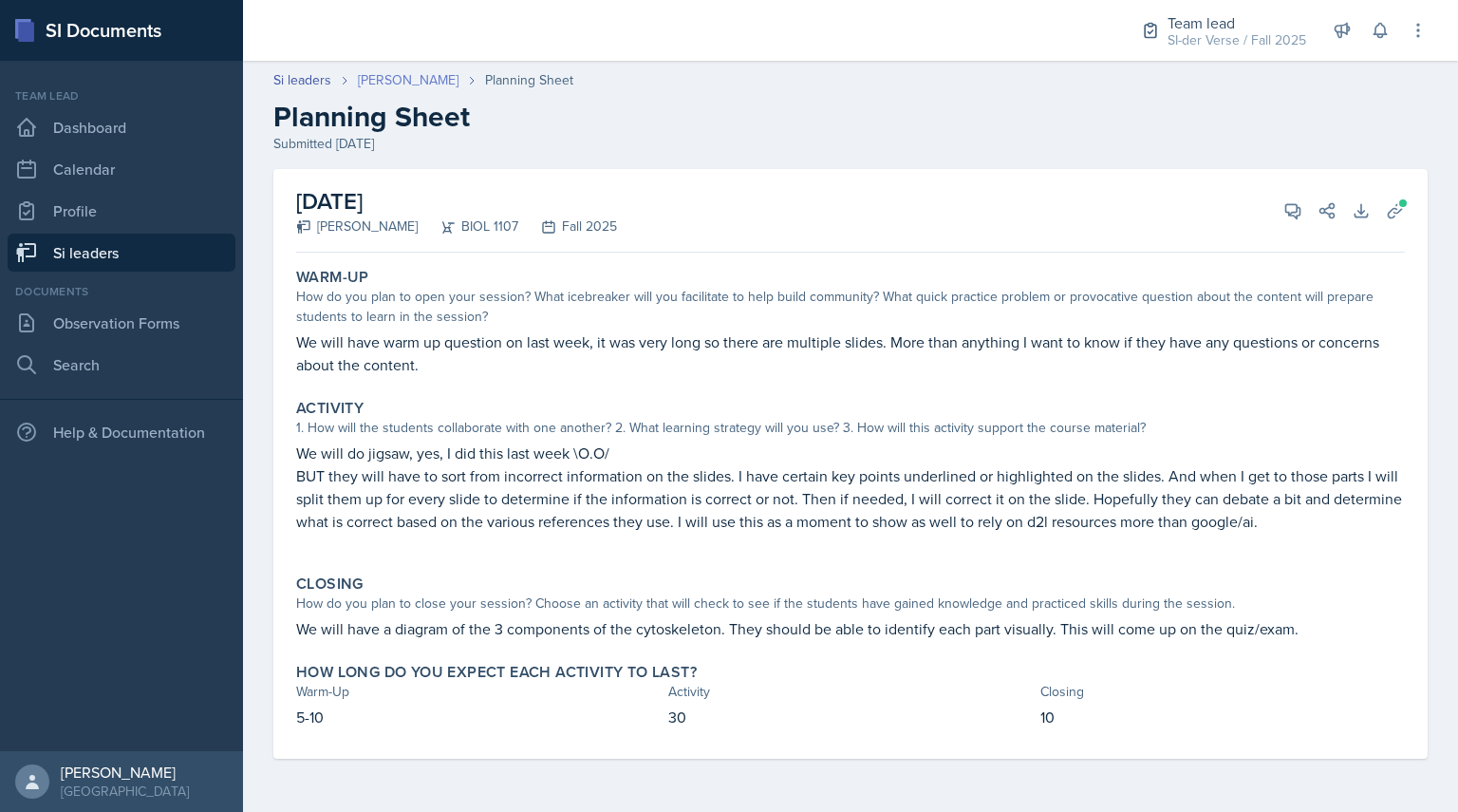
click at [390, 78] on link "[PERSON_NAME]" at bounding box center [408, 80] width 101 height 20
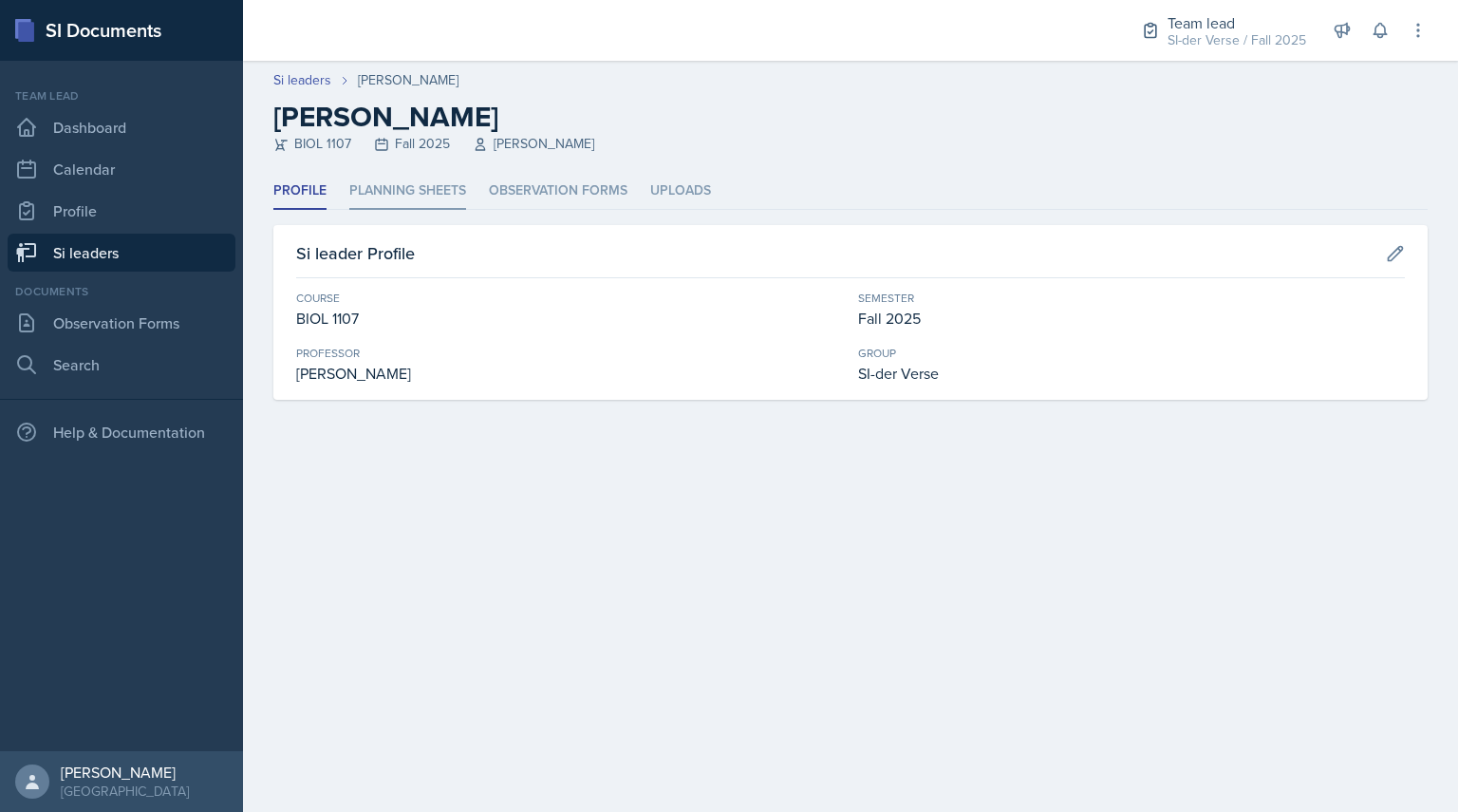
click at [394, 190] on li "Planning Sheets" at bounding box center [407, 191] width 116 height 37
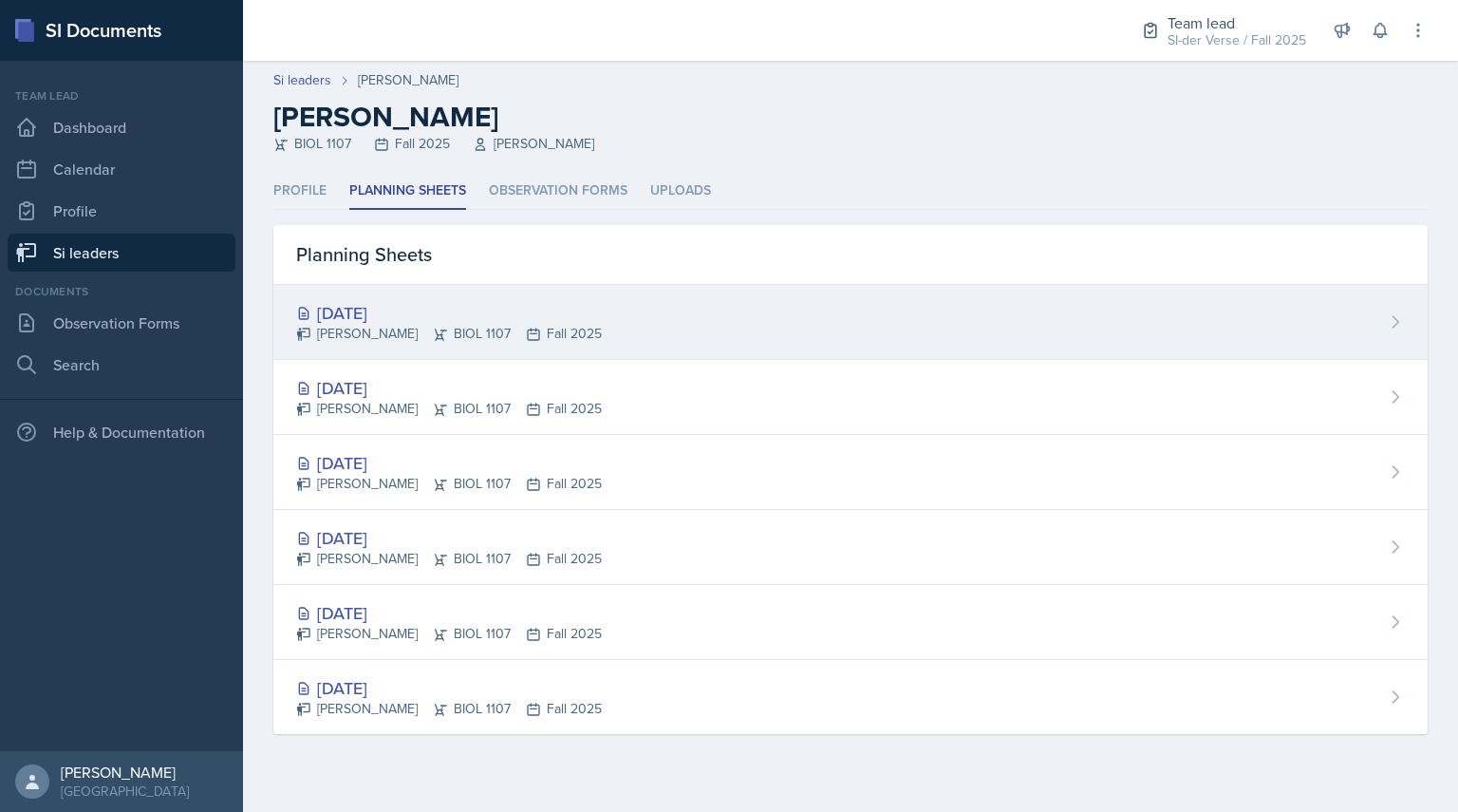
click at [392, 316] on div "[DATE]" at bounding box center [449, 313] width 306 height 26
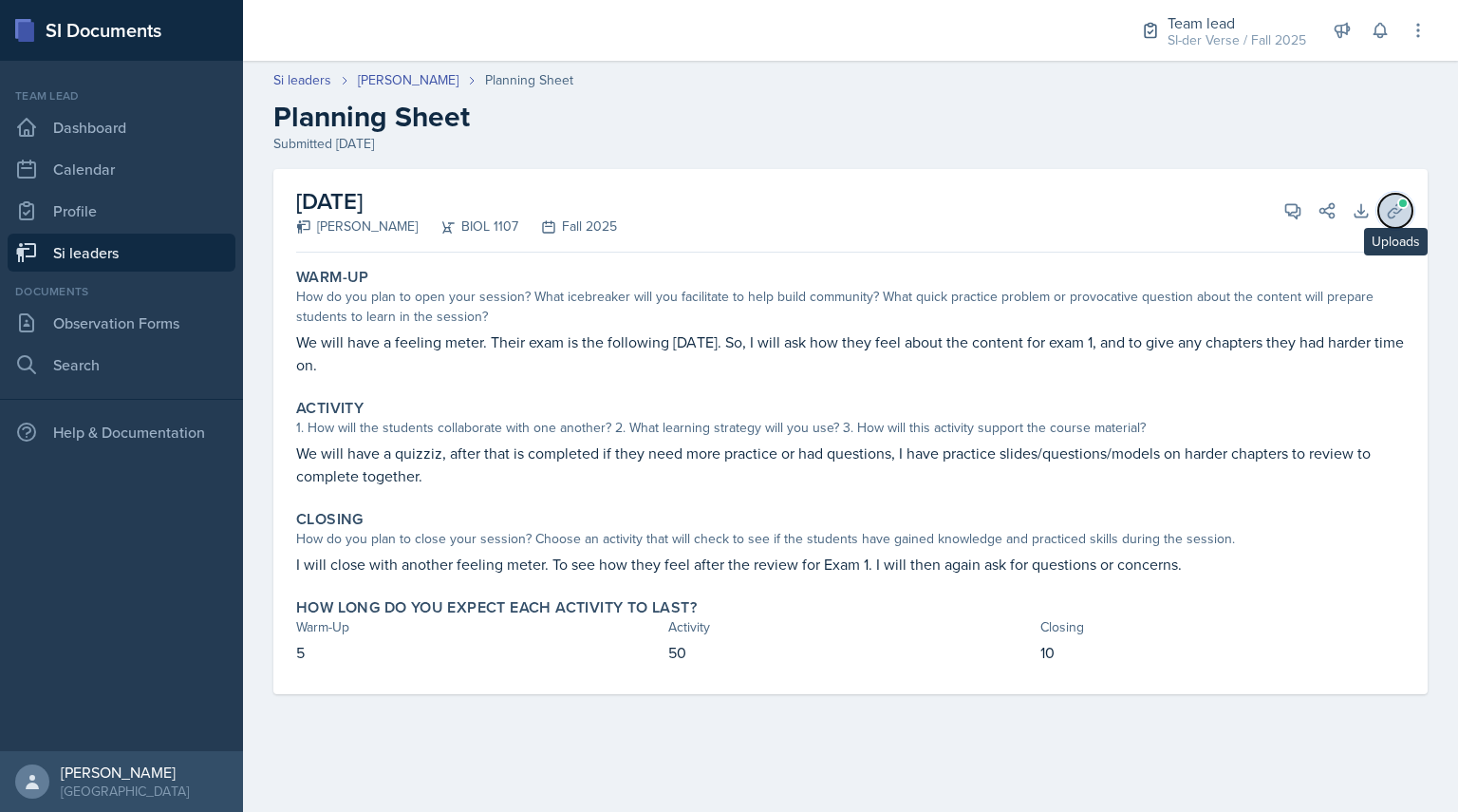
click at [1392, 208] on icon at bounding box center [1395, 211] width 19 height 19
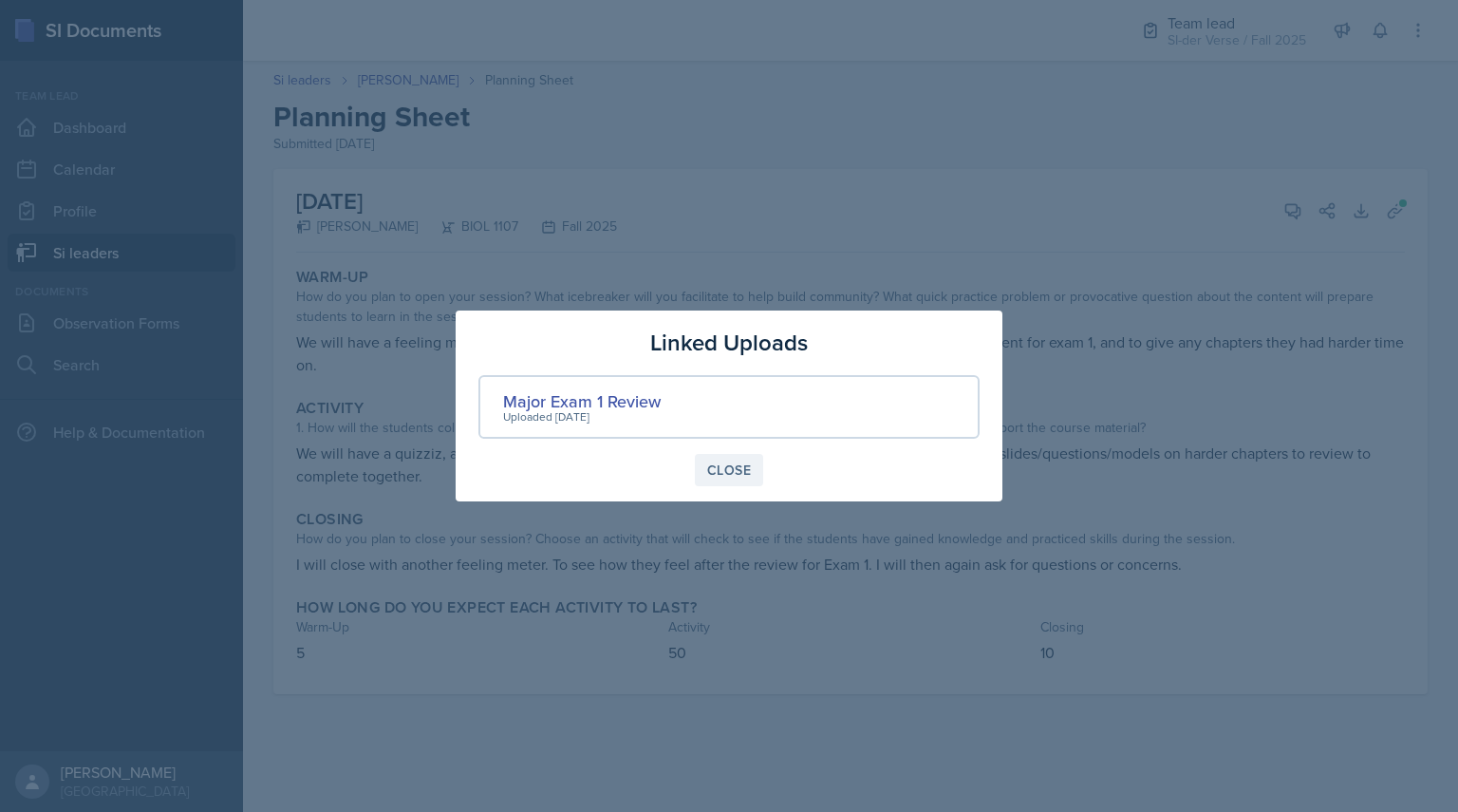
click at [710, 467] on div "Close" at bounding box center [729, 469] width 43 height 15
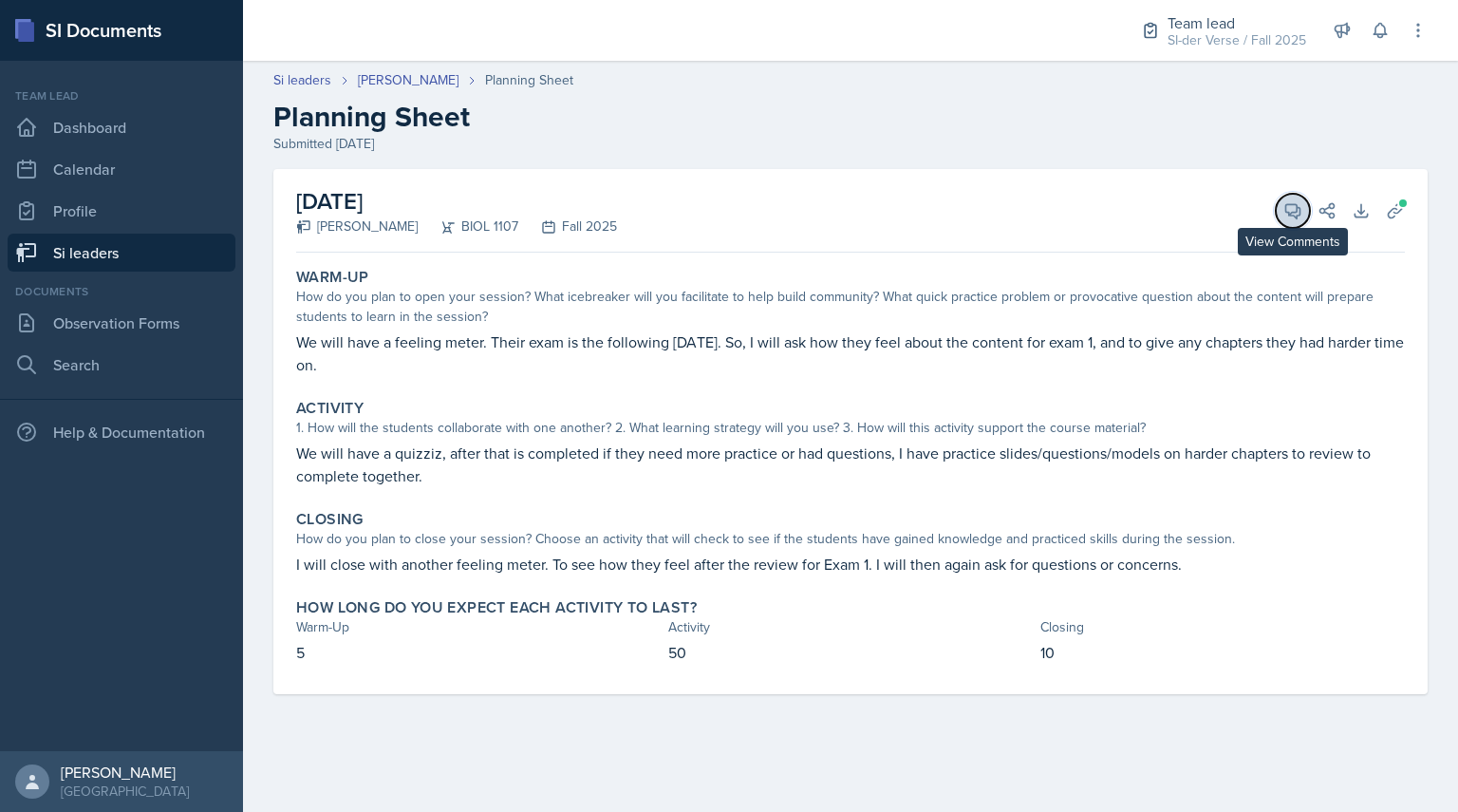
click at [1298, 216] on icon at bounding box center [1293, 211] width 14 height 14
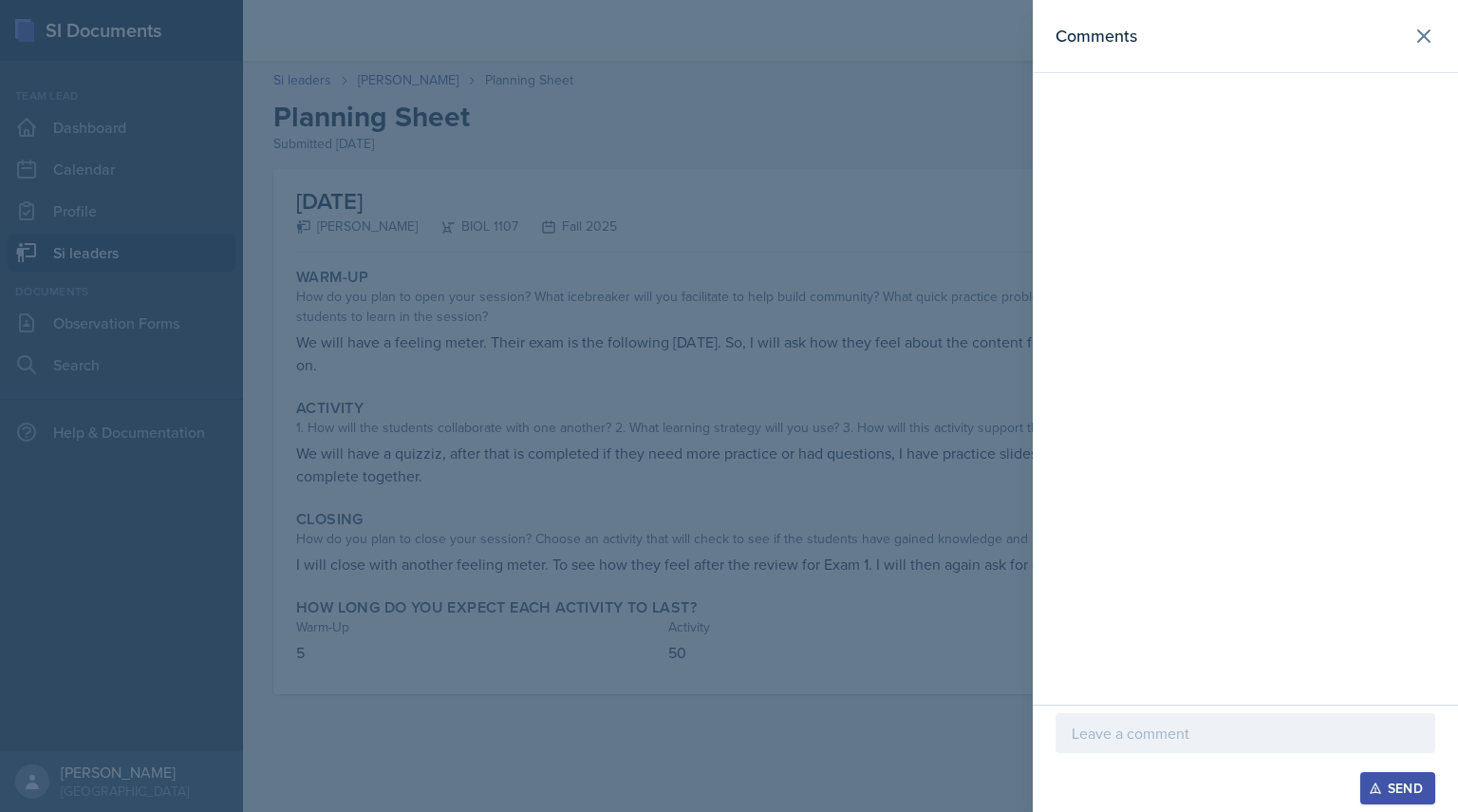
click at [870, 312] on div at bounding box center [729, 406] width 1458 height 812
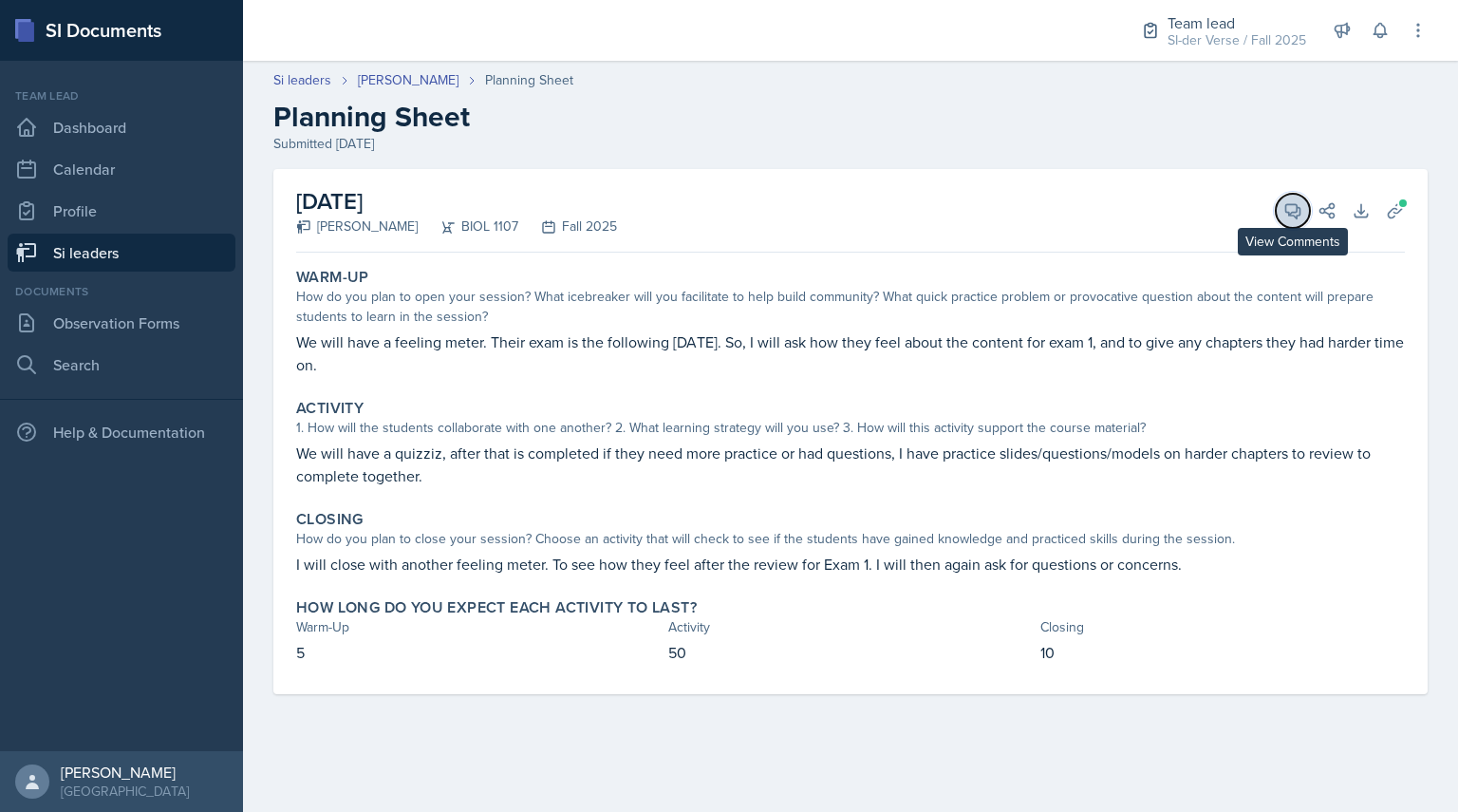
click at [1284, 223] on button "View Comments" at bounding box center [1293, 211] width 35 height 35
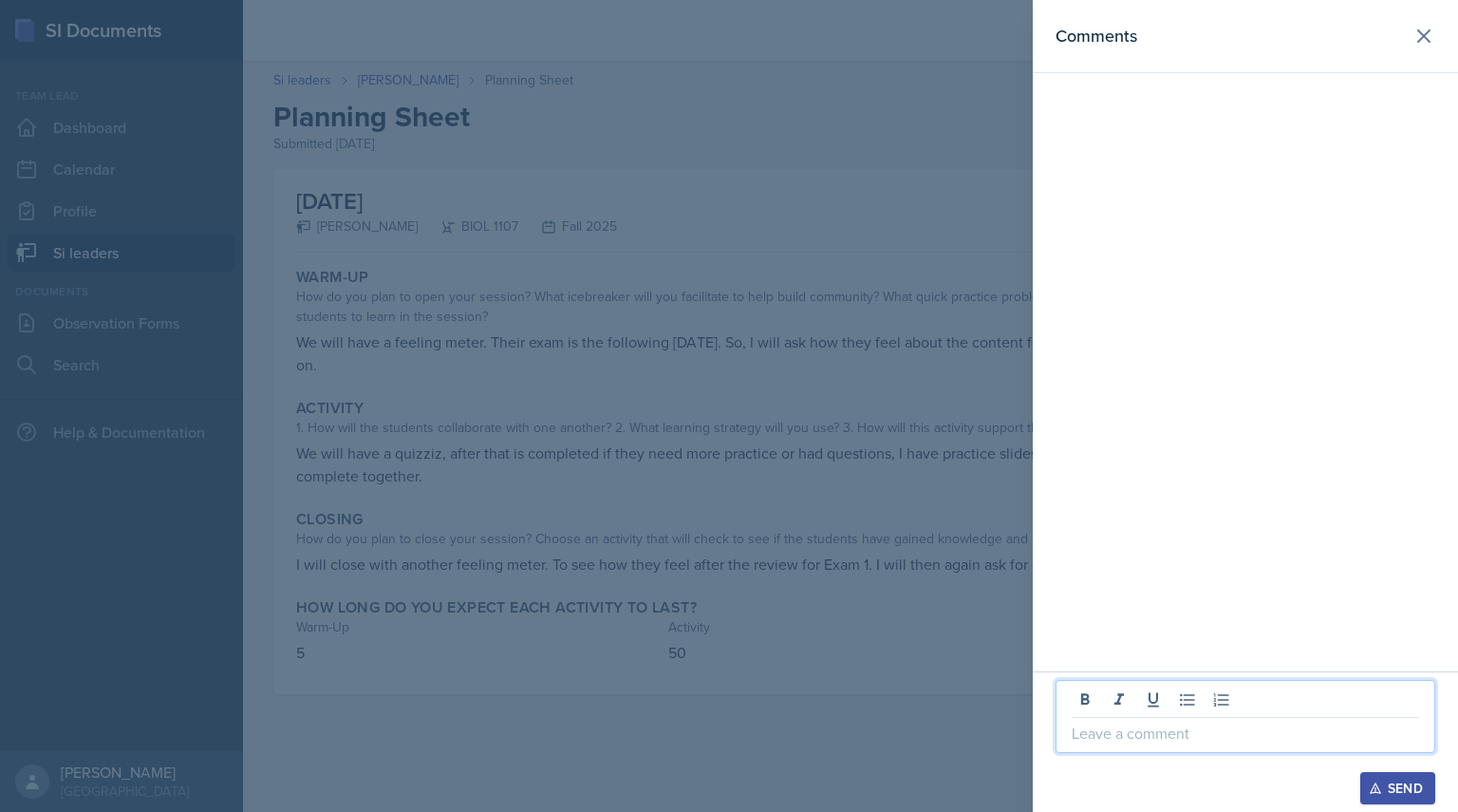
click at [1129, 740] on p at bounding box center [1245, 733] width 347 height 23
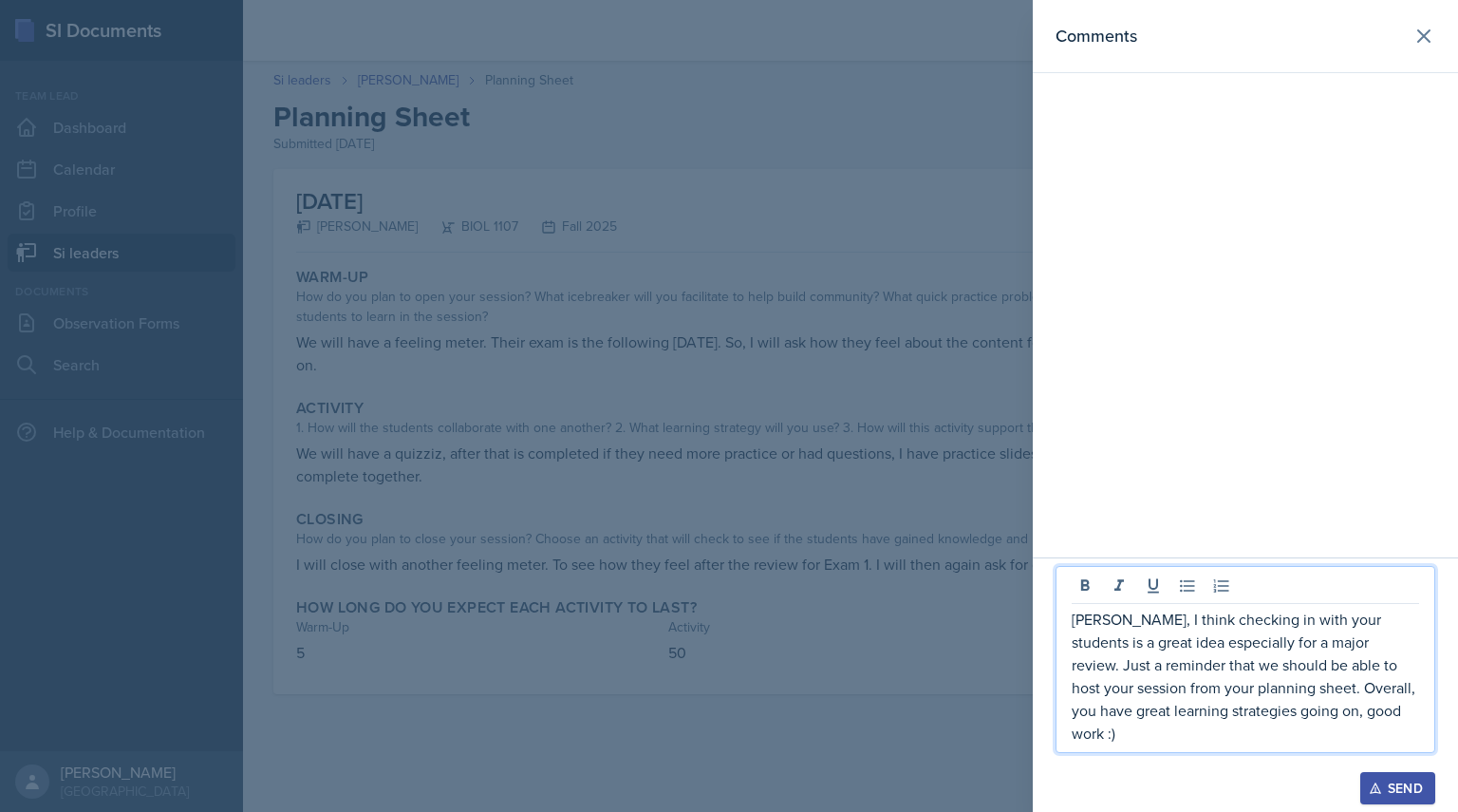
click at [1409, 783] on div "Send" at bounding box center [1398, 788] width 50 height 15
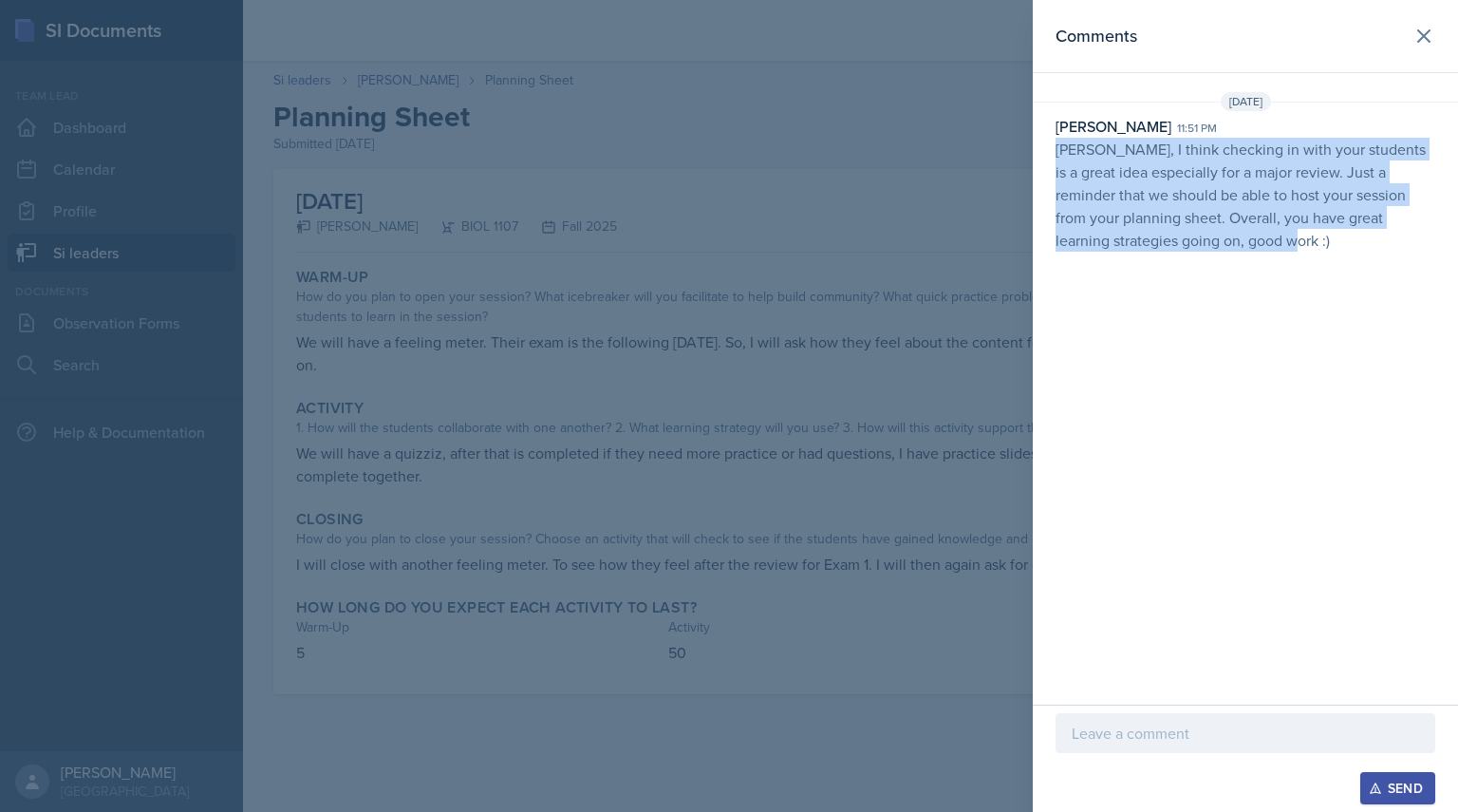
drag, startPoint x: 1050, startPoint y: 144, endPoint x: 1394, endPoint y: 327, distance: 389.6
click at [1394, 327] on div "Comments [DATE] [PERSON_NAME] 11:51 pm [PERSON_NAME], I think checking in with …" at bounding box center [1245, 352] width 425 height 704
copy p "[PERSON_NAME], I think checking in with your students is a great idea especiall…"
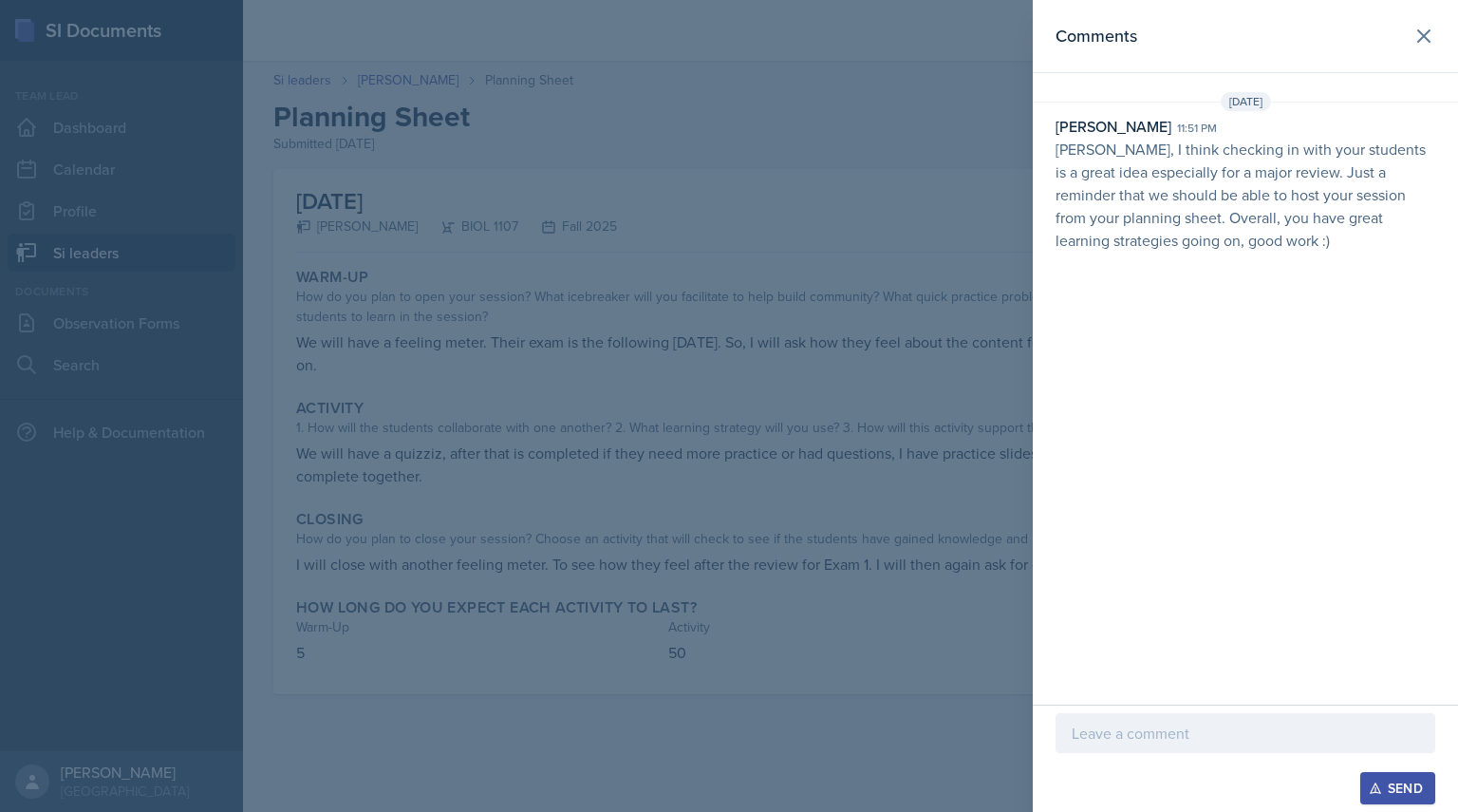
click at [426, 171] on div at bounding box center [729, 406] width 1458 height 812
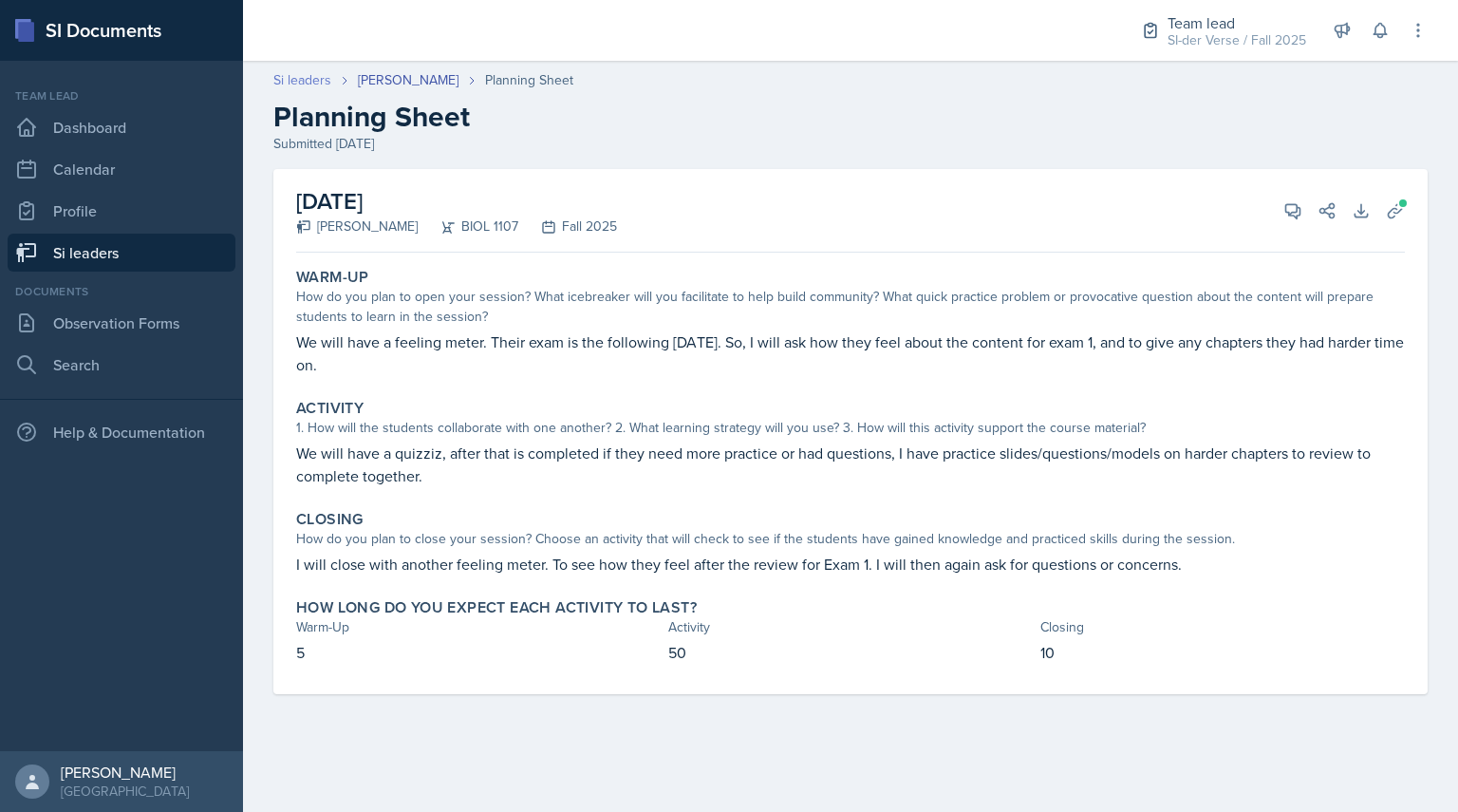
click at [312, 77] on link "Si leaders" at bounding box center [302, 80] width 58 height 20
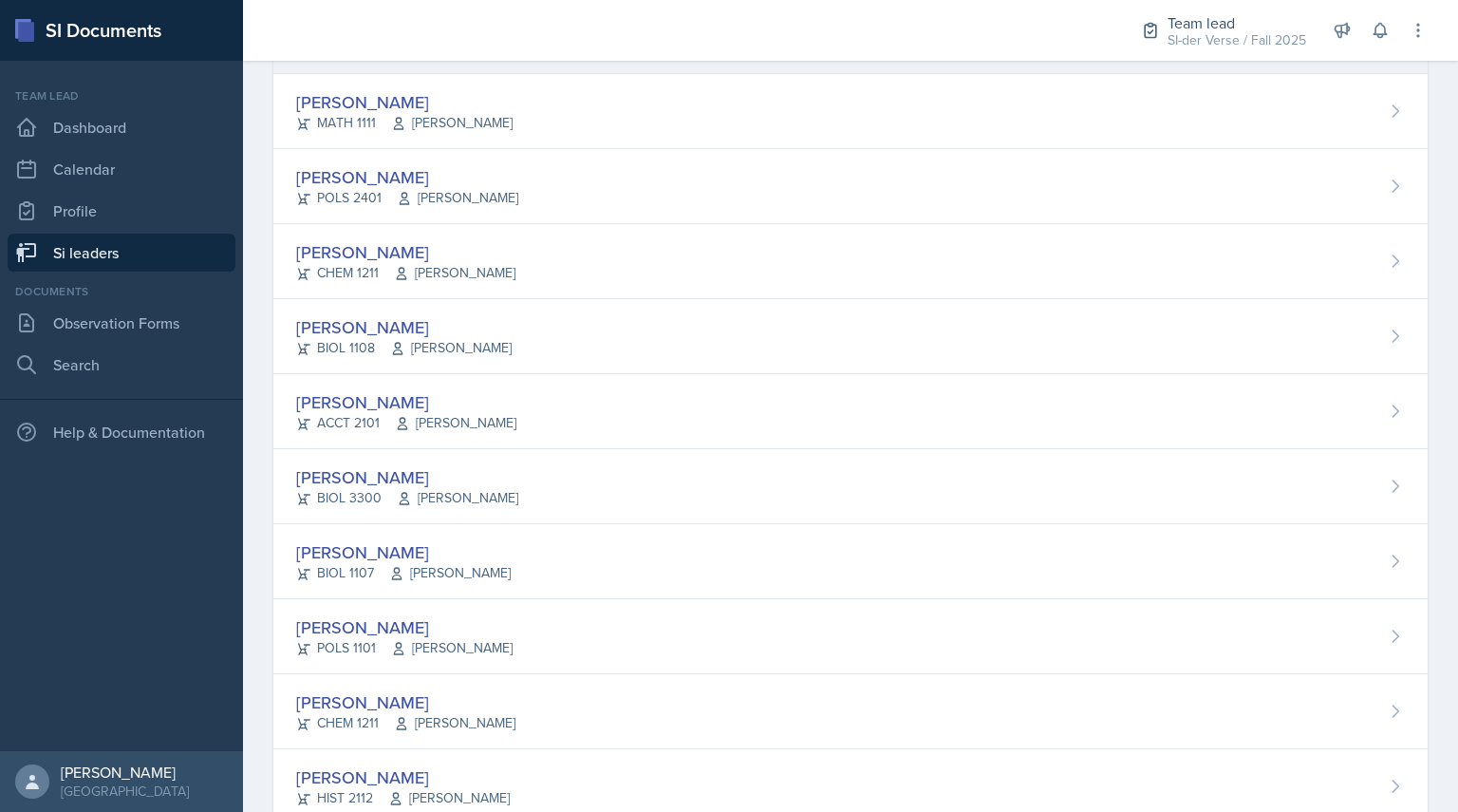
scroll to position [248, 0]
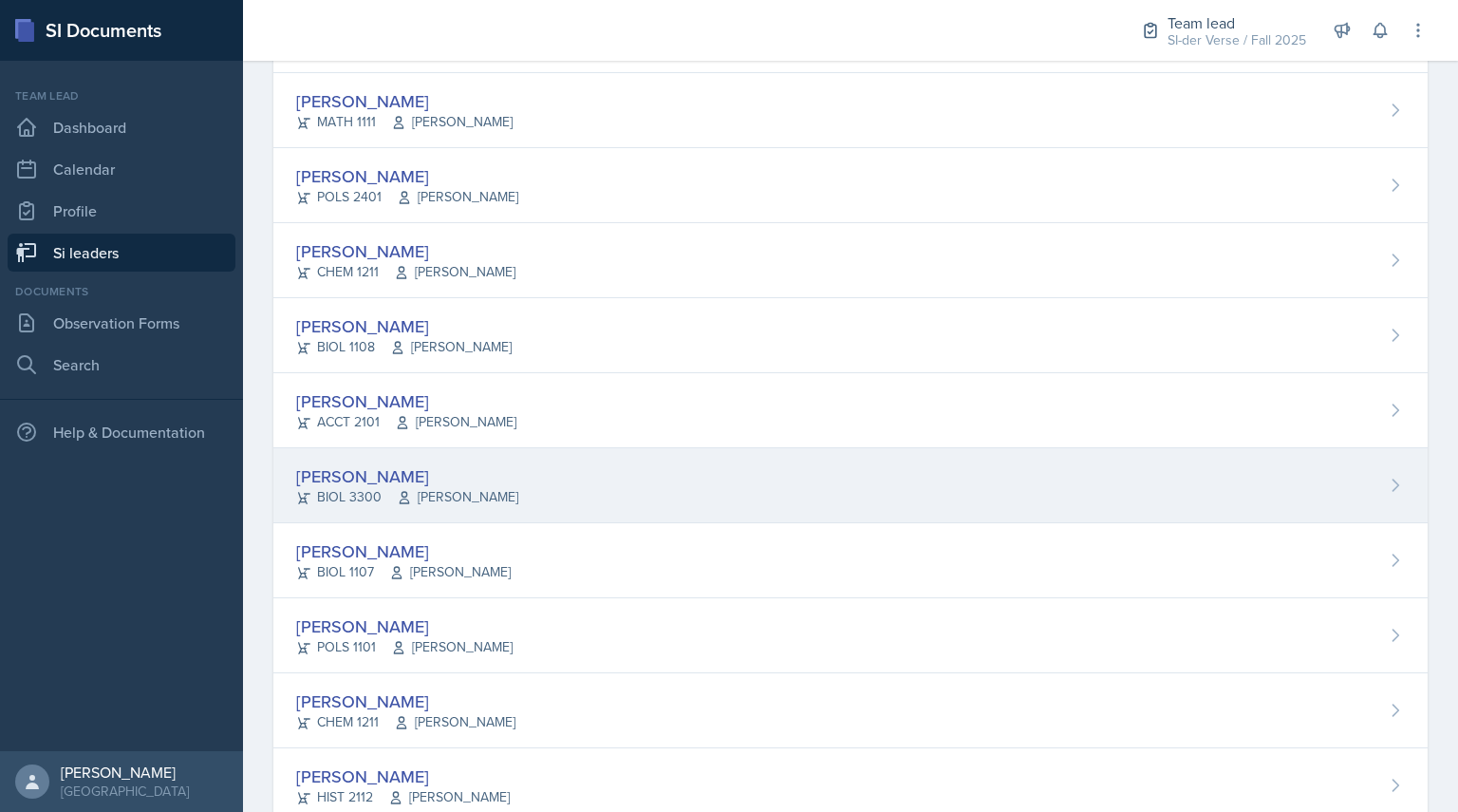
click at [378, 487] on div "BIOL 3300 [PERSON_NAME]" at bounding box center [407, 496] width 222 height 20
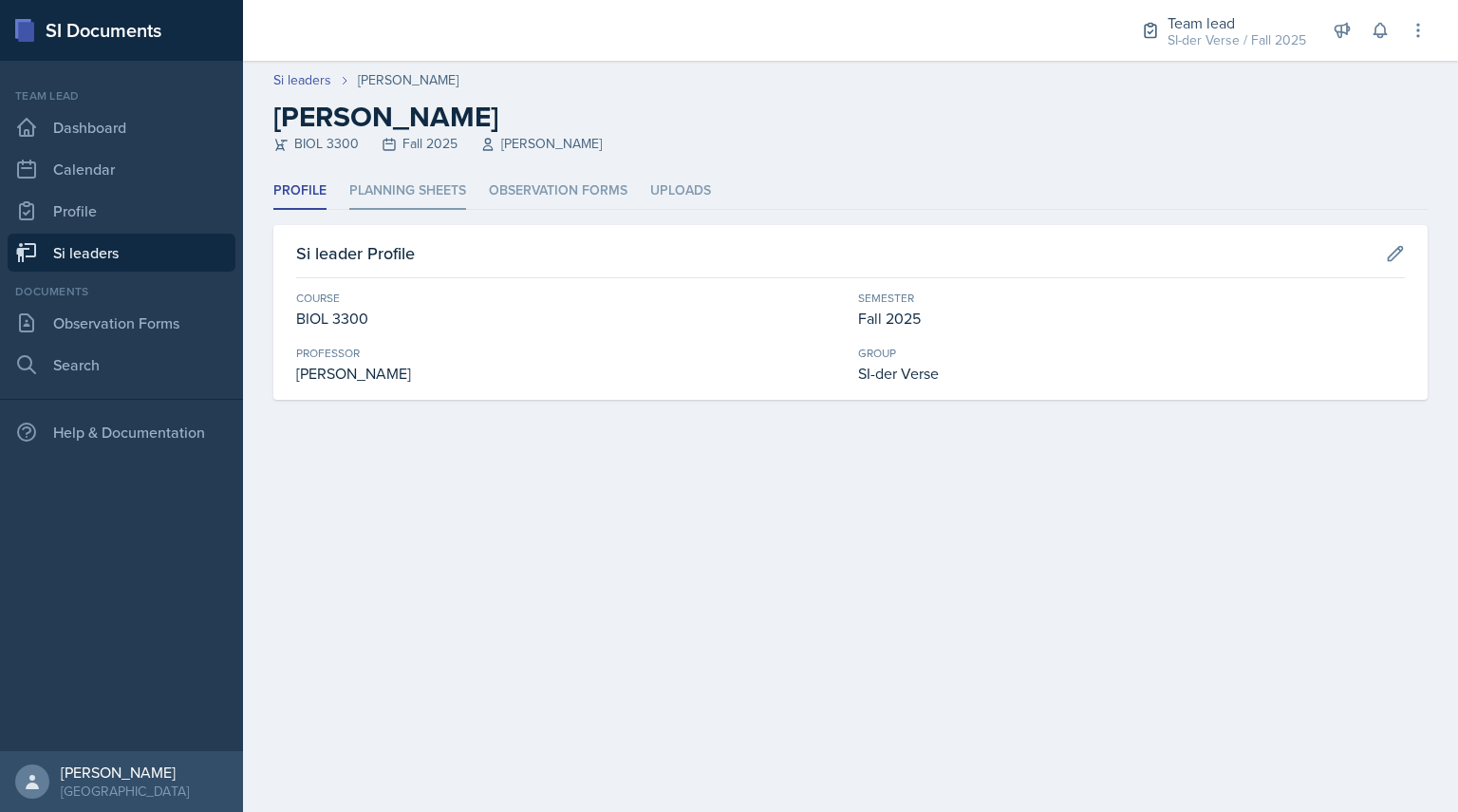
click at [388, 195] on li "Planning Sheets" at bounding box center [407, 191] width 116 height 37
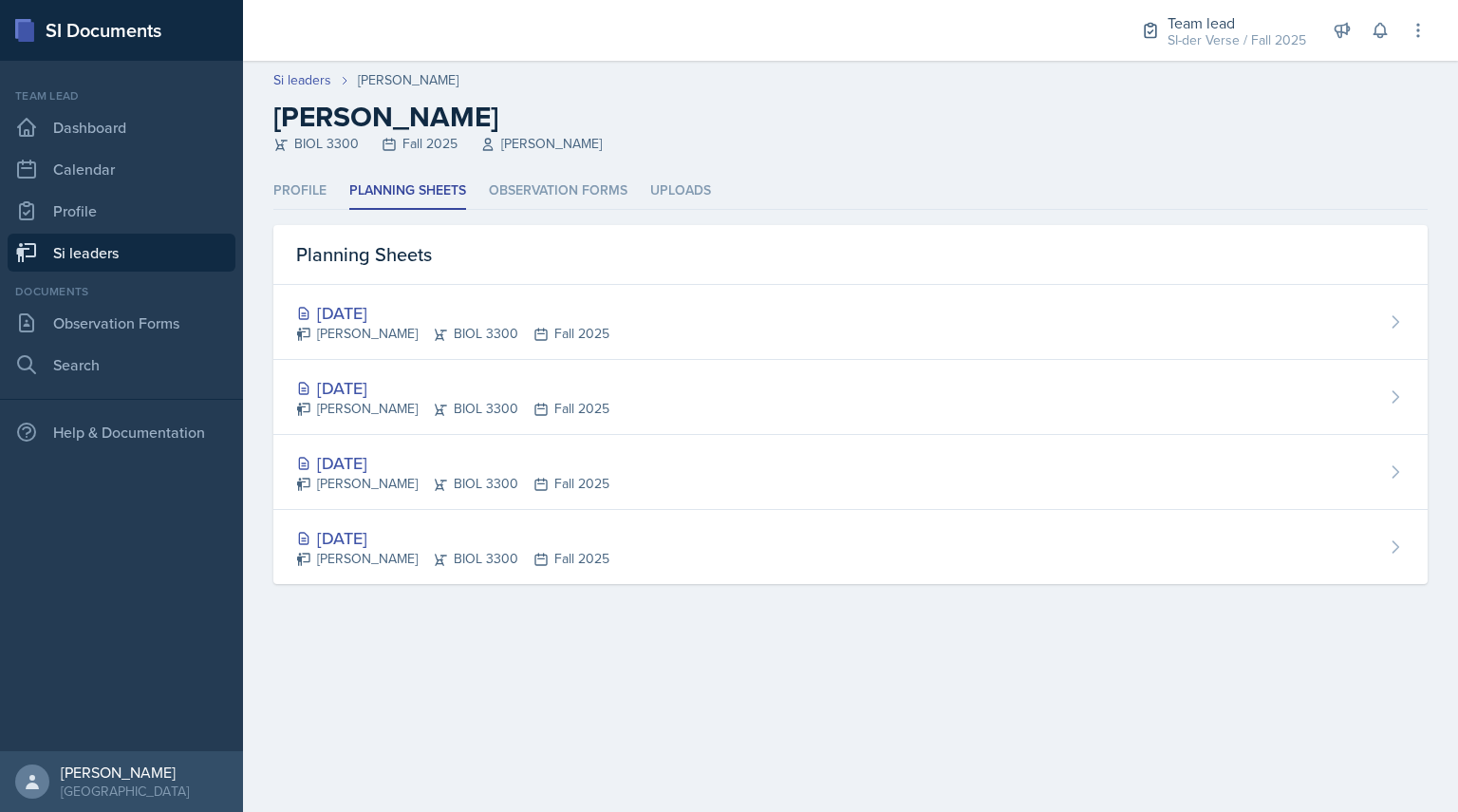
click at [891, 626] on div "Profile Planning Sheets Observation Forms Uploads Profile Planning Sheets Obser…" at bounding box center [851, 401] width 1215 height 457
